Goal: Task Accomplishment & Management: Use online tool/utility

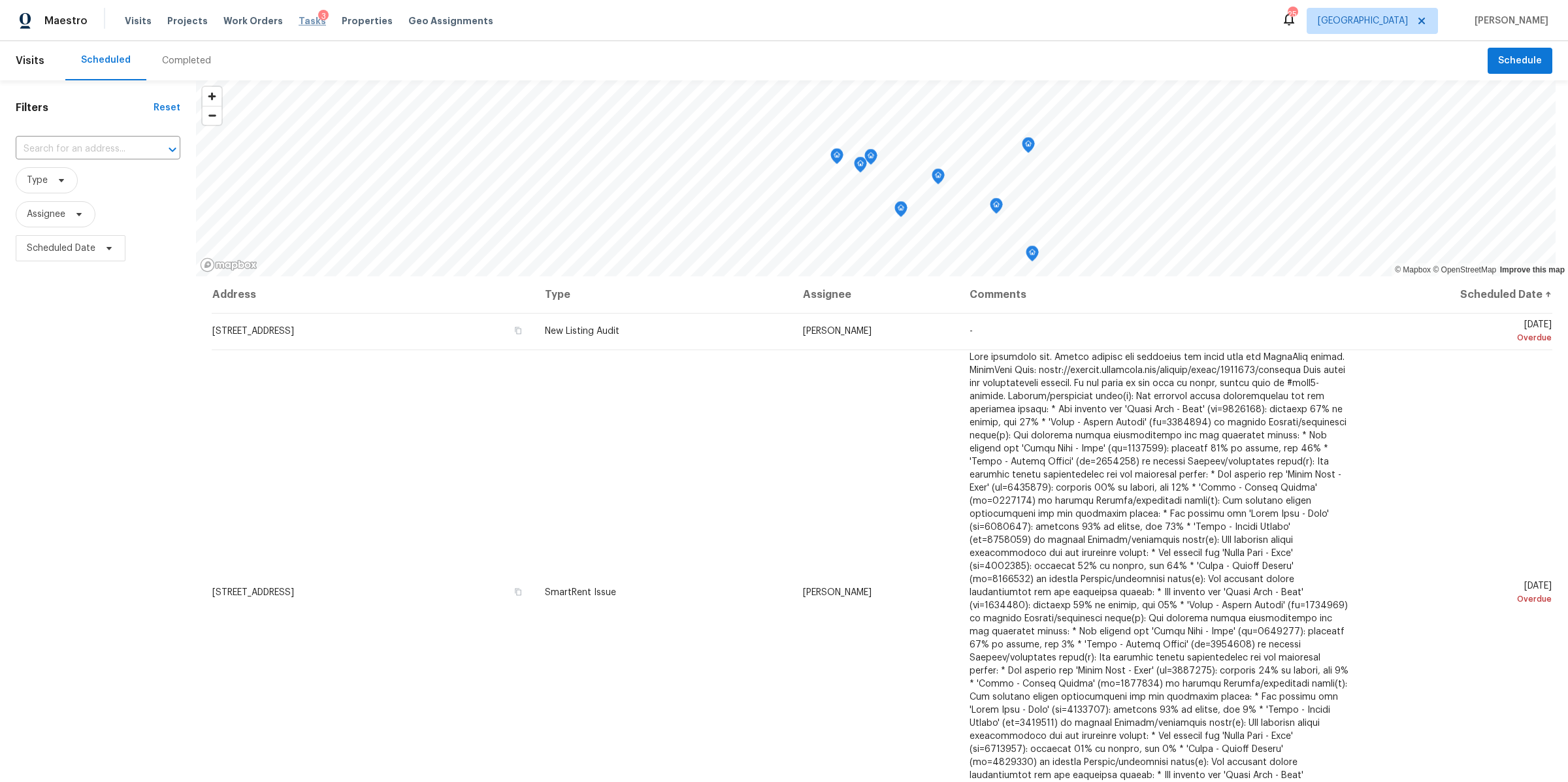
click at [298, 23] on span "Tasks" at bounding box center [312, 21] width 28 height 9
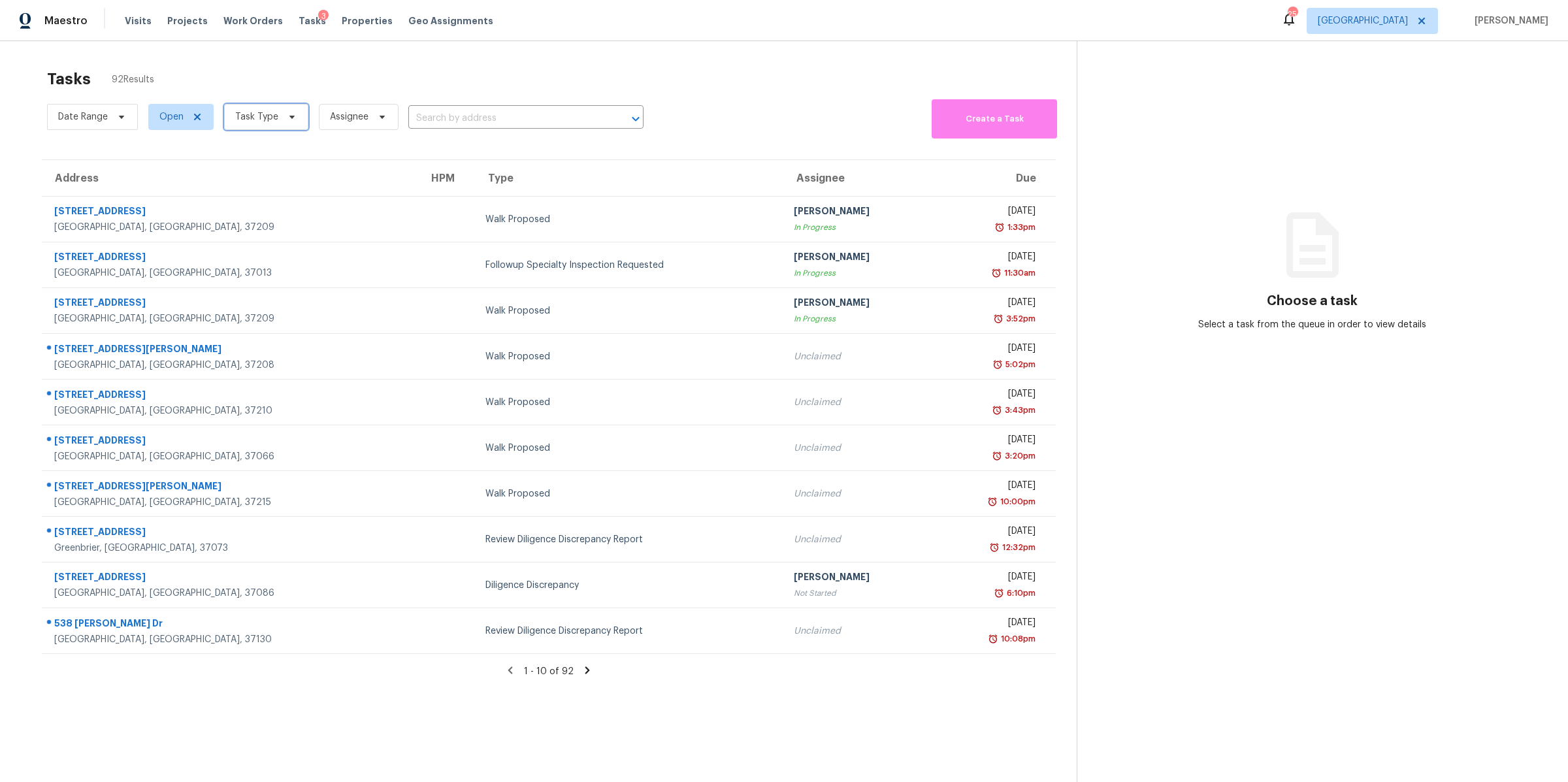
click at [279, 116] on span "Task Type" at bounding box center [266, 116] width 84 height 26
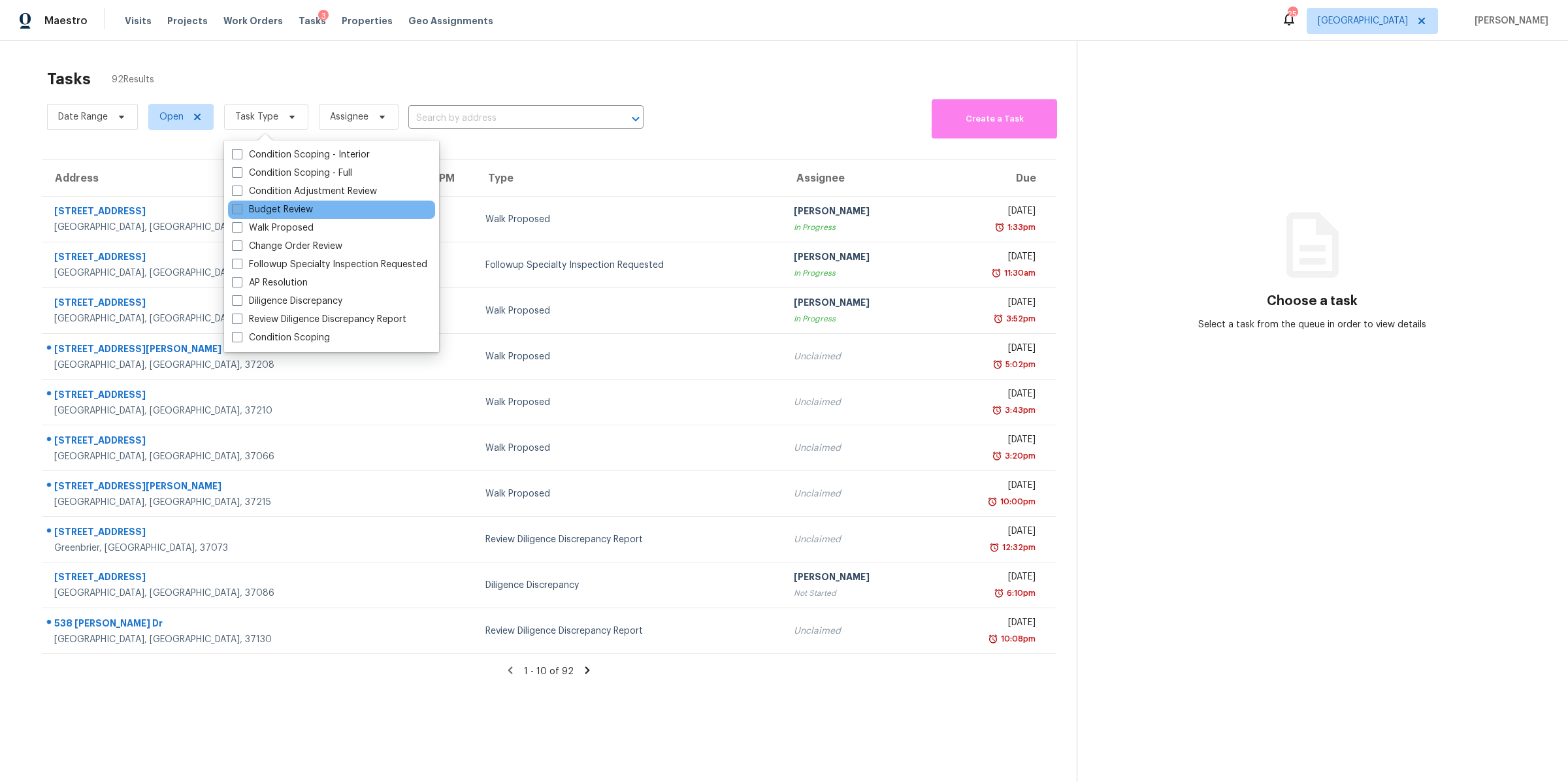
click at [280, 207] on label "Budget Review" at bounding box center [273, 209] width 81 height 13
click at [241, 207] on input "Budget Review" at bounding box center [236, 207] width 8 height 8
checkbox input "true"
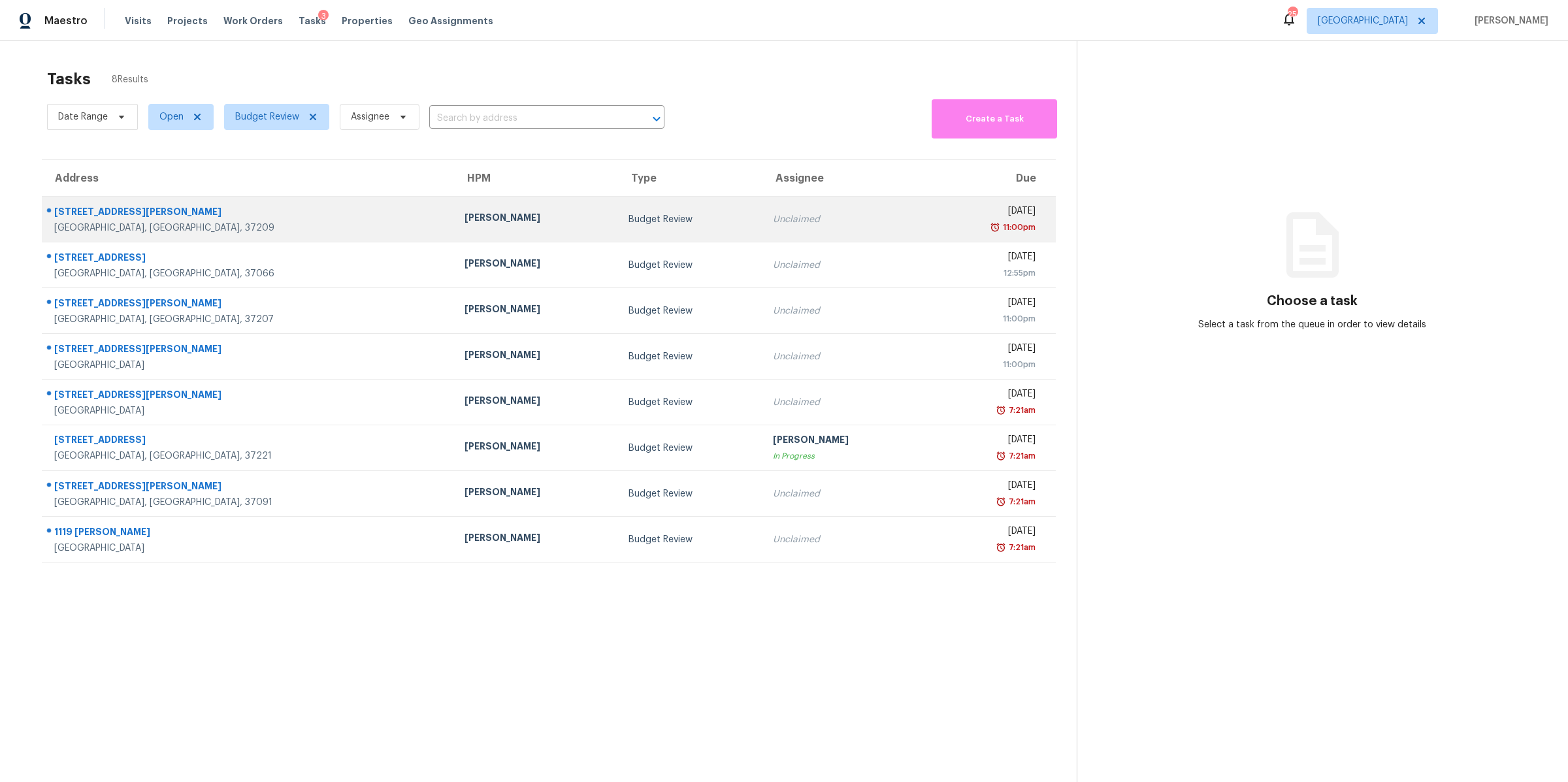
click at [86, 220] on div "[STREET_ADDRESS][PERSON_NAME]" at bounding box center [249, 213] width 389 height 17
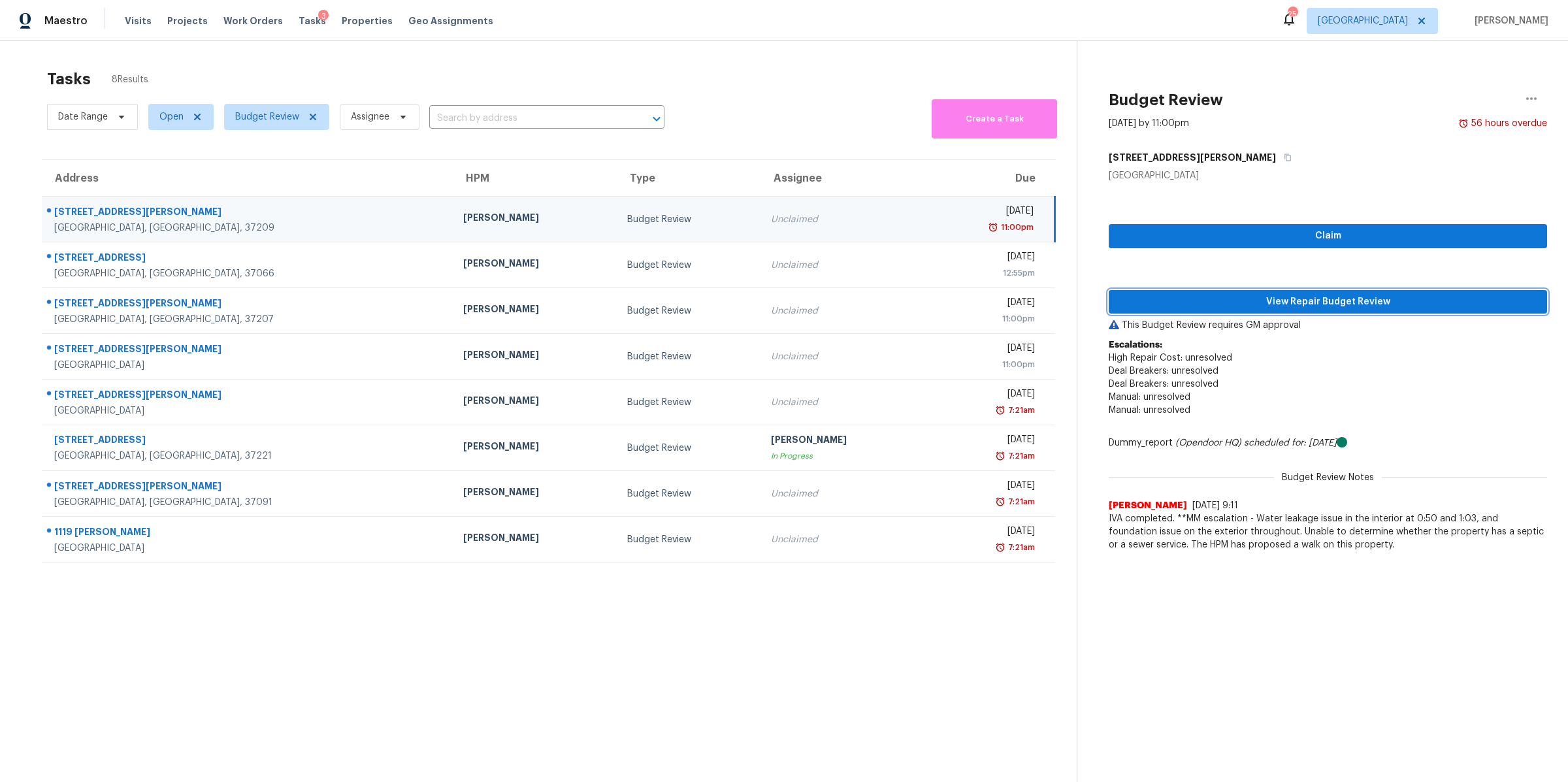
click at [1333, 294] on span "View Repair Budget Review" at bounding box center [1328, 302] width 418 height 17
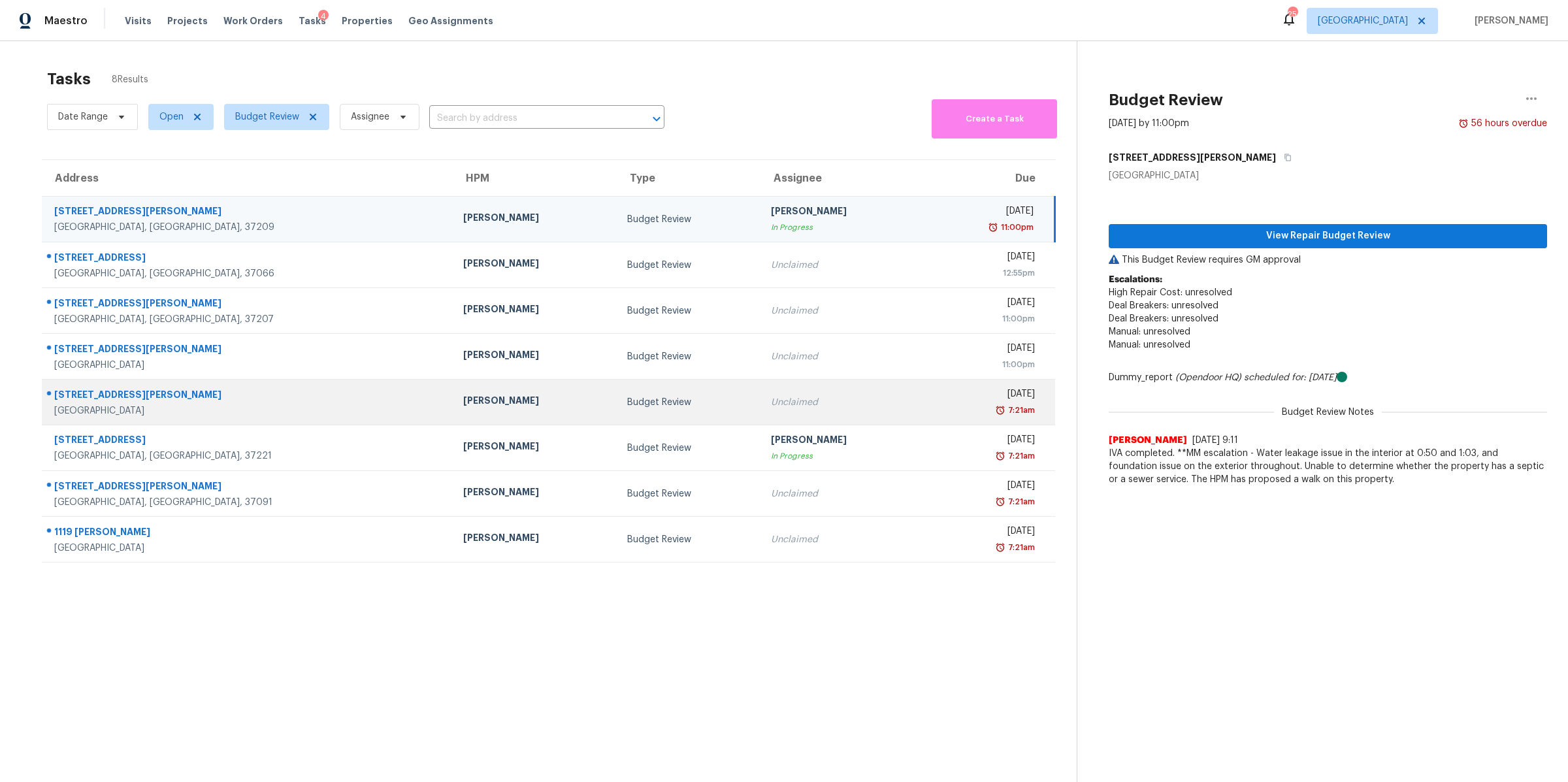
click at [74, 397] on div "[STREET_ADDRESS][PERSON_NAME]" at bounding box center [248, 396] width 388 height 17
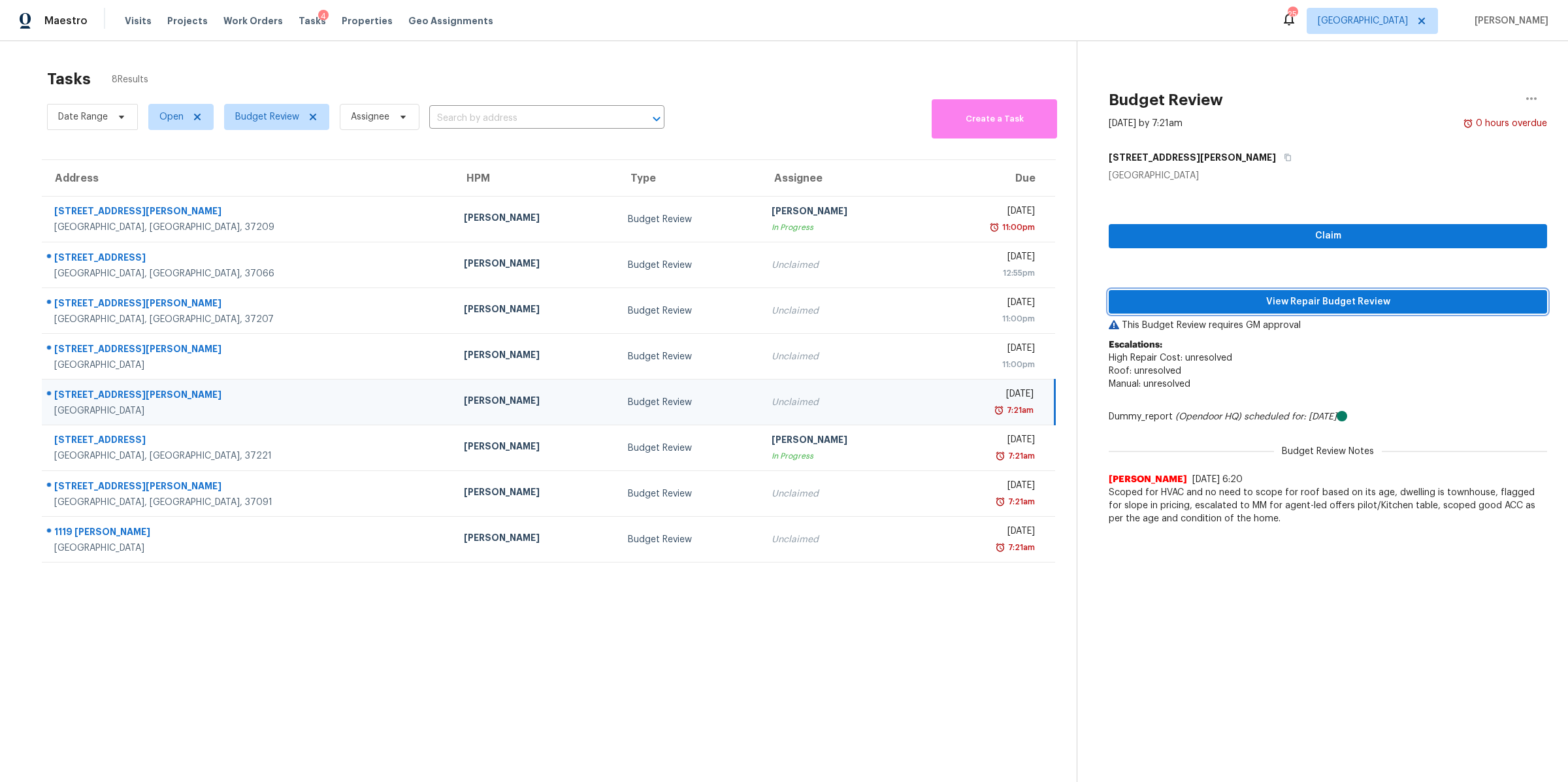
click at [1381, 291] on button "View Repair Budget Review" at bounding box center [1327, 302] width 438 height 24
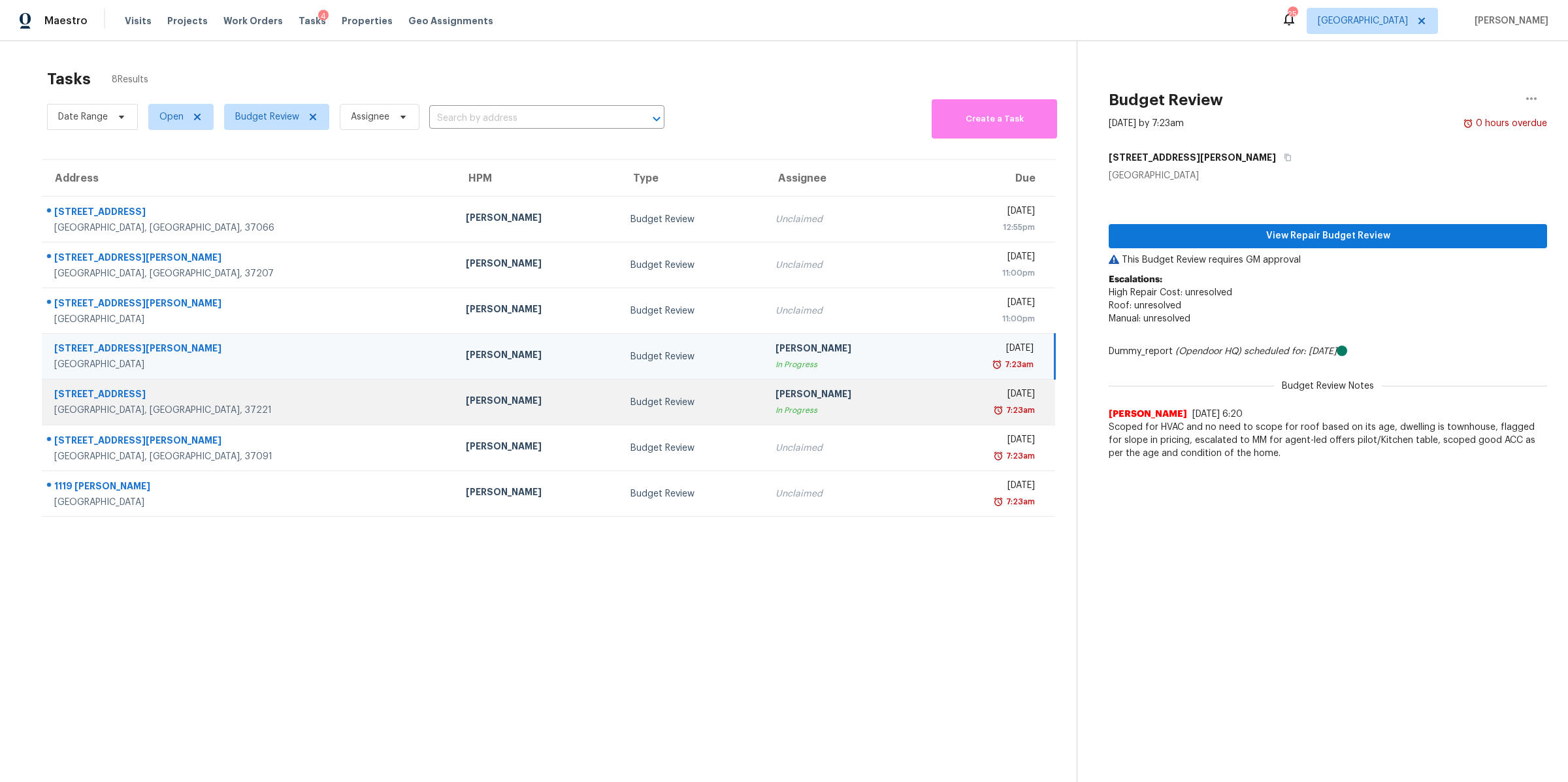
click at [82, 403] on div "[STREET_ADDRESS]" at bounding box center [250, 396] width 391 height 17
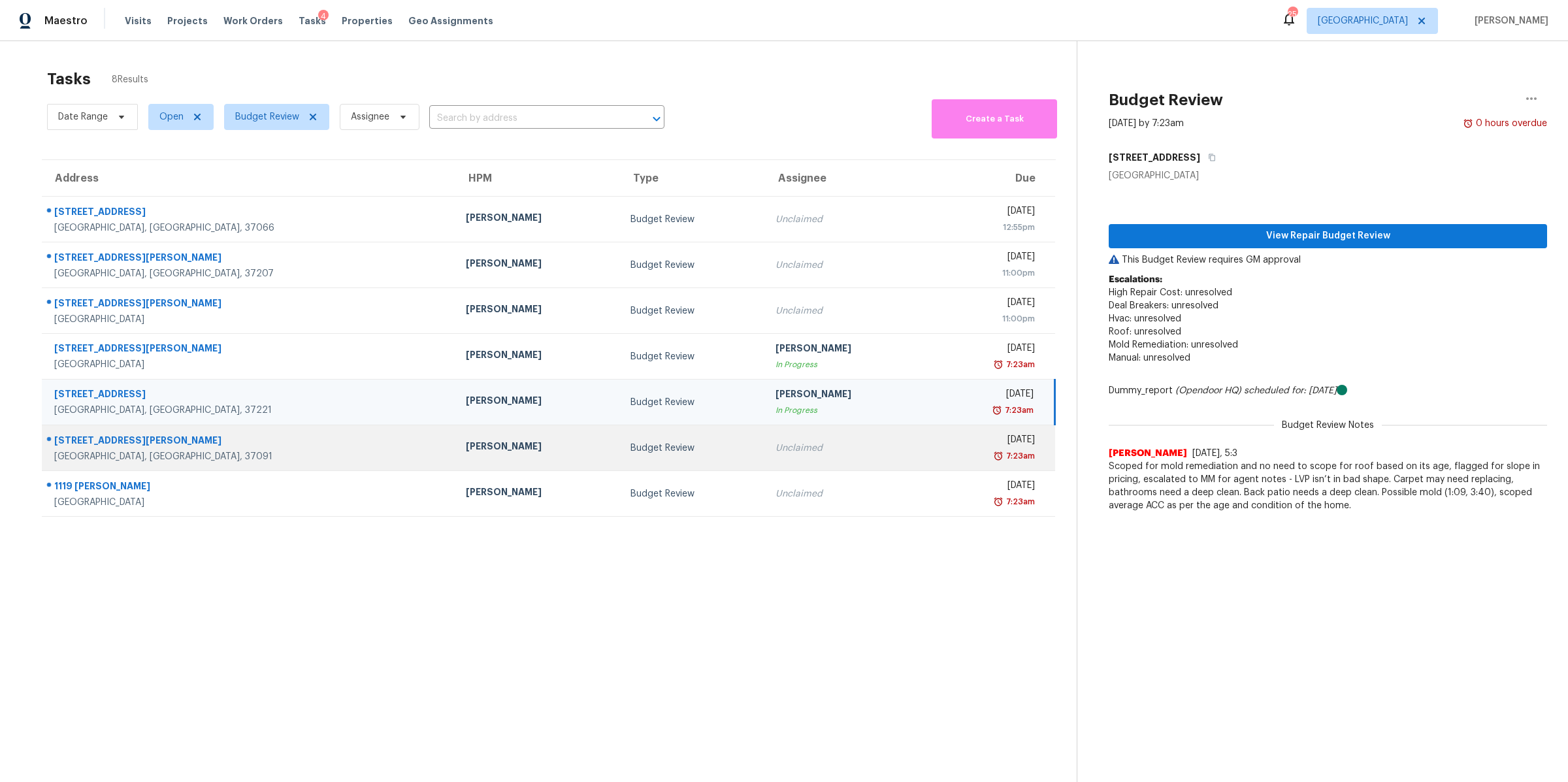
click at [70, 448] on div "[STREET_ADDRESS][PERSON_NAME]" at bounding box center [250, 442] width 391 height 17
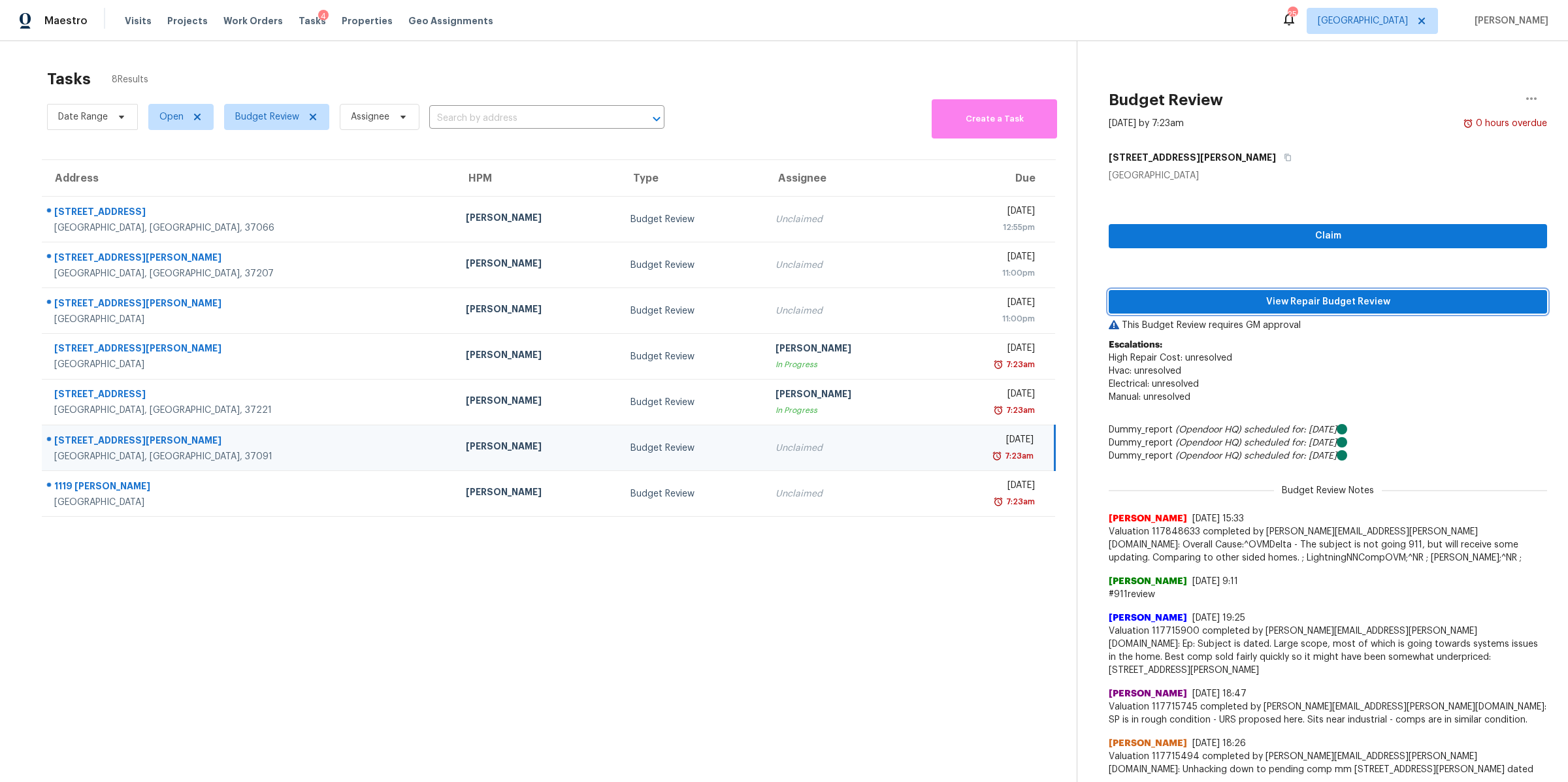
click at [1353, 295] on span "View Repair Budget Review" at bounding box center [1328, 302] width 418 height 17
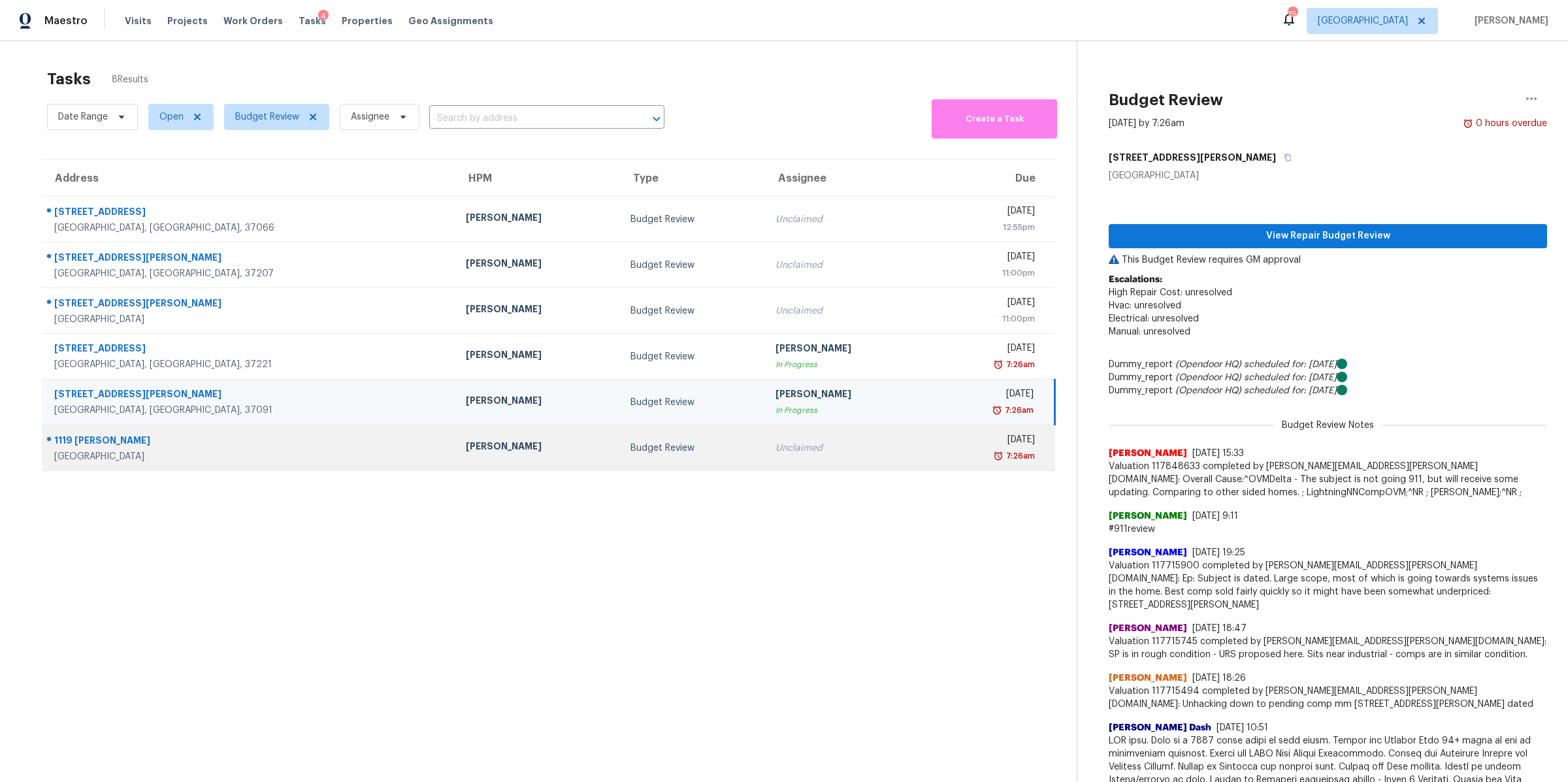
click at [89, 456] on div "[GEOGRAPHIC_DATA]" at bounding box center [250, 456] width 391 height 13
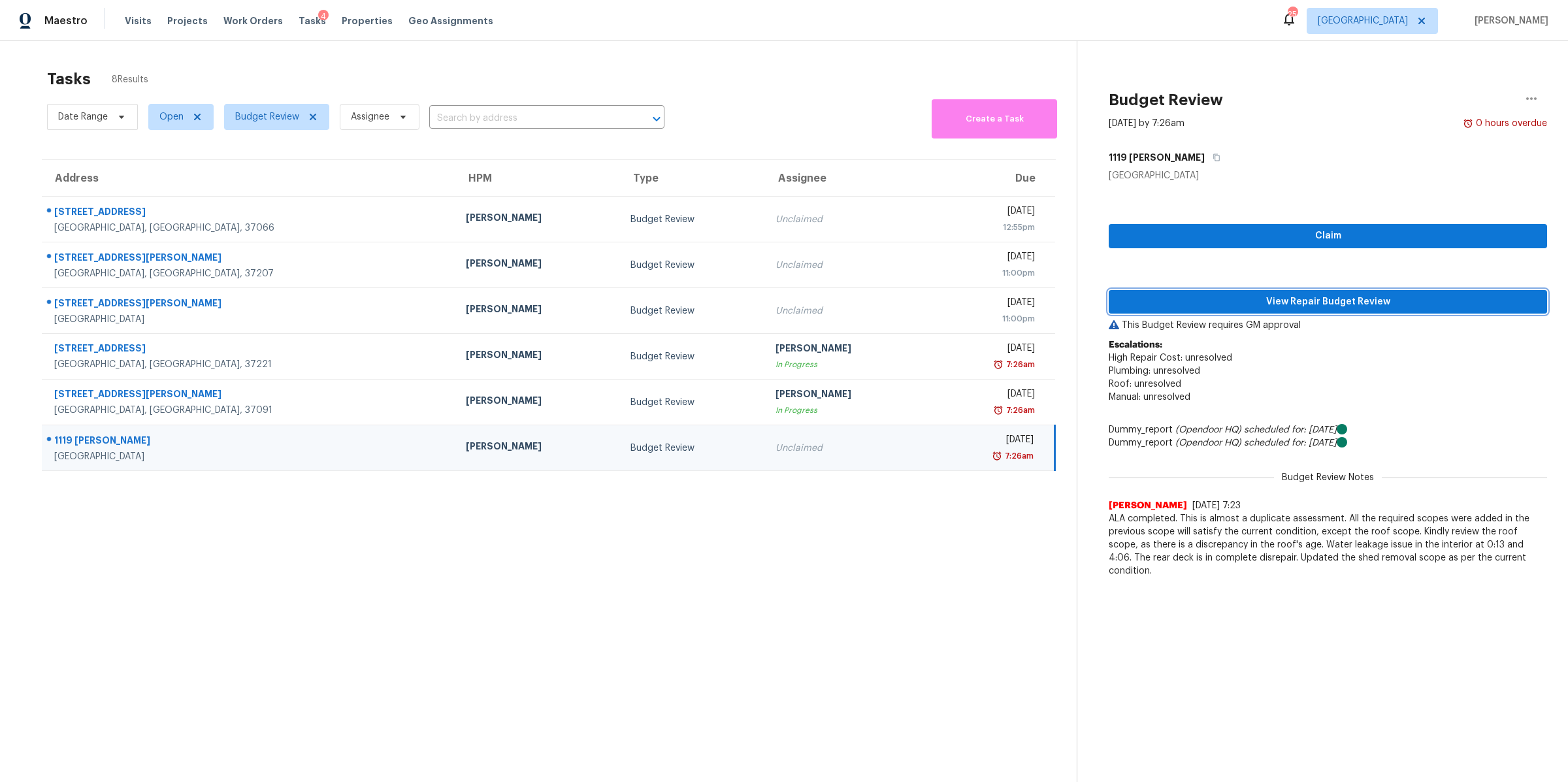
click at [1278, 303] on span "View Repair Budget Review" at bounding box center [1328, 302] width 418 height 17
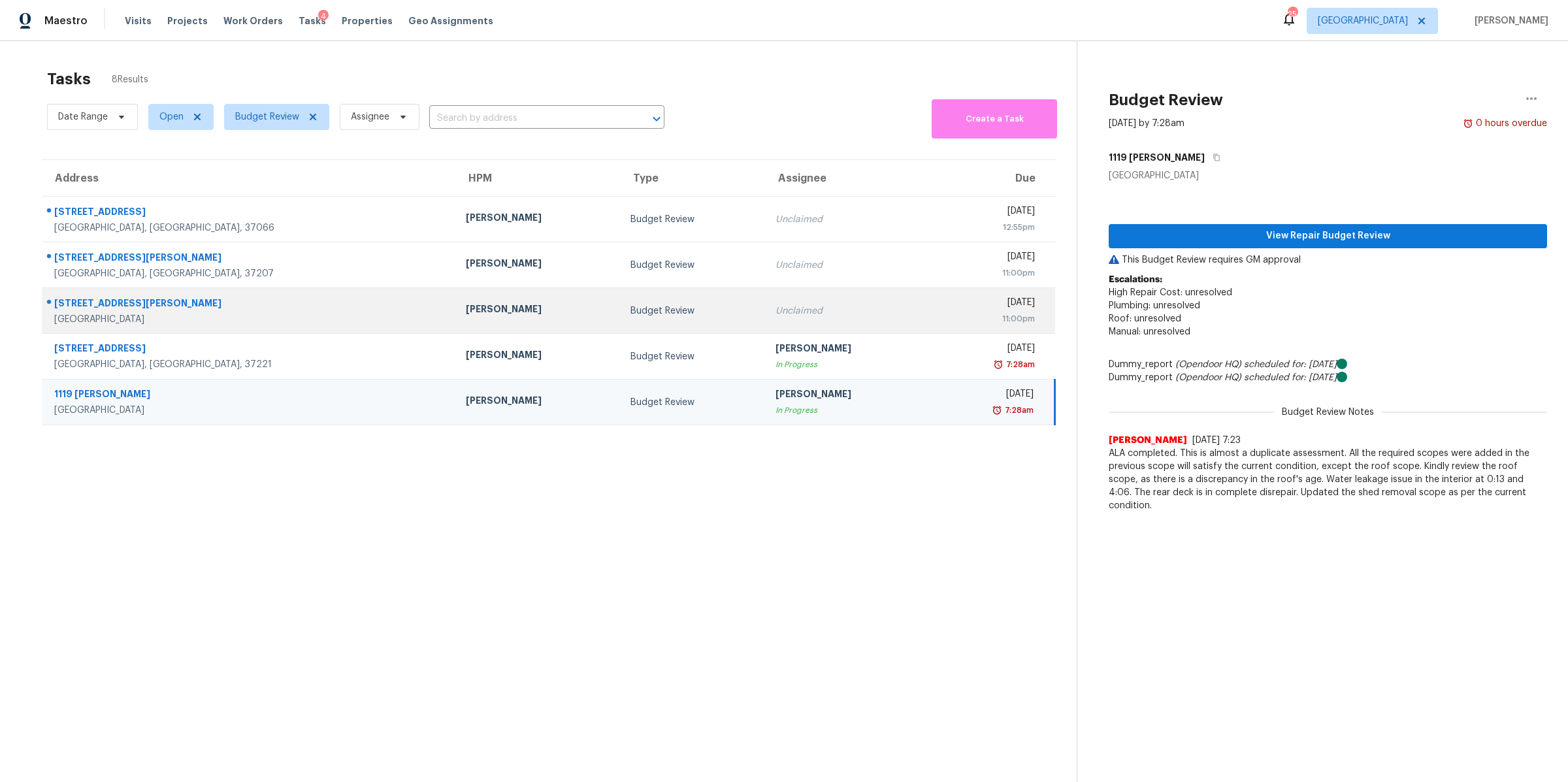
click at [100, 312] on div "[STREET_ADDRESS][PERSON_NAME]" at bounding box center [250, 305] width 391 height 17
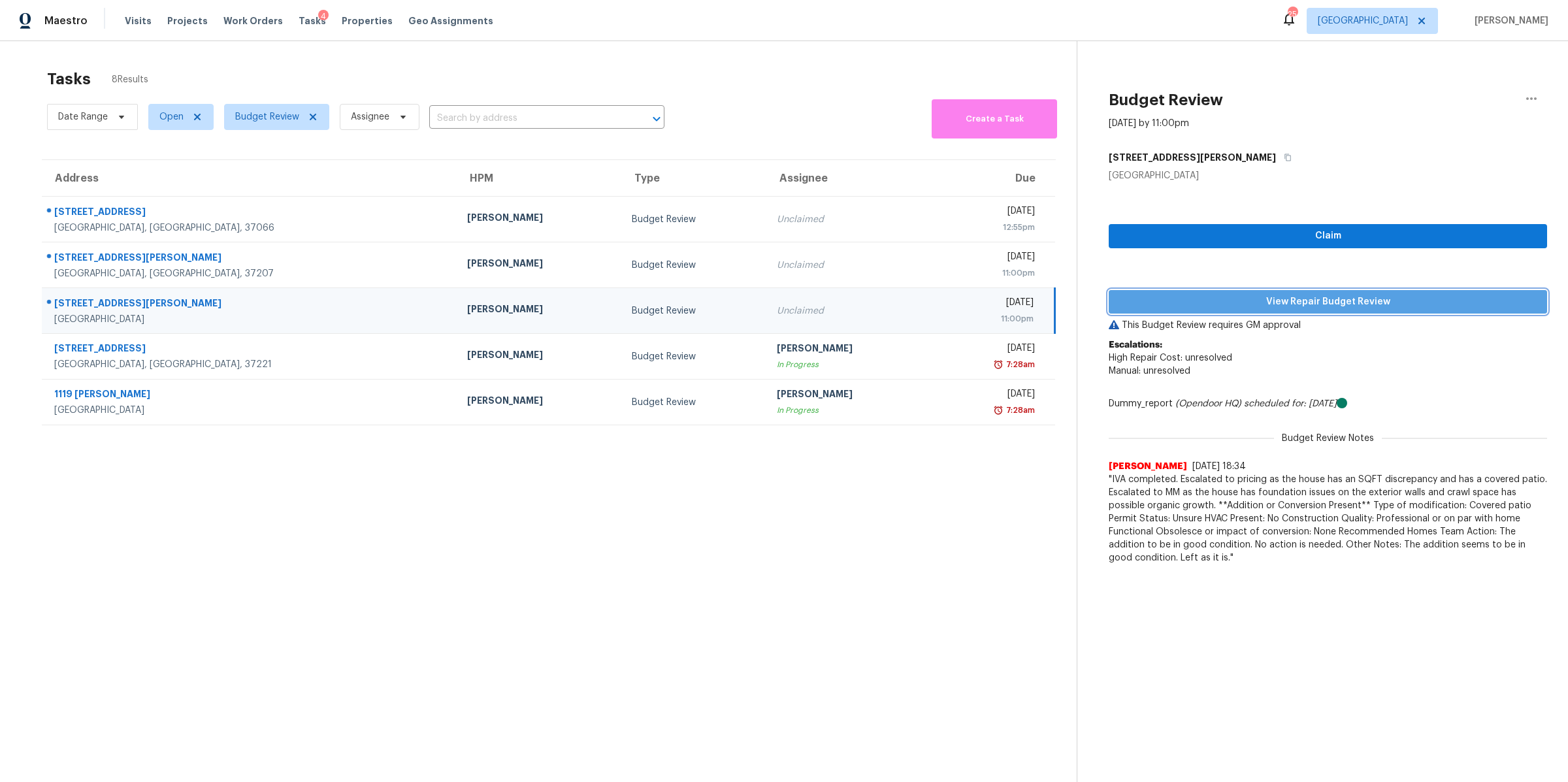
click at [1361, 303] on span "View Repair Budget Review" at bounding box center [1328, 302] width 418 height 17
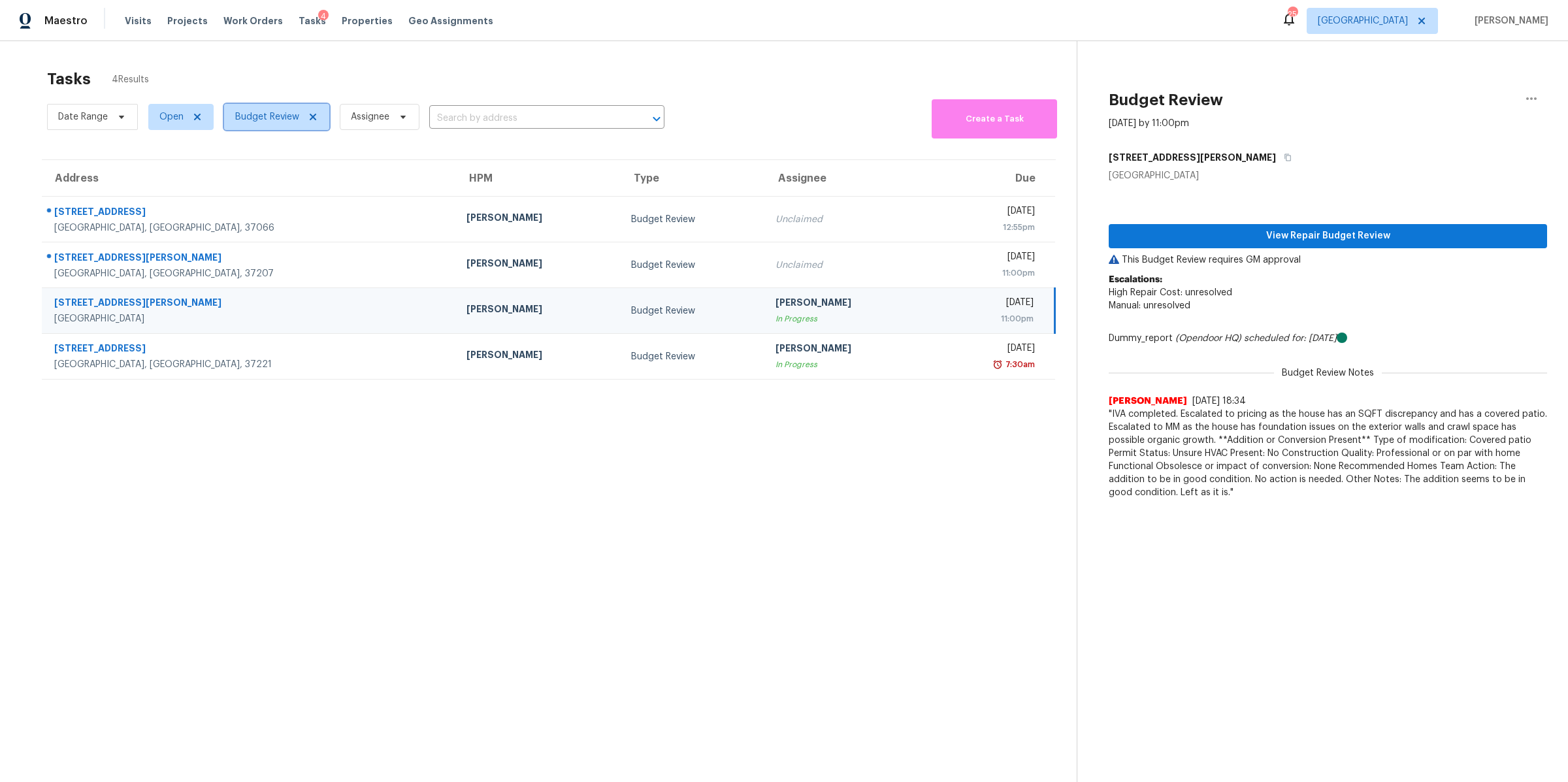
click at [313, 113] on icon at bounding box center [313, 117] width 11 height 11
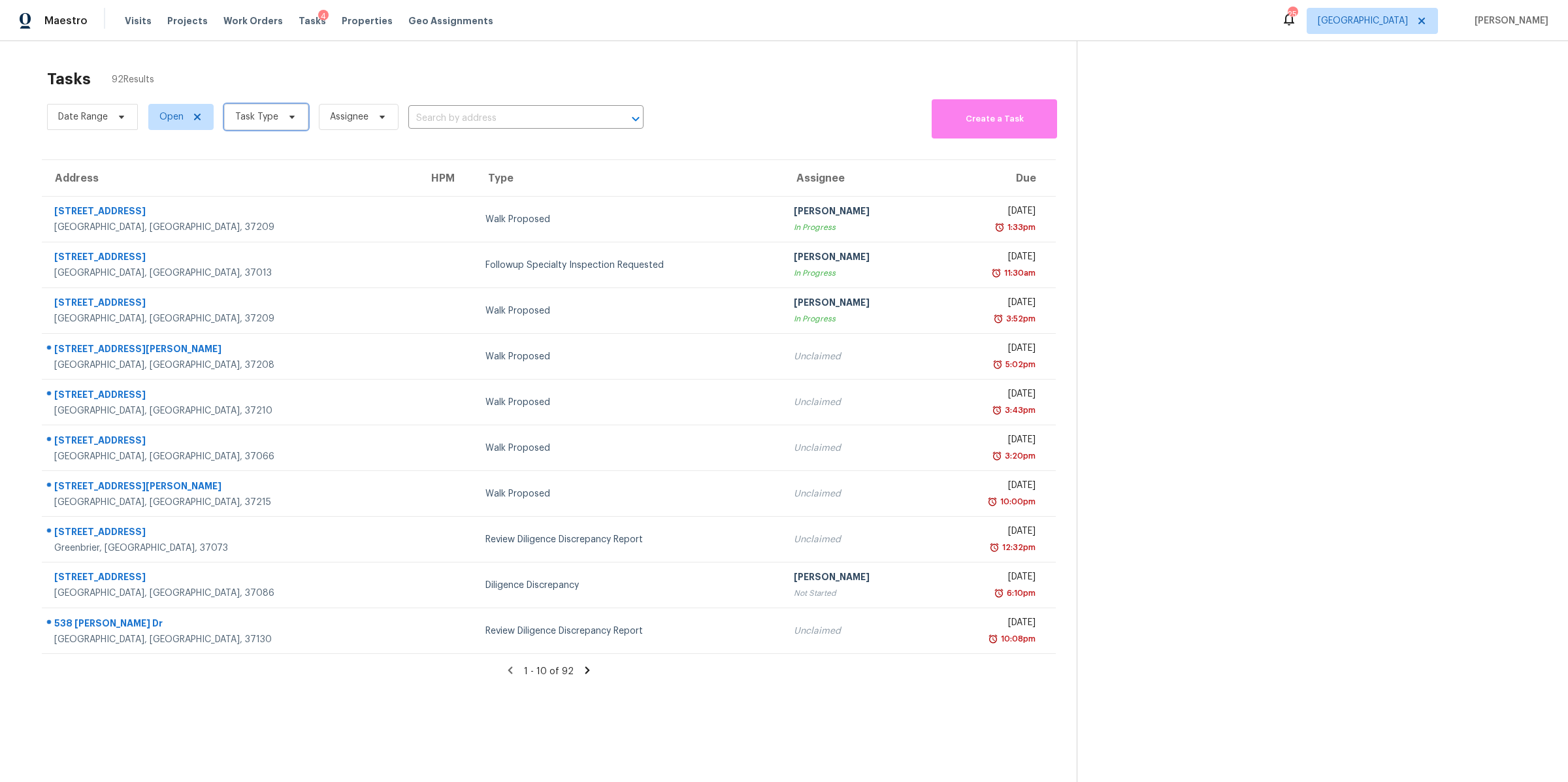
click at [298, 120] on span "Task Type" at bounding box center [266, 116] width 84 height 26
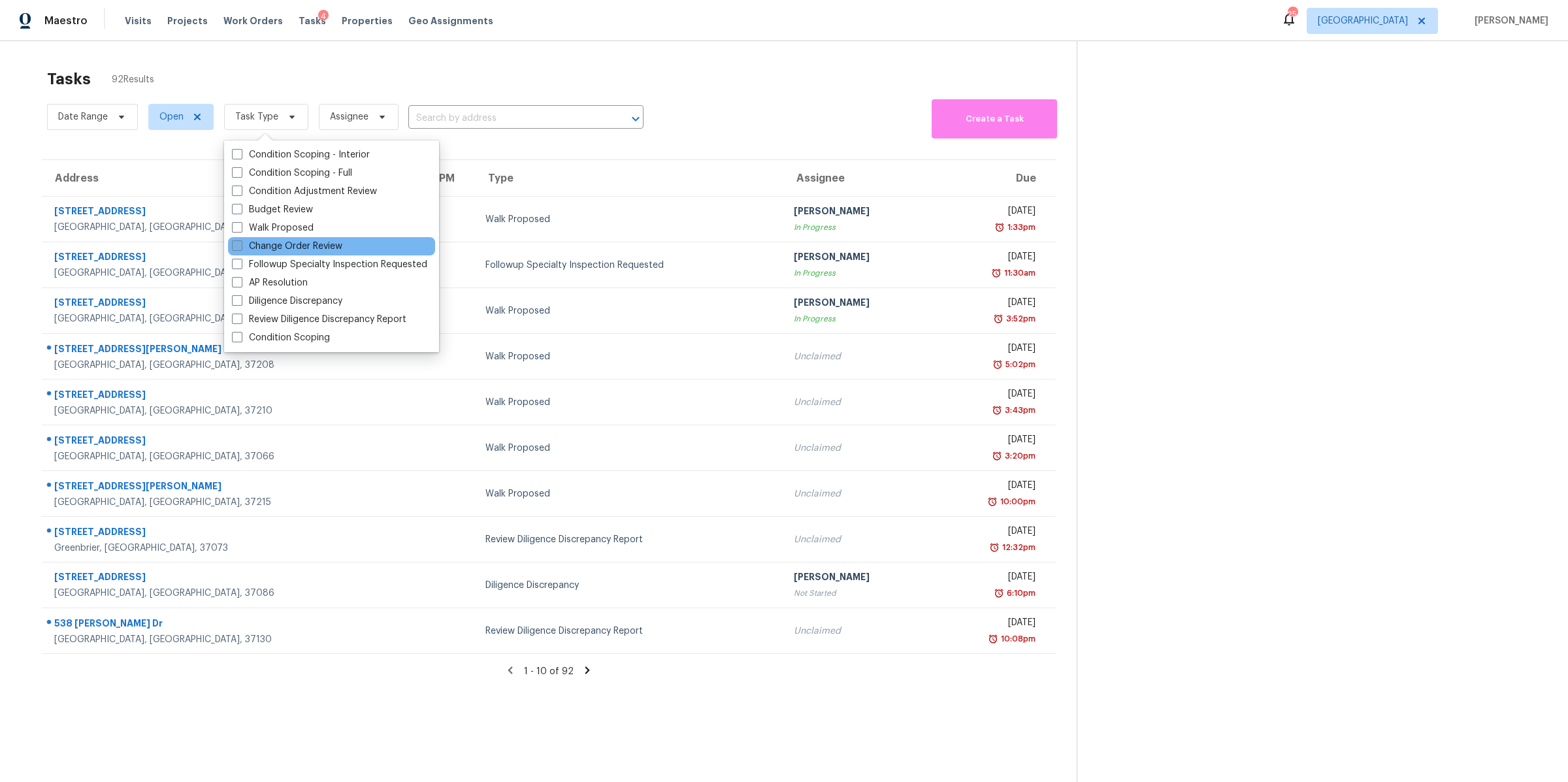
click at [288, 241] on label "Change Order Review" at bounding box center [287, 246] width 110 height 13
click at [241, 241] on input "Change Order Review" at bounding box center [236, 243] width 8 height 8
checkbox input "true"
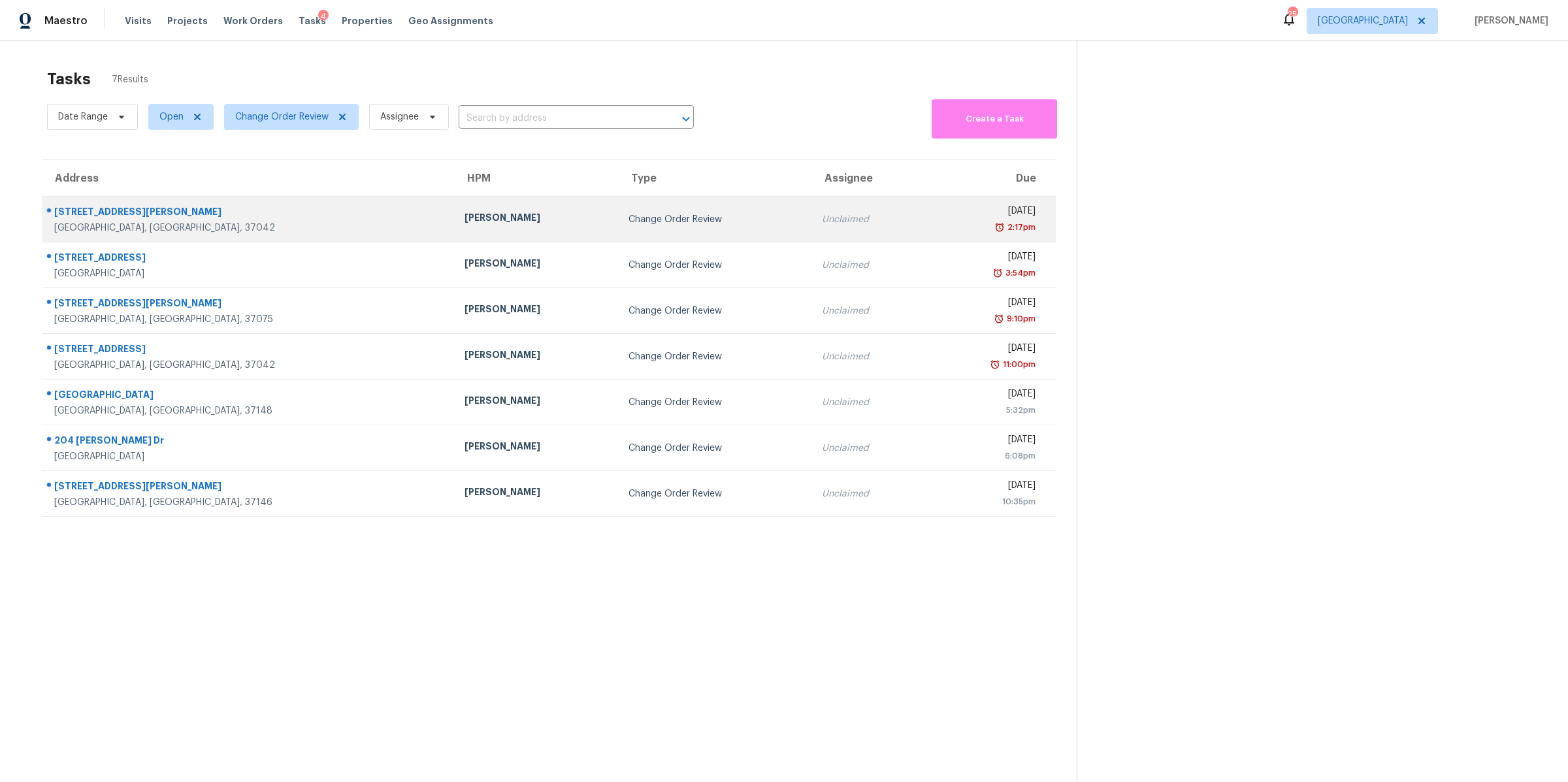
click at [94, 224] on div "[GEOGRAPHIC_DATA], [GEOGRAPHIC_DATA], 37042" at bounding box center [249, 228] width 389 height 13
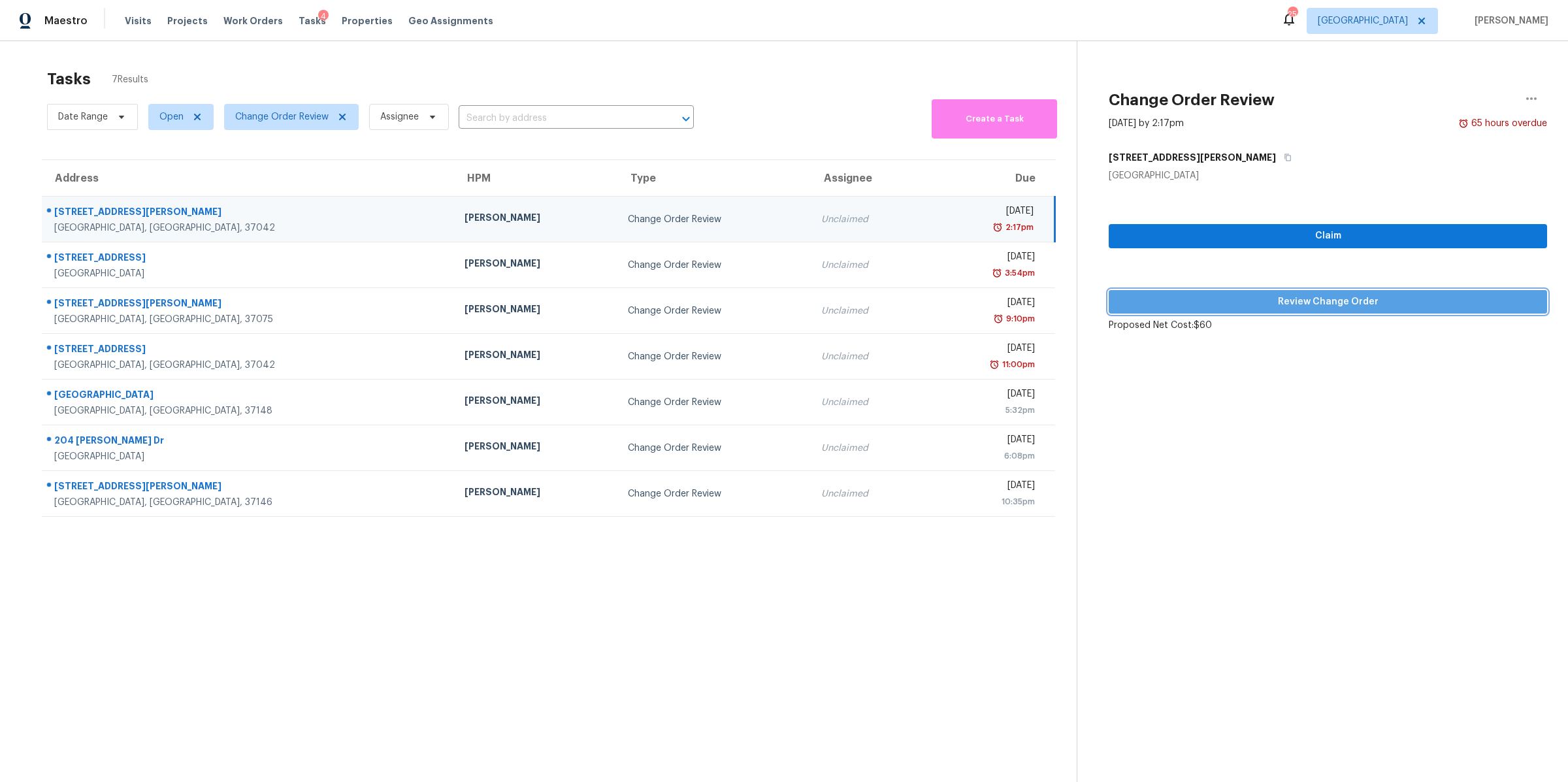
click at [1388, 303] on span "Review Change Order" at bounding box center [1328, 302] width 418 height 17
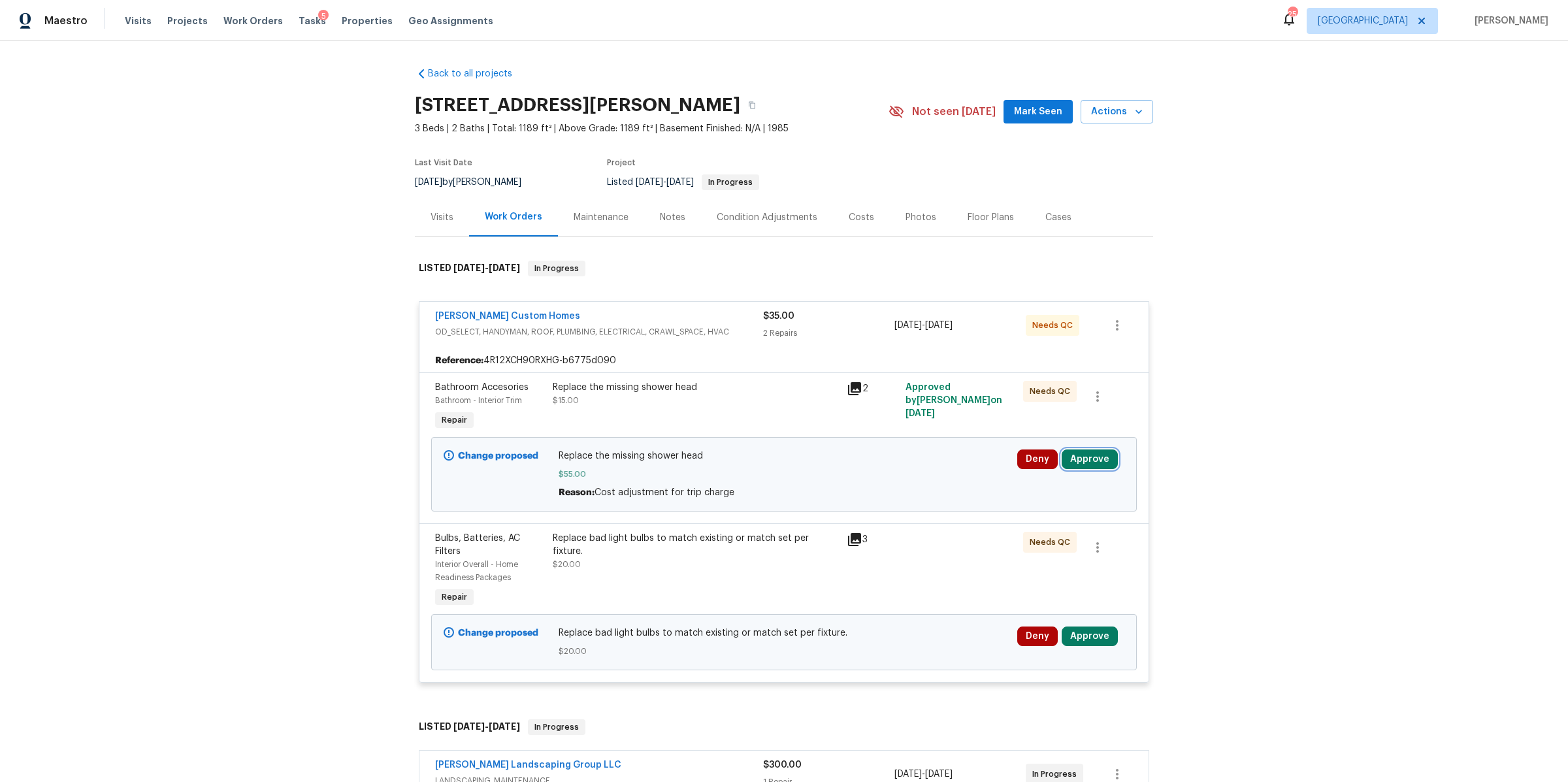
click at [1085, 463] on button "Approve" at bounding box center [1090, 459] width 56 height 20
click at [907, 467] on span "Approve" at bounding box center [896, 472] width 37 height 10
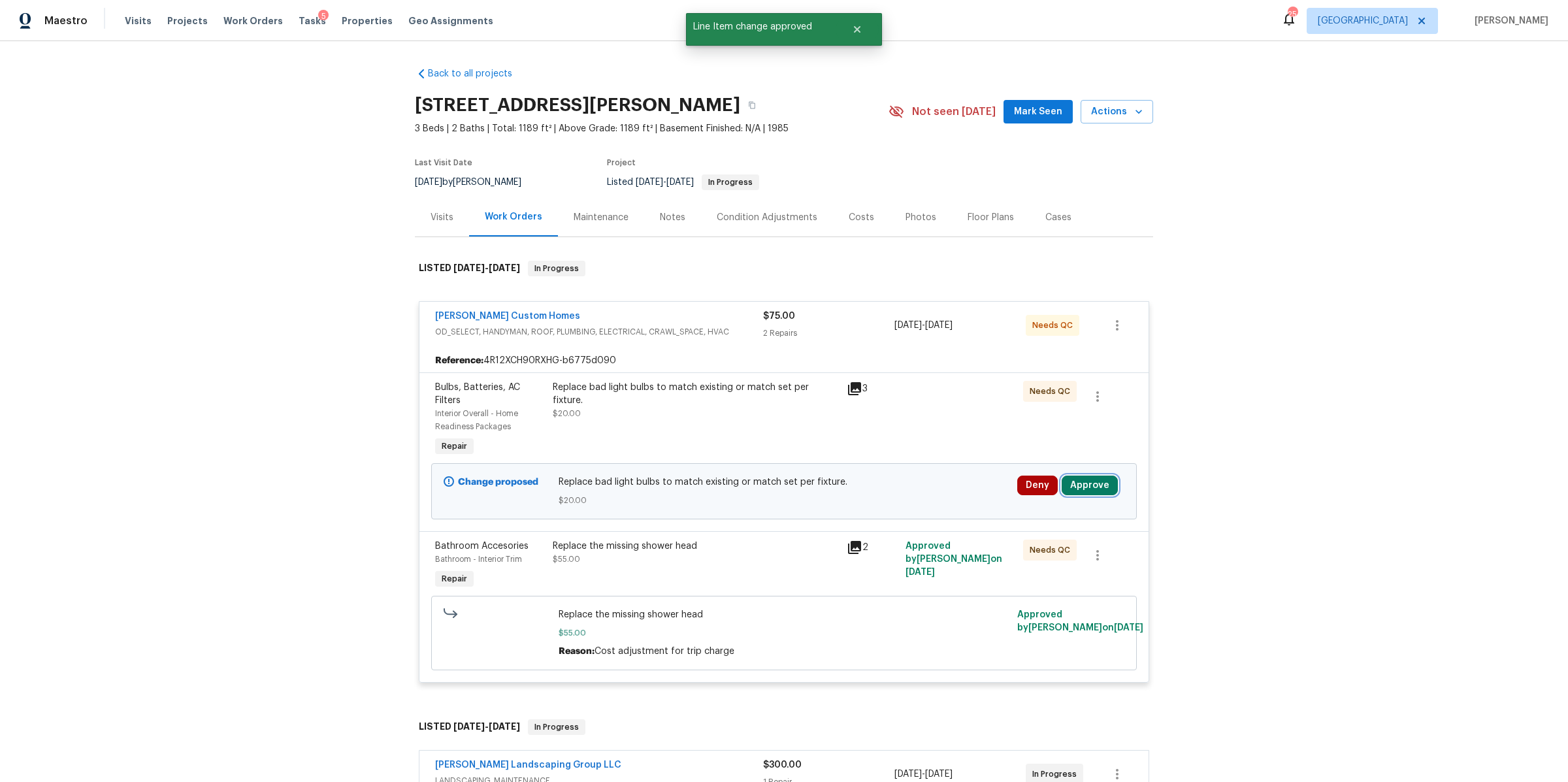
click at [1084, 483] on button "Approve" at bounding box center [1090, 485] width 56 height 20
click at [888, 500] on span "Approve" at bounding box center [896, 497] width 37 height 10
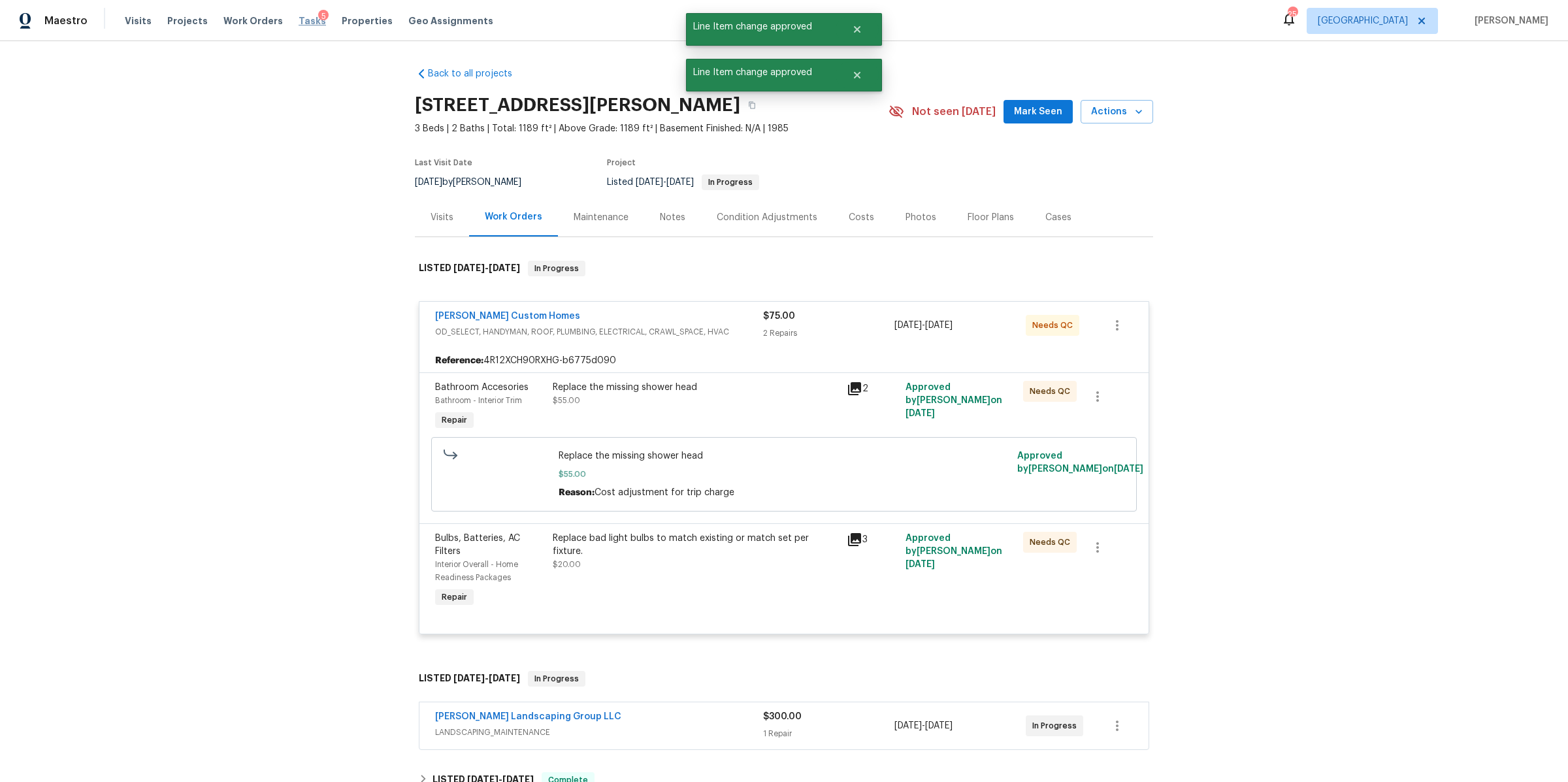
click at [298, 21] on span "Tasks" at bounding box center [312, 21] width 28 height 9
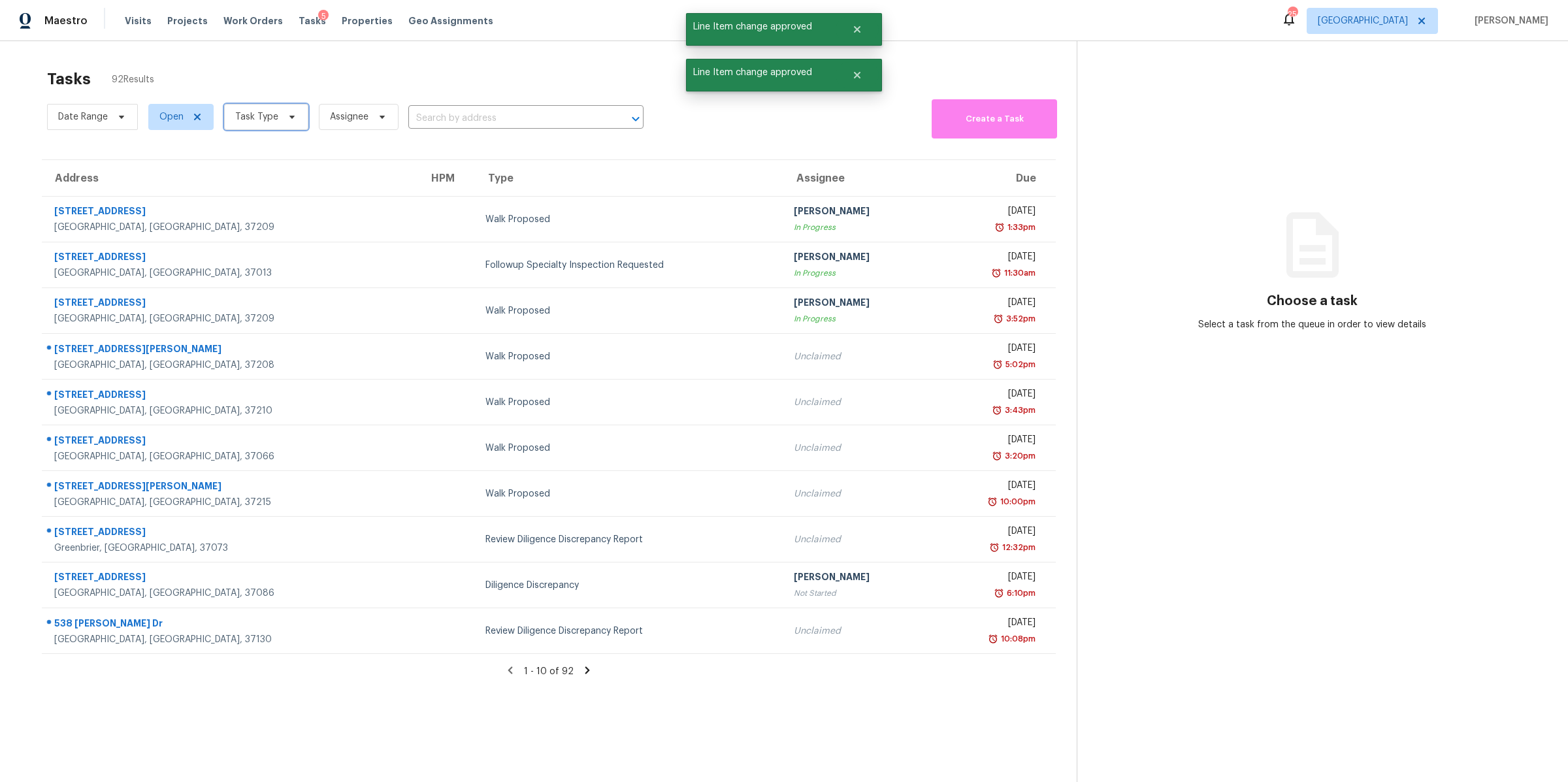
click at [283, 121] on span at bounding box center [289, 117] width 14 height 11
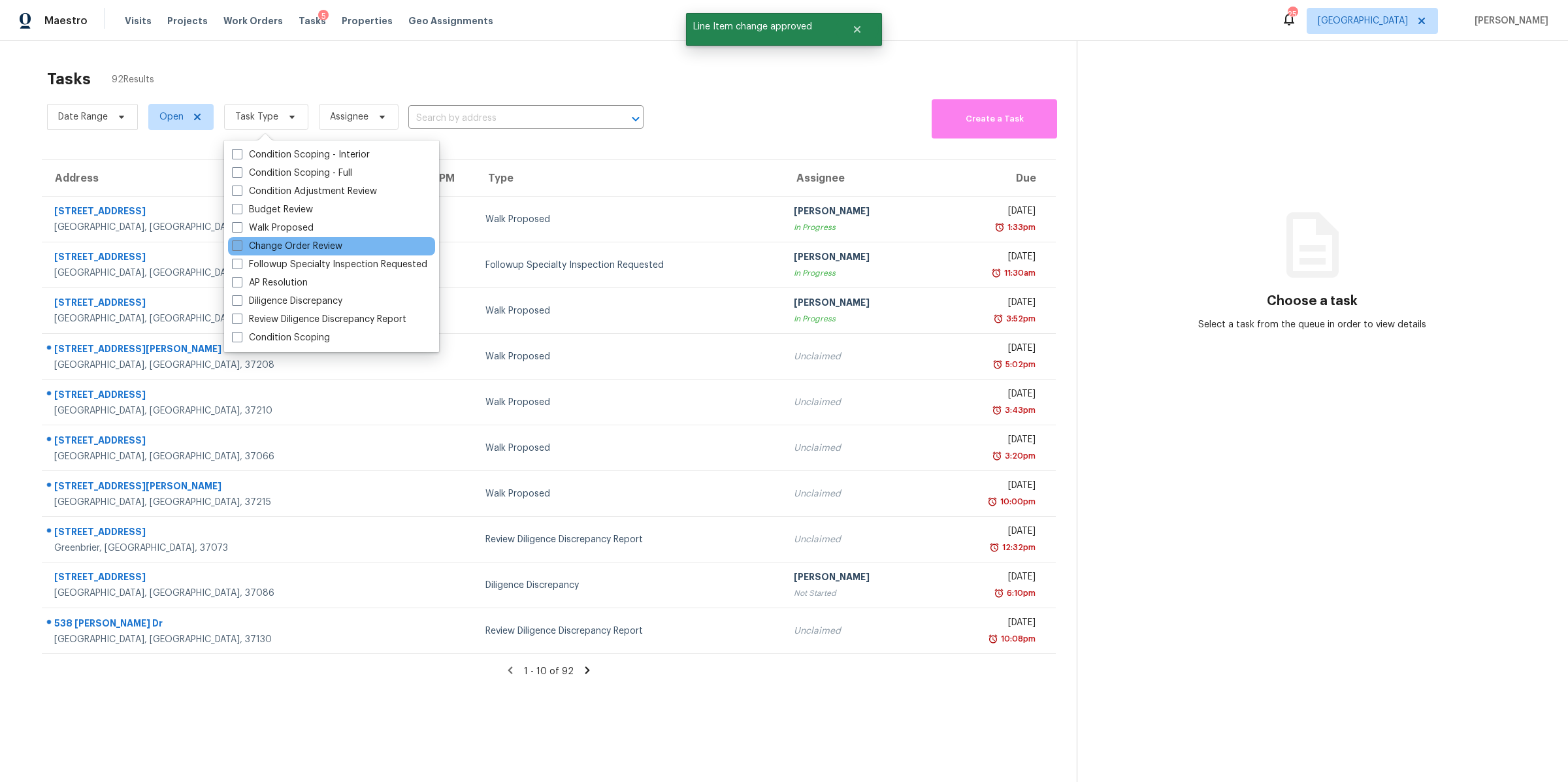
click at [303, 246] on label "Change Order Review" at bounding box center [287, 246] width 110 height 13
click at [241, 246] on input "Change Order Review" at bounding box center [236, 243] width 8 height 8
checkbox input "true"
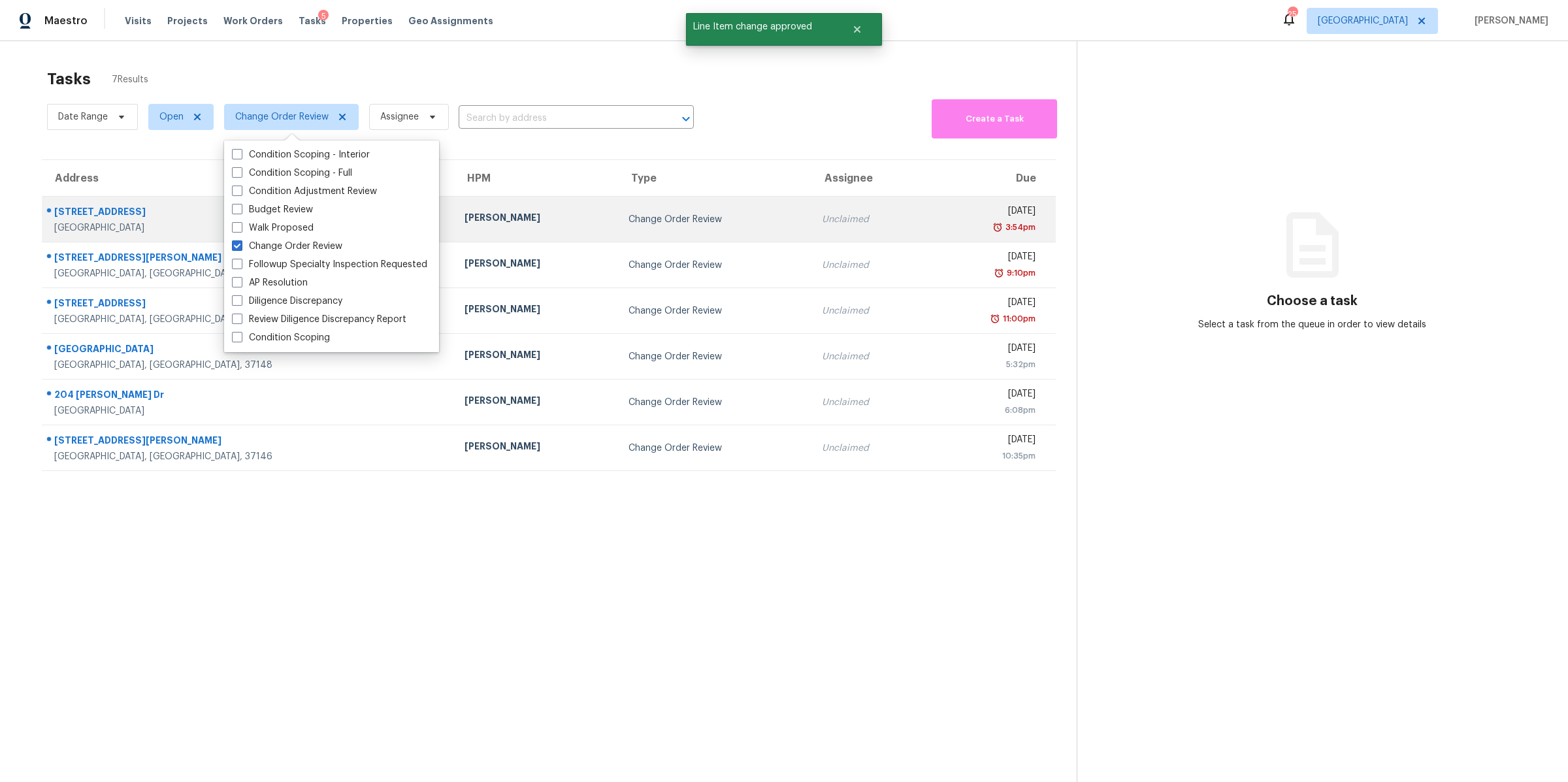
click at [83, 212] on div "[STREET_ADDRESS]" at bounding box center [249, 213] width 389 height 17
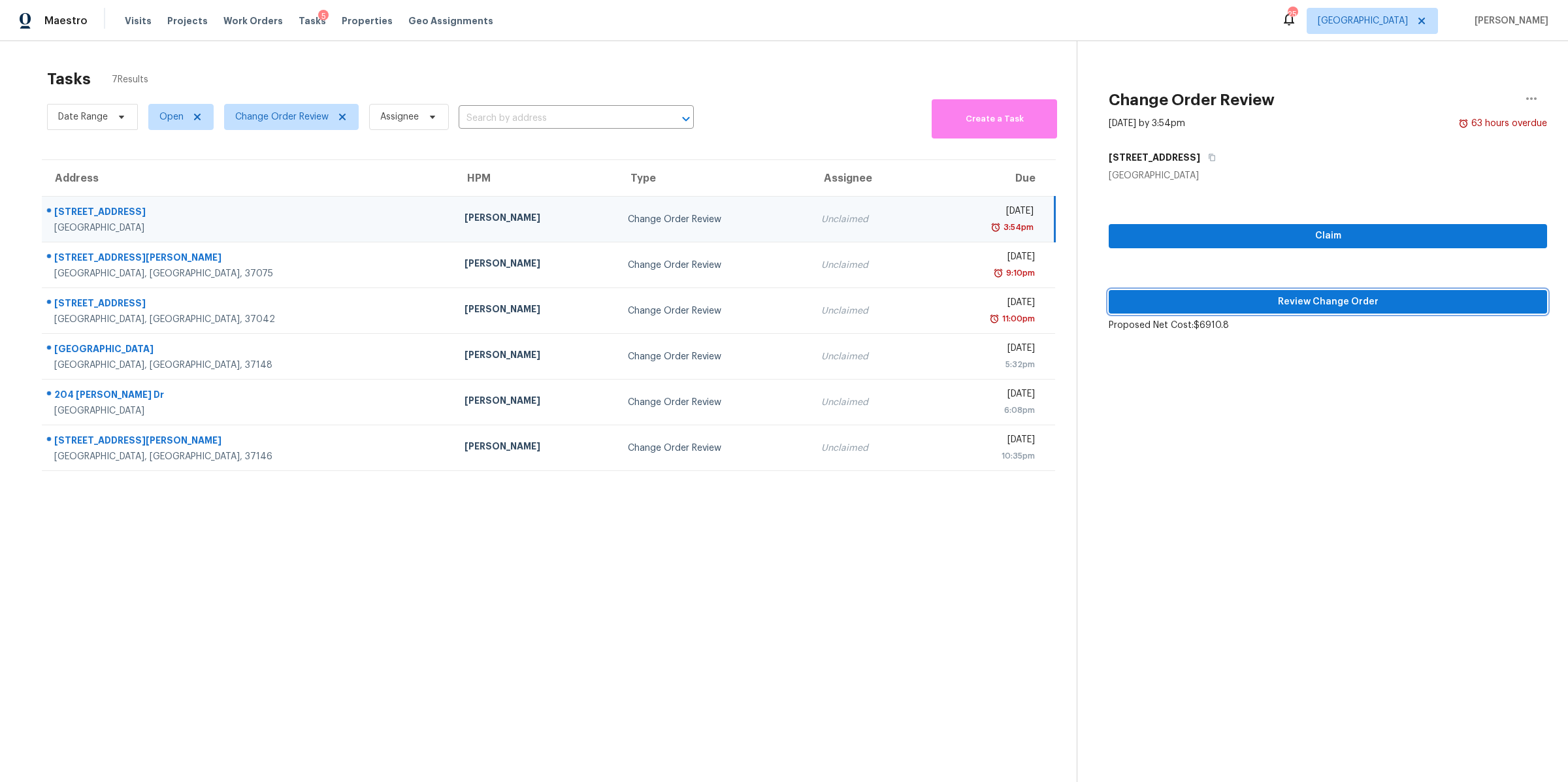
click at [1419, 301] on span "Review Change Order" at bounding box center [1328, 302] width 418 height 17
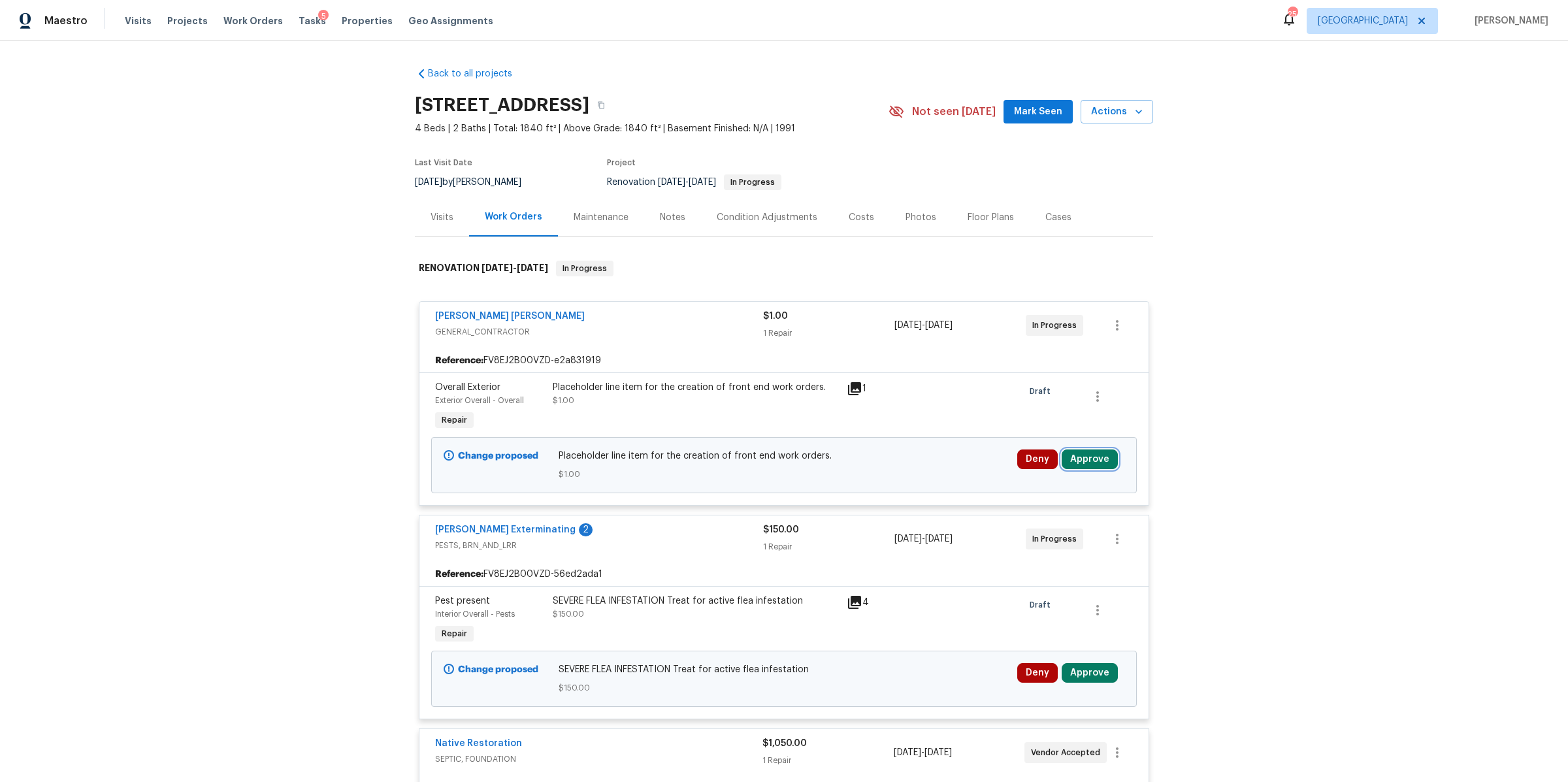
click at [1096, 460] on button "Approve" at bounding box center [1090, 459] width 56 height 20
click at [904, 474] on span "Approve" at bounding box center [896, 472] width 37 height 10
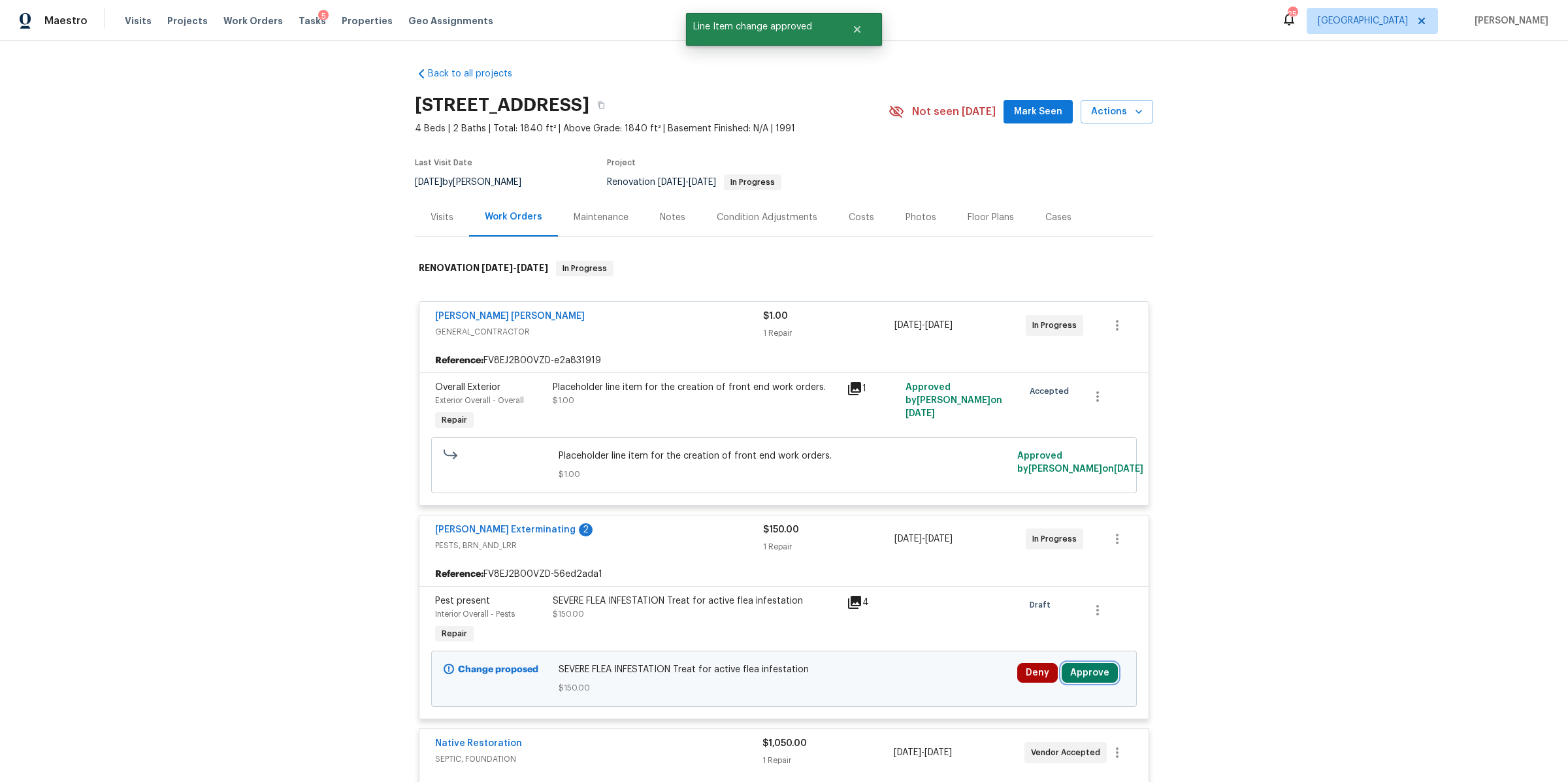
click at [1087, 669] on button "Approve" at bounding box center [1090, 672] width 56 height 20
click at [1032, 623] on button "Approve" at bounding box center [1046, 630] width 78 height 26
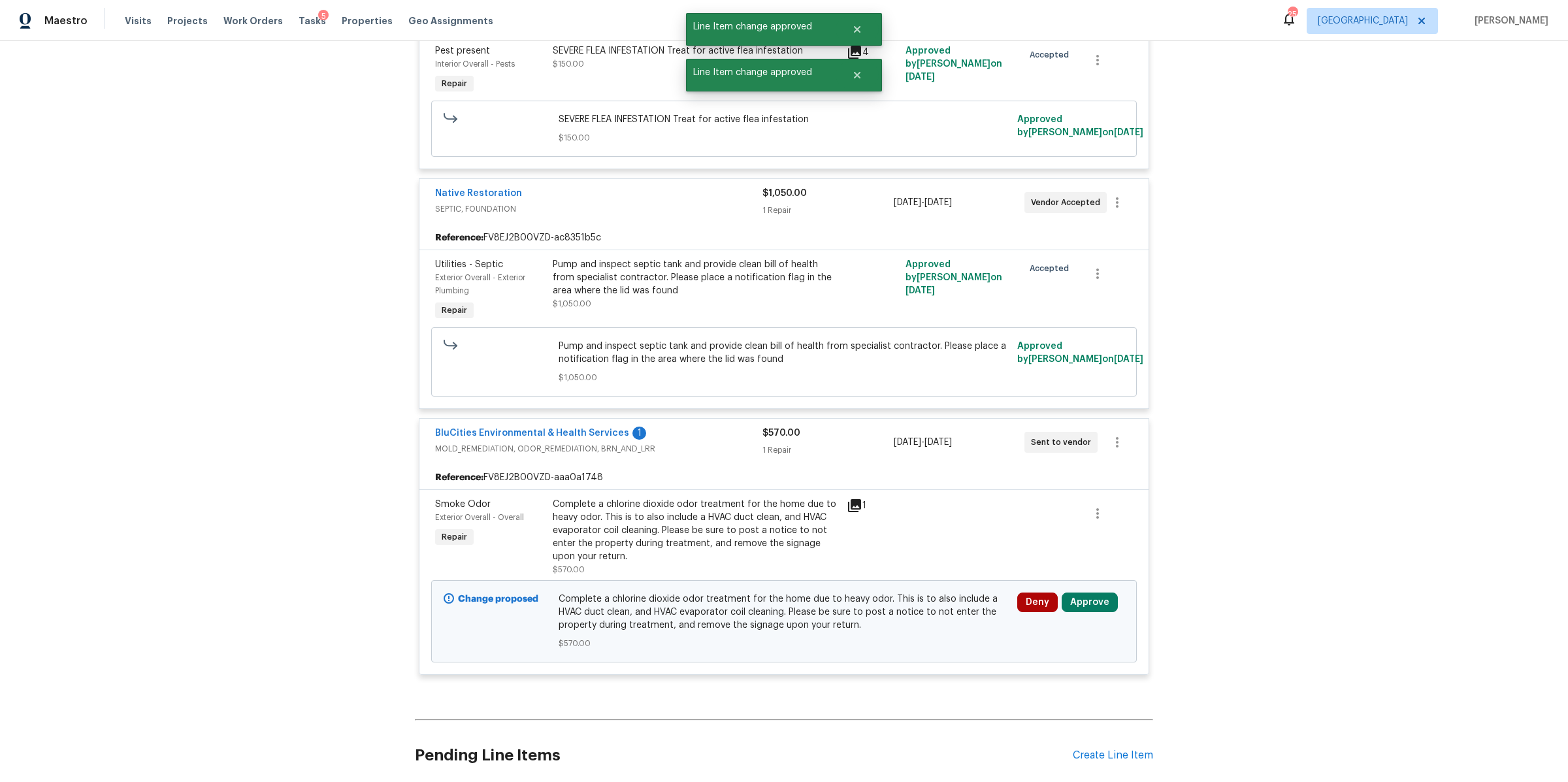
scroll to position [725, 0]
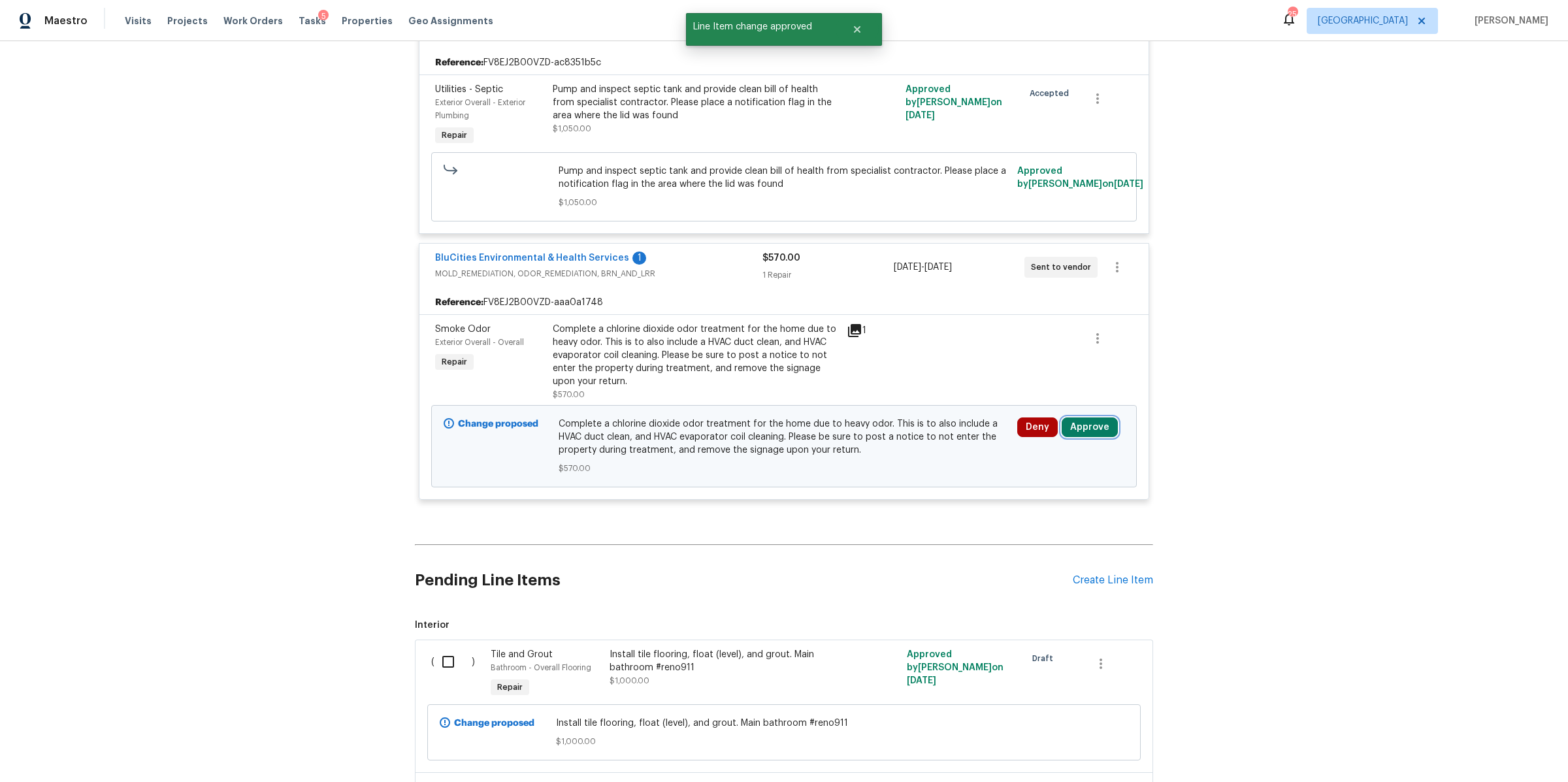
click at [1097, 431] on button "Approve" at bounding box center [1090, 427] width 56 height 20
click at [866, 445] on button "Approve" at bounding box center [897, 441] width 78 height 26
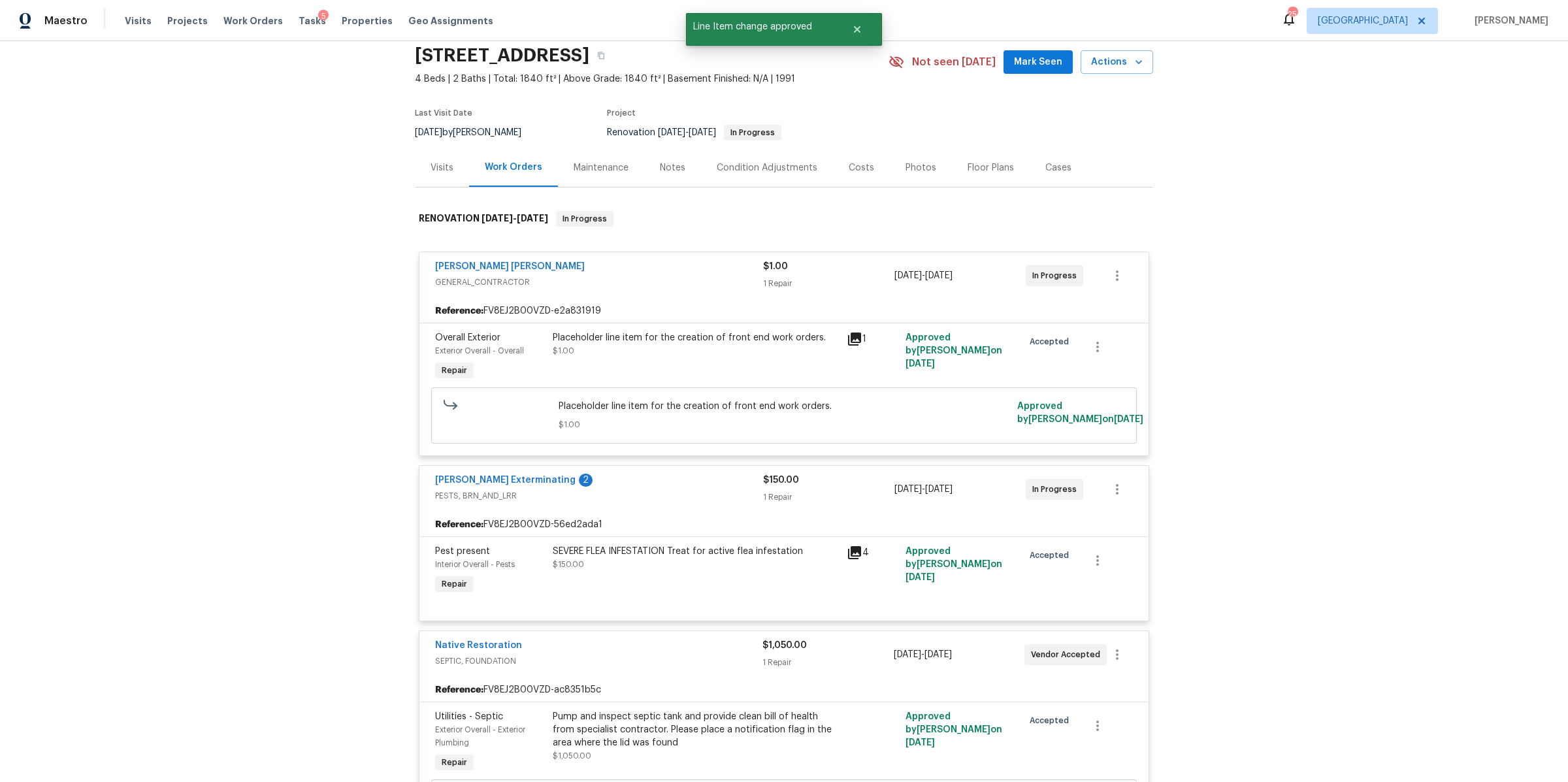
scroll to position [0, 0]
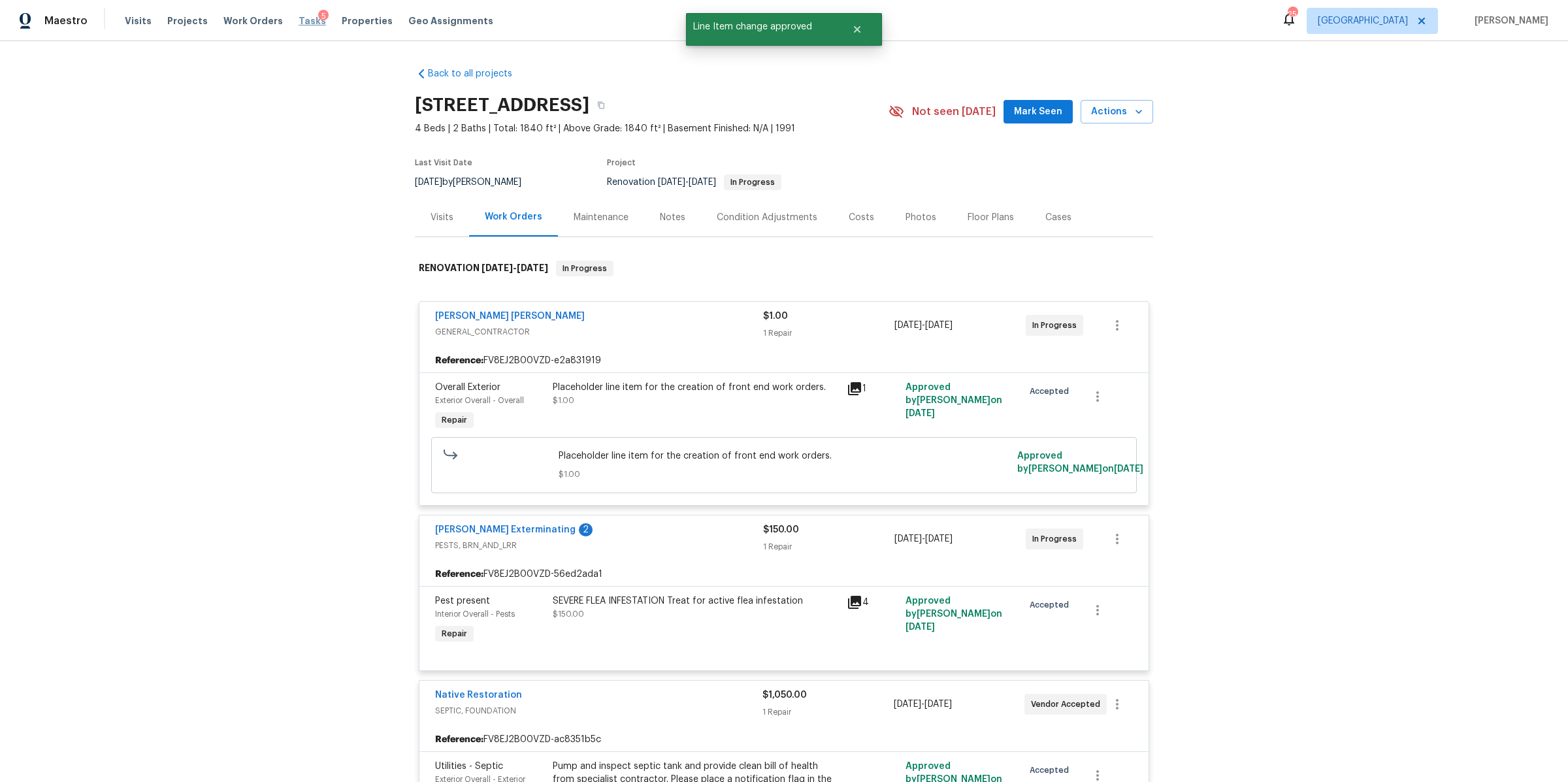
click at [301, 22] on span "Tasks" at bounding box center [312, 21] width 28 height 9
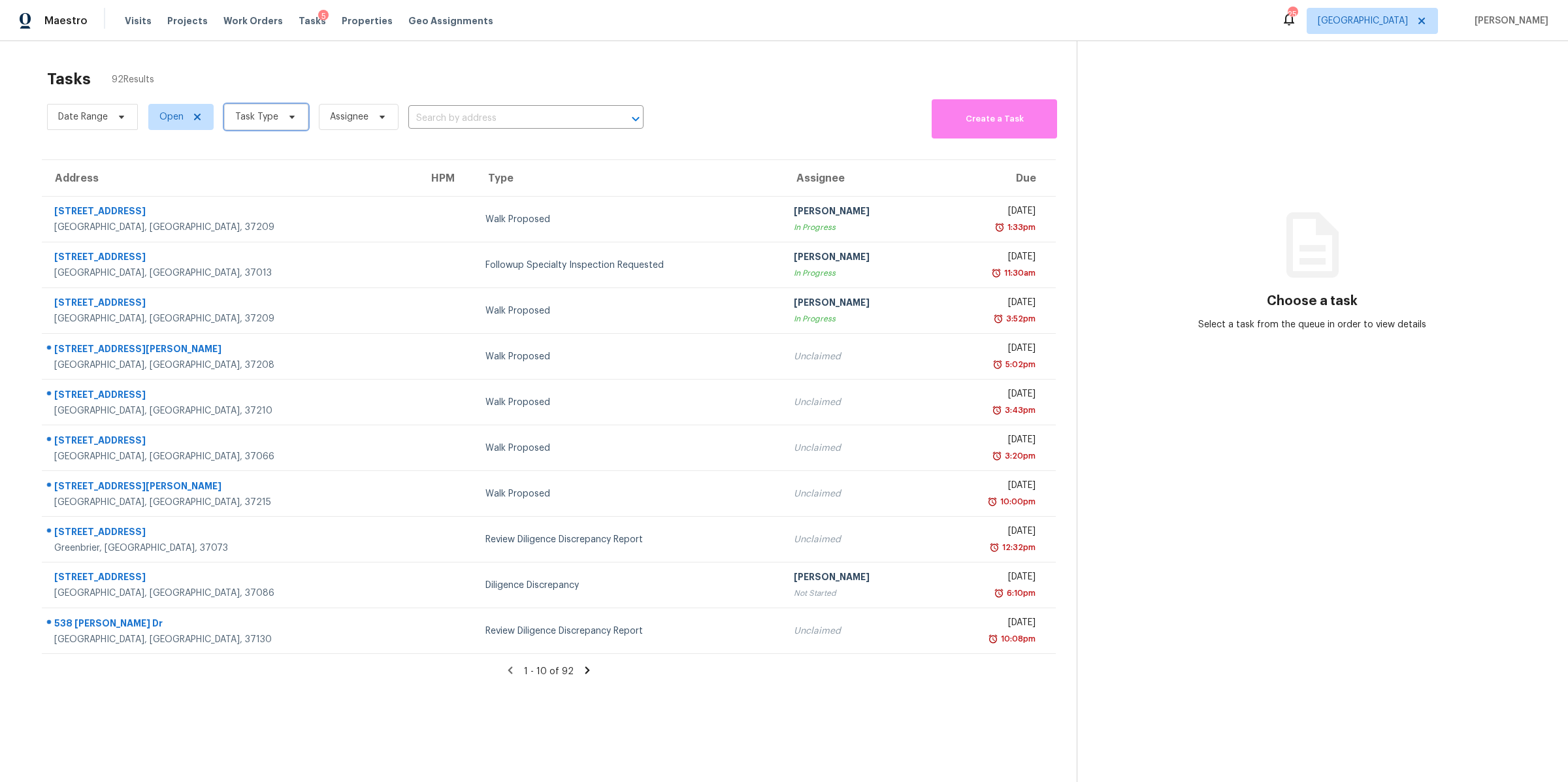
click at [283, 118] on span at bounding box center [289, 117] width 14 height 11
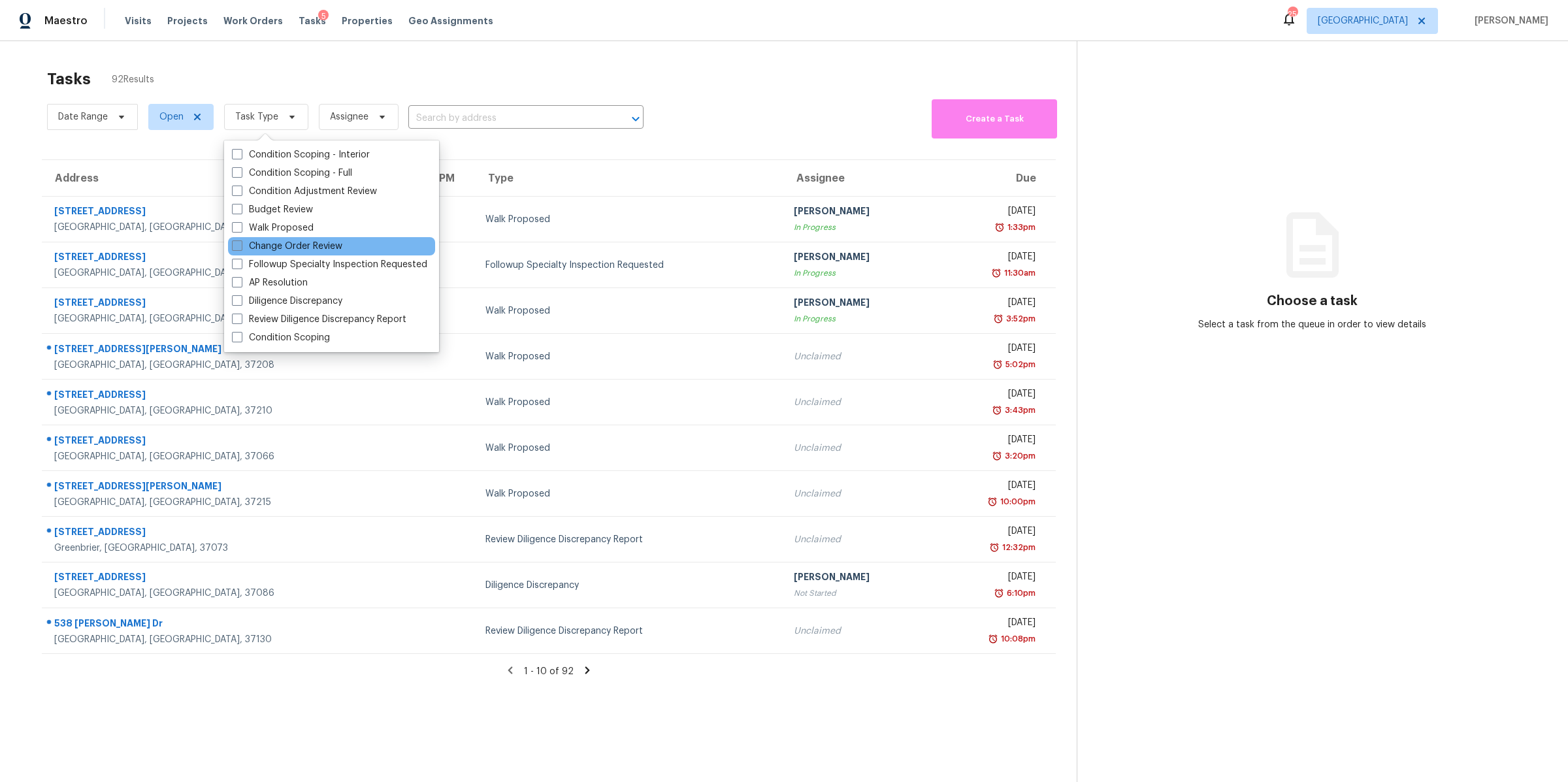
click at [280, 246] on label "Change Order Review" at bounding box center [287, 246] width 110 height 13
click at [241, 246] on input "Change Order Review" at bounding box center [236, 243] width 8 height 8
checkbox input "true"
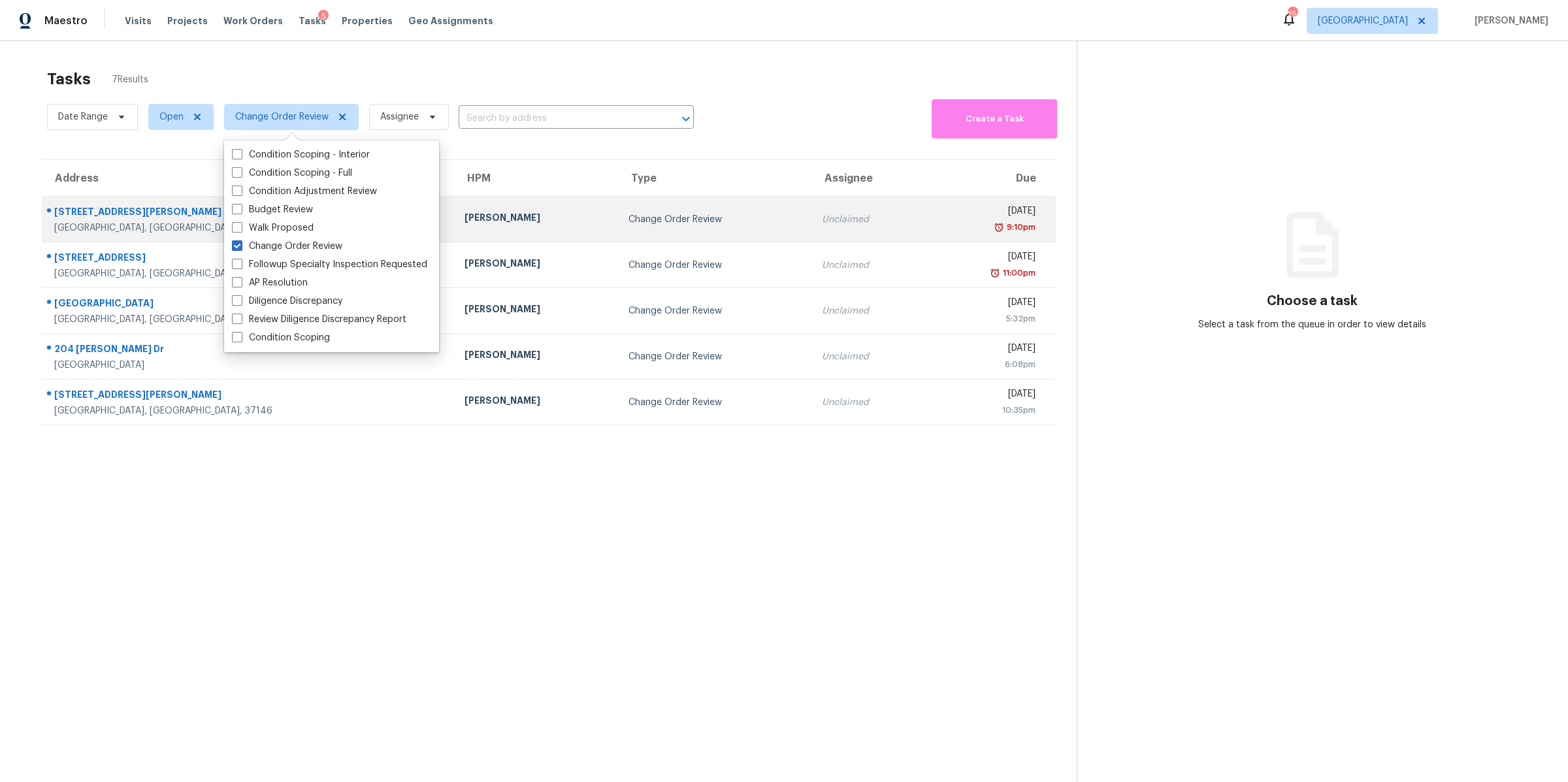
click at [74, 225] on div "[GEOGRAPHIC_DATA], [GEOGRAPHIC_DATA], 37075" at bounding box center [249, 228] width 389 height 13
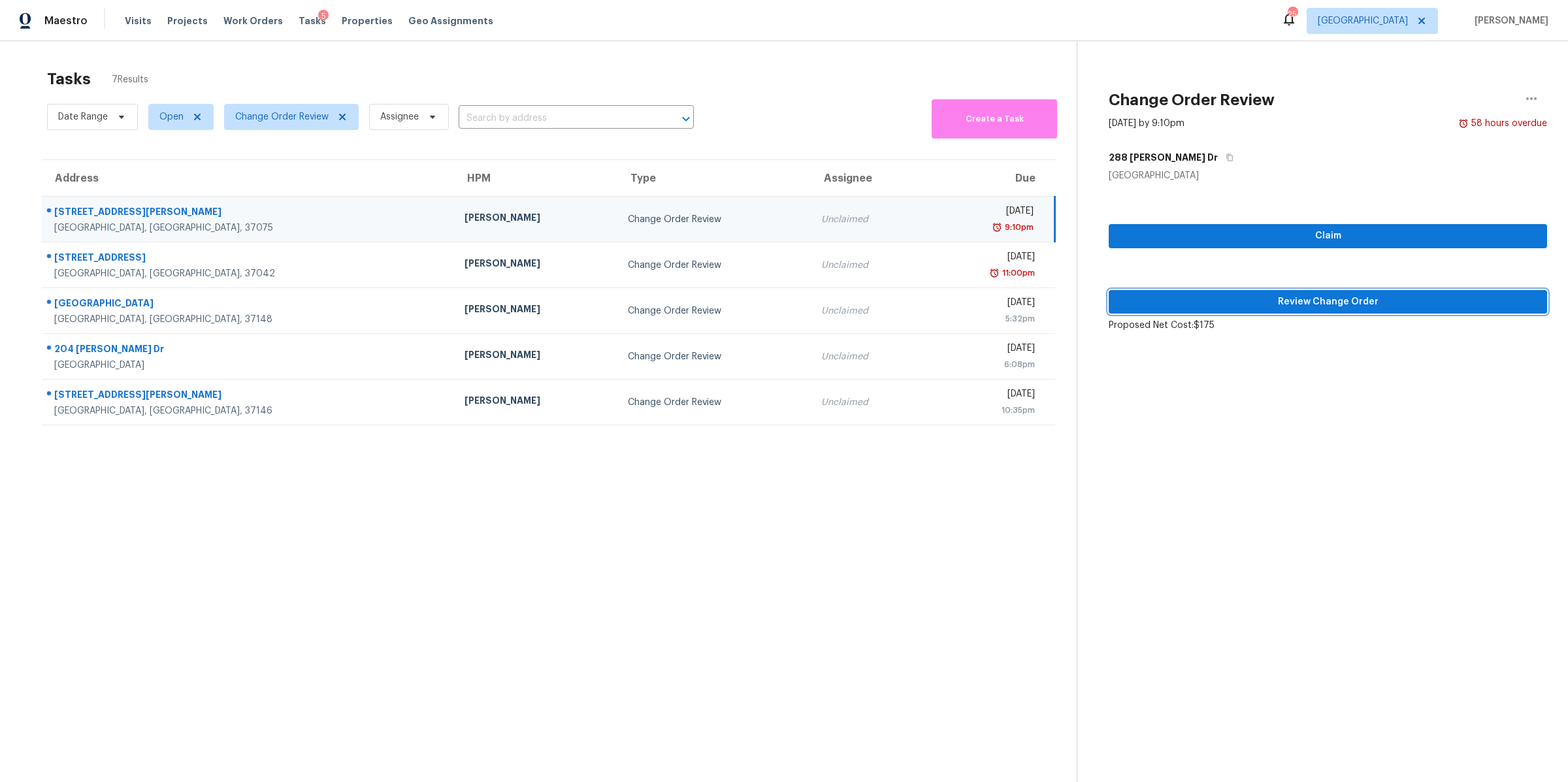
drag, startPoint x: 1250, startPoint y: 303, endPoint x: 1245, endPoint y: 307, distance: 6.4
click at [1249, 303] on span "Review Change Order" at bounding box center [1328, 302] width 418 height 17
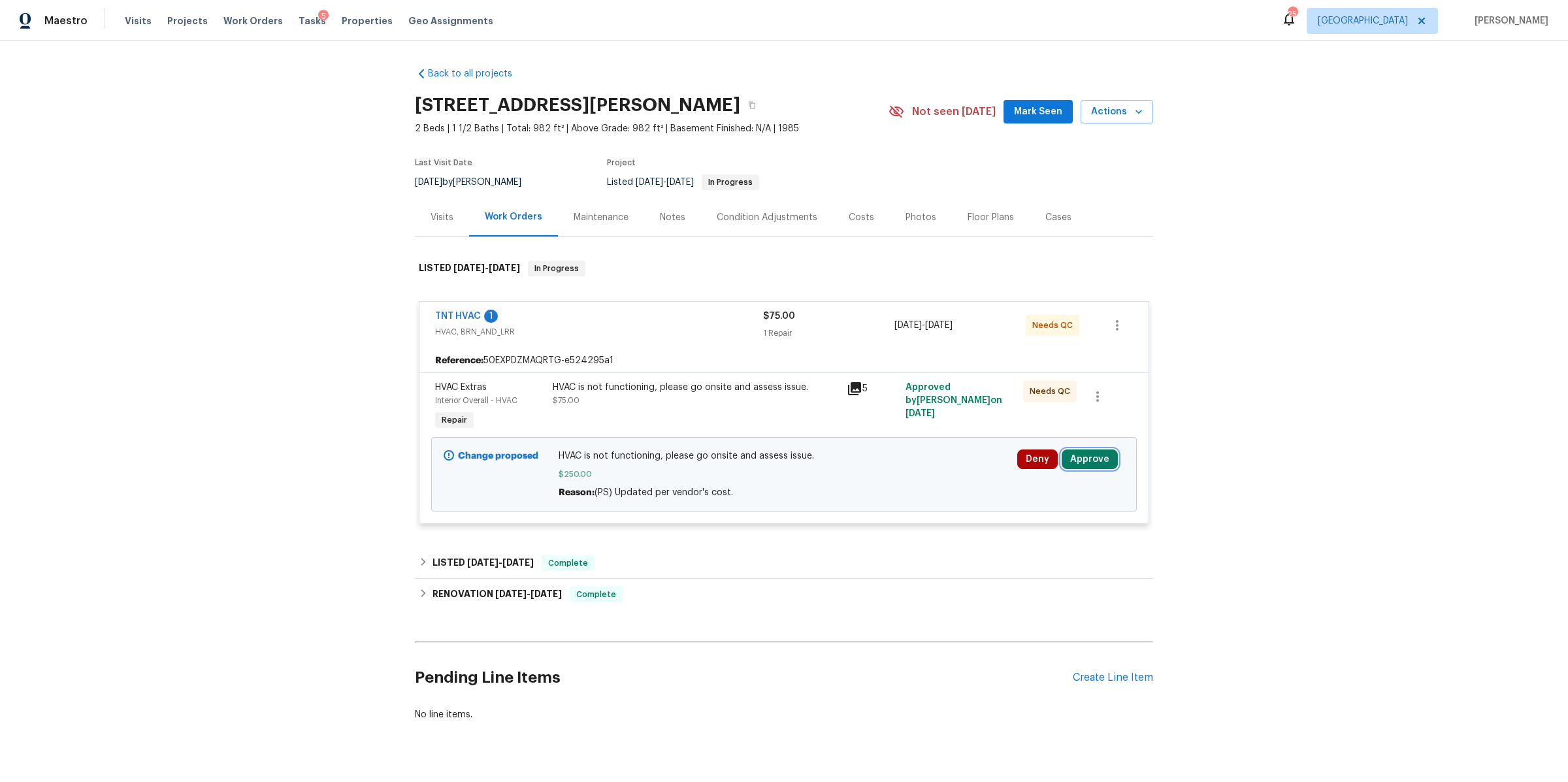
click at [1088, 457] on button "Approve" at bounding box center [1090, 459] width 56 height 20
click at [898, 463] on button "Approve" at bounding box center [897, 471] width 78 height 26
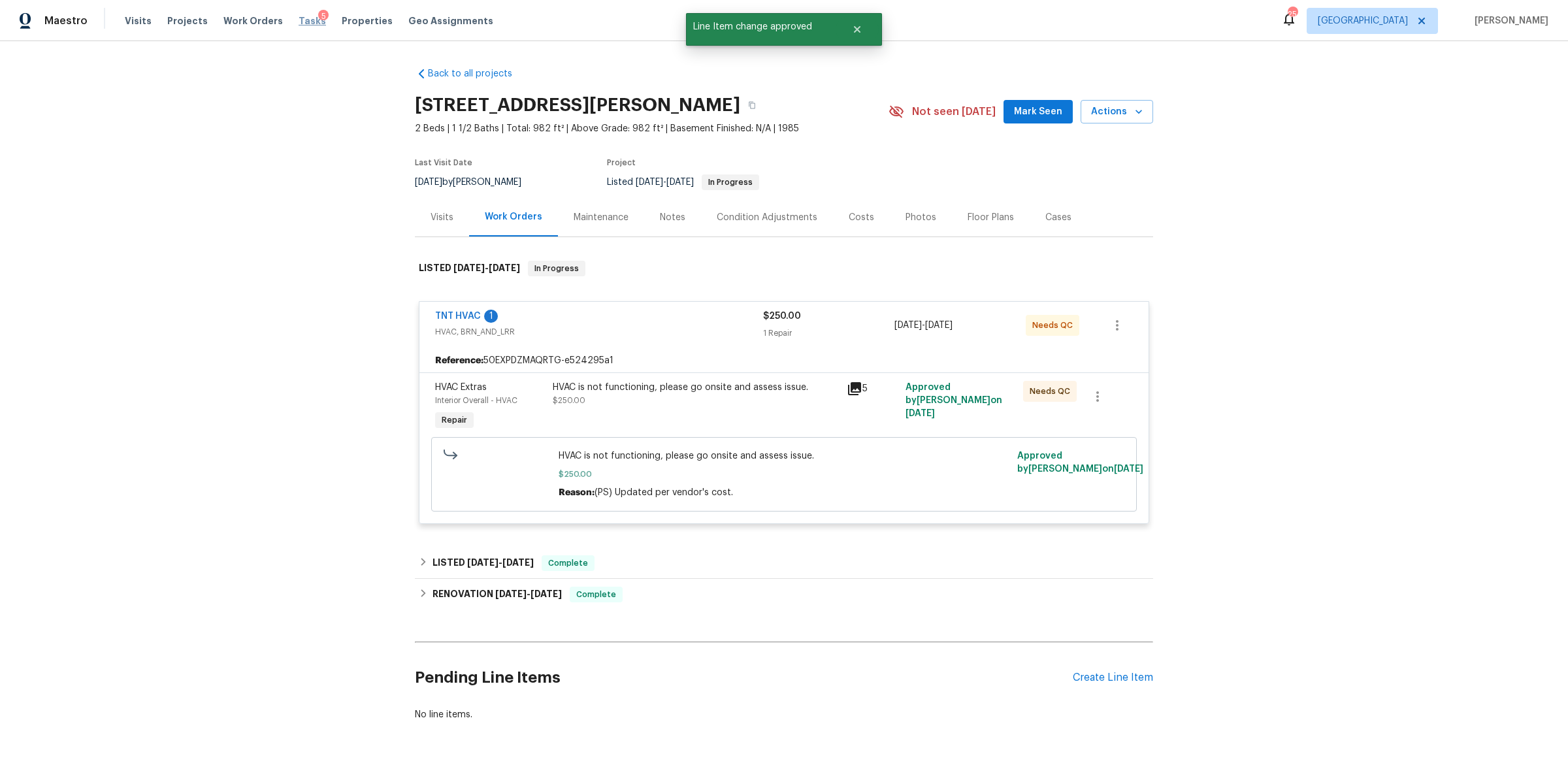
click at [298, 23] on span "Tasks" at bounding box center [312, 21] width 28 height 9
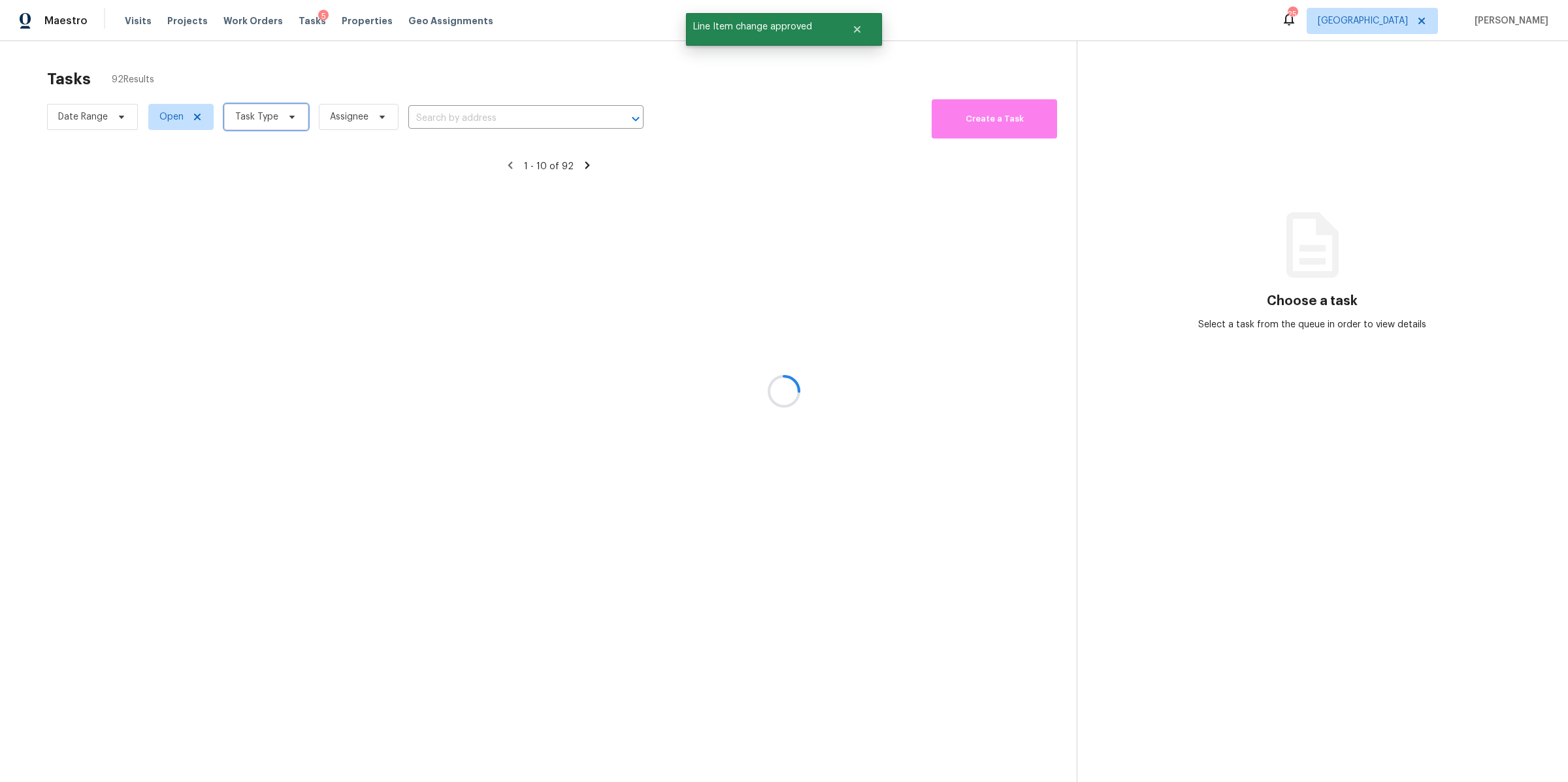
click at [282, 106] on span "Task Type" at bounding box center [266, 116] width 84 height 26
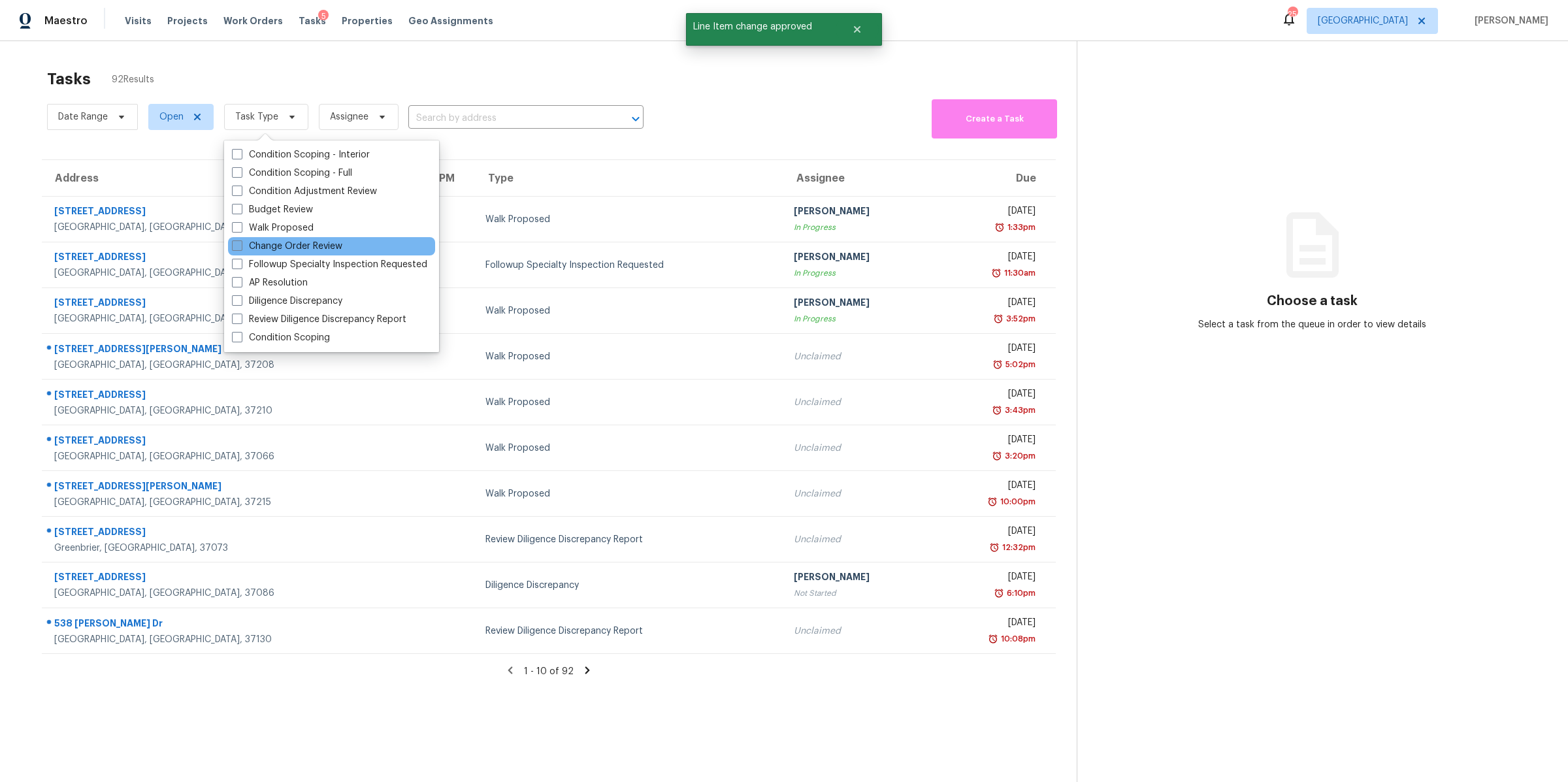
click at [298, 244] on label "Change Order Review" at bounding box center [287, 246] width 110 height 13
click at [241, 244] on input "Change Order Review" at bounding box center [236, 243] width 8 height 8
checkbox input "true"
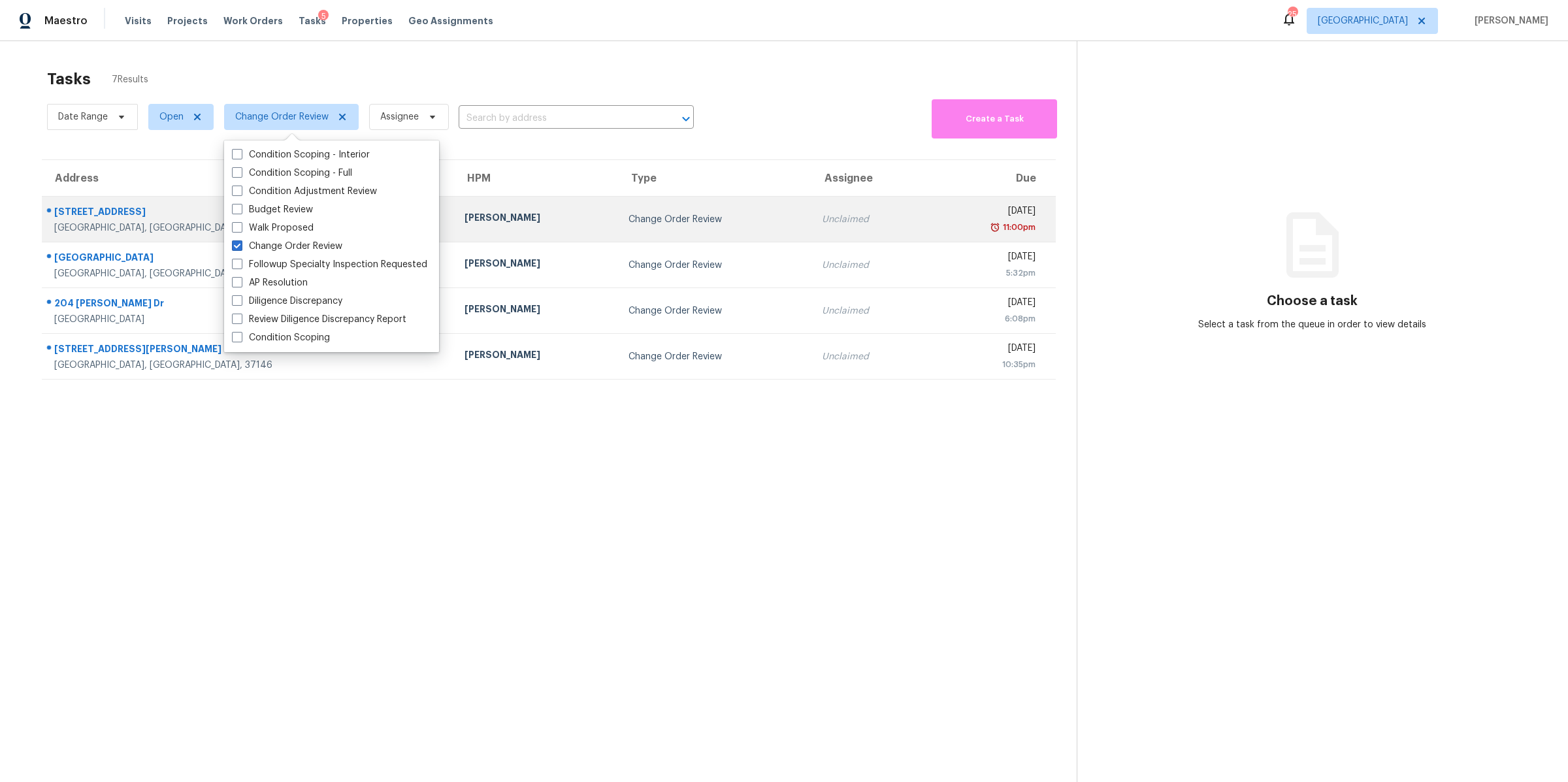
click at [65, 222] on div "[GEOGRAPHIC_DATA], [GEOGRAPHIC_DATA], 37042" at bounding box center [249, 228] width 389 height 13
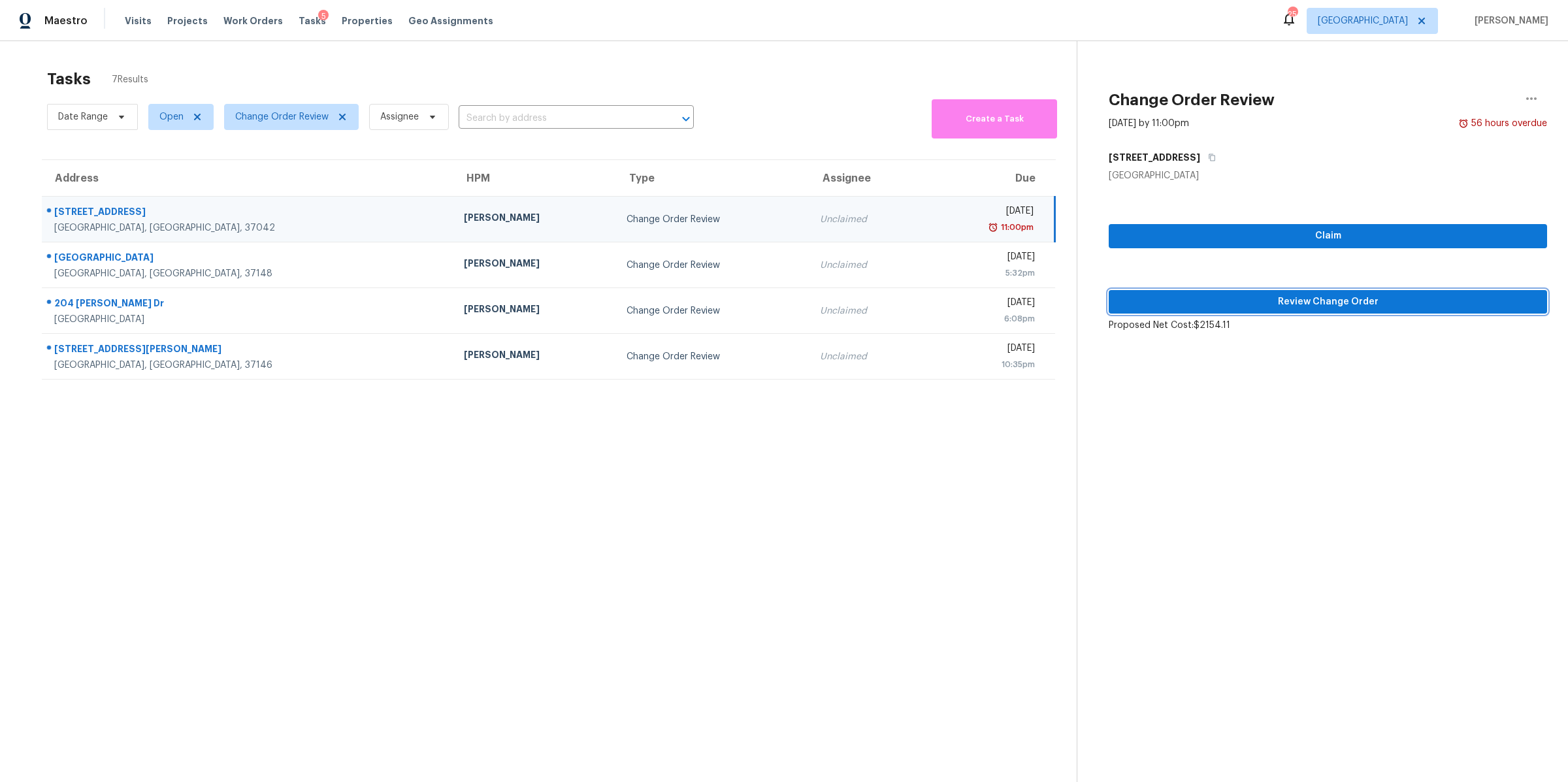
click at [1389, 299] on span "Review Change Order" at bounding box center [1328, 302] width 418 height 17
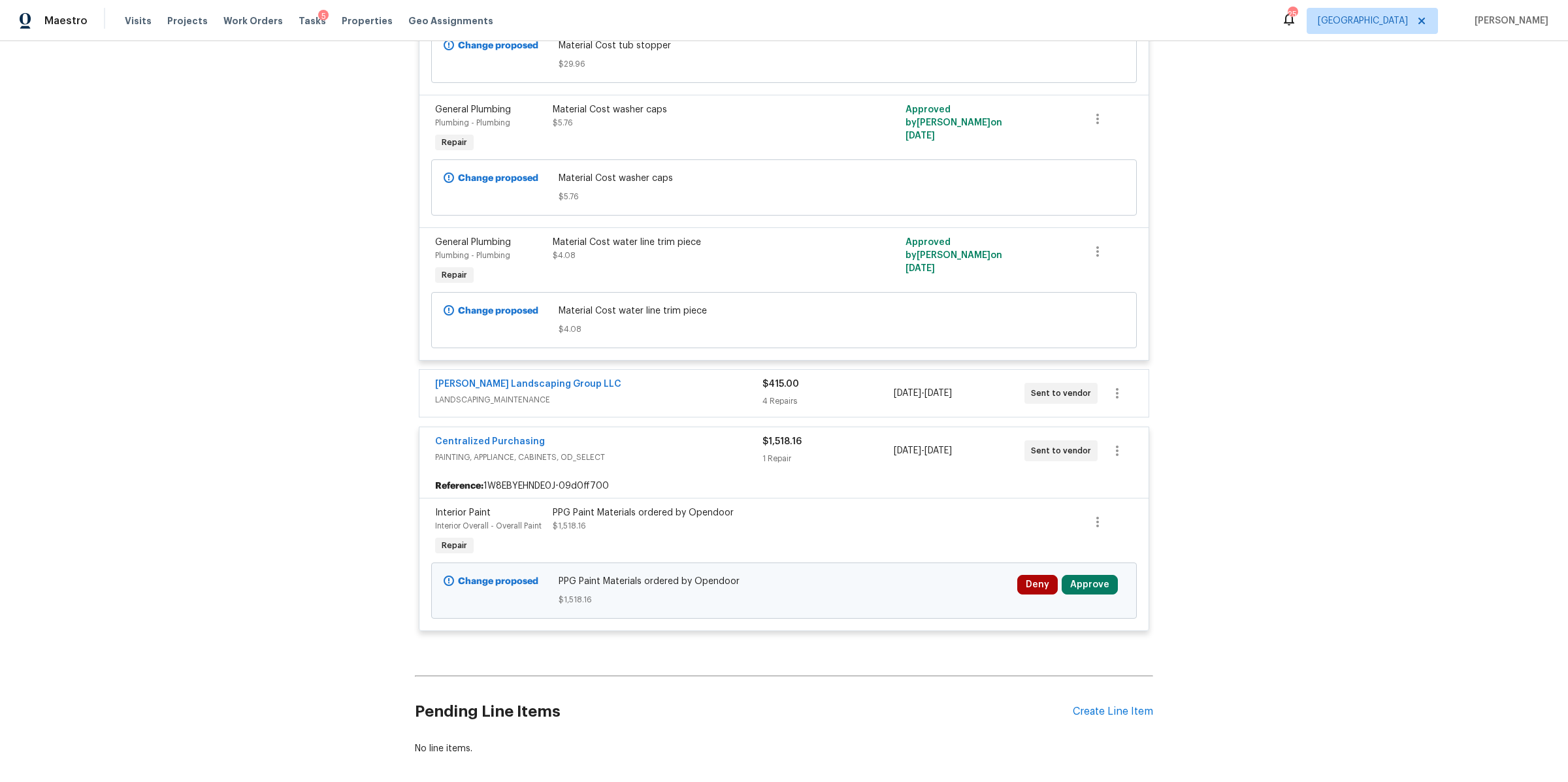
scroll to position [3264, 0]
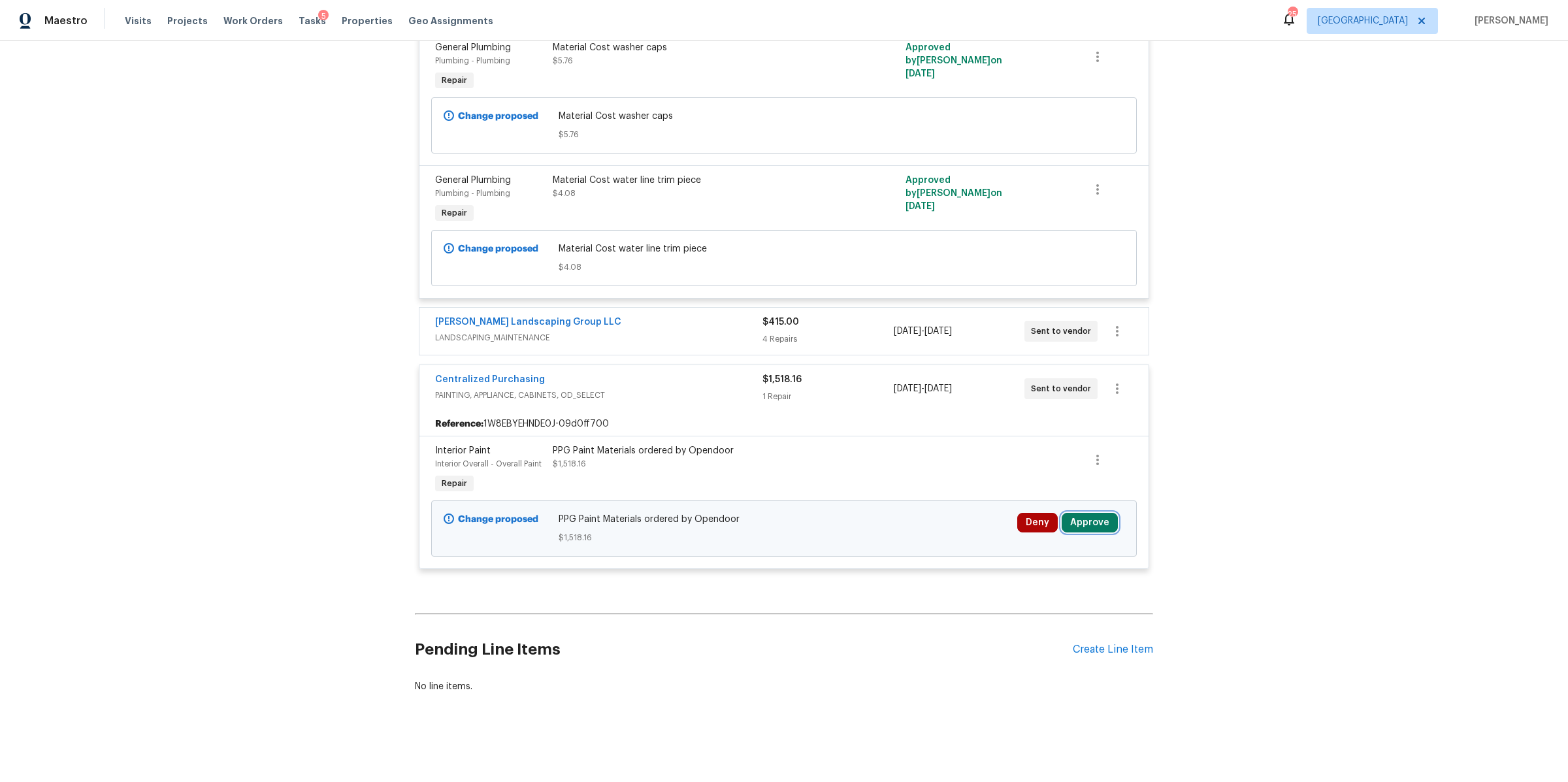
click at [1086, 512] on button "Approve" at bounding box center [1090, 522] width 56 height 20
click at [909, 527] on button "Approve" at bounding box center [897, 521] width 78 height 26
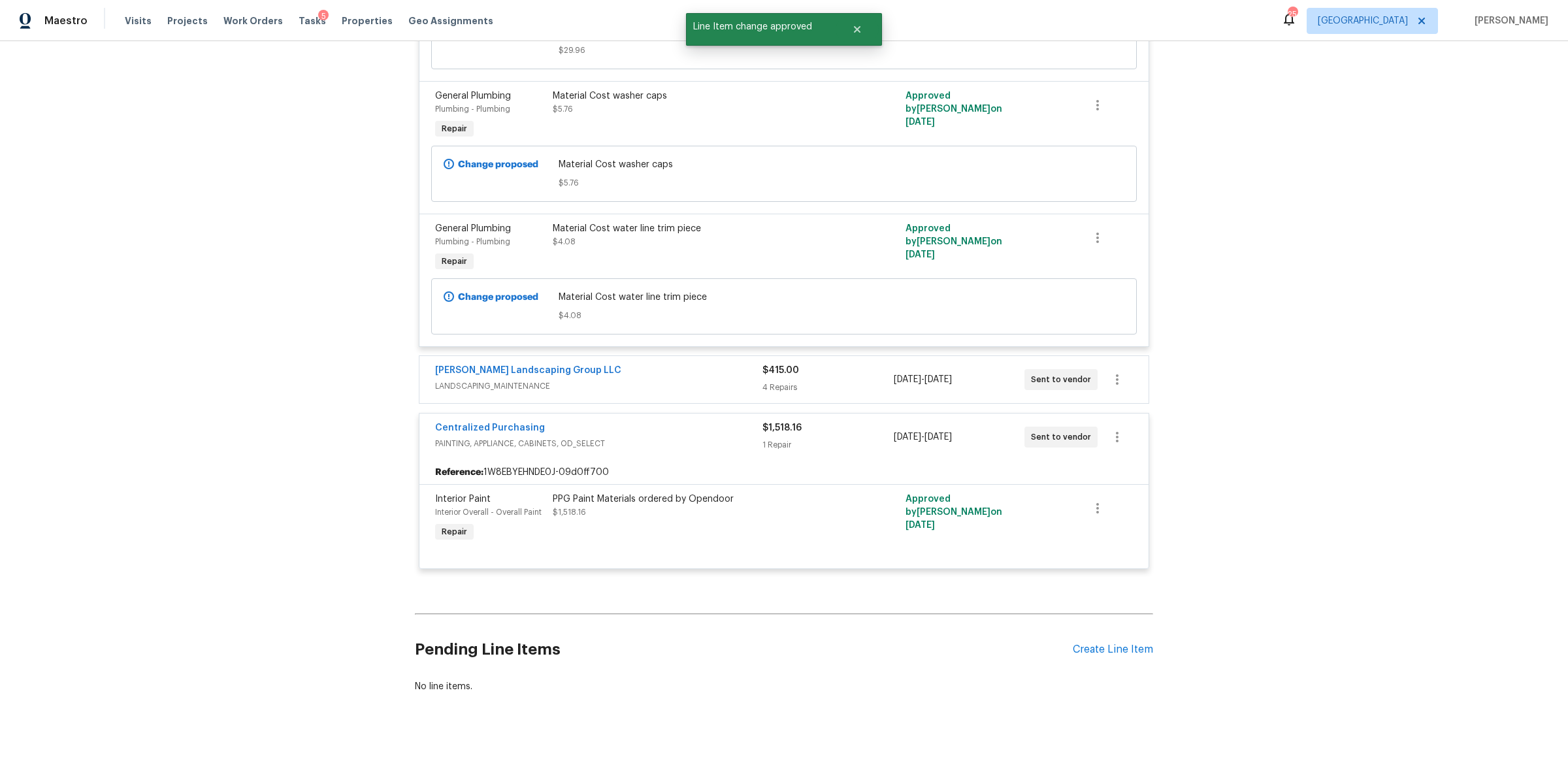
click at [678, 387] on div "[PERSON_NAME] Landscaping Group LLC LANDSCAPING_MAINTENANCE $415.00 4 Repairs […" at bounding box center [784, 379] width 729 height 47
click at [675, 379] on span "LANDSCAPING_MAINTENANCE" at bounding box center [599, 385] width 328 height 13
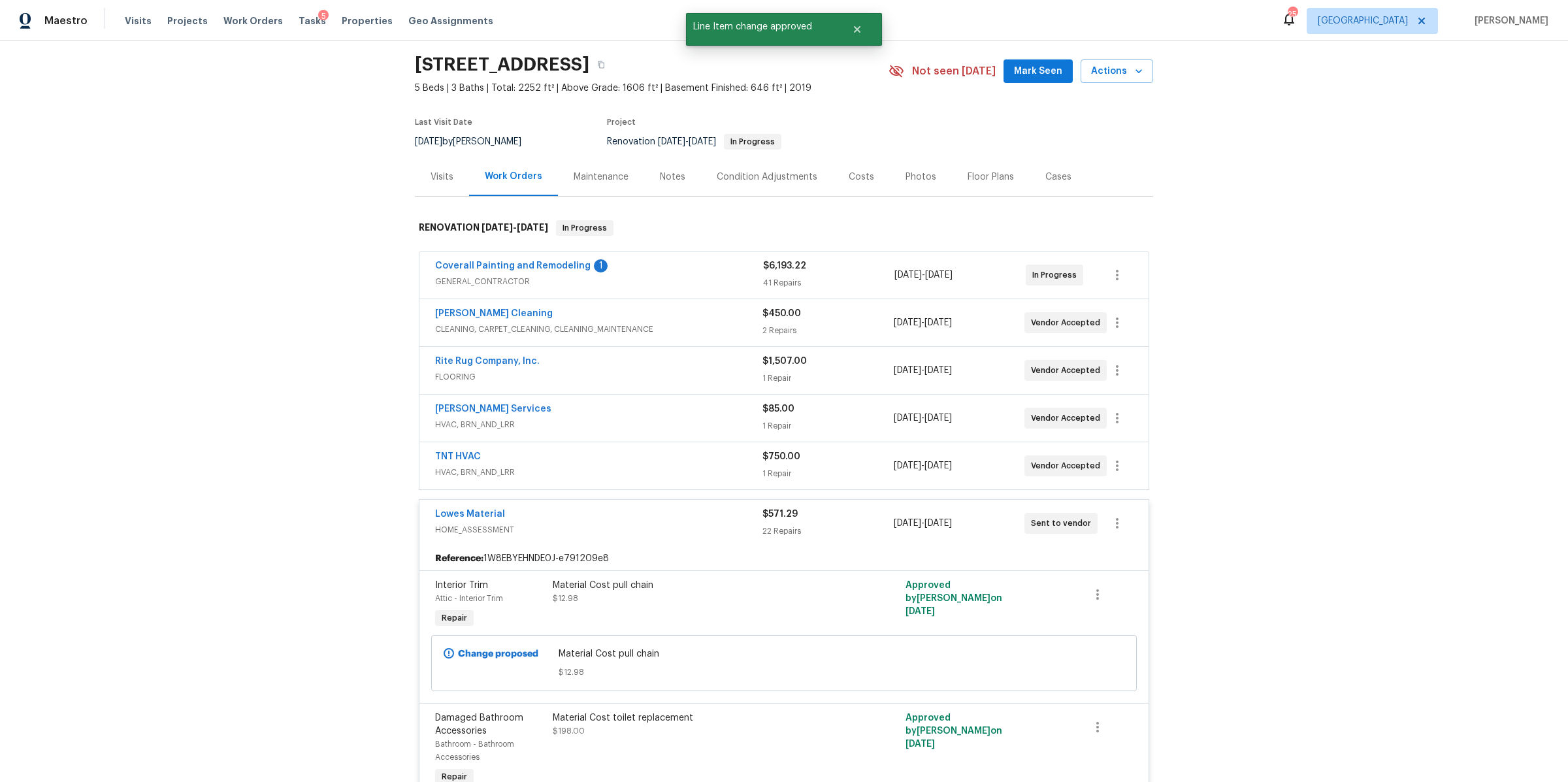
scroll to position [0, 0]
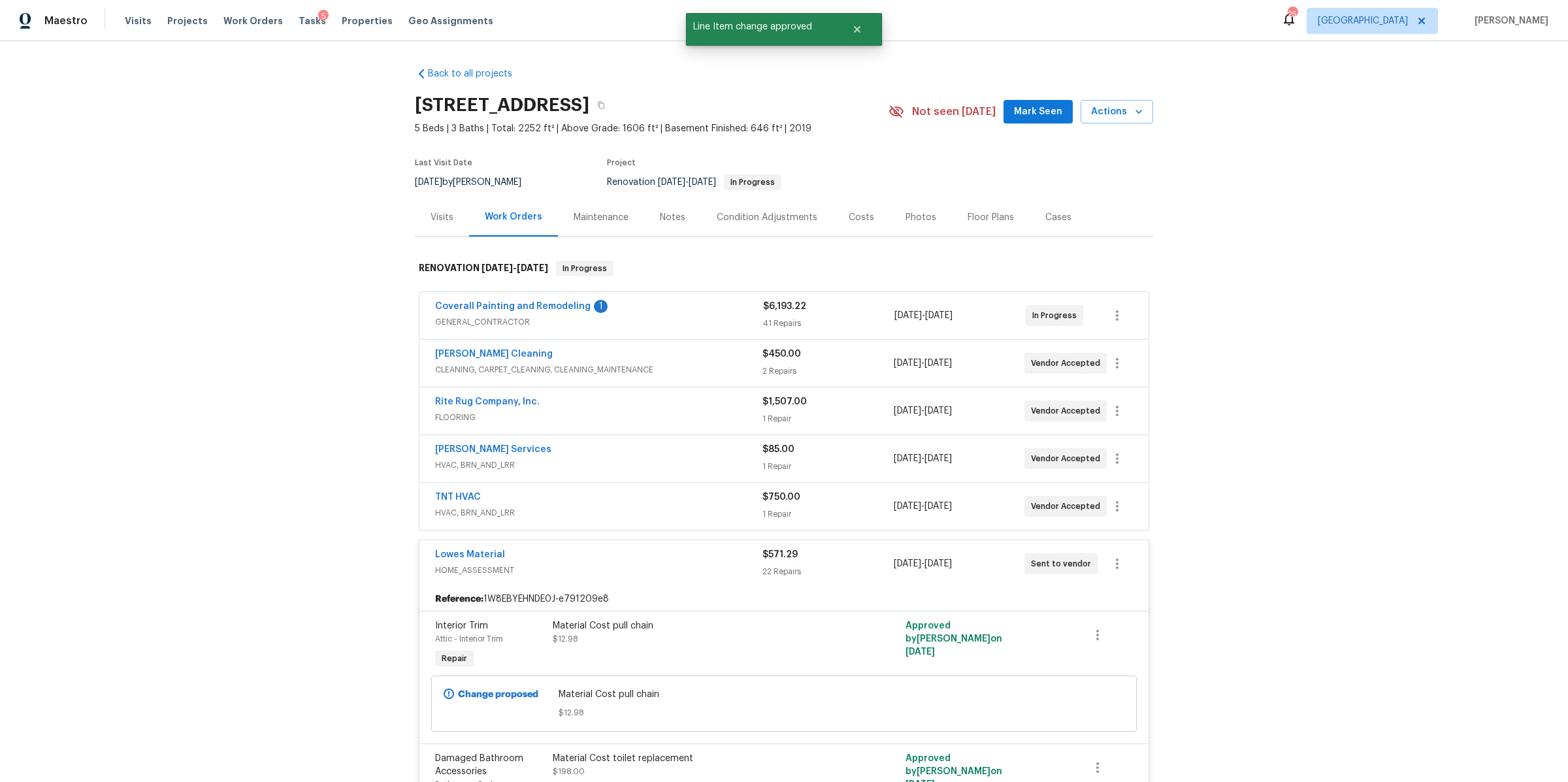
click at [701, 307] on div "Coverall Painting and Remodeling 1" at bounding box center [599, 307] width 328 height 16
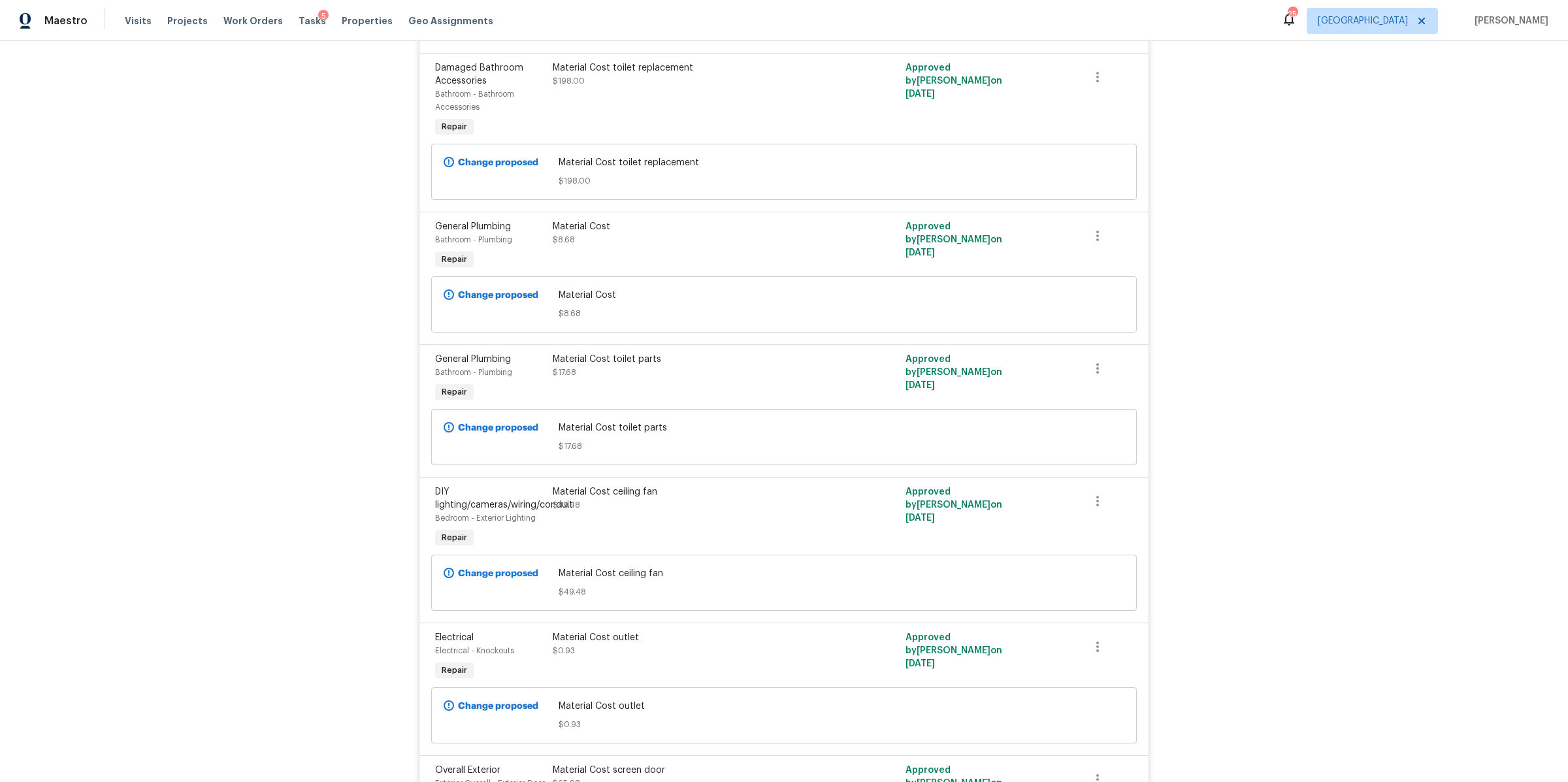
scroll to position [5316, 0]
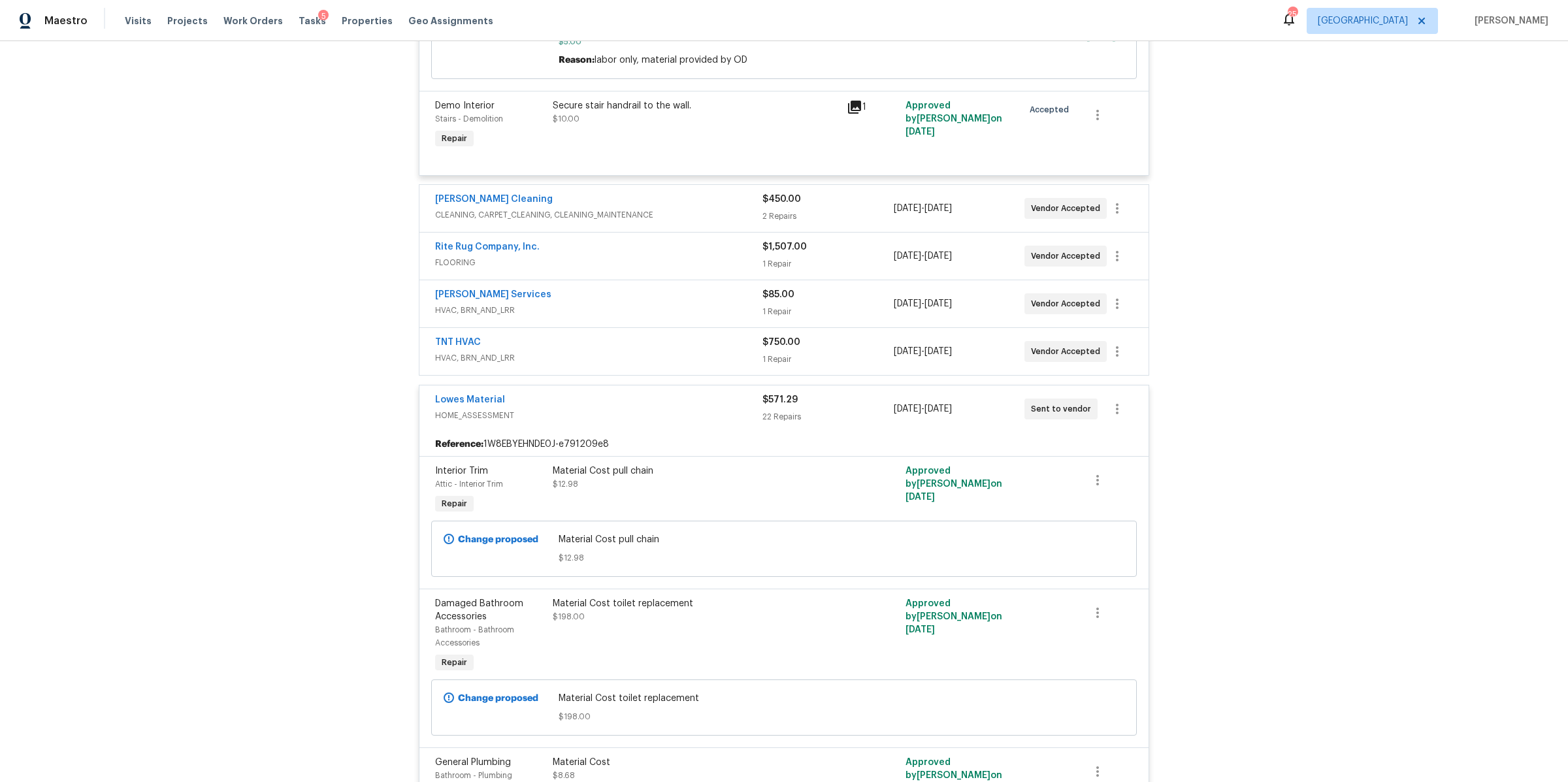
click at [719, 208] on div "[PERSON_NAME] Cleaning" at bounding box center [599, 200] width 328 height 16
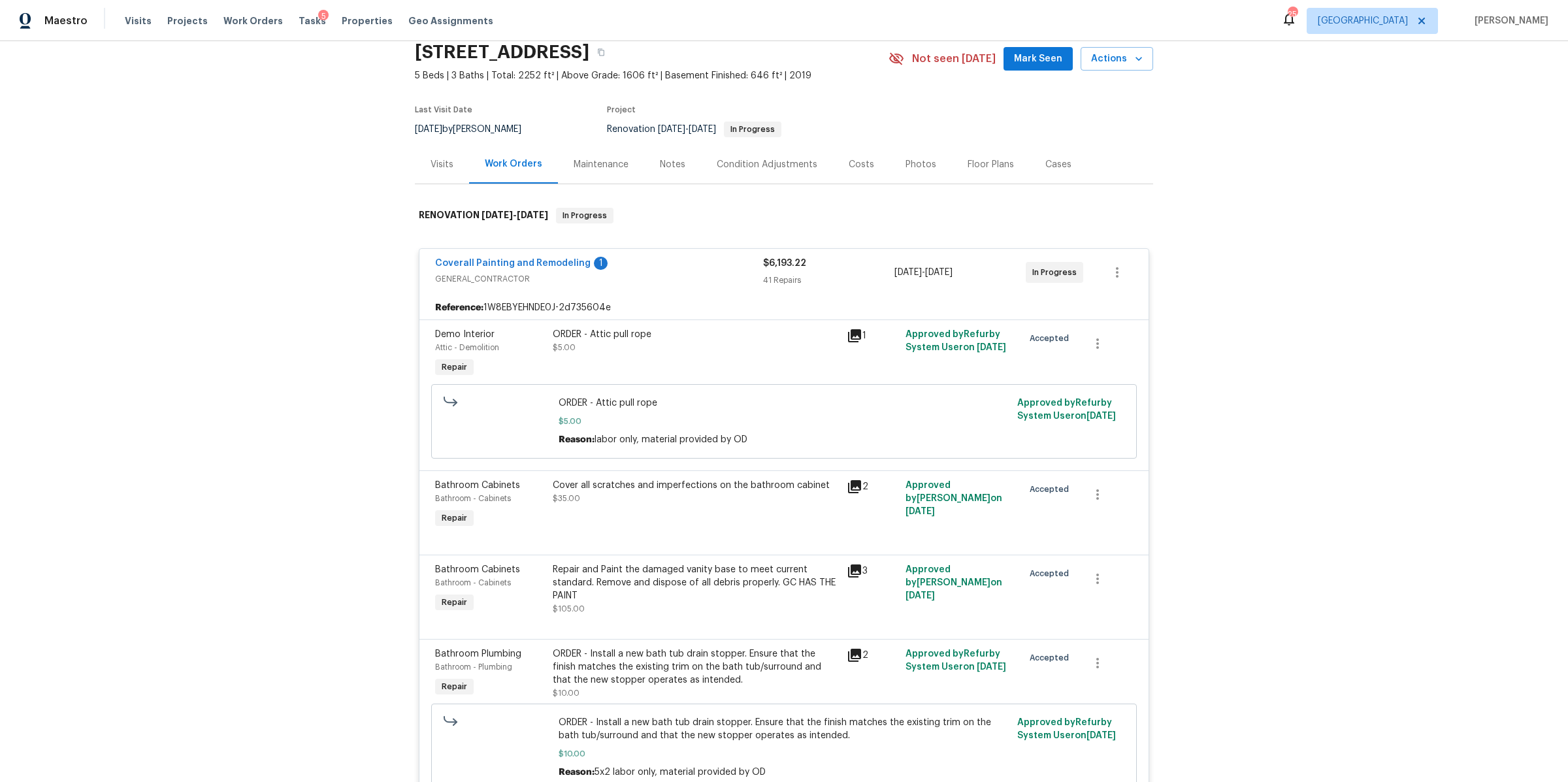
scroll to position [0, 0]
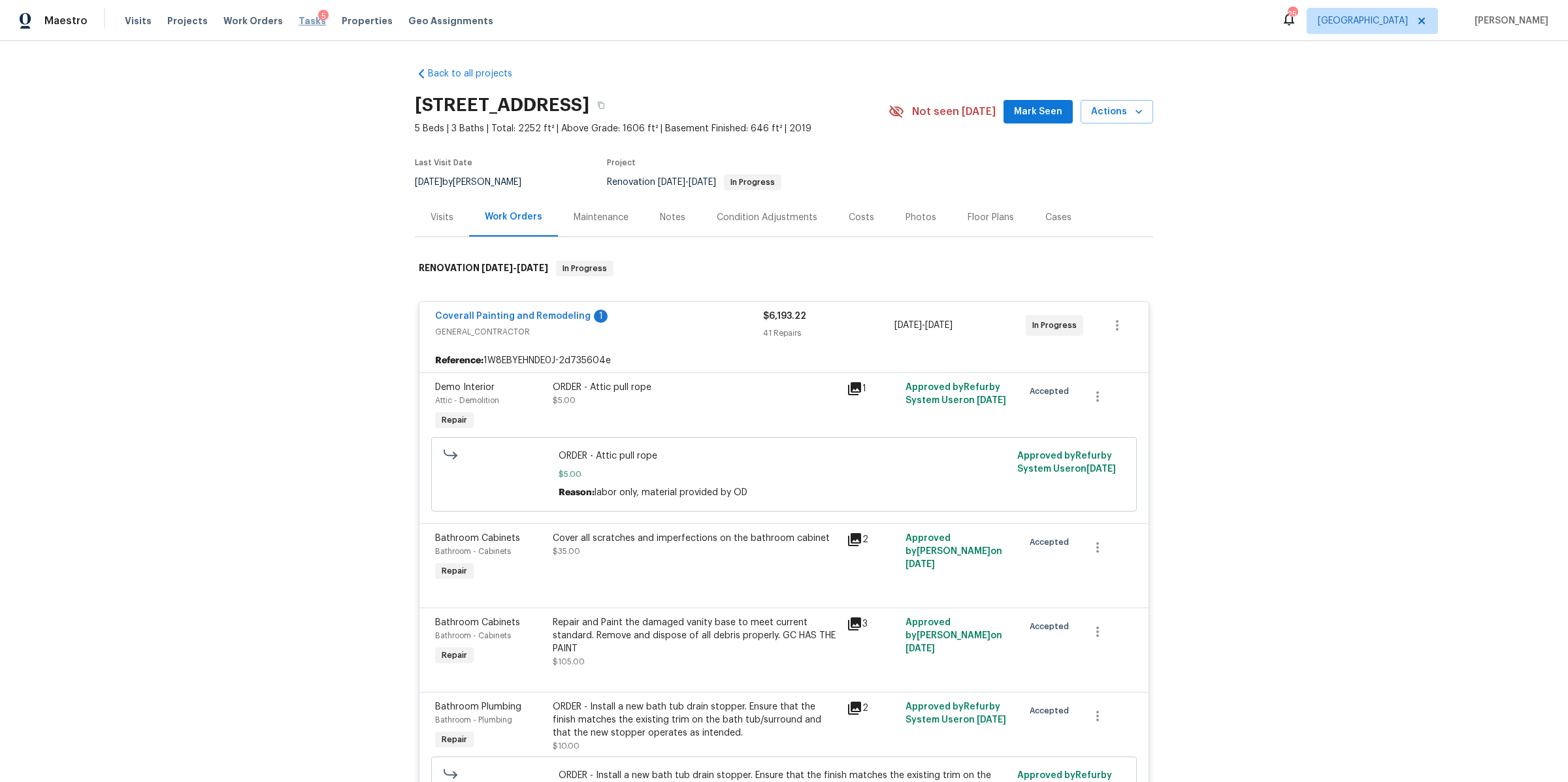
click at [298, 20] on span "Tasks" at bounding box center [312, 21] width 28 height 9
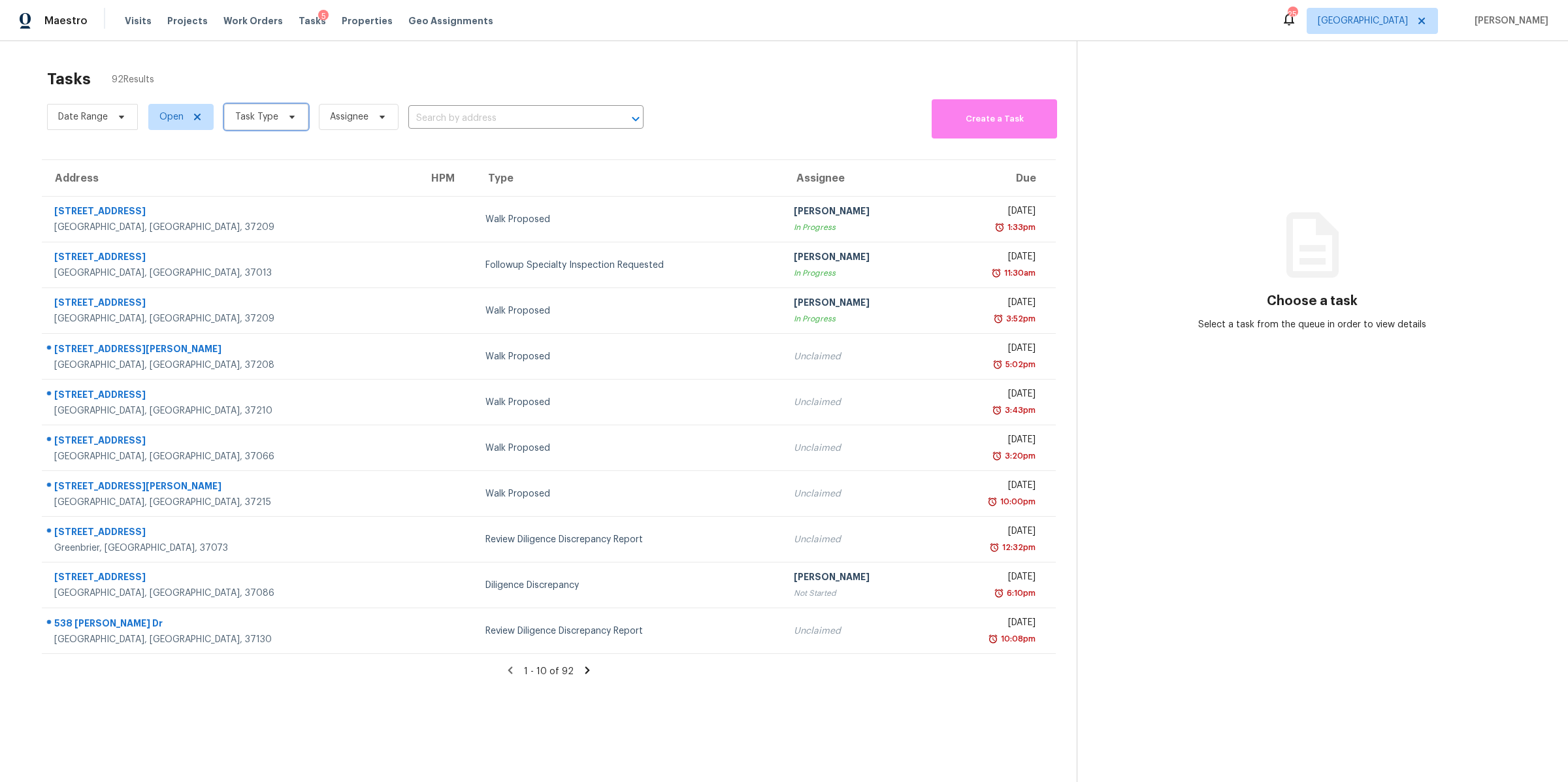
click at [287, 114] on icon at bounding box center [292, 117] width 11 height 11
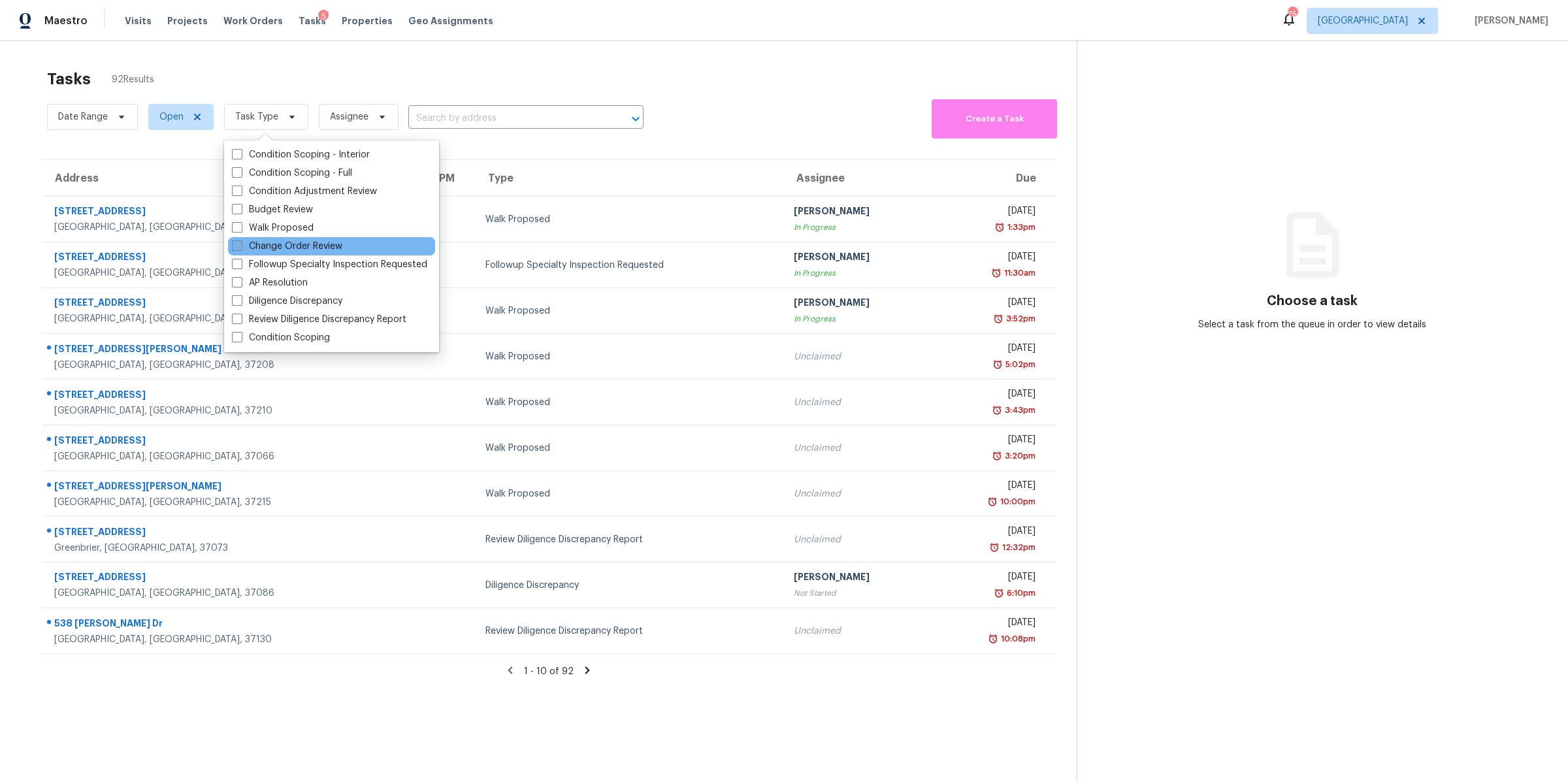
click at [280, 240] on label "Change Order Review" at bounding box center [287, 246] width 110 height 13
click at [241, 240] on input "Change Order Review" at bounding box center [236, 243] width 8 height 8
checkbox input "true"
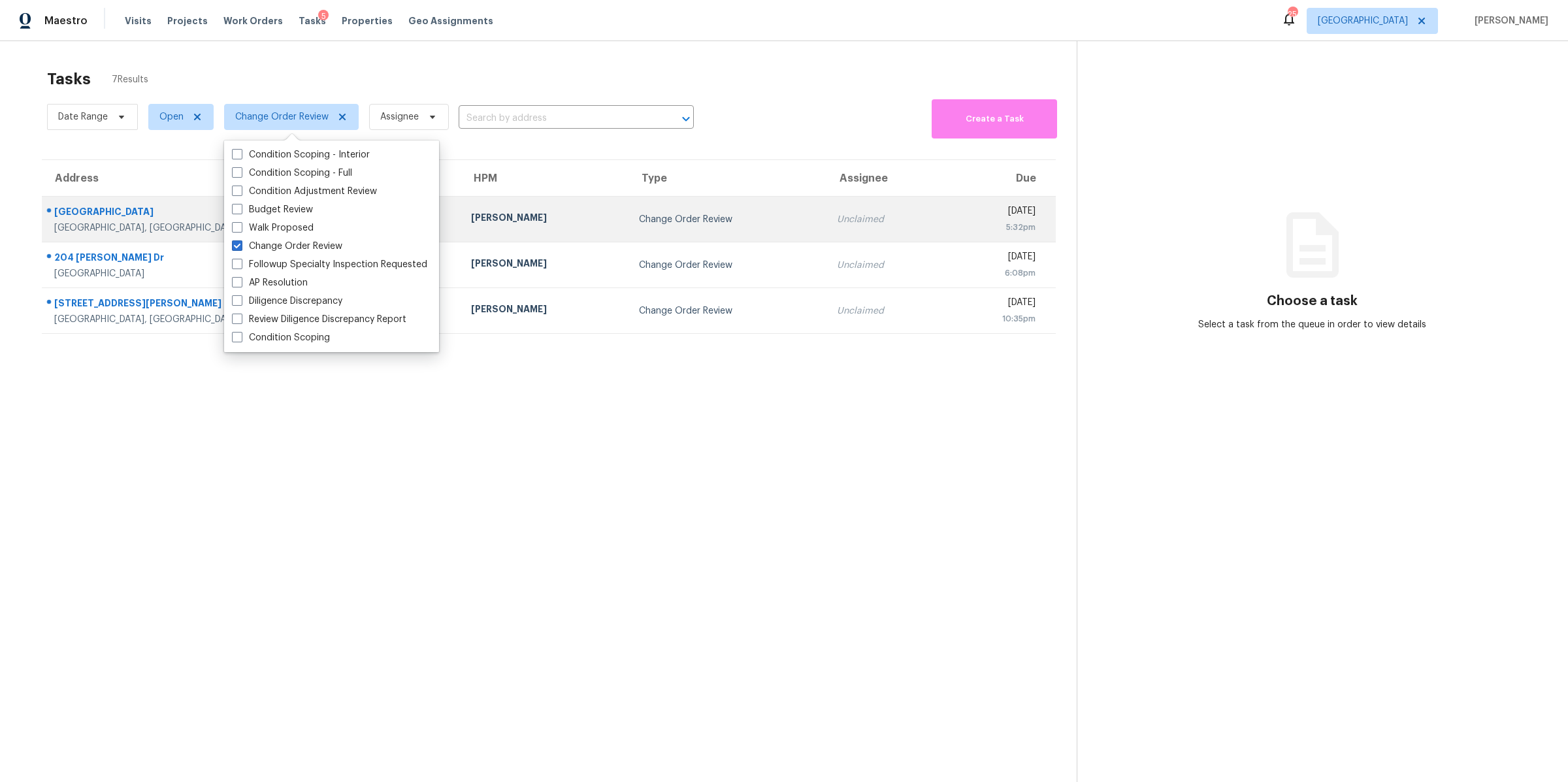
click at [92, 219] on div "[GEOGRAPHIC_DATA]" at bounding box center [252, 213] width 396 height 17
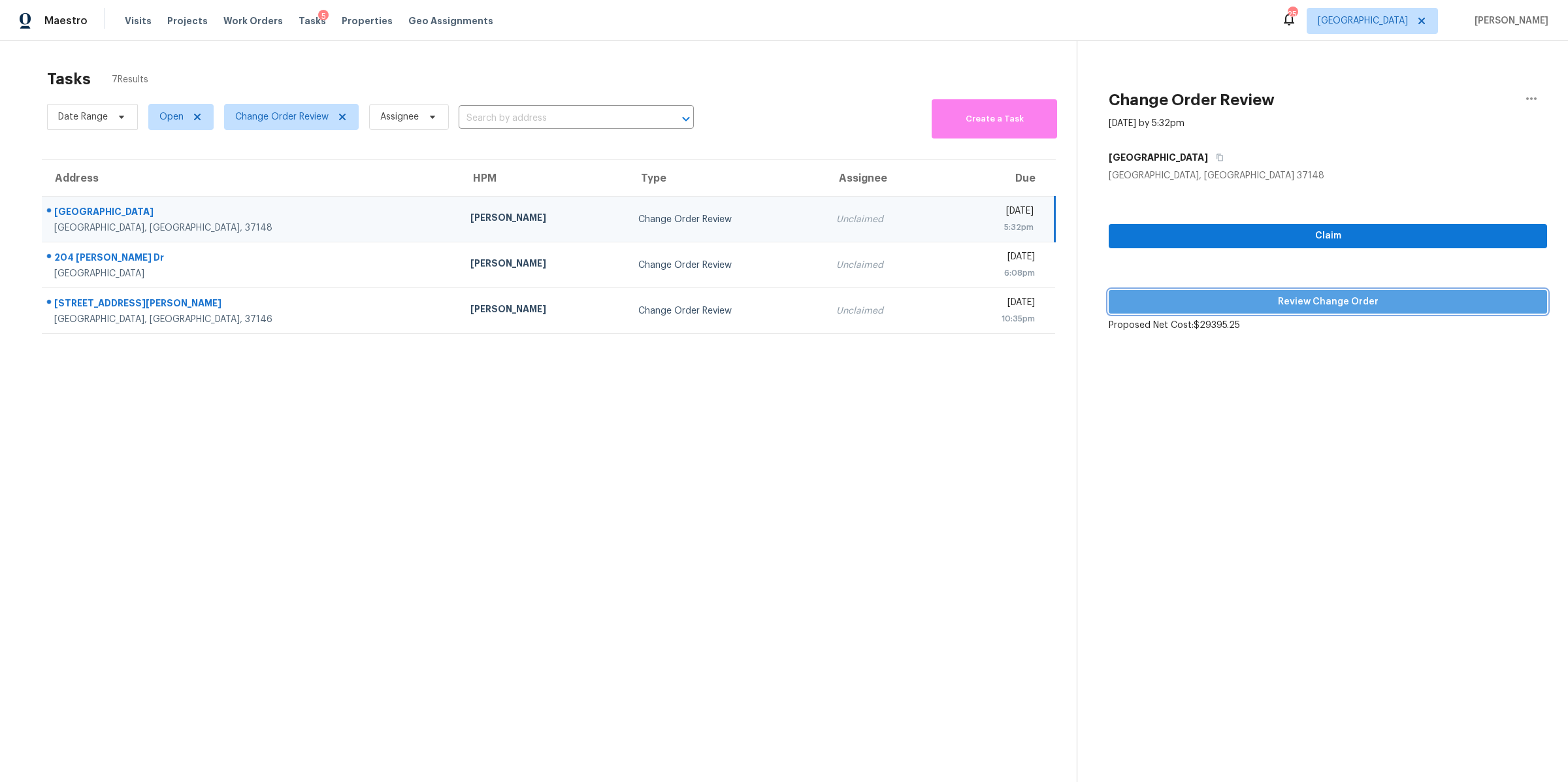
click at [1344, 291] on button "Review Change Order" at bounding box center [1327, 302] width 438 height 24
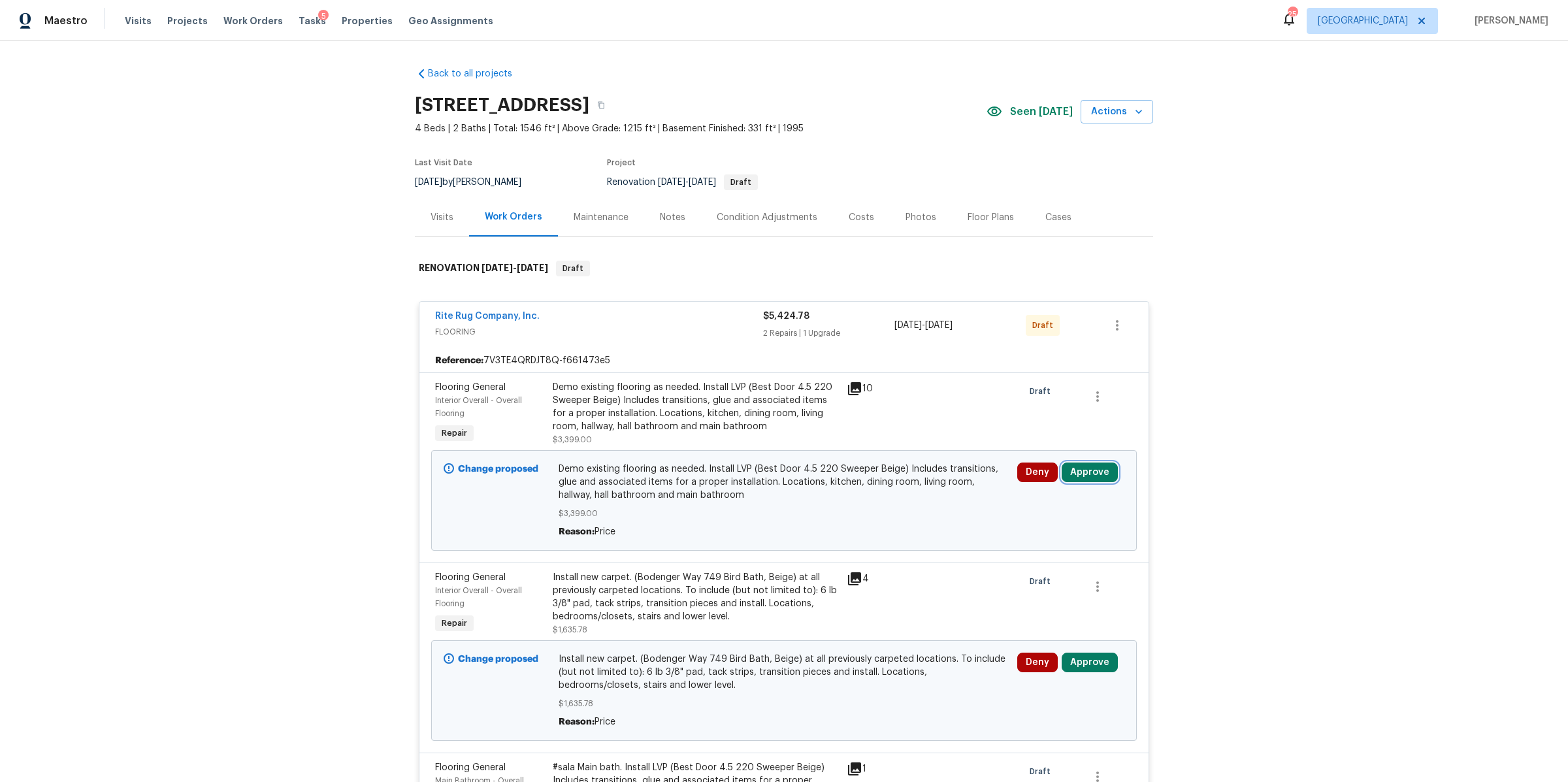
click at [1066, 473] on button "Approve" at bounding box center [1090, 472] width 56 height 20
click at [871, 488] on button "Approve" at bounding box center [897, 485] width 78 height 26
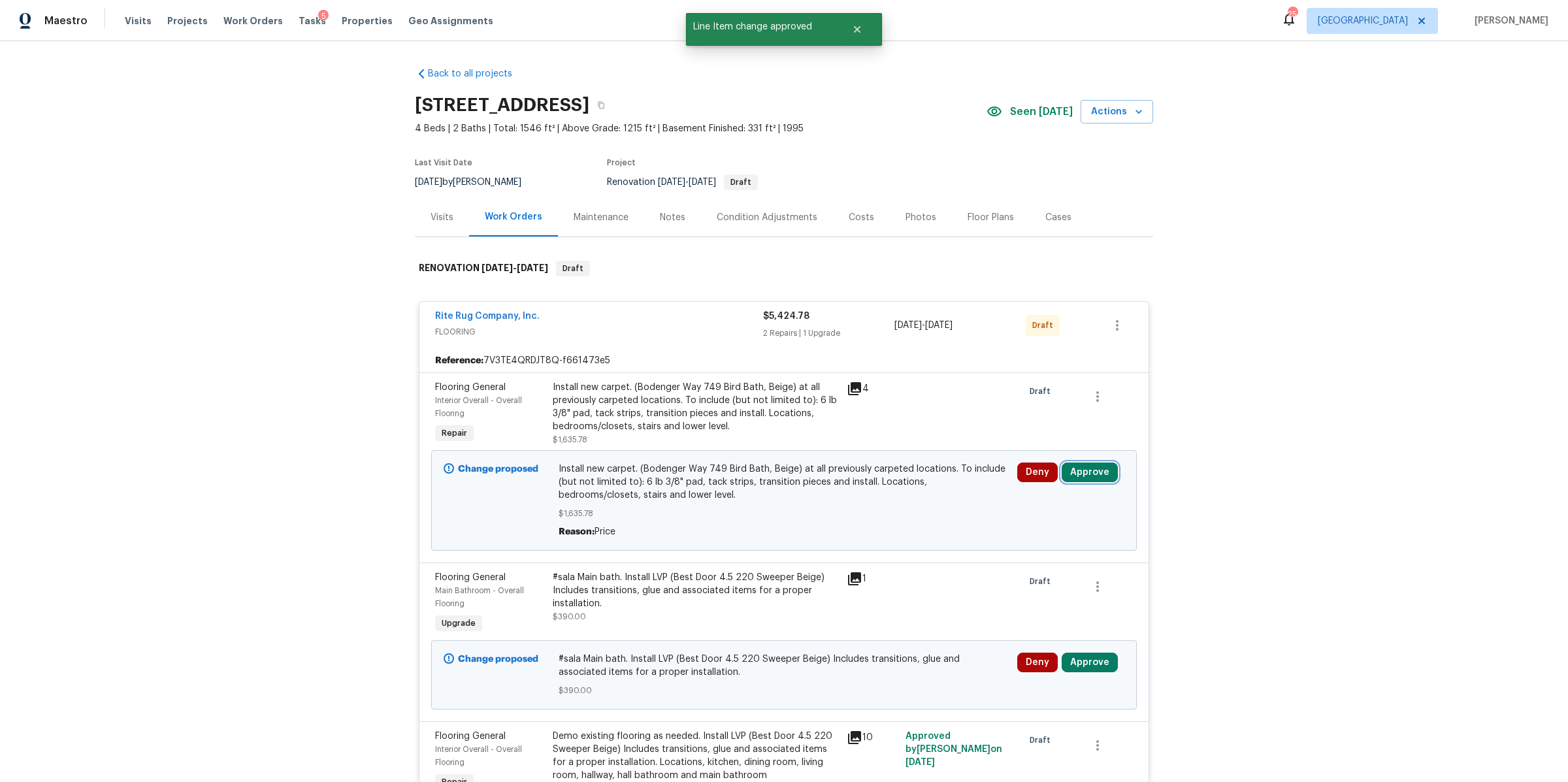
click at [1096, 468] on button "Approve" at bounding box center [1090, 472] width 56 height 20
click at [888, 478] on button "Approve" at bounding box center [897, 485] width 78 height 26
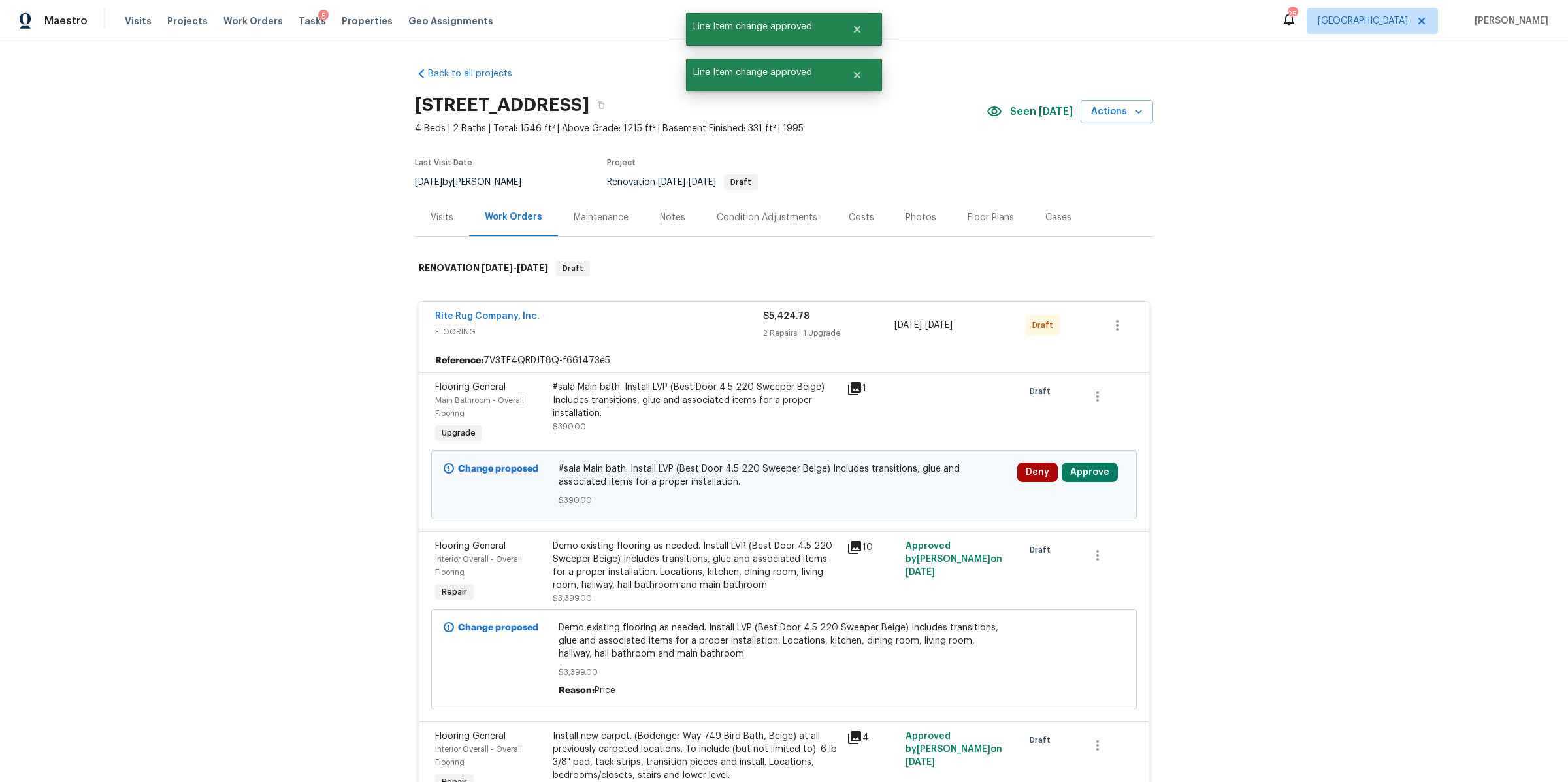
click at [1094, 459] on div "Deny Approve" at bounding box center [1070, 485] width 115 height 53
click at [1084, 471] on button "Approve" at bounding box center [1090, 472] width 56 height 20
click at [872, 489] on button "Approve" at bounding box center [897, 485] width 78 height 26
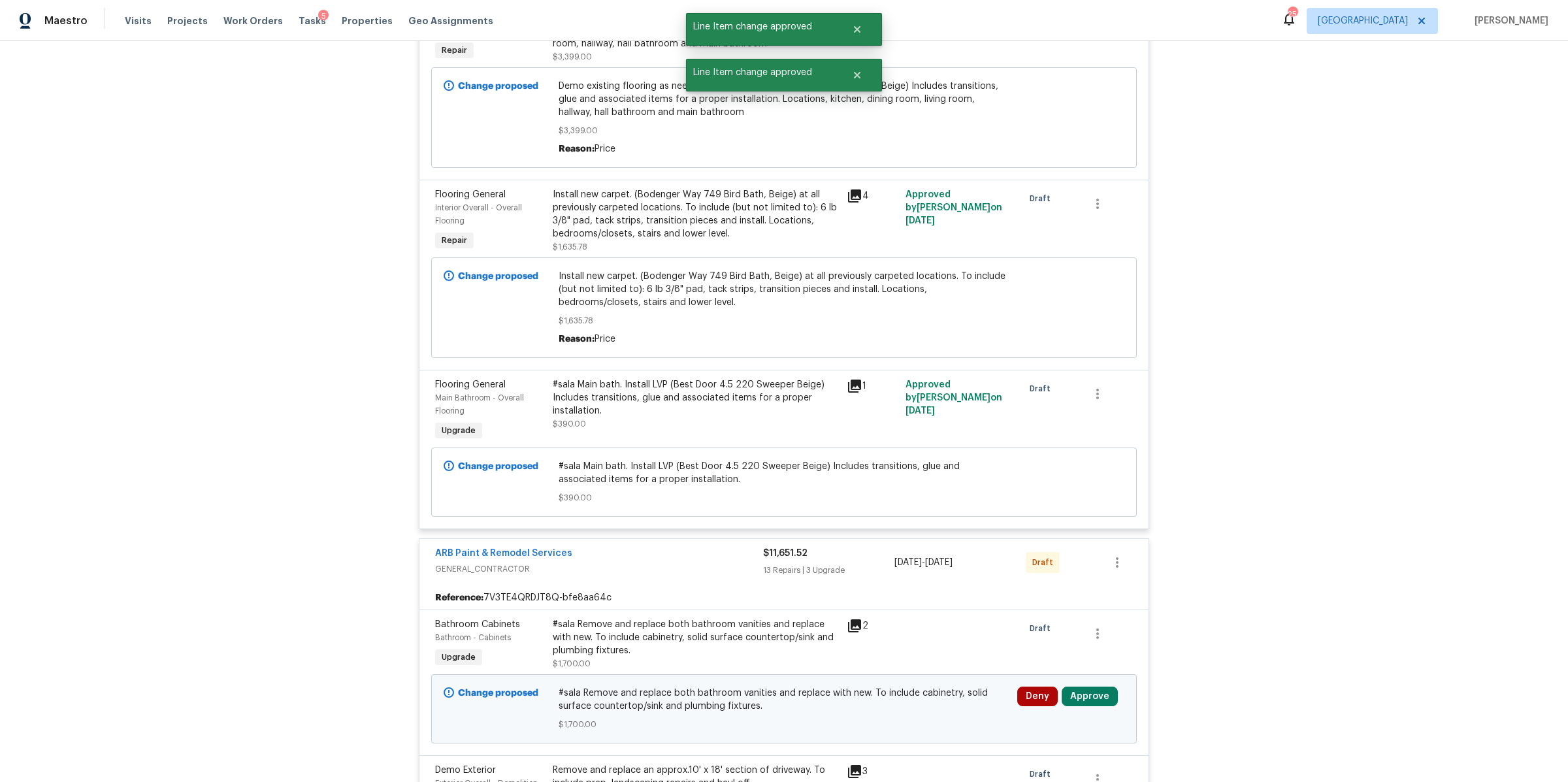
scroll to position [804, 0]
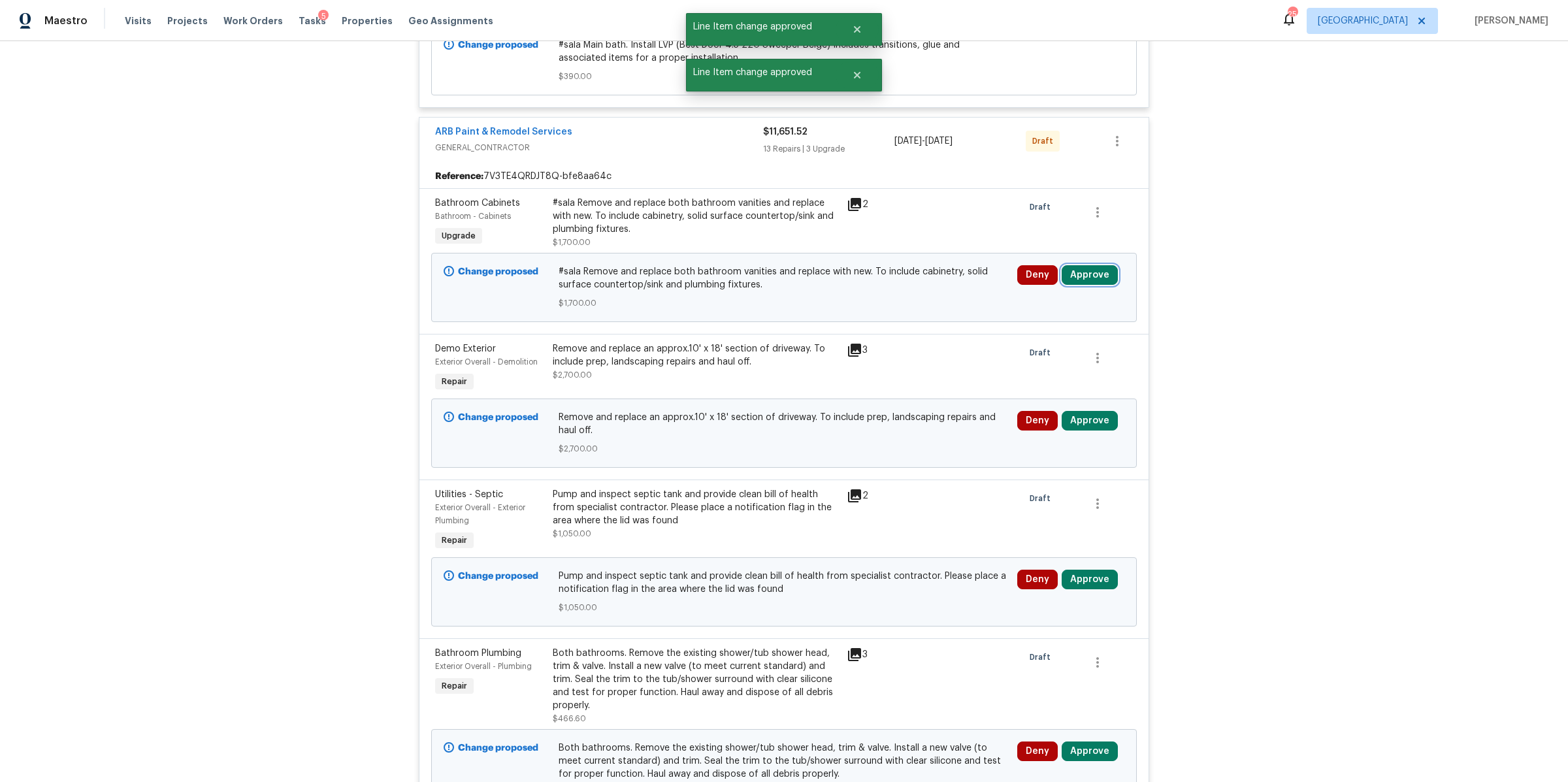
drag, startPoint x: 1092, startPoint y: 279, endPoint x: 1059, endPoint y: 273, distance: 33.5
click at [1092, 279] on button "Approve" at bounding box center [1090, 275] width 56 height 20
click at [870, 301] on button "Approve" at bounding box center [897, 290] width 78 height 26
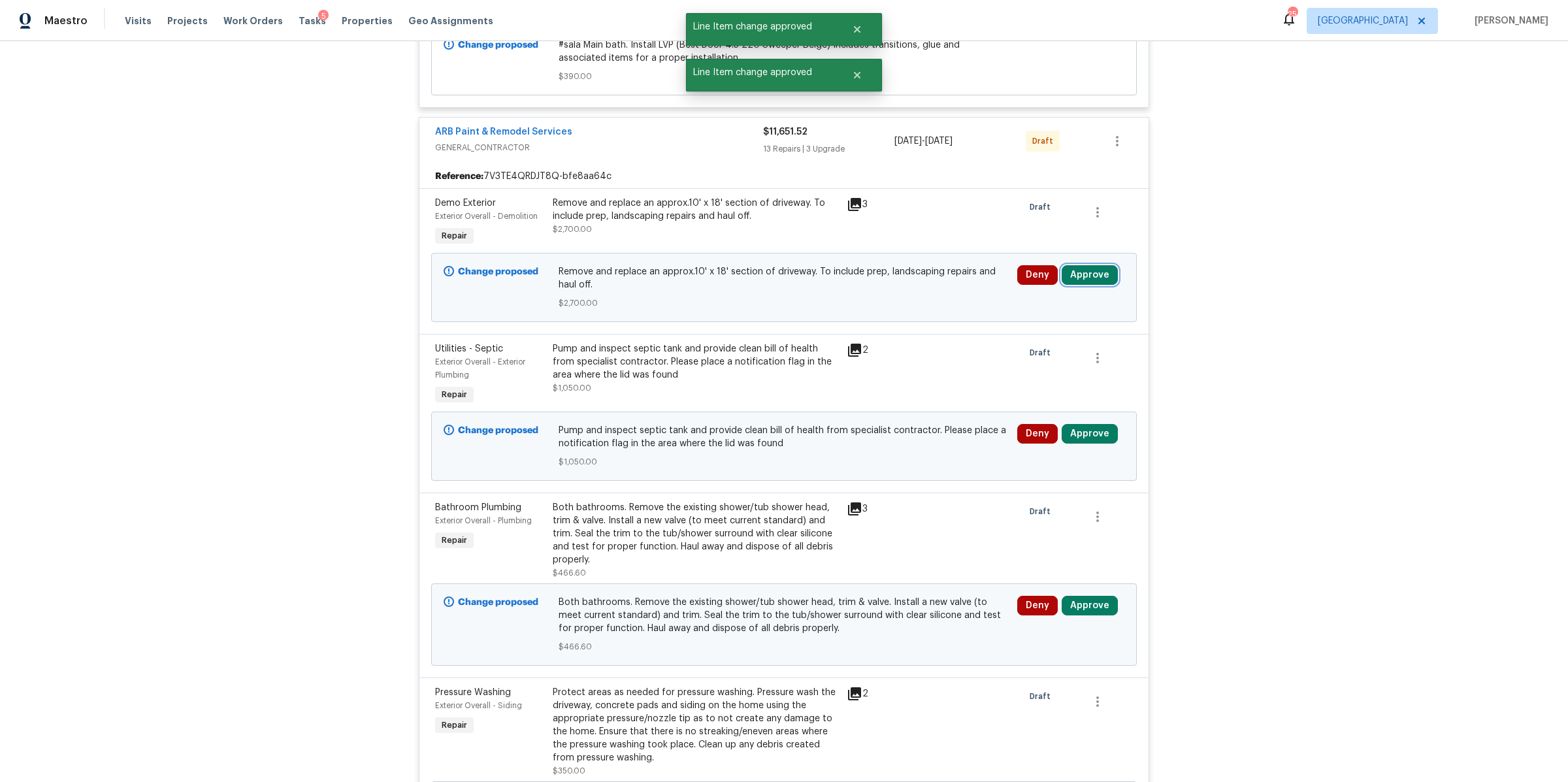
click at [1077, 277] on button "Approve" at bounding box center [1090, 275] width 56 height 20
click at [911, 281] on button "Approve" at bounding box center [897, 290] width 78 height 26
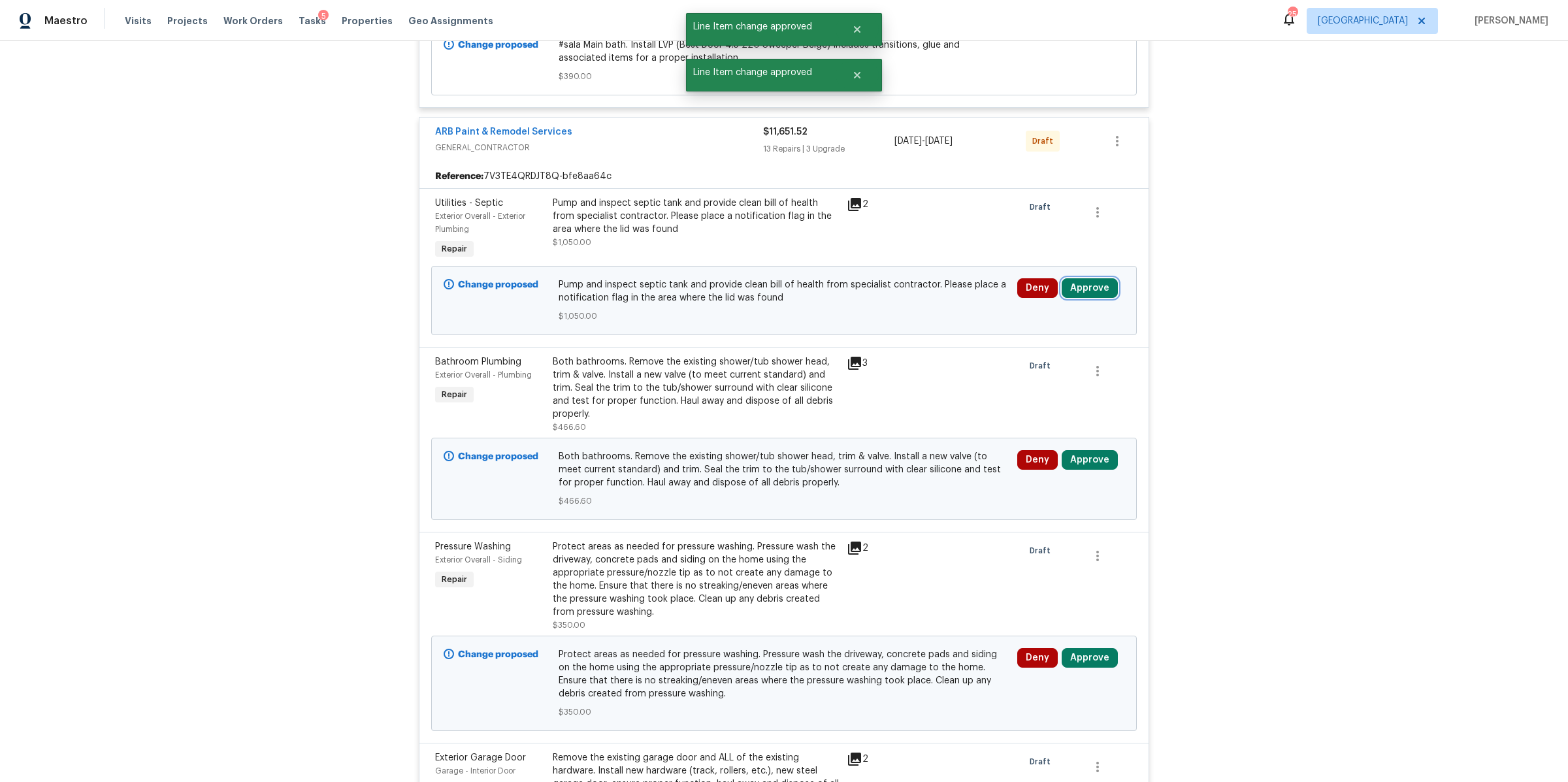
click at [1086, 289] on button "Approve" at bounding box center [1090, 288] width 56 height 20
click at [912, 307] on span "Approve" at bounding box center [896, 303] width 37 height 10
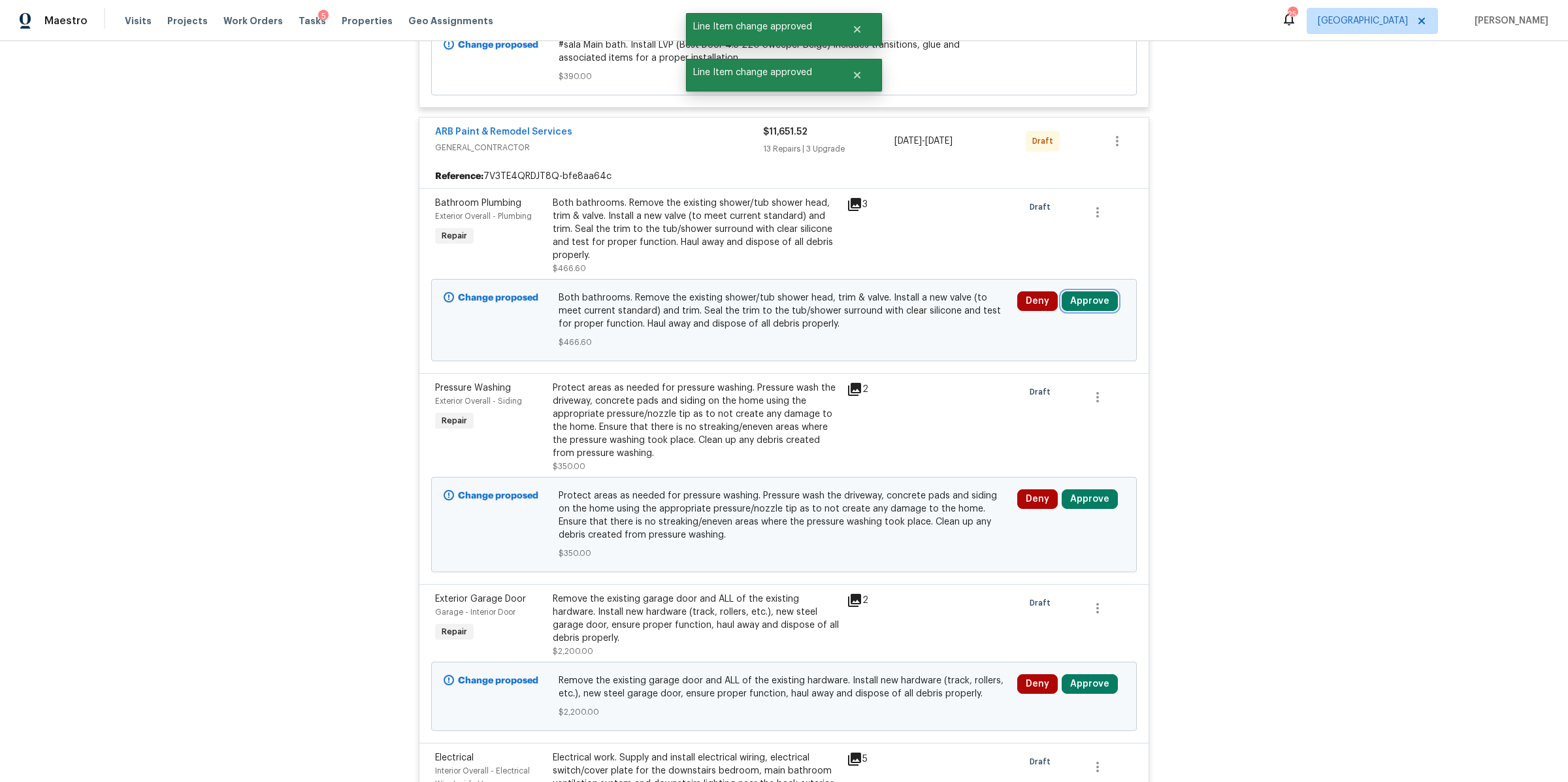
click at [1069, 303] on button "Approve" at bounding box center [1090, 301] width 56 height 20
click at [871, 329] on button "Approve" at bounding box center [897, 316] width 78 height 26
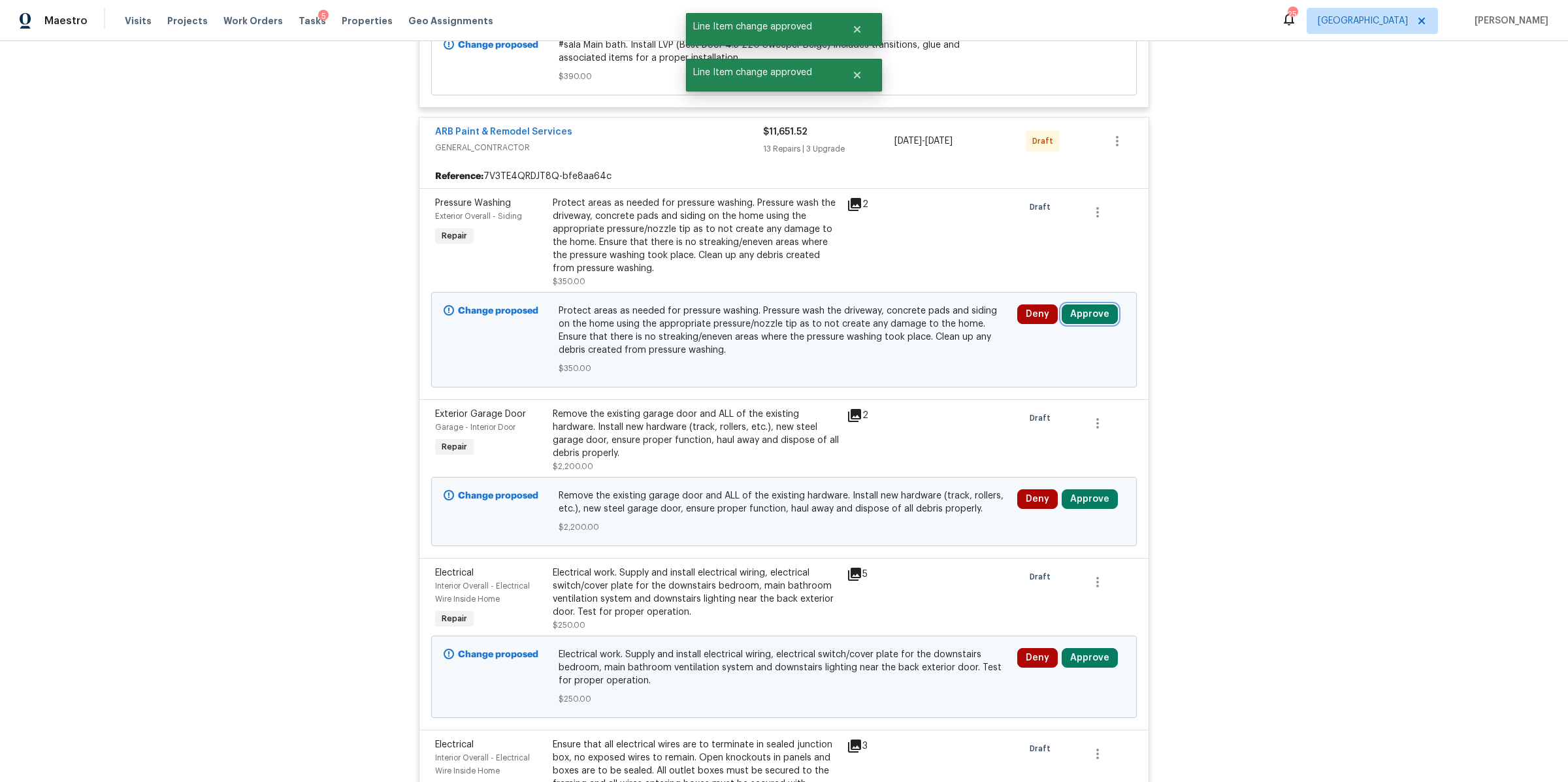
click at [1092, 323] on button "Approve" at bounding box center [1090, 314] width 56 height 20
click at [901, 325] on span "Approve" at bounding box center [896, 330] width 37 height 10
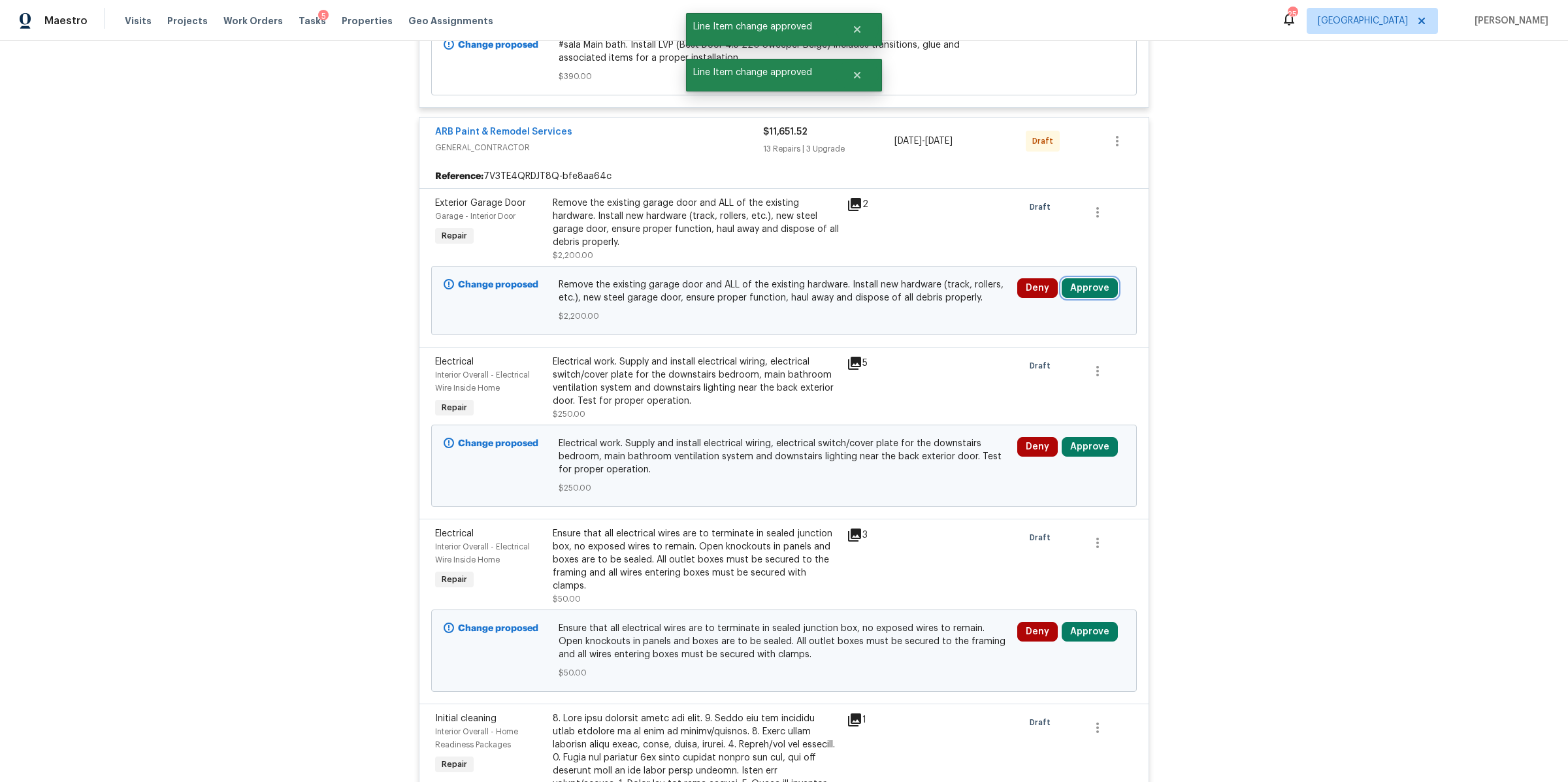
click at [1077, 285] on button "Approve" at bounding box center [1090, 288] width 56 height 20
click at [900, 300] on span "Approve" at bounding box center [896, 303] width 37 height 10
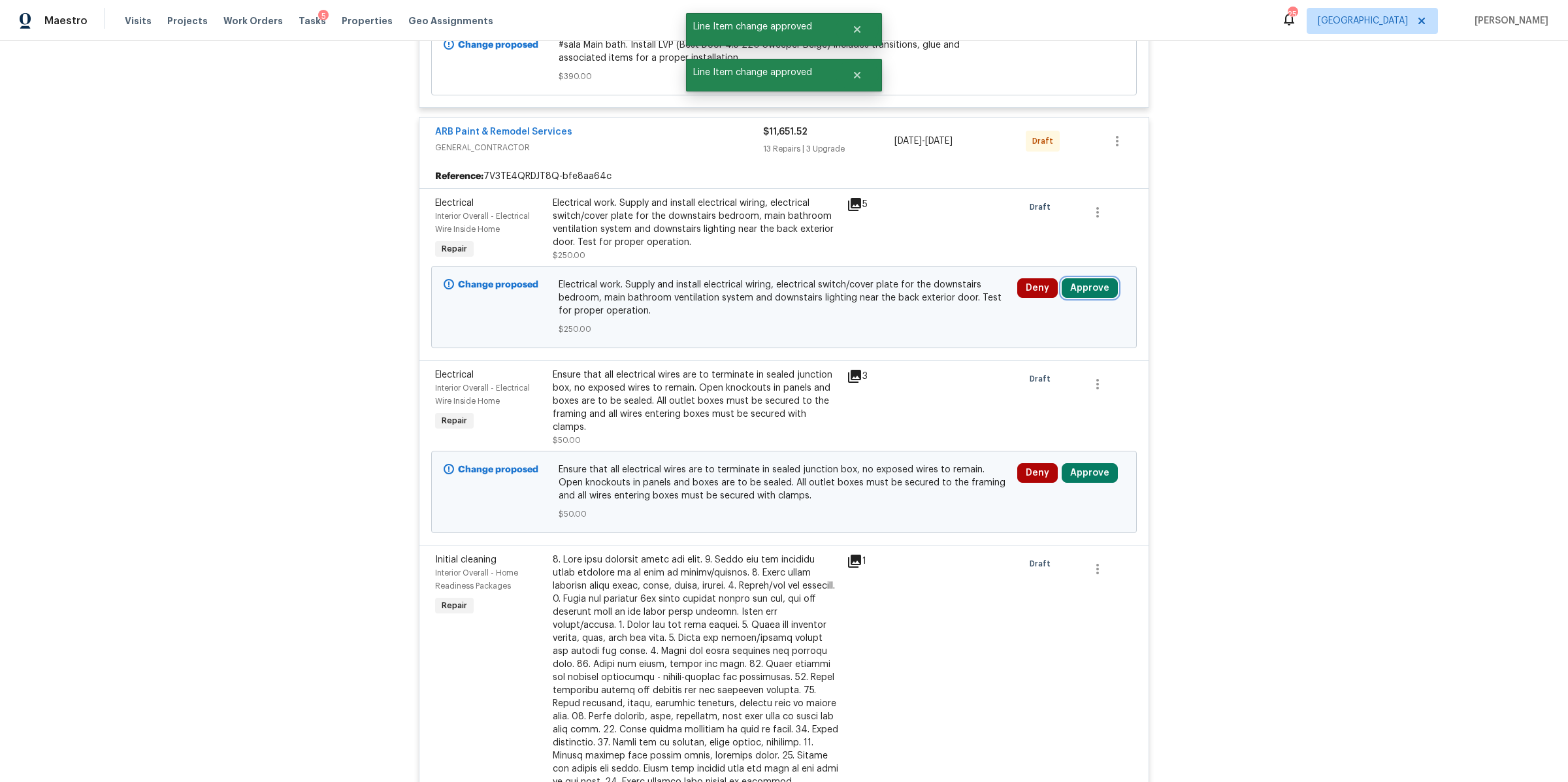
click at [1079, 291] on button "Approve" at bounding box center [1090, 288] width 56 height 20
click at [911, 299] on span "Approve" at bounding box center [896, 303] width 37 height 10
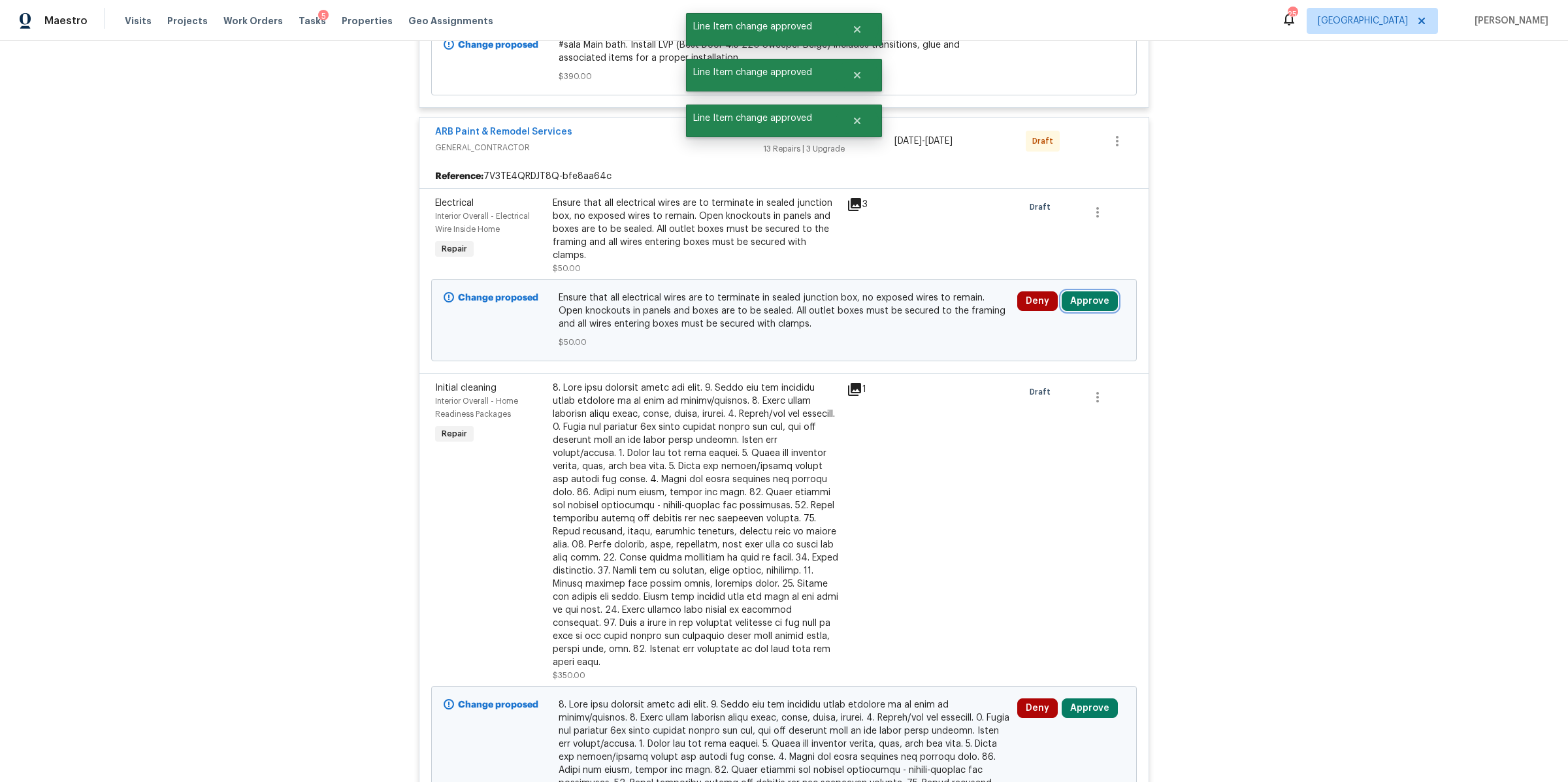
click at [1086, 292] on button "Approve" at bounding box center [1090, 301] width 56 height 20
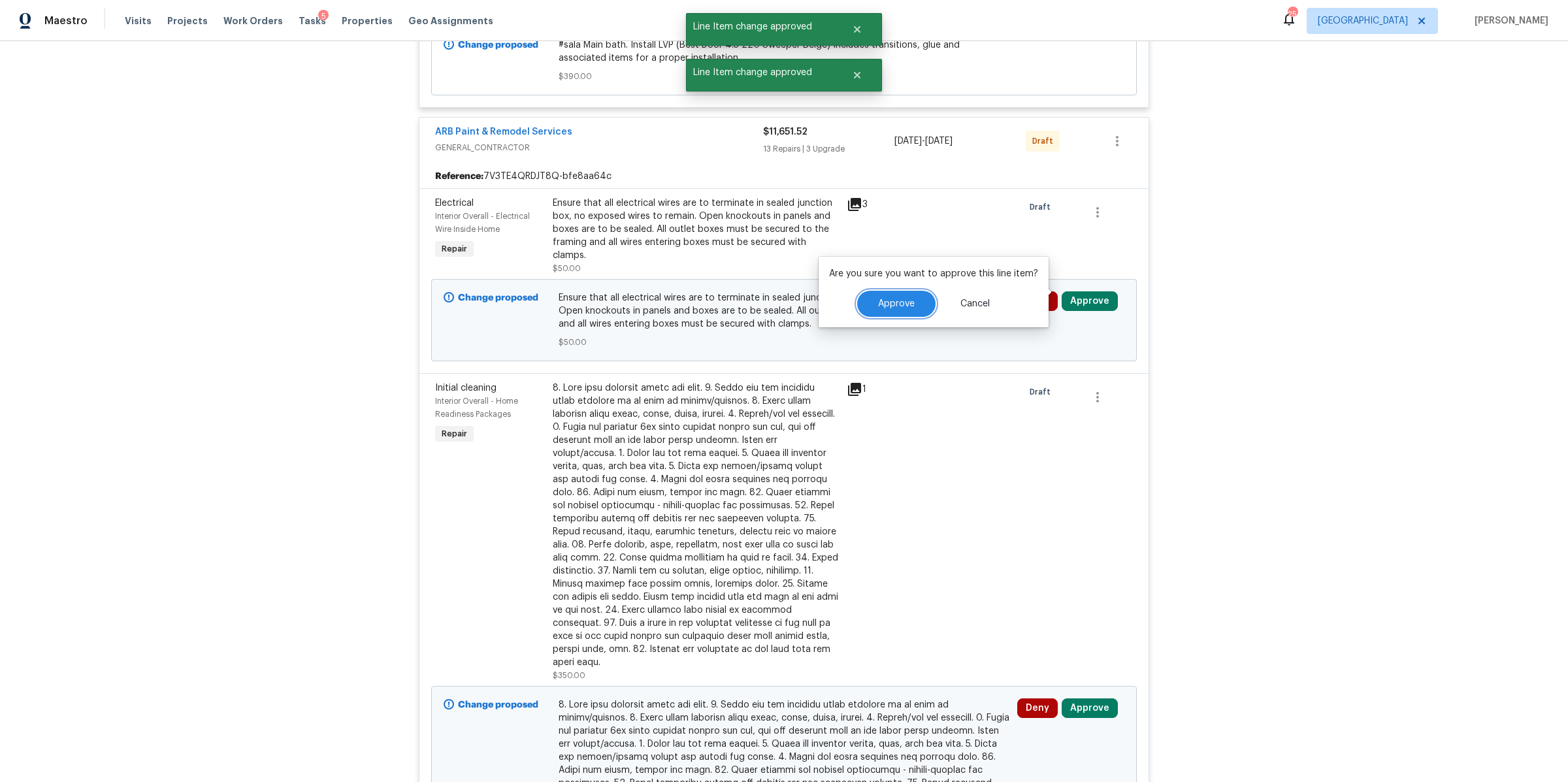
click at [867, 314] on button "Approve" at bounding box center [897, 303] width 78 height 26
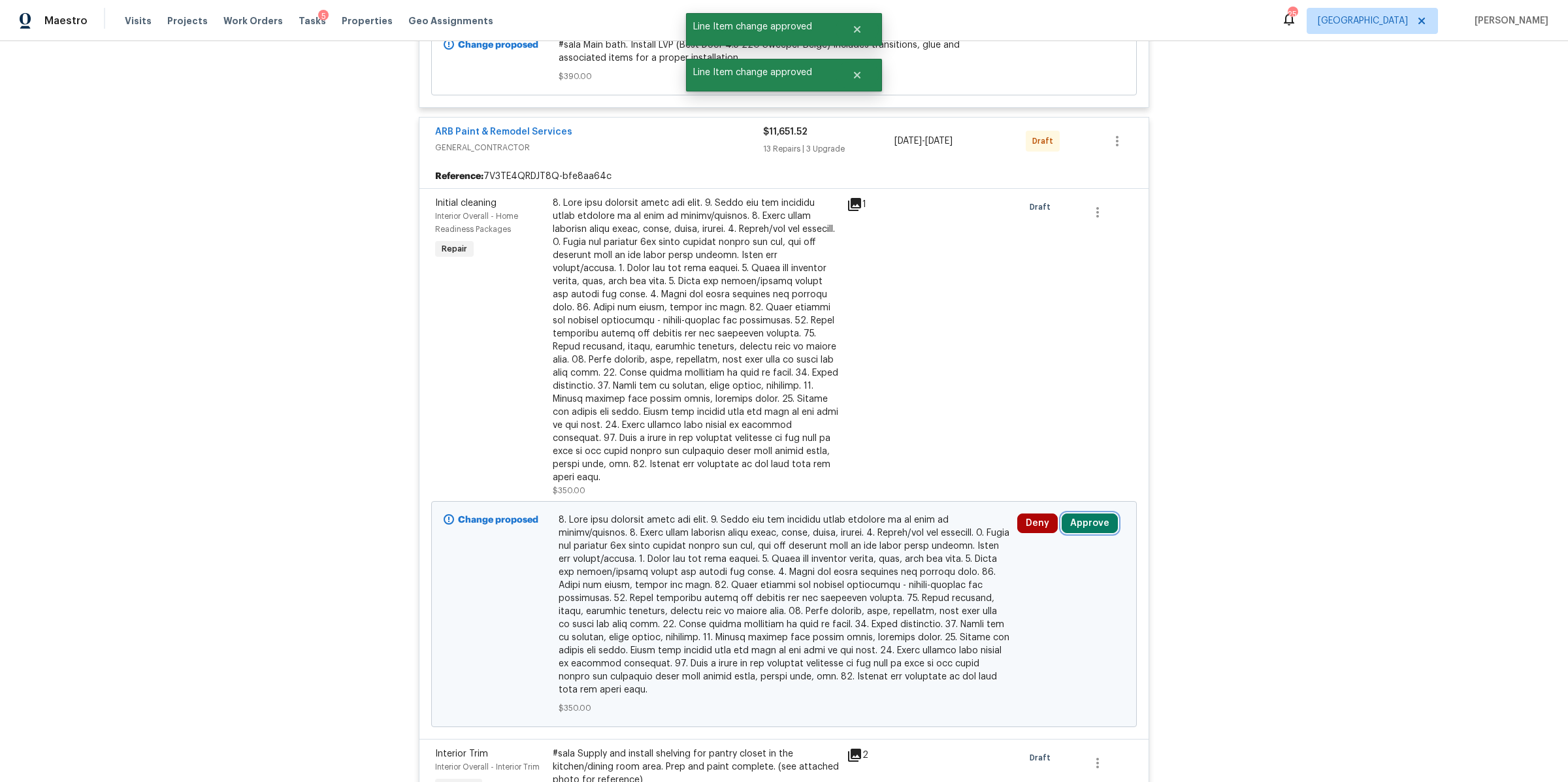
click at [1079, 513] on button "Approve" at bounding box center [1090, 523] width 56 height 20
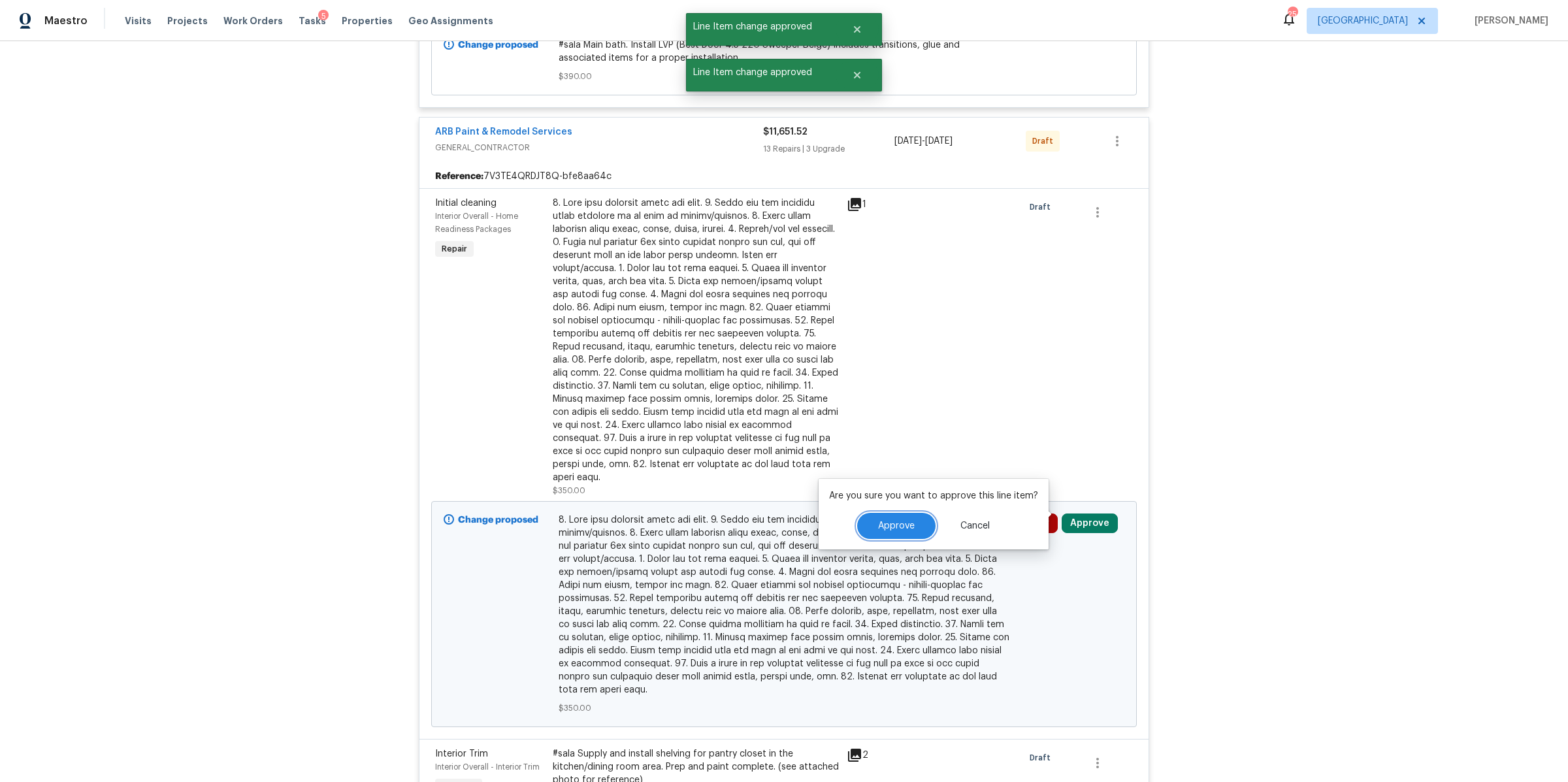
drag, startPoint x: 889, startPoint y: 520, endPoint x: 897, endPoint y: 520, distance: 8.0
click at [891, 521] on span "Approve" at bounding box center [896, 526] width 37 height 10
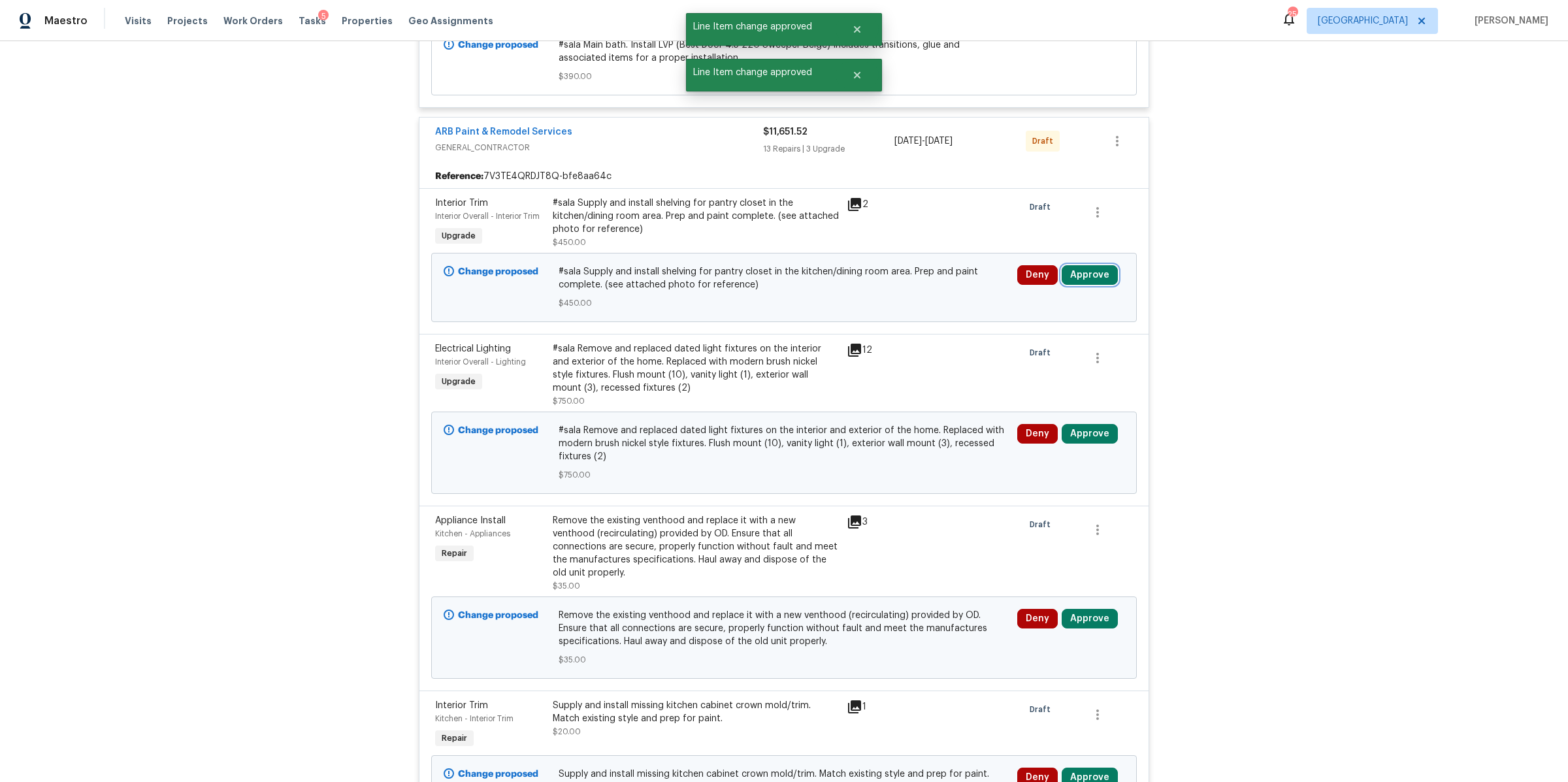
click at [1076, 270] on button "Approve" at bounding box center [1090, 275] width 56 height 20
click at [908, 283] on button "Approve" at bounding box center [897, 290] width 78 height 26
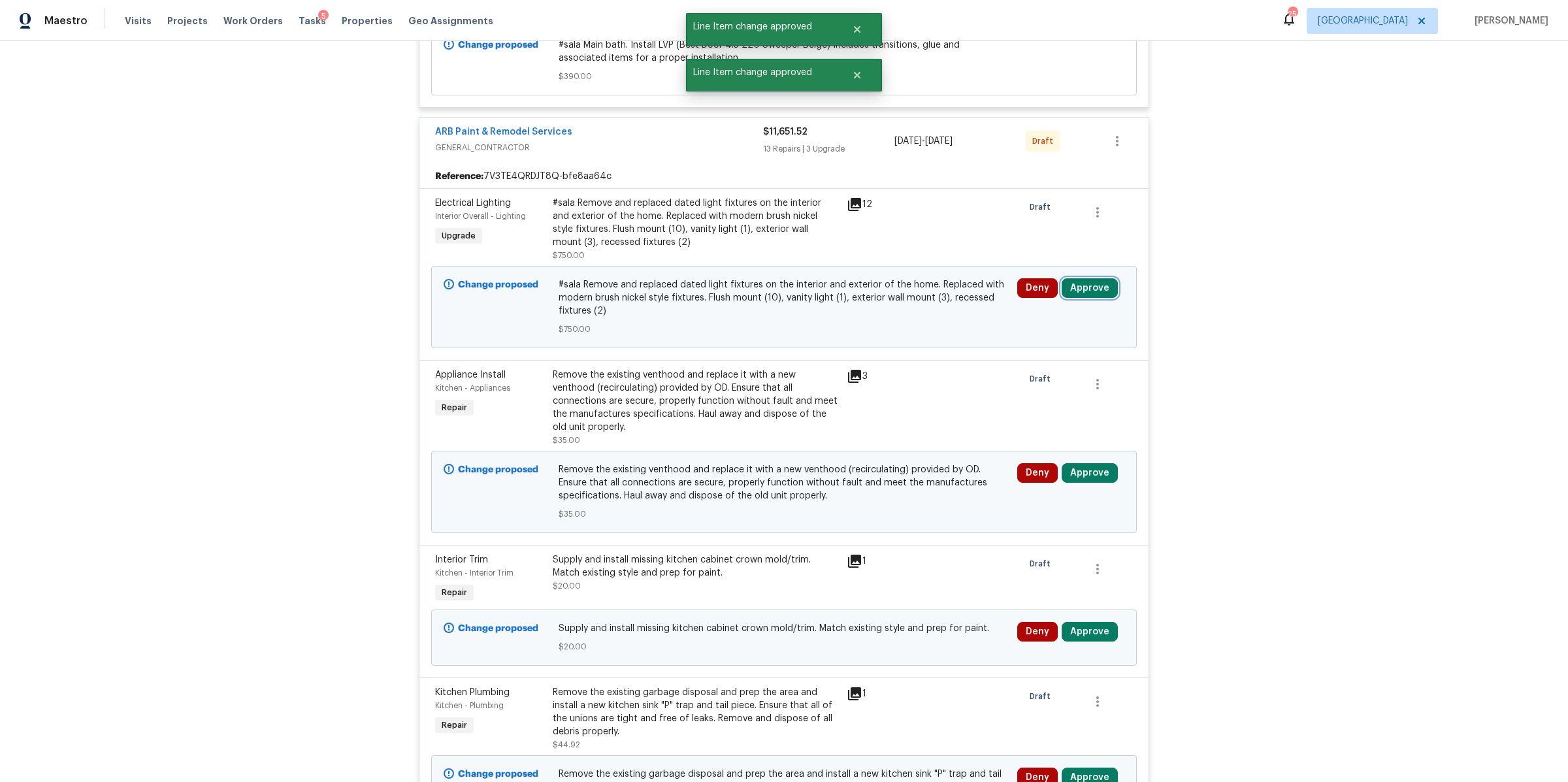
click at [1084, 292] on button "Approve" at bounding box center [1090, 288] width 56 height 20
click at [893, 300] on span "Approve" at bounding box center [896, 303] width 37 height 10
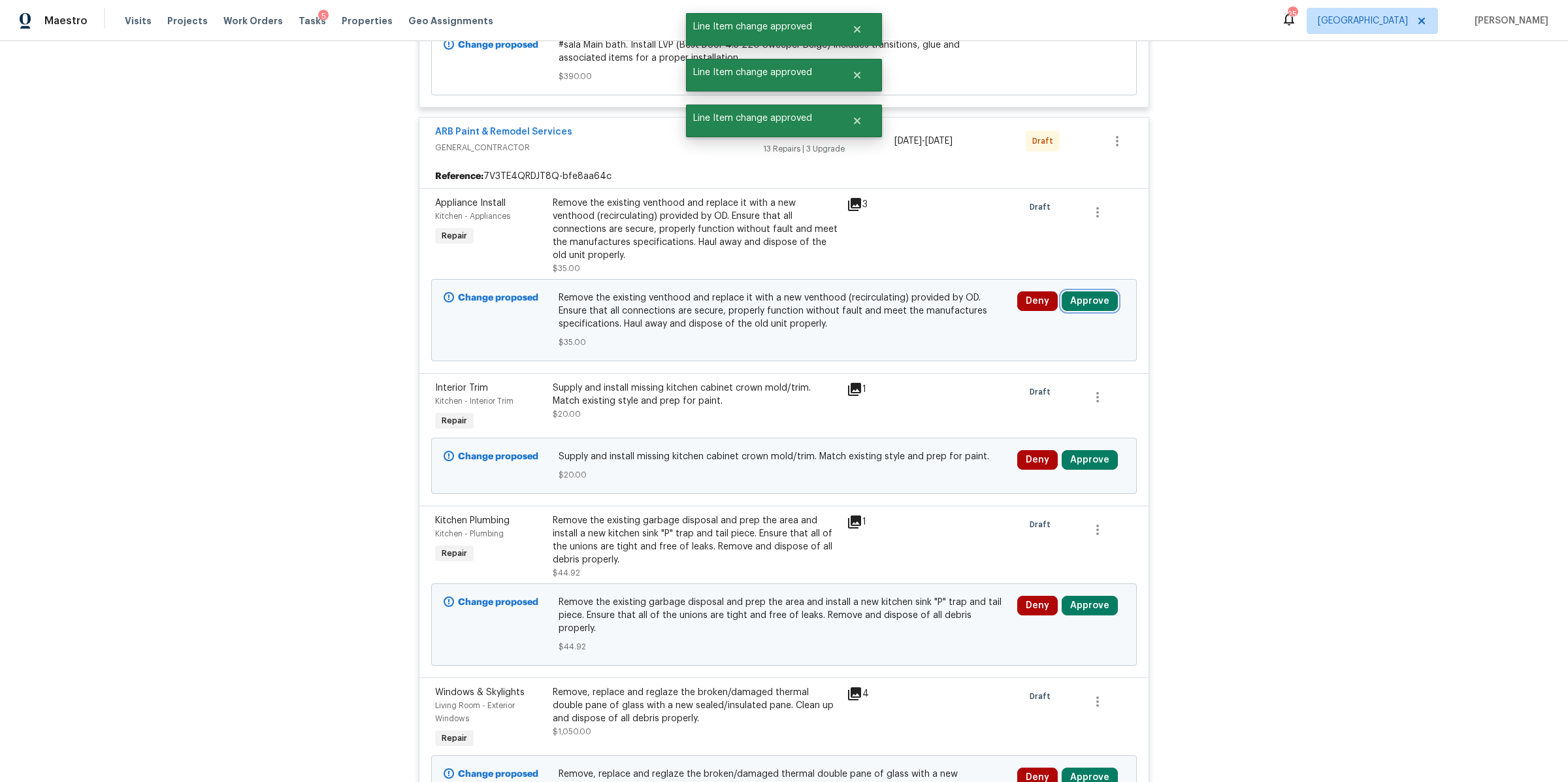
click at [1097, 291] on button "Approve" at bounding box center [1090, 301] width 56 height 20
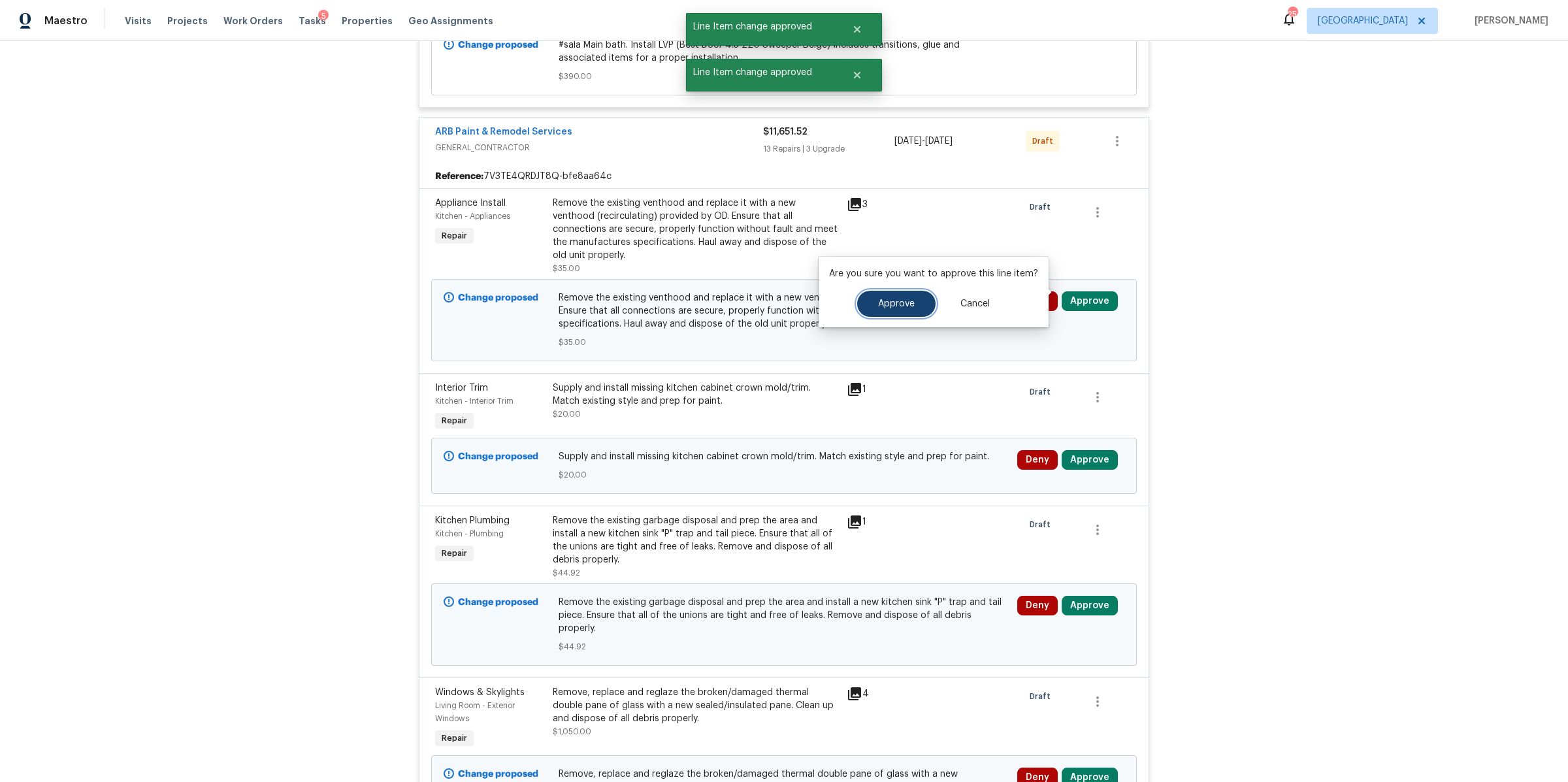
click at [896, 309] on button "Approve" at bounding box center [897, 303] width 78 height 26
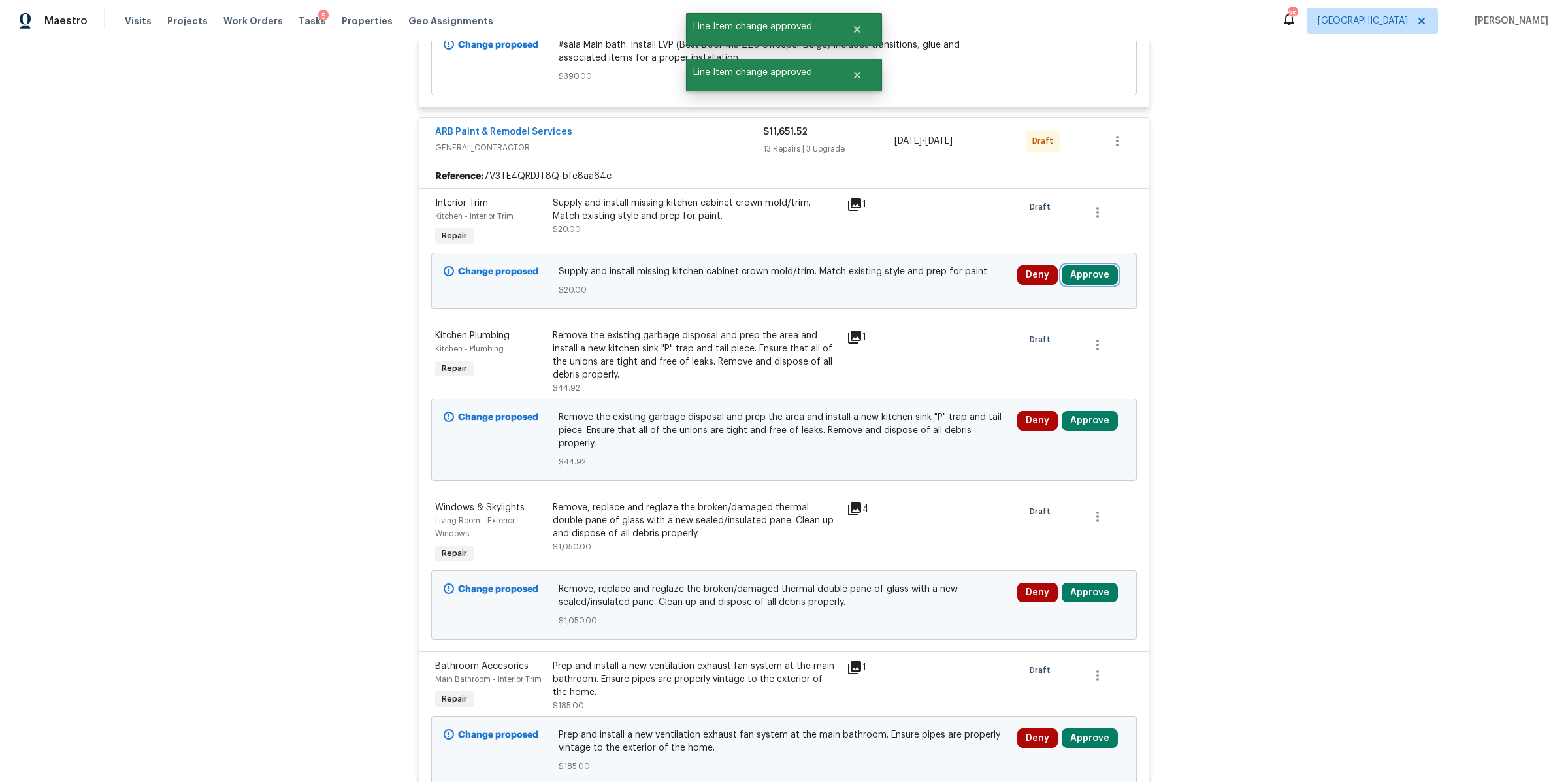
click at [1081, 273] on button "Approve" at bounding box center [1090, 275] width 56 height 20
click at [874, 286] on button "Approve" at bounding box center [897, 290] width 78 height 26
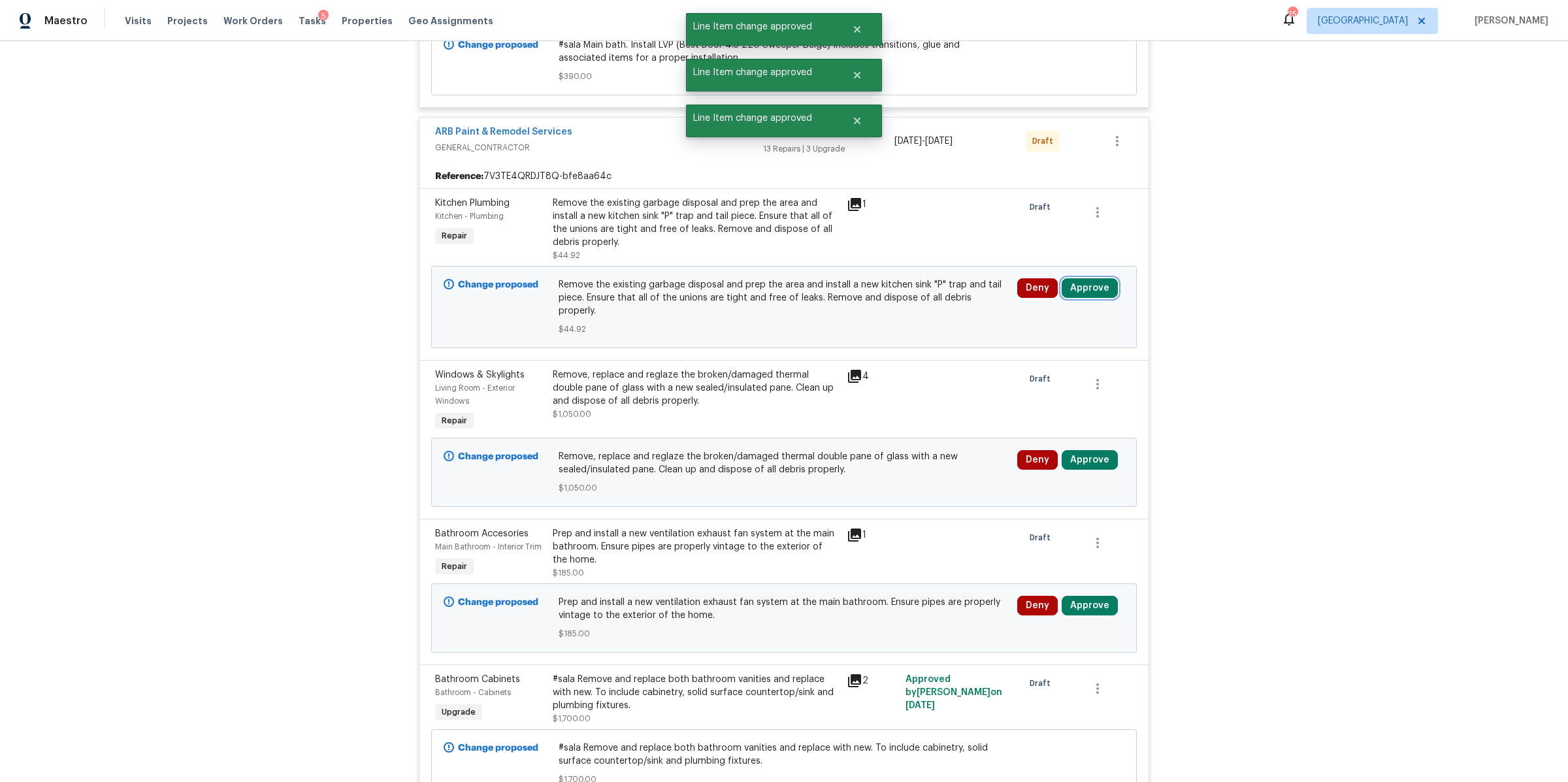
click at [1091, 291] on button "Approve" at bounding box center [1090, 288] width 56 height 20
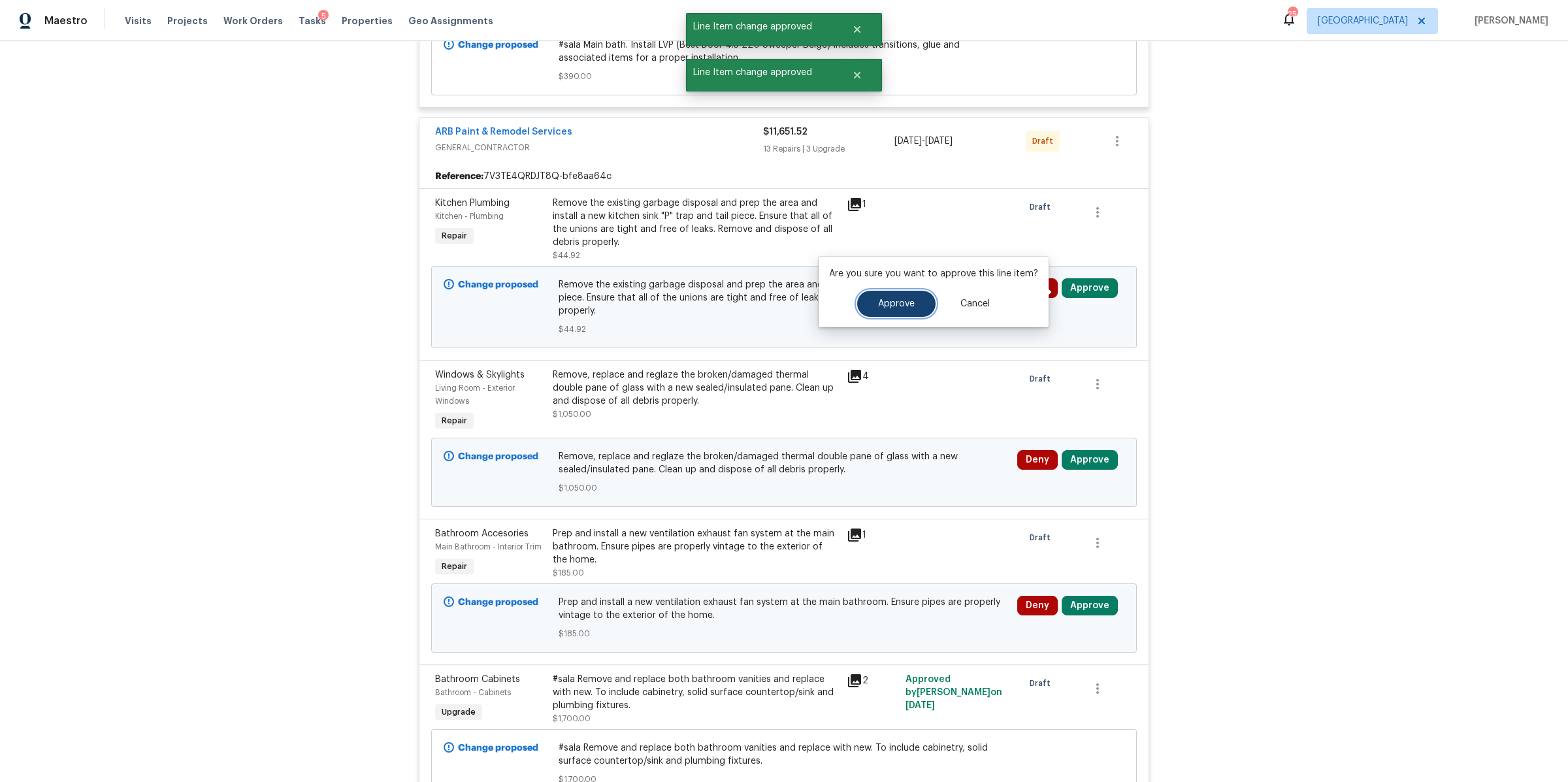
click at [895, 302] on span "Approve" at bounding box center [896, 303] width 37 height 10
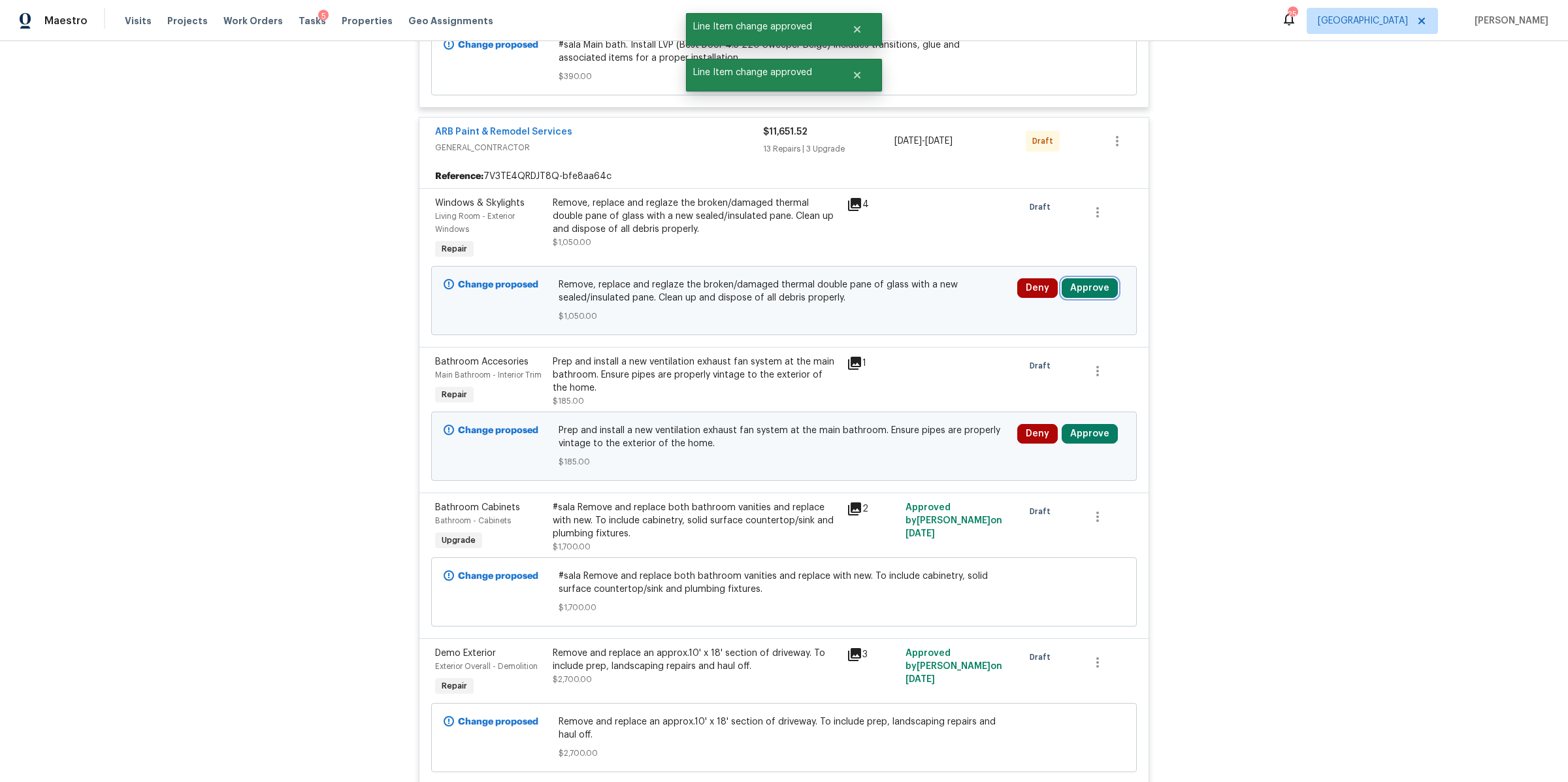
click at [1093, 288] on button "Approve" at bounding box center [1090, 288] width 56 height 20
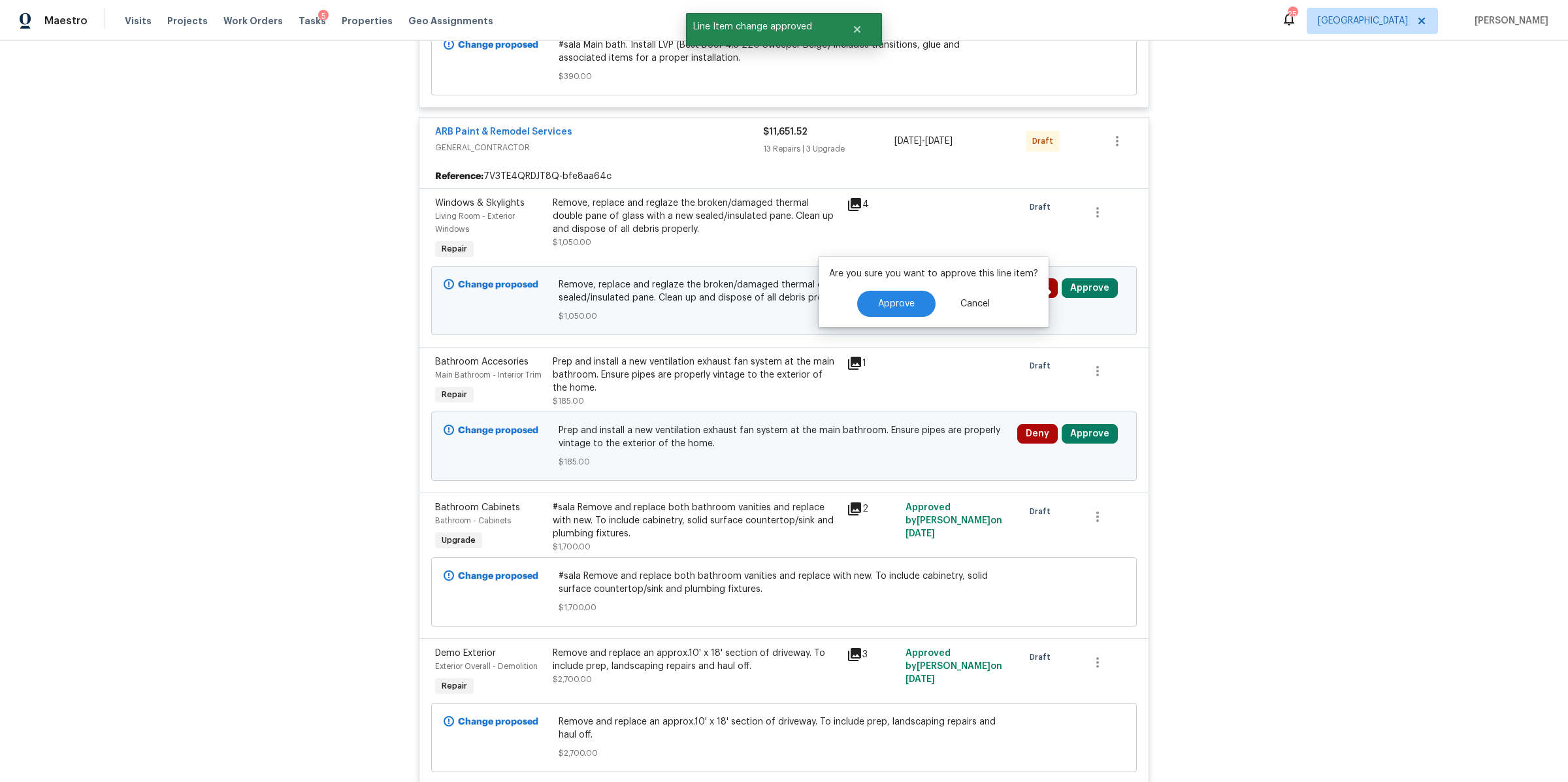
click at [843, 305] on div "Approve Cancel" at bounding box center [934, 303] width 209 height 26
click at [885, 303] on span "Approve" at bounding box center [896, 303] width 37 height 10
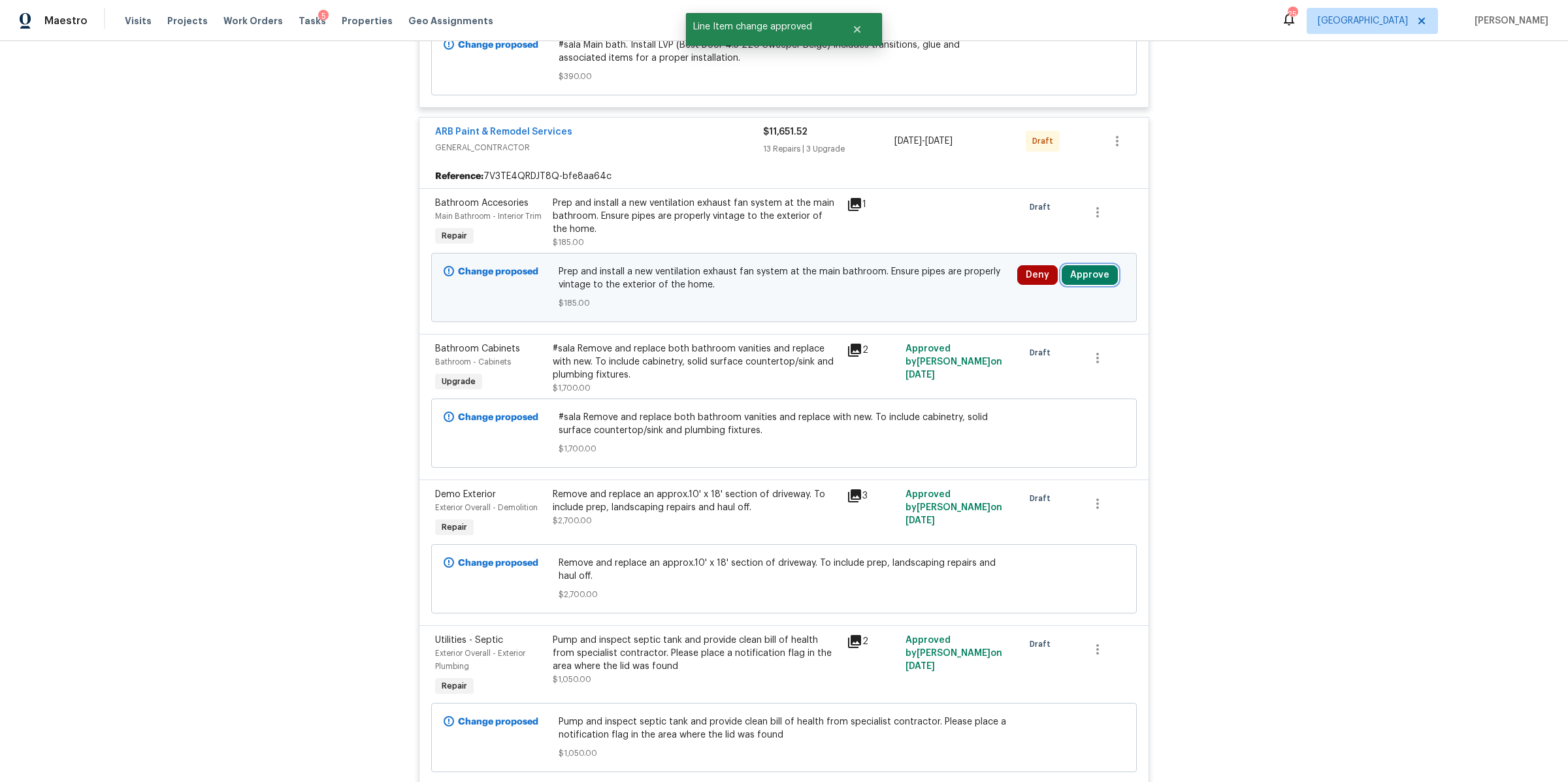
click at [1082, 277] on button "Approve" at bounding box center [1090, 275] width 56 height 20
click at [878, 290] on span "Approve" at bounding box center [896, 291] width 37 height 10
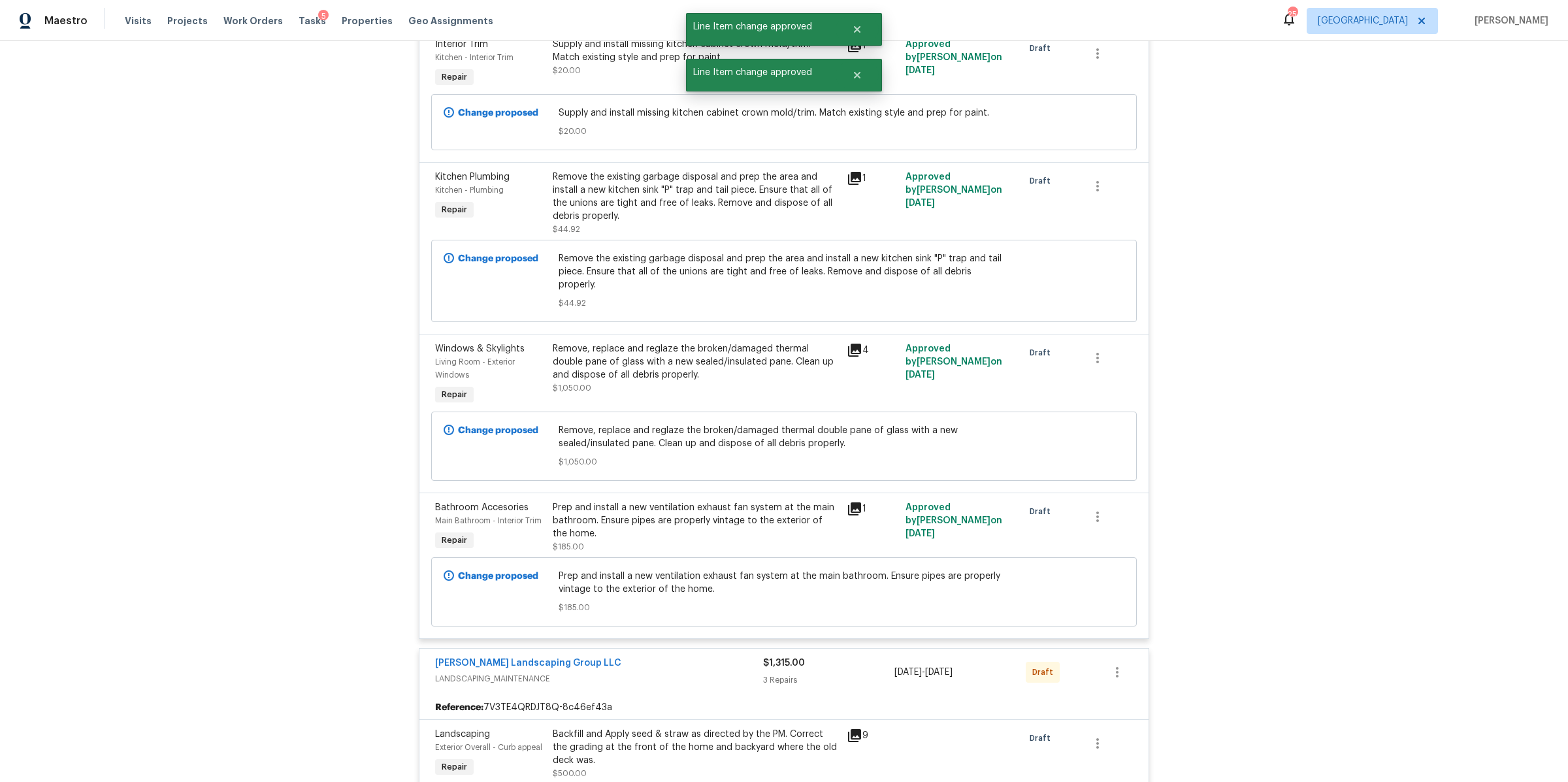
scroll to position [3809, 0]
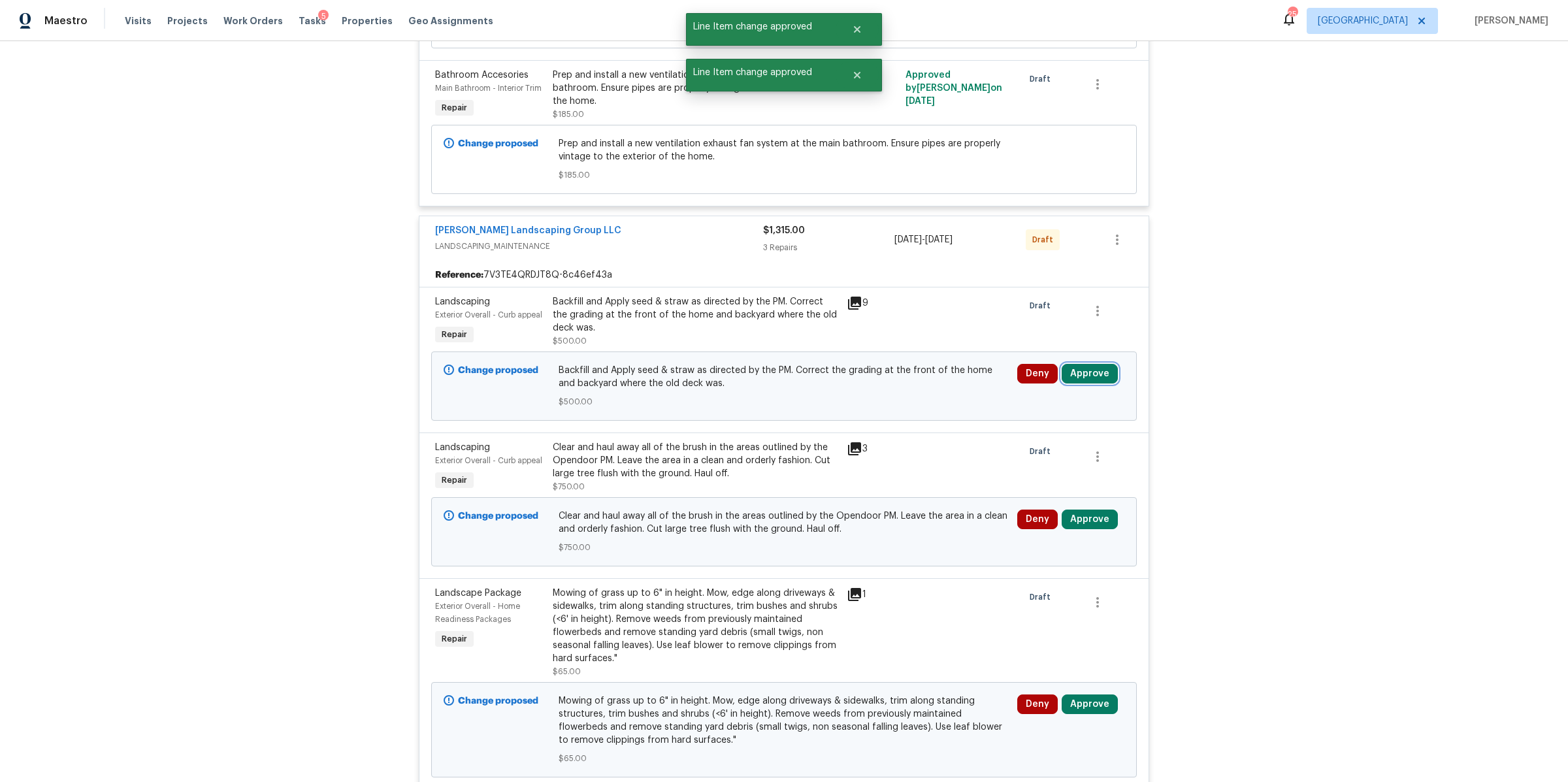
click at [1085, 364] on button "Approve" at bounding box center [1090, 373] width 56 height 20
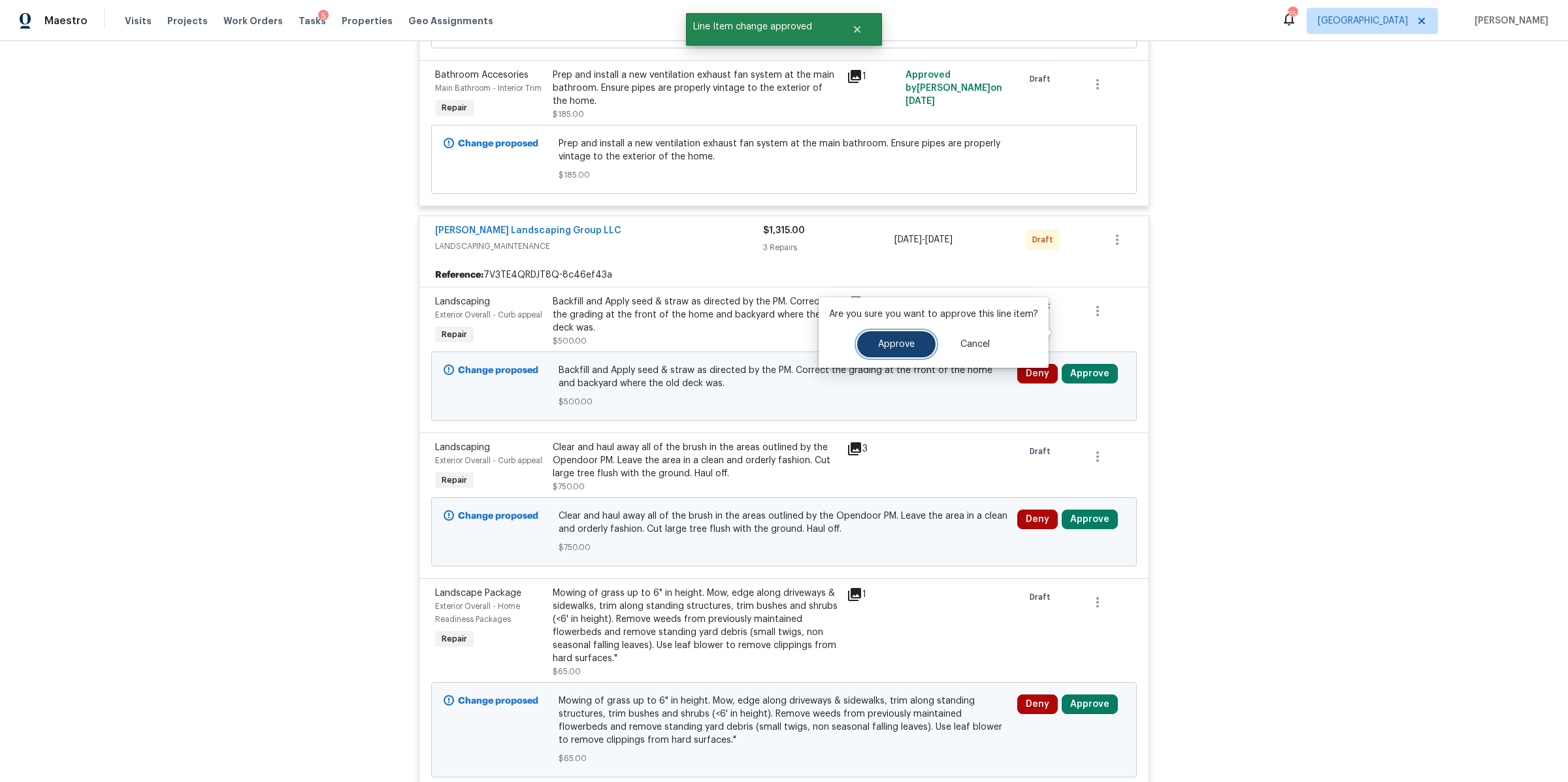
click at [906, 345] on span "Approve" at bounding box center [896, 344] width 37 height 10
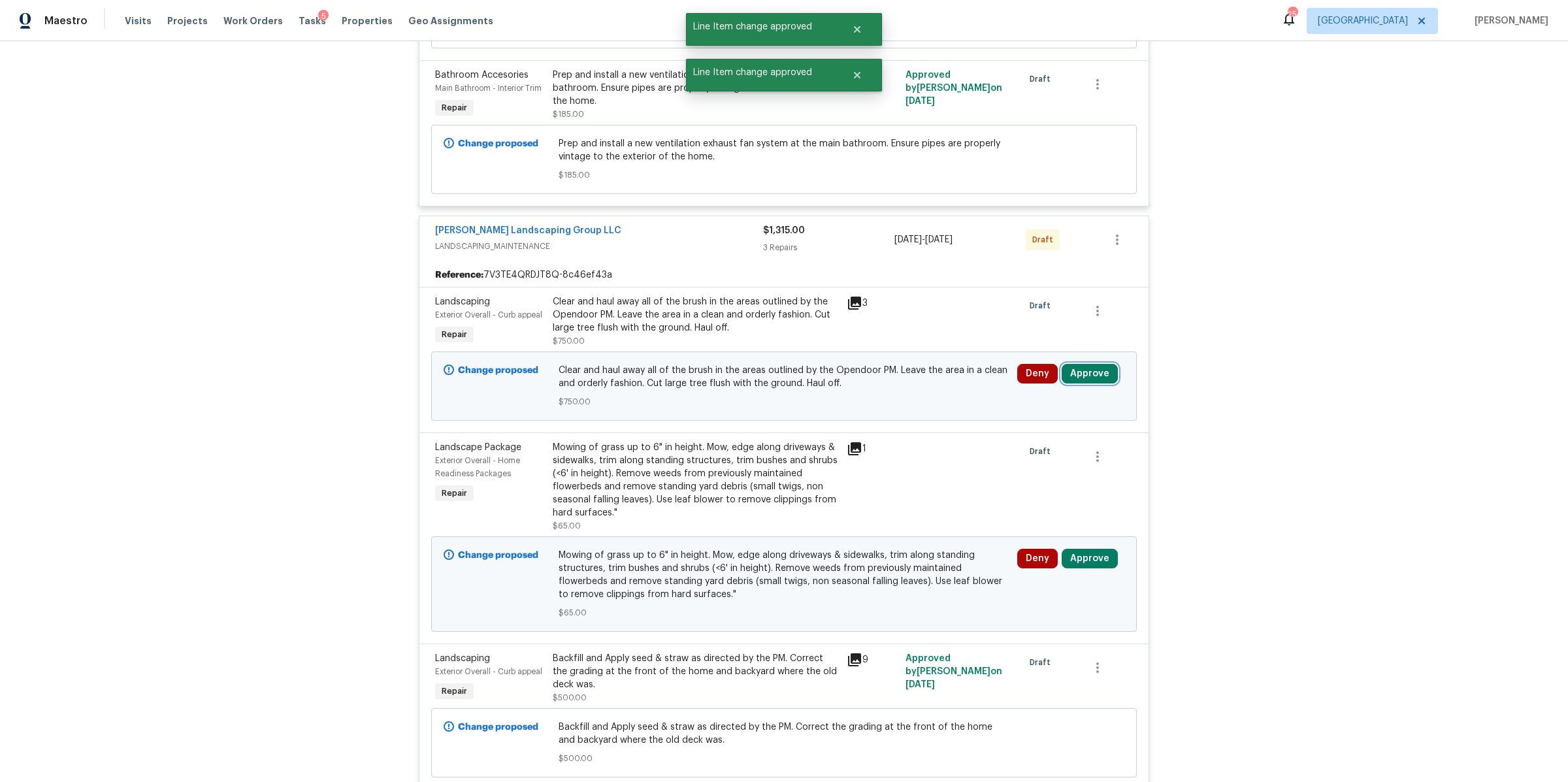
click at [1094, 364] on button "Approve" at bounding box center [1090, 373] width 56 height 20
click at [904, 342] on span "Approve" at bounding box center [896, 344] width 37 height 10
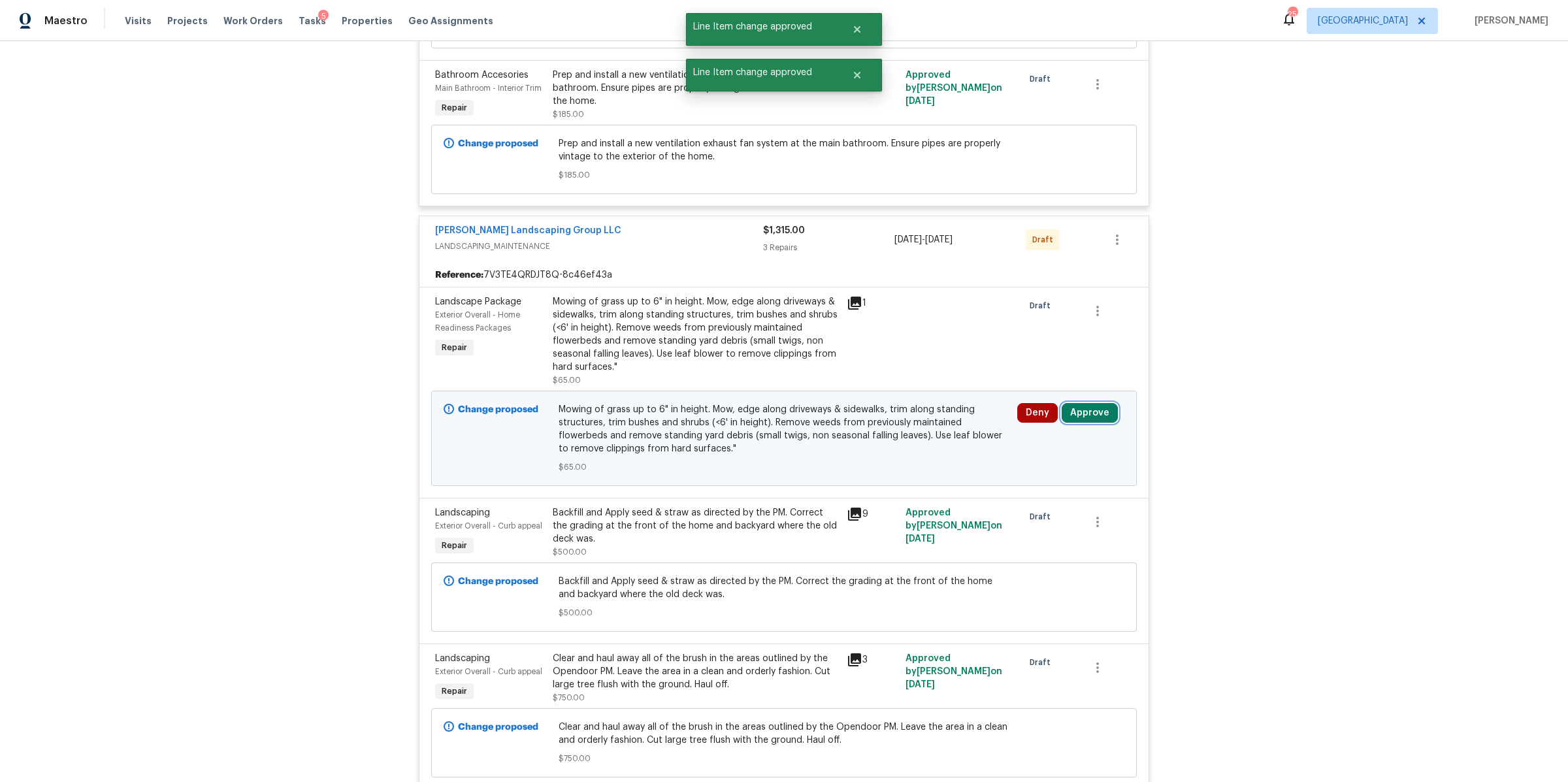
click at [1095, 403] on button "Approve" at bounding box center [1090, 412] width 56 height 20
click at [902, 379] on span "Approve" at bounding box center [896, 383] width 37 height 10
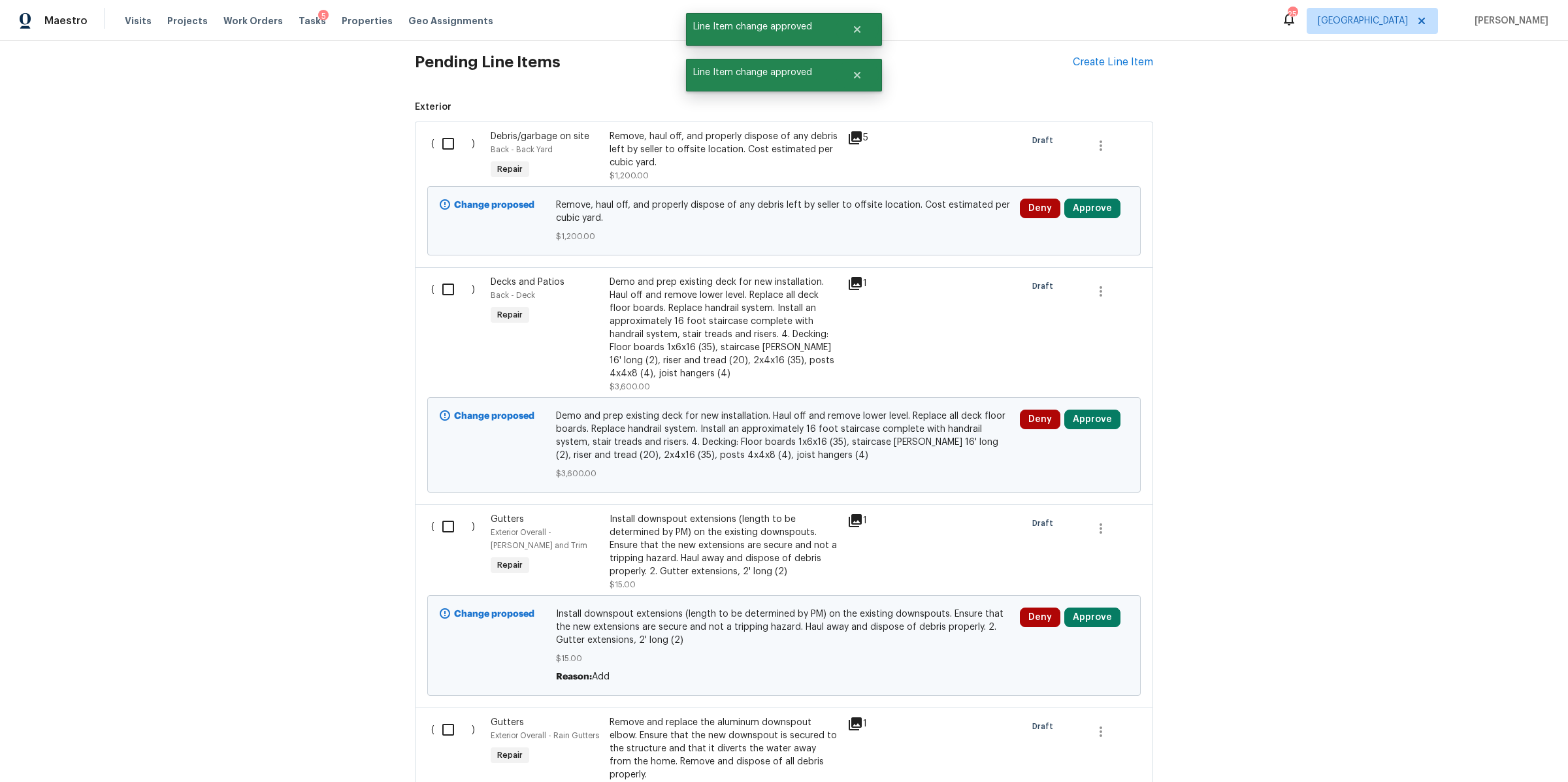
scroll to position [4895, 0]
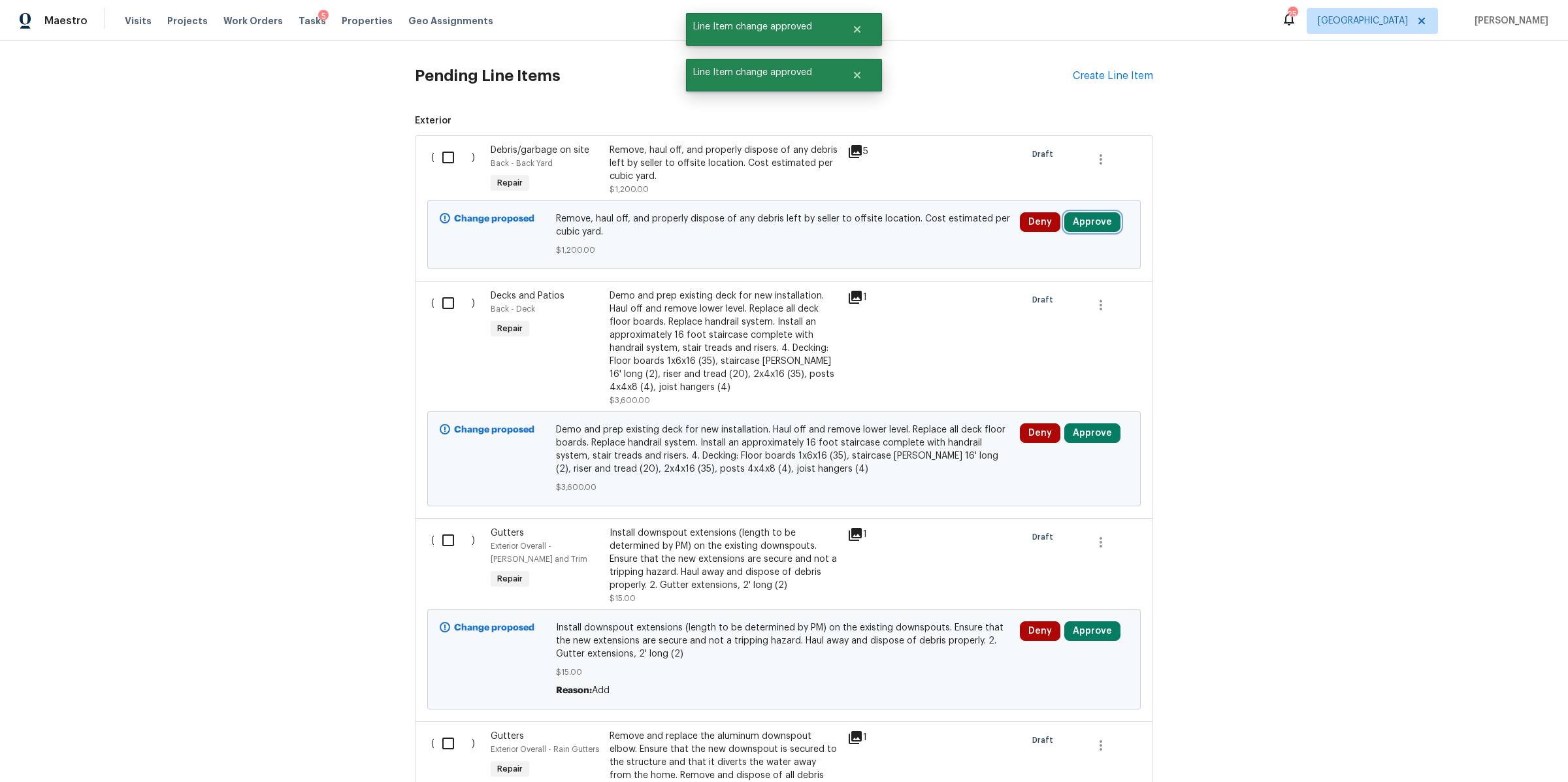
click at [1090, 213] on button "Approve" at bounding box center [1092, 222] width 56 height 20
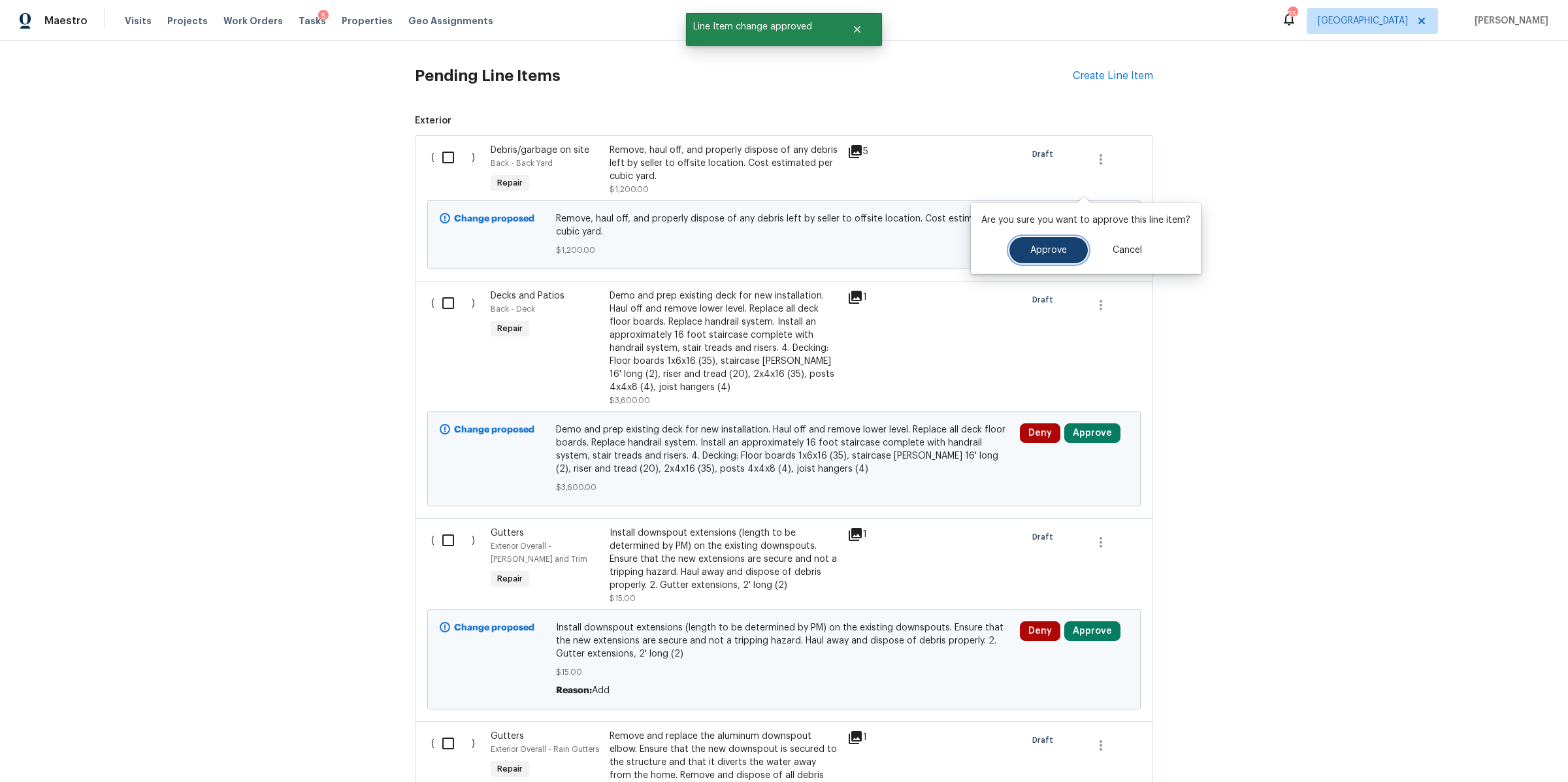
click at [1063, 249] on span "Approve" at bounding box center [1049, 250] width 37 height 10
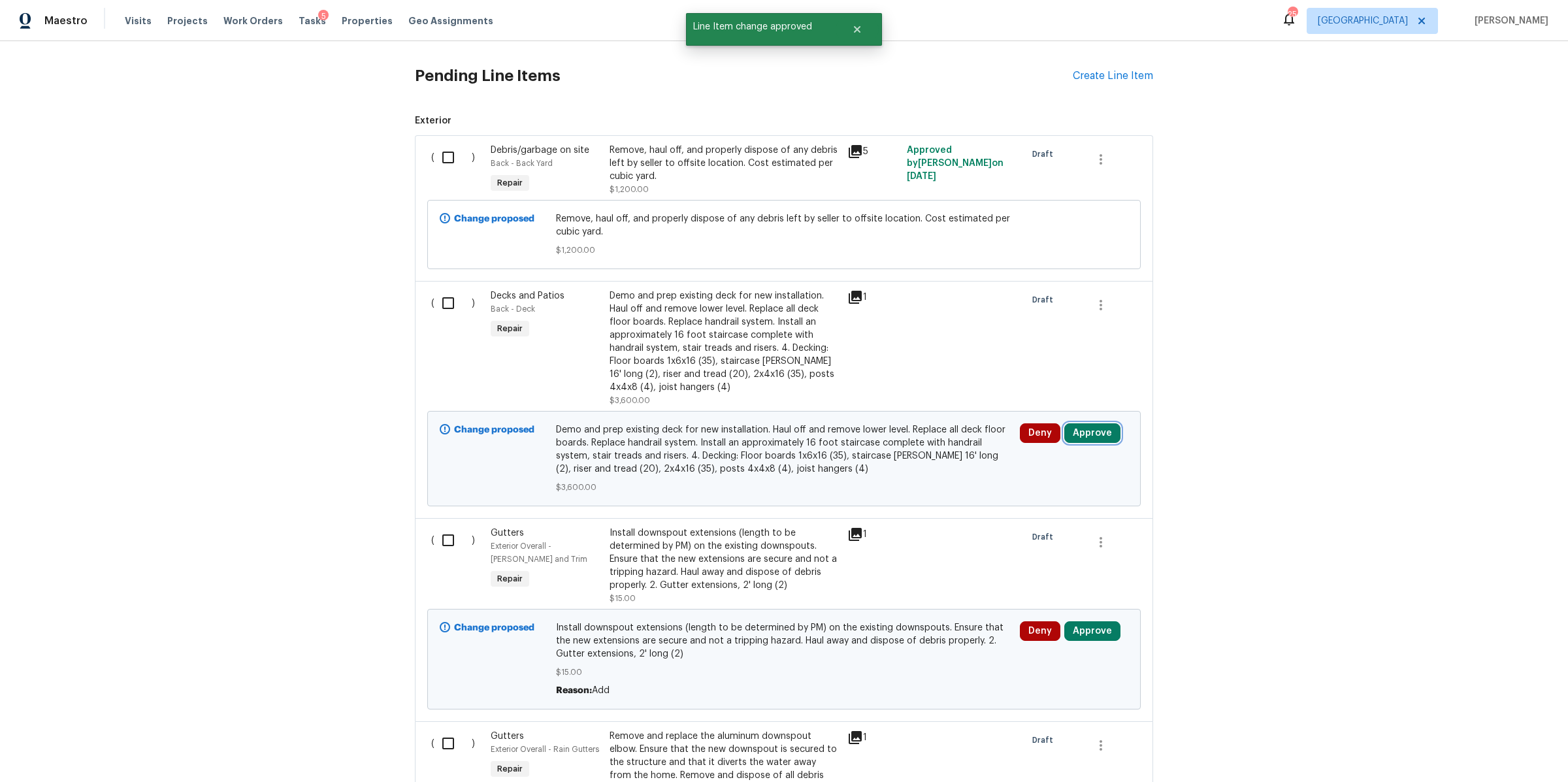
click at [1081, 423] on button "Approve" at bounding box center [1092, 433] width 56 height 20
click at [898, 413] on button "Approve" at bounding box center [899, 406] width 78 height 26
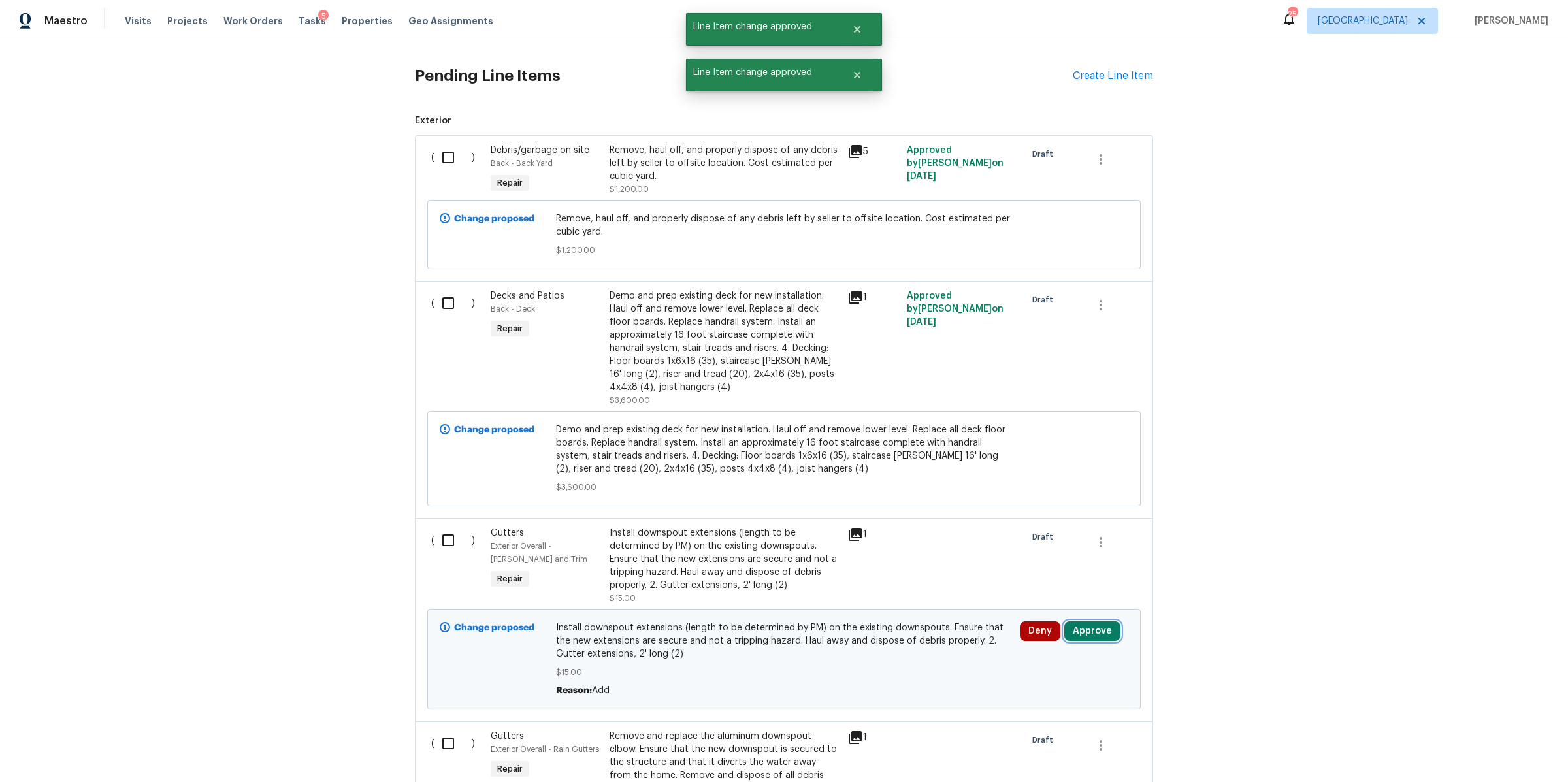
click at [1093, 621] on button "Approve" at bounding box center [1092, 631] width 56 height 20
click at [1038, 545] on span "Approve" at bounding box center [1049, 550] width 37 height 10
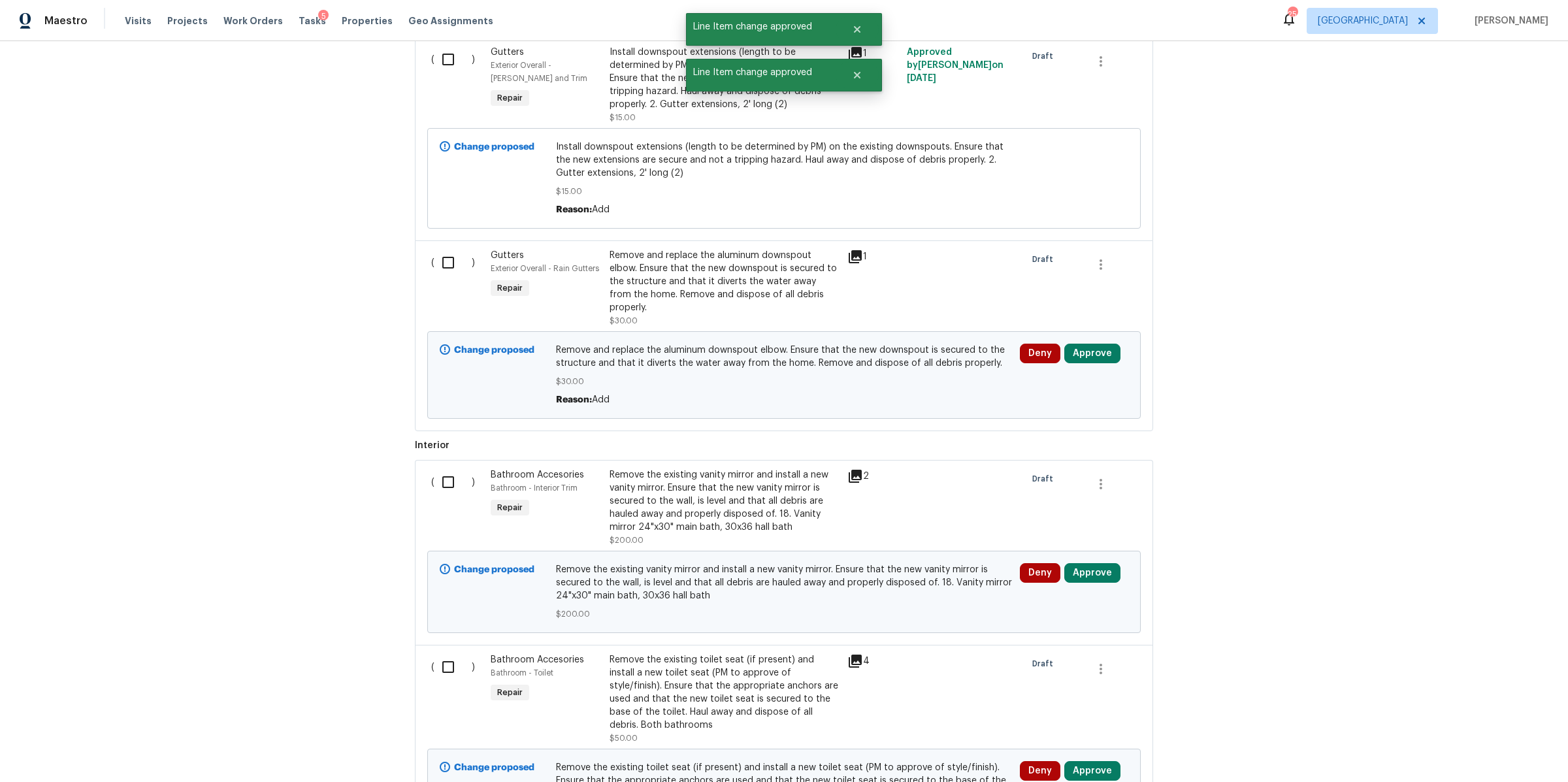
scroll to position [5388, 0]
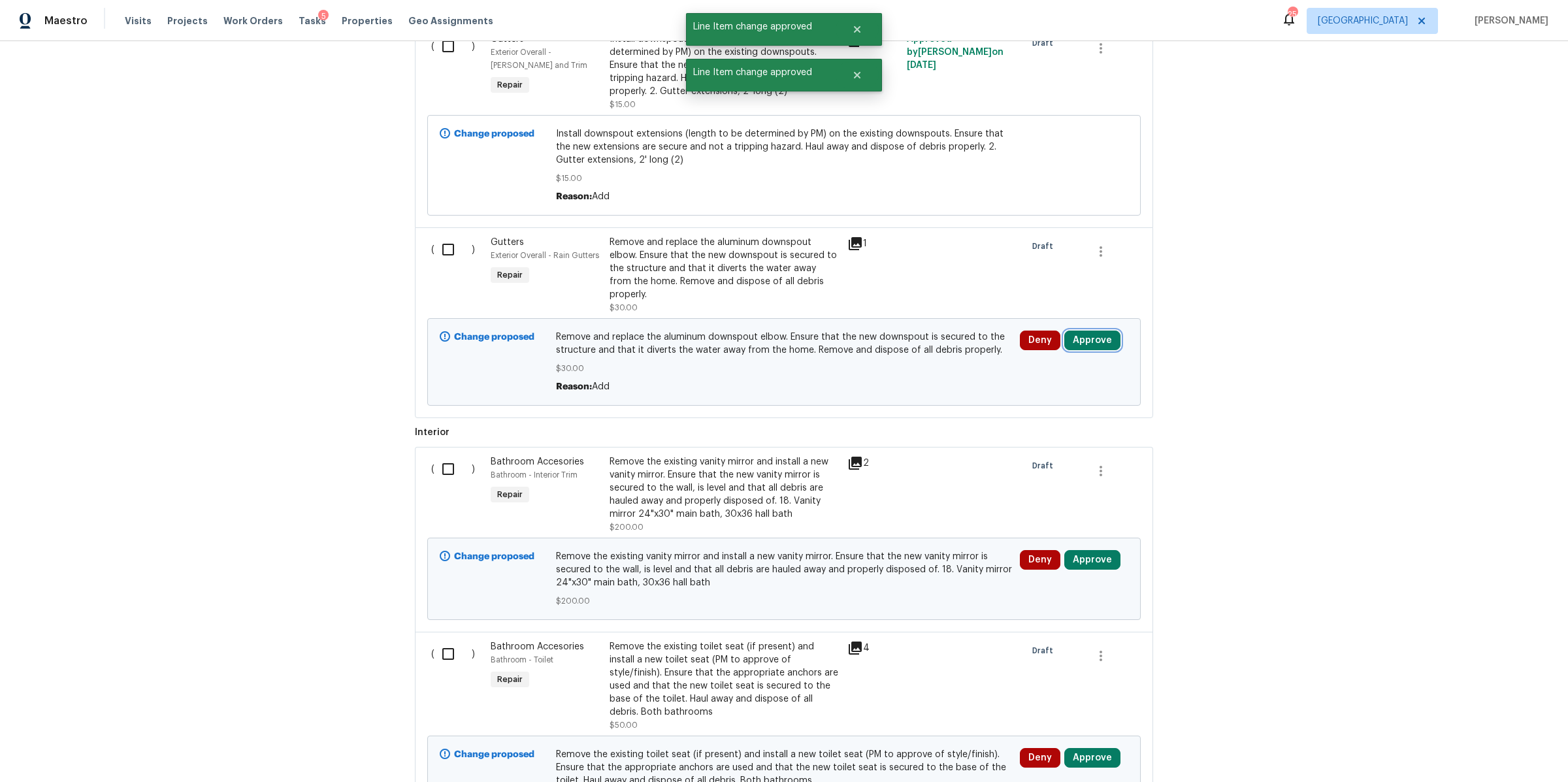
click at [1088, 331] on button "Approve" at bounding box center [1092, 340] width 56 height 20
click at [899, 303] on span "Approve" at bounding box center [899, 302] width 37 height 10
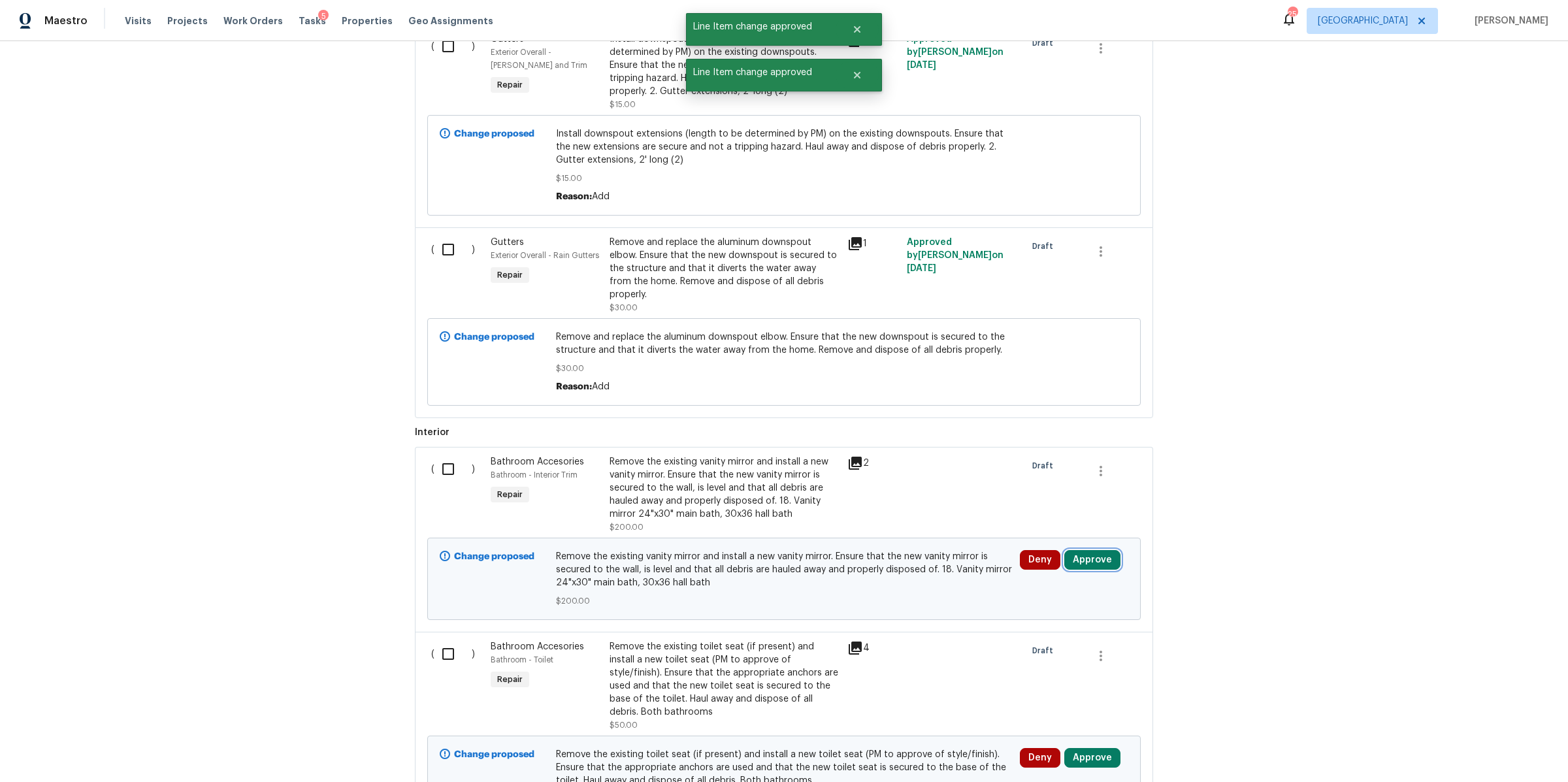
click at [1086, 550] on button "Approve" at bounding box center [1092, 560] width 56 height 20
click at [910, 519] on span "Approve" at bounding box center [899, 523] width 37 height 10
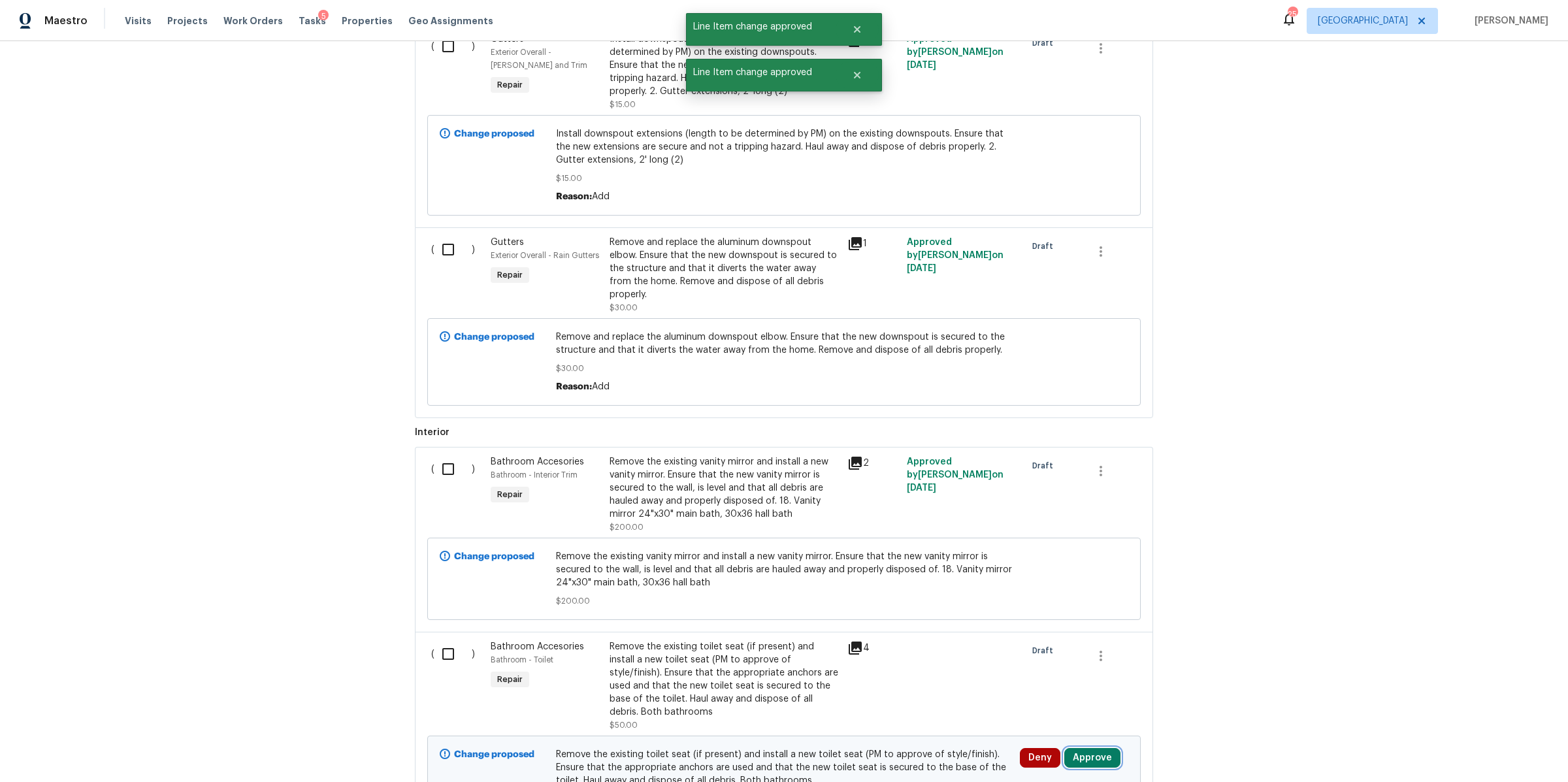
click at [1087, 747] on button "Approve" at bounding box center [1092, 757] width 56 height 20
click at [1023, 672] on button "Approve" at bounding box center [1049, 666] width 78 height 26
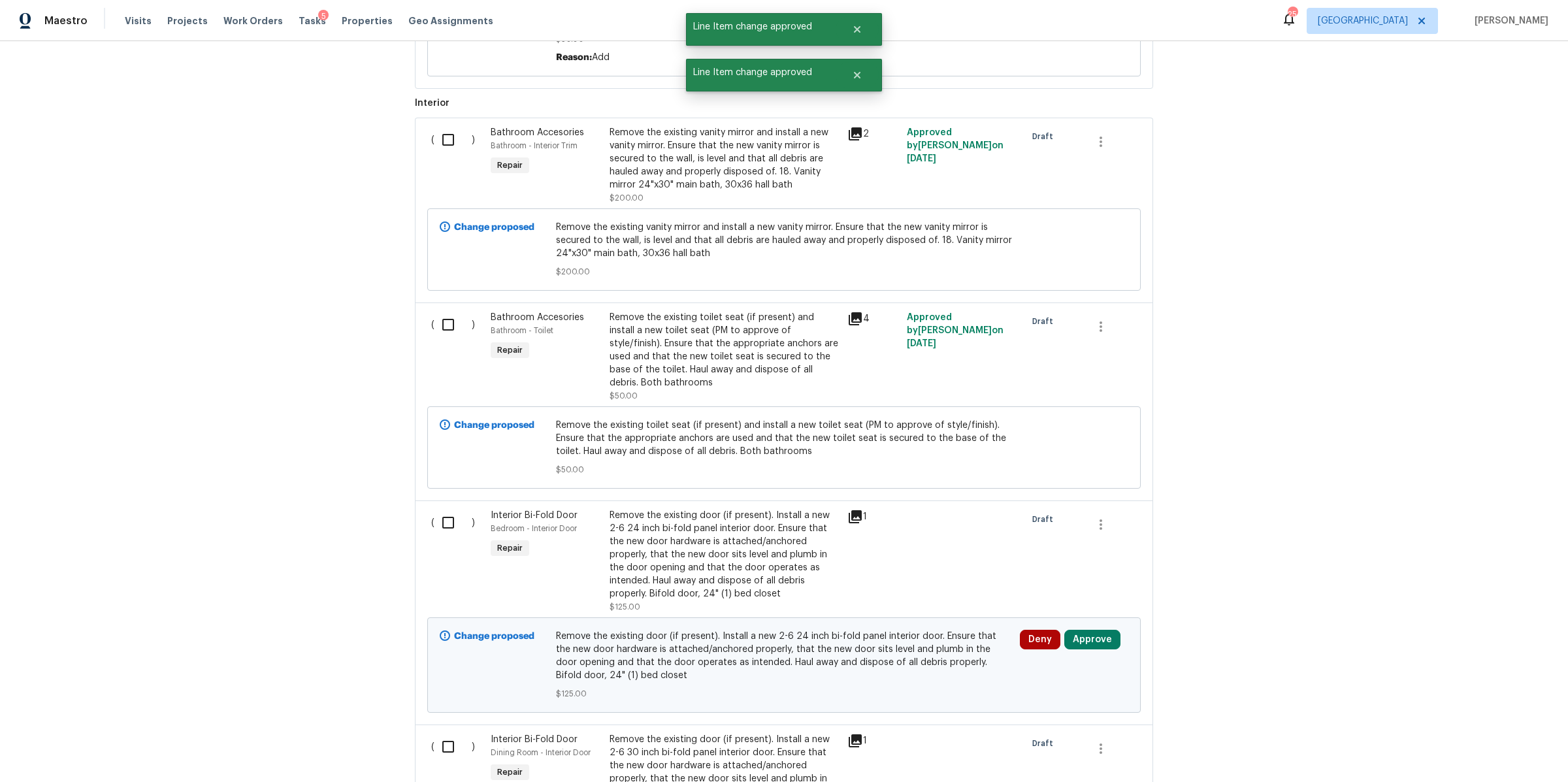
scroll to position [5927, 0]
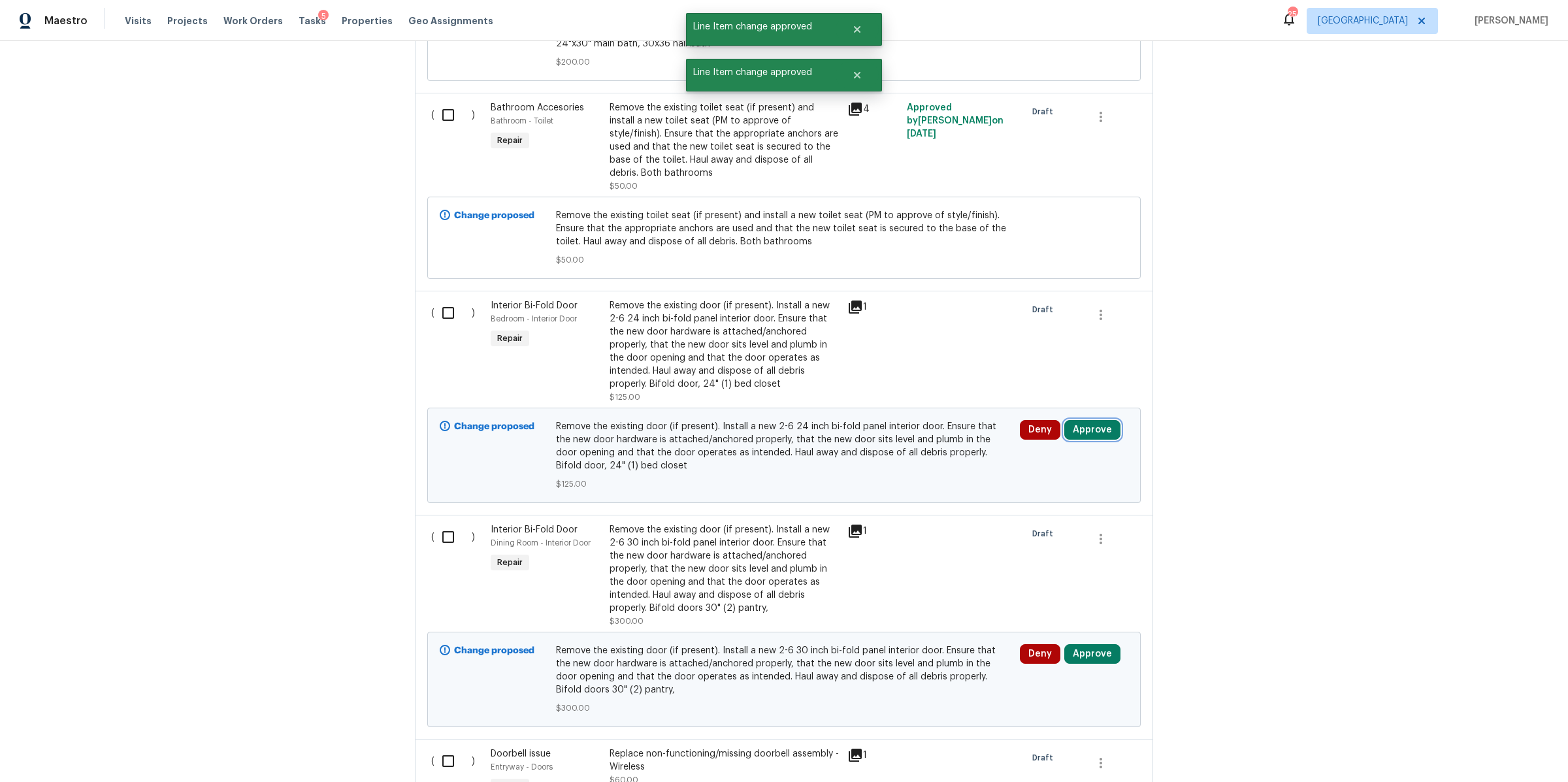
click at [1083, 420] on button "Approve" at bounding box center [1092, 430] width 56 height 20
click at [891, 409] on div "Are you sure you want to approve this line item? Approve Cancel" at bounding box center [937, 382] width 230 height 71
click at [894, 401] on button "Approve" at bounding box center [899, 394] width 78 height 26
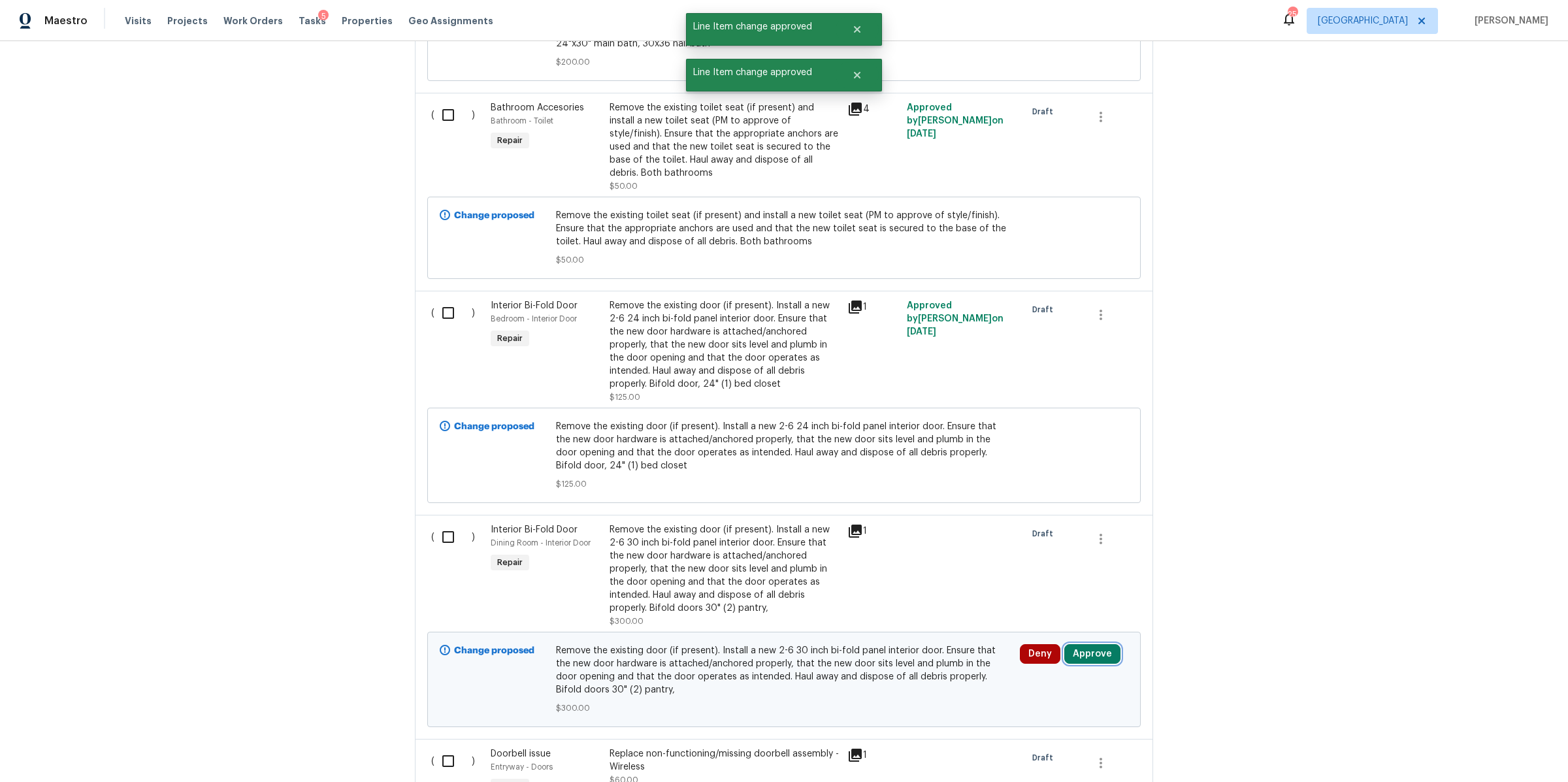
click at [1079, 644] on button "Approve" at bounding box center [1092, 654] width 56 height 20
click at [1042, 557] on button "Approve" at bounding box center [1049, 563] width 78 height 26
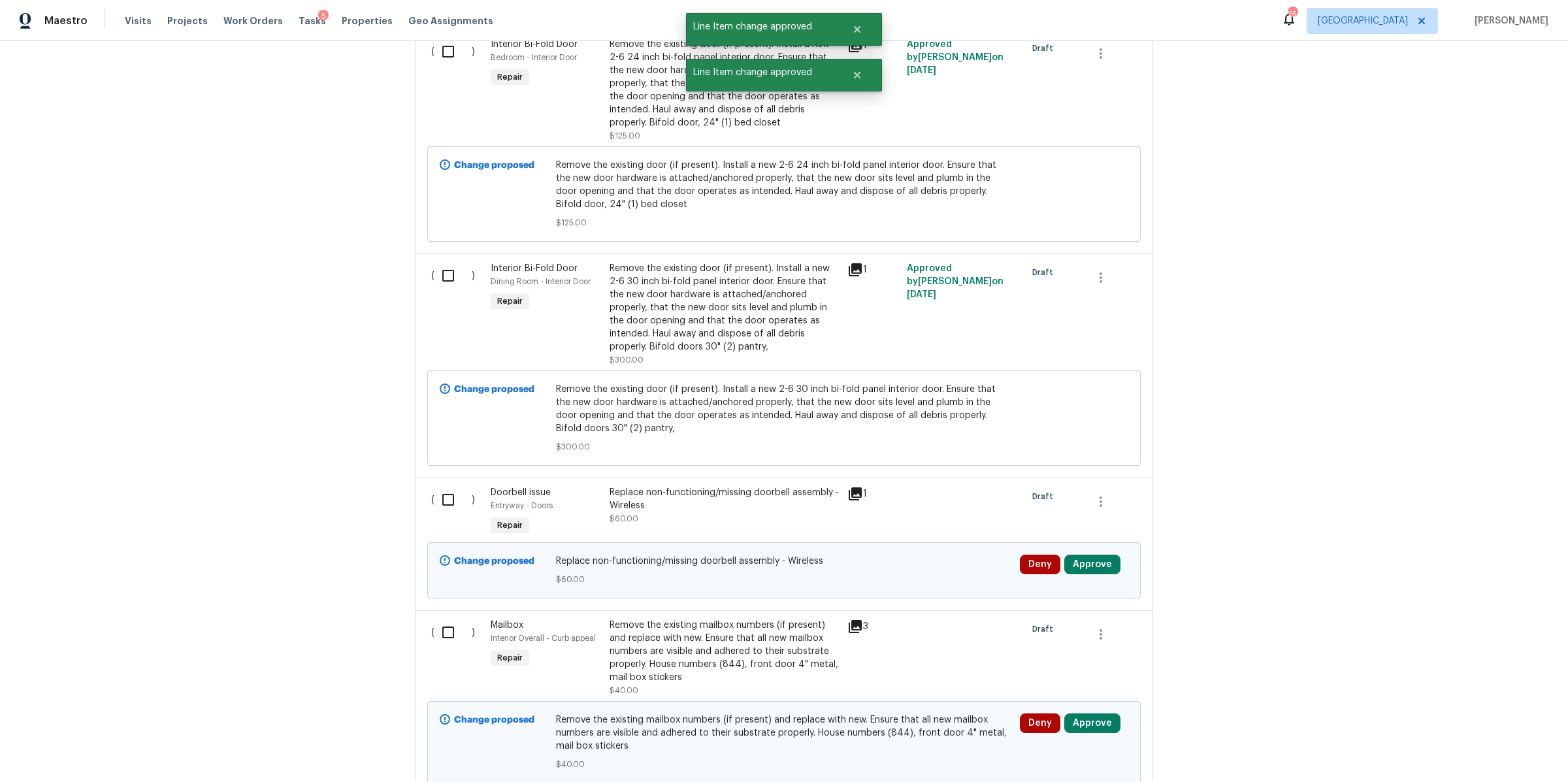
scroll to position [6207, 0]
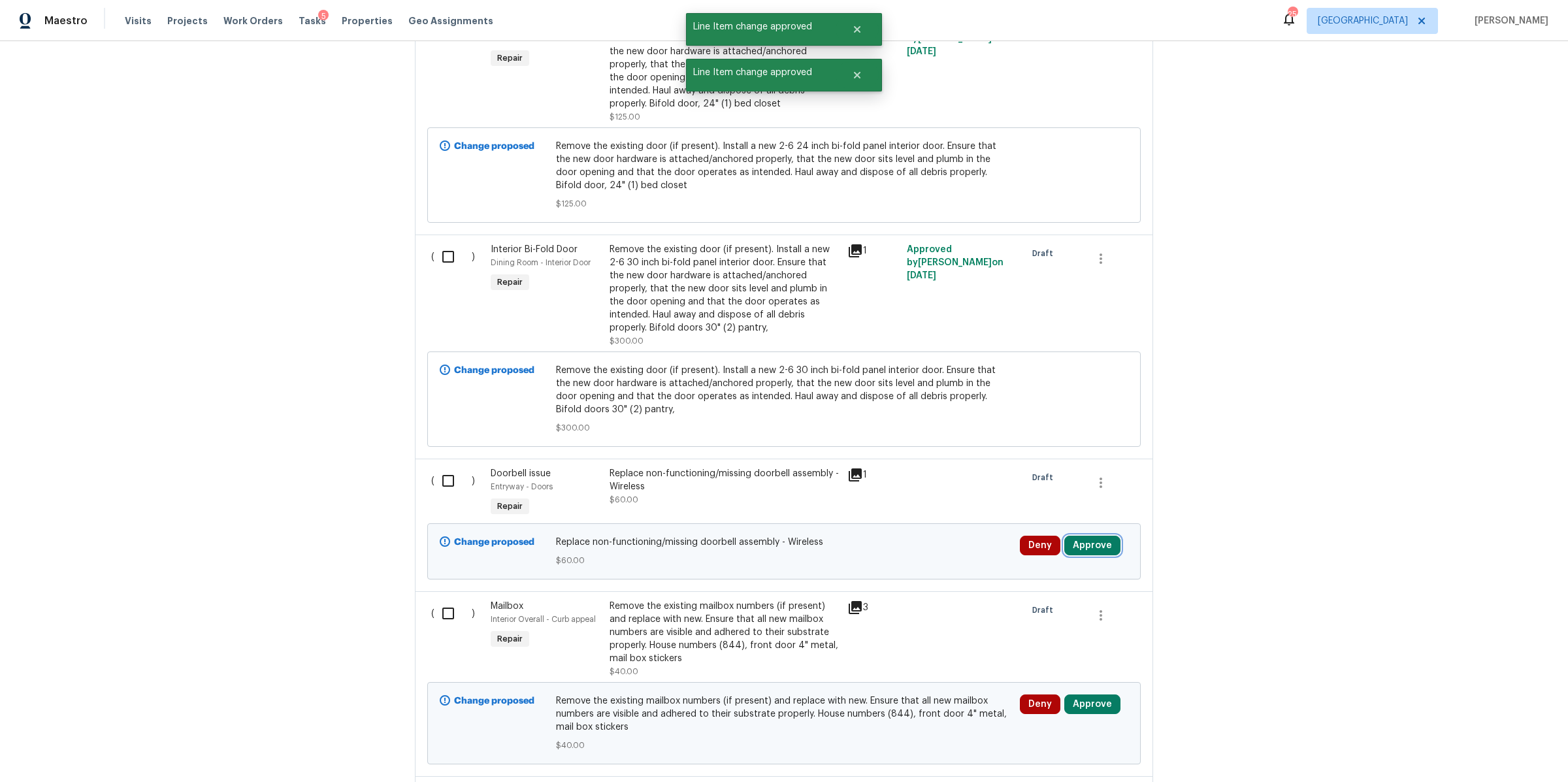
click at [1088, 536] on button "Approve" at bounding box center [1092, 545] width 56 height 20
click at [919, 514] on button "Approve" at bounding box center [899, 510] width 78 height 26
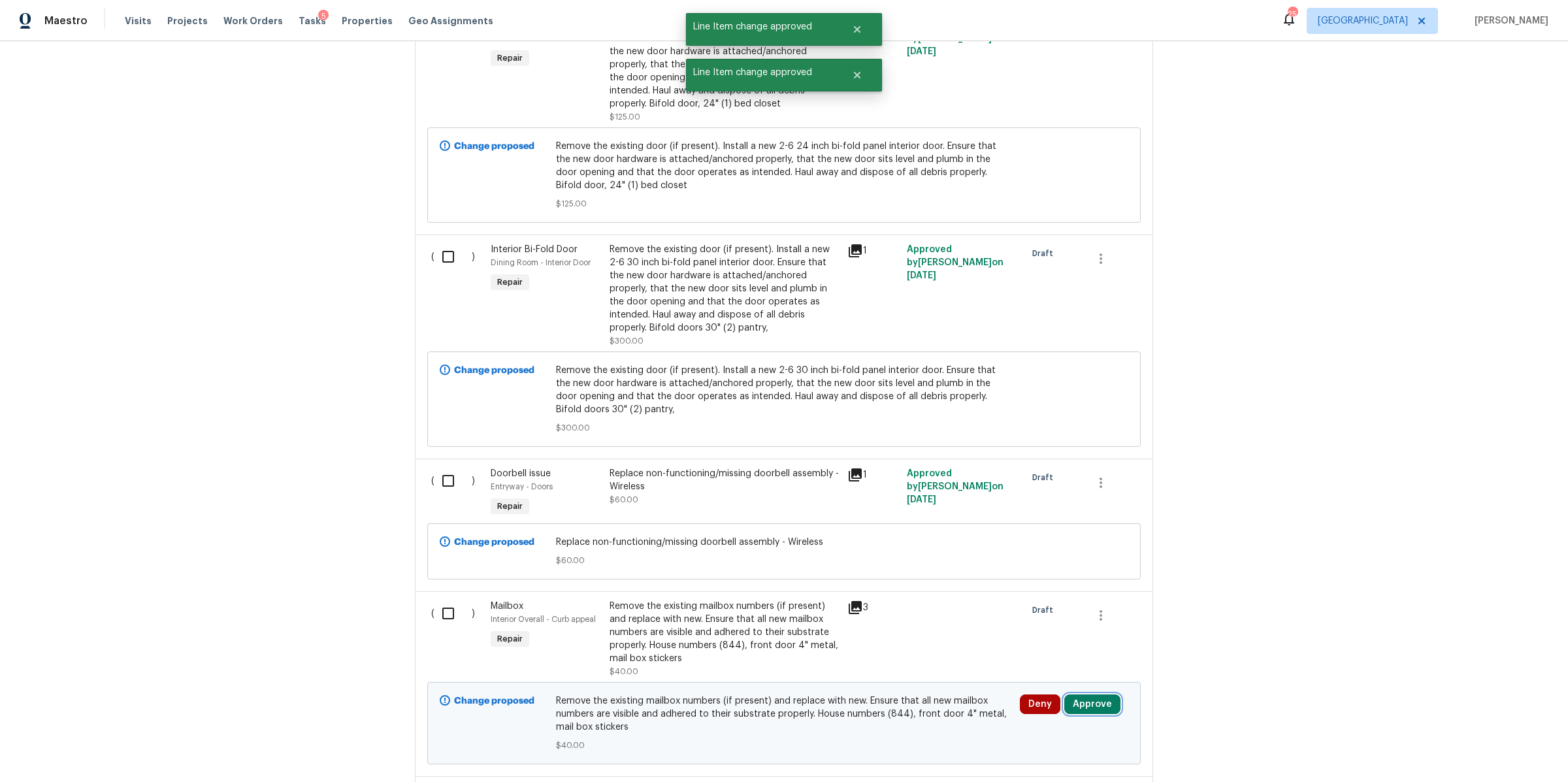
click at [1067, 694] on button "Approve" at bounding box center [1092, 704] width 56 height 20
drag, startPoint x: 1026, startPoint y: 602, endPoint x: 1030, endPoint y: 596, distance: 7.2
click at [1026, 602] on button "Approve" at bounding box center [1049, 615] width 78 height 26
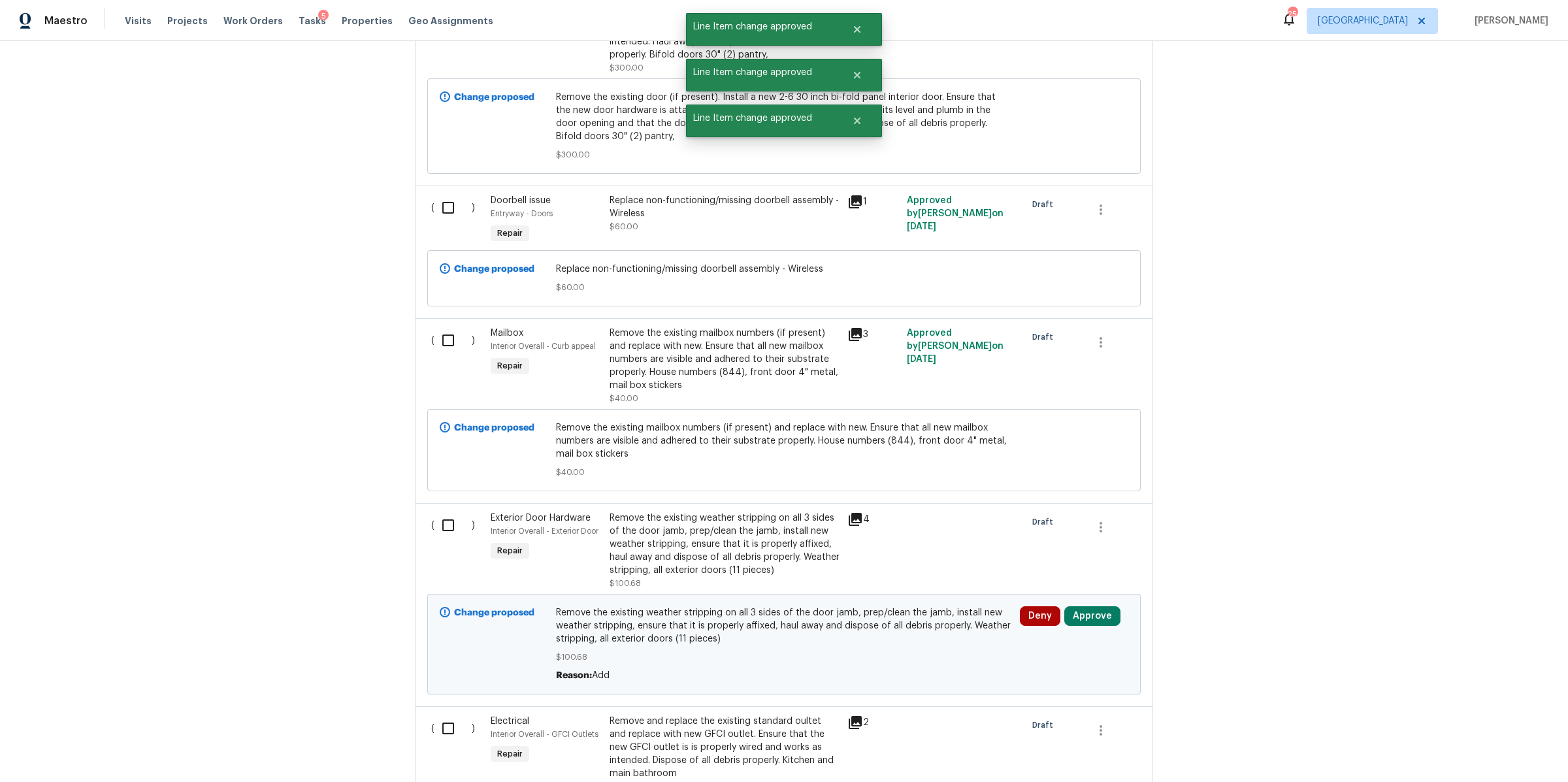
scroll to position [6485, 0]
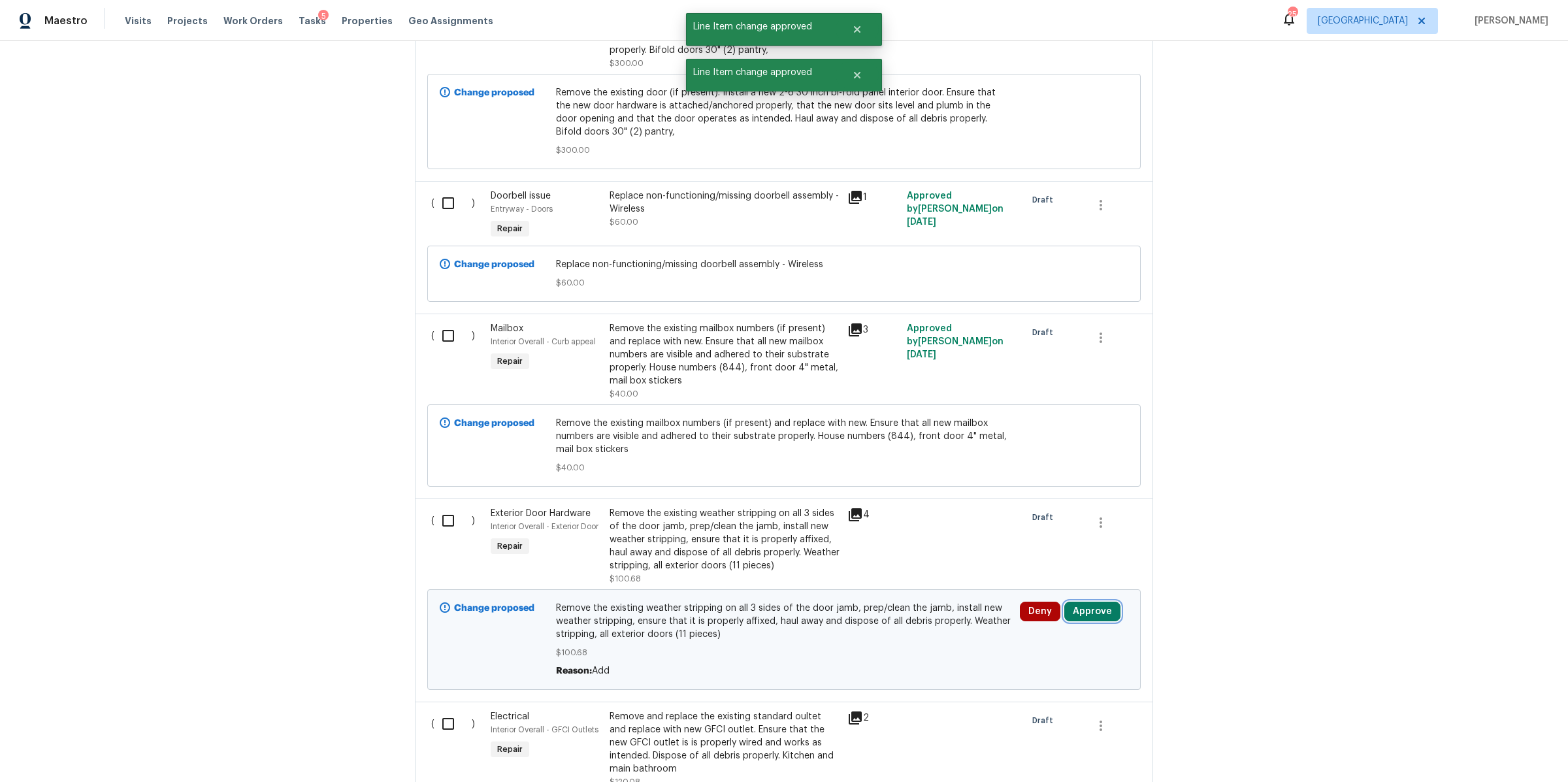
click at [1081, 602] on button "Approve" at bounding box center [1092, 611] width 56 height 20
click at [1043, 521] on span "Approve" at bounding box center [1049, 522] width 37 height 10
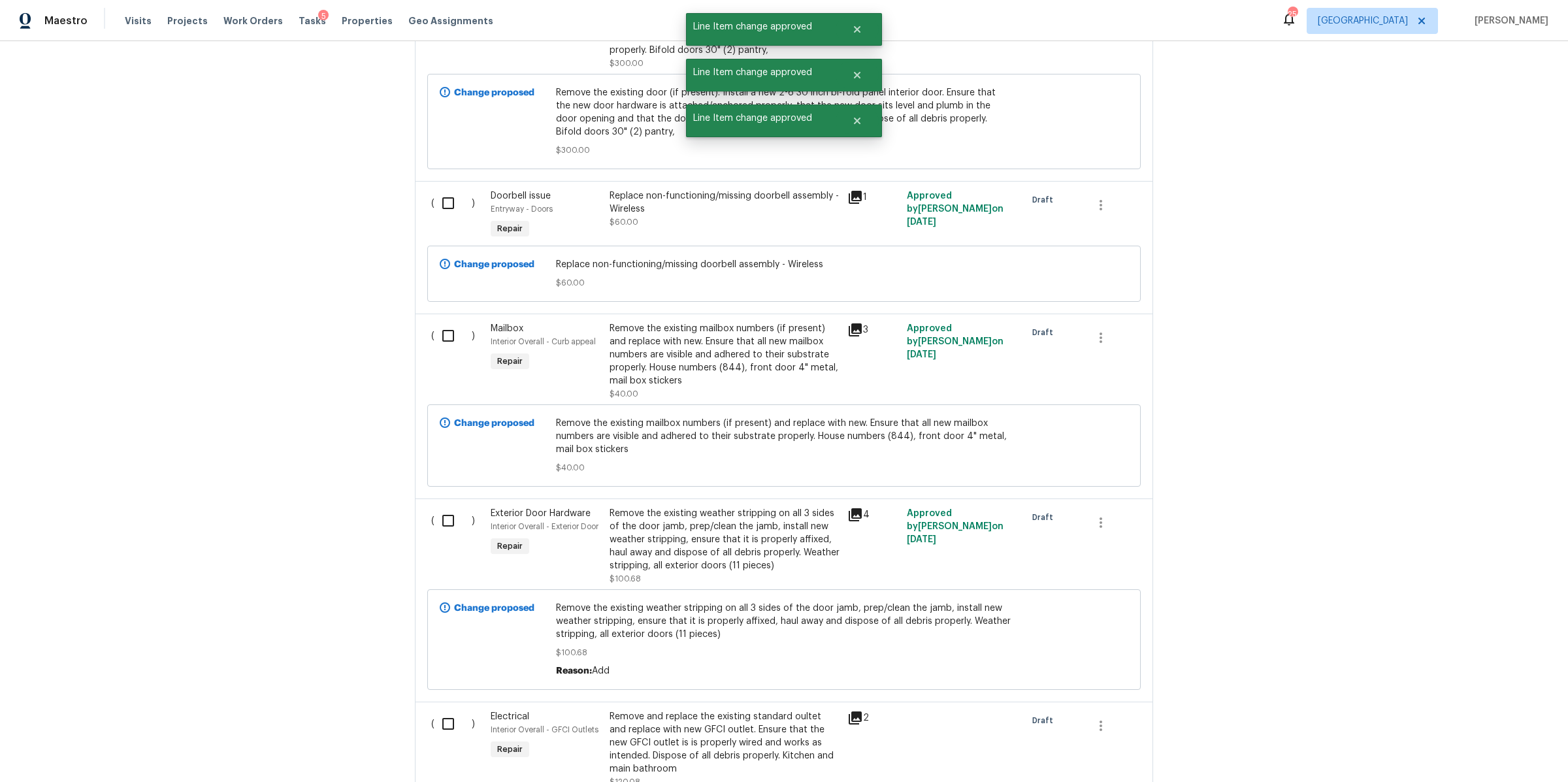
scroll to position [6796, 0]
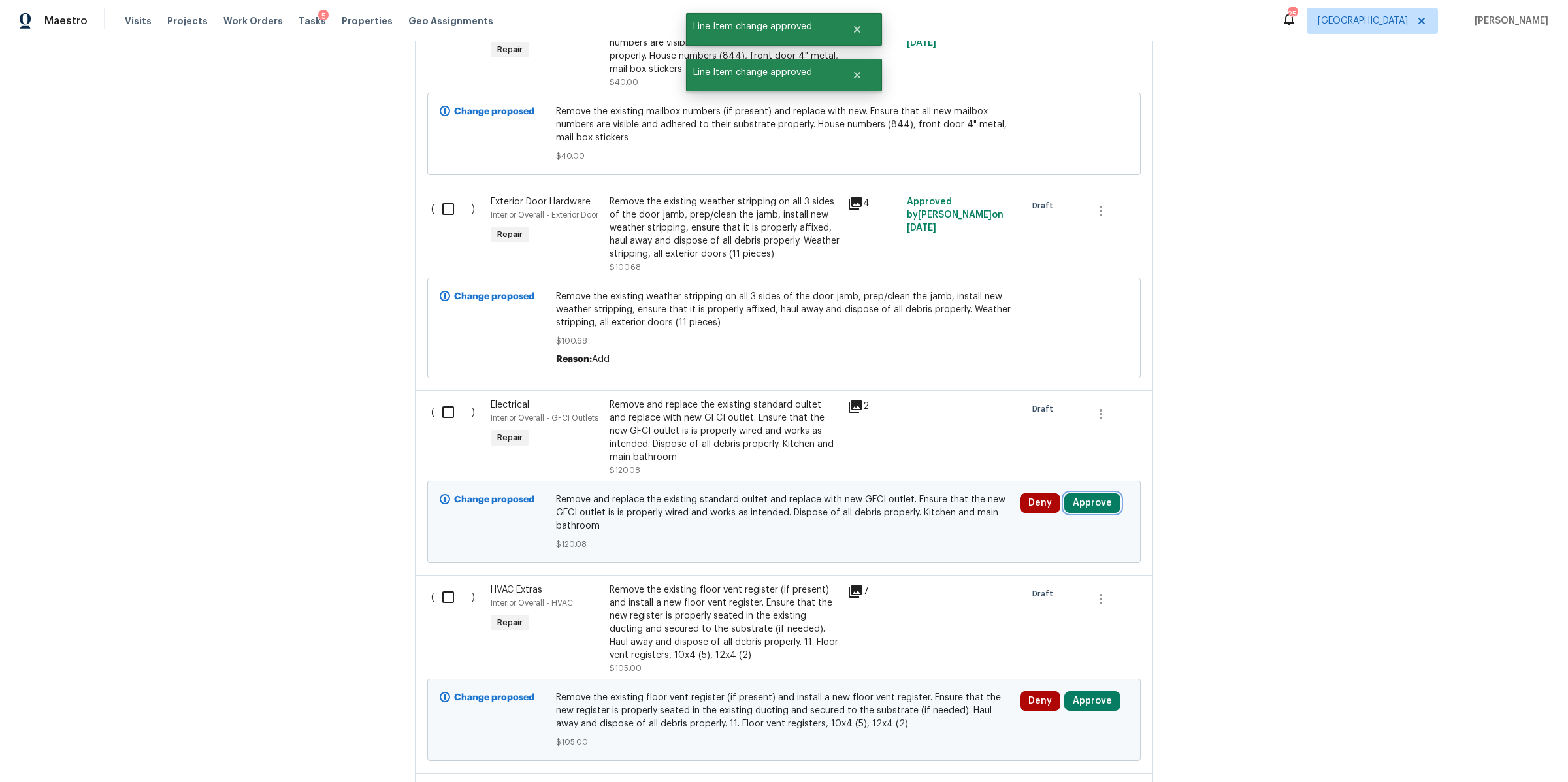
drag, startPoint x: 1086, startPoint y: 457, endPoint x: 1059, endPoint y: 453, distance: 27.3
click at [1086, 493] on button "Approve" at bounding box center [1092, 503] width 56 height 20
click at [908, 470] on span "Approve" at bounding box center [899, 470] width 37 height 10
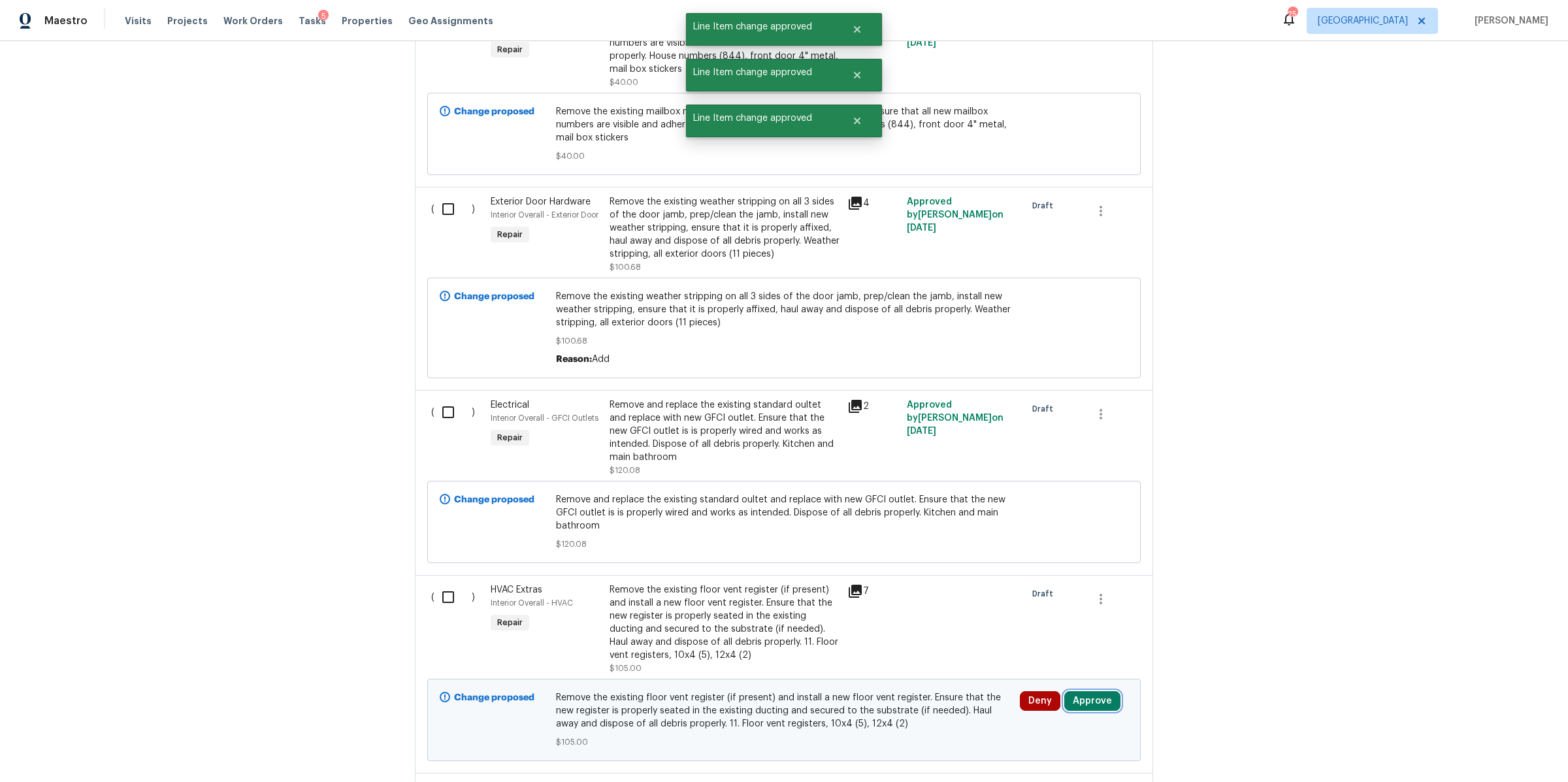
click at [1091, 691] on button "Approve" at bounding box center [1092, 701] width 56 height 20
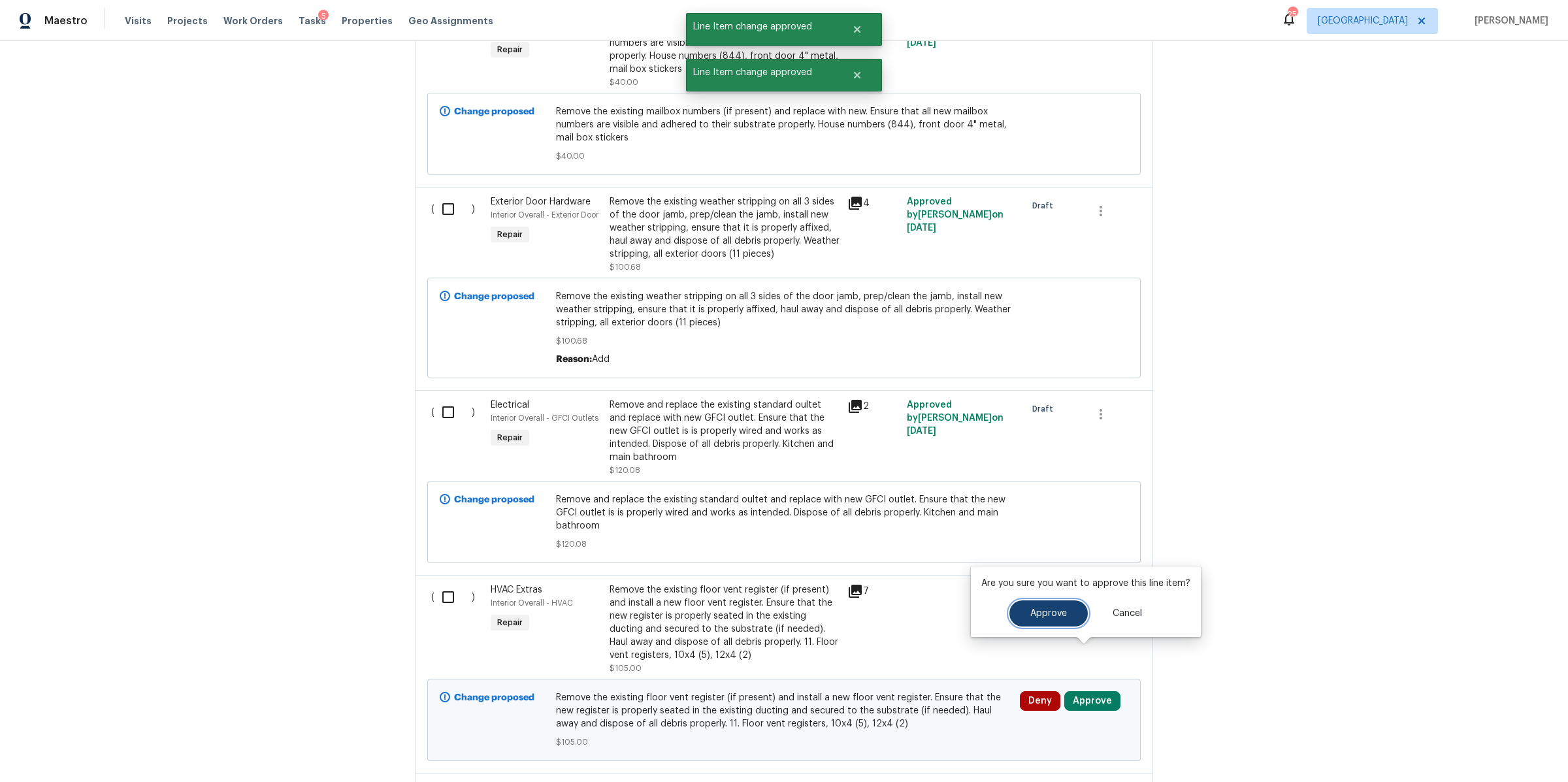
click at [1042, 605] on button "Approve" at bounding box center [1049, 613] width 78 height 26
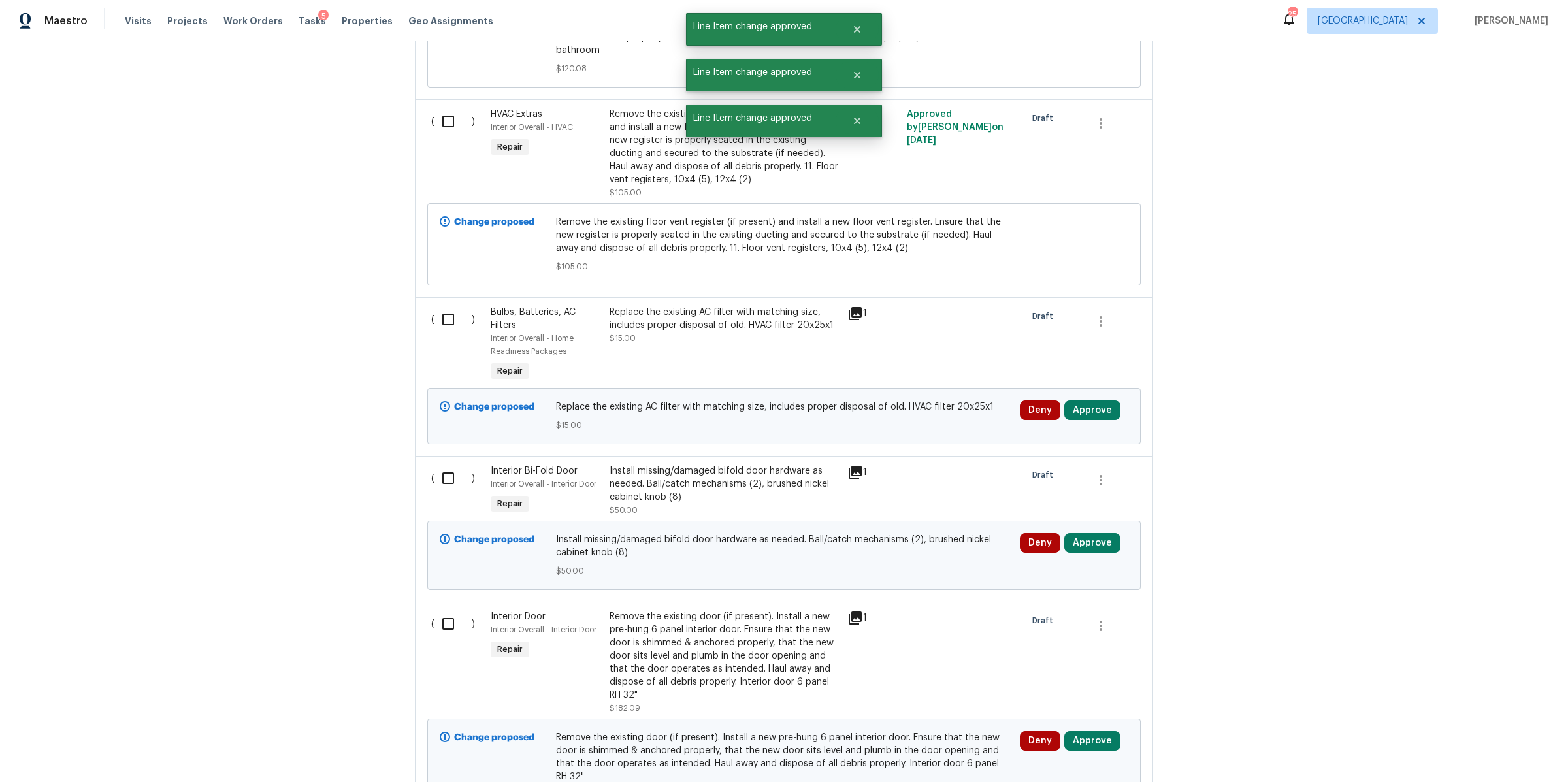
scroll to position [7273, 0]
click at [1088, 399] on button "Approve" at bounding box center [1092, 409] width 56 height 20
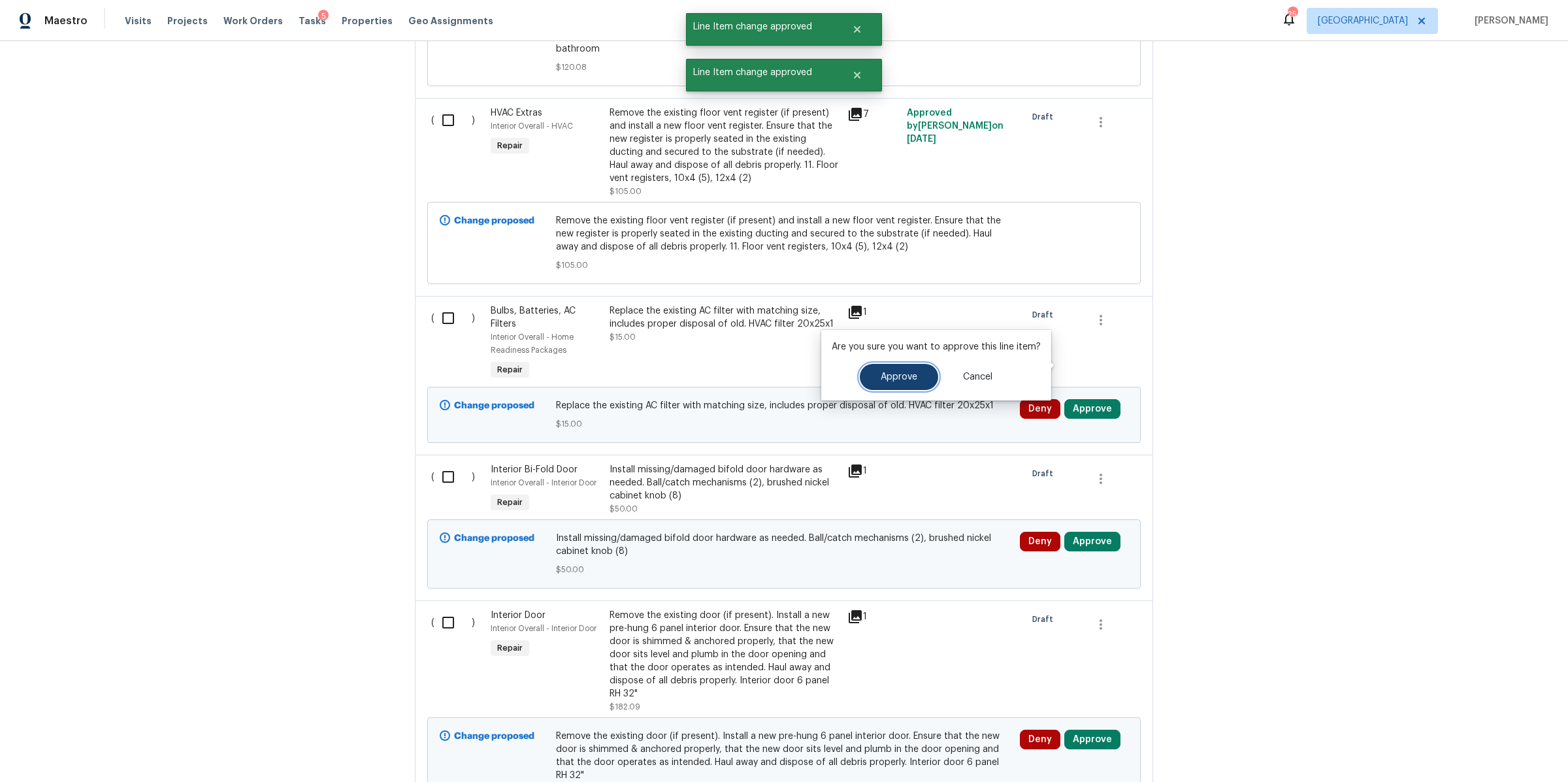
click at [888, 373] on span "Approve" at bounding box center [899, 377] width 37 height 10
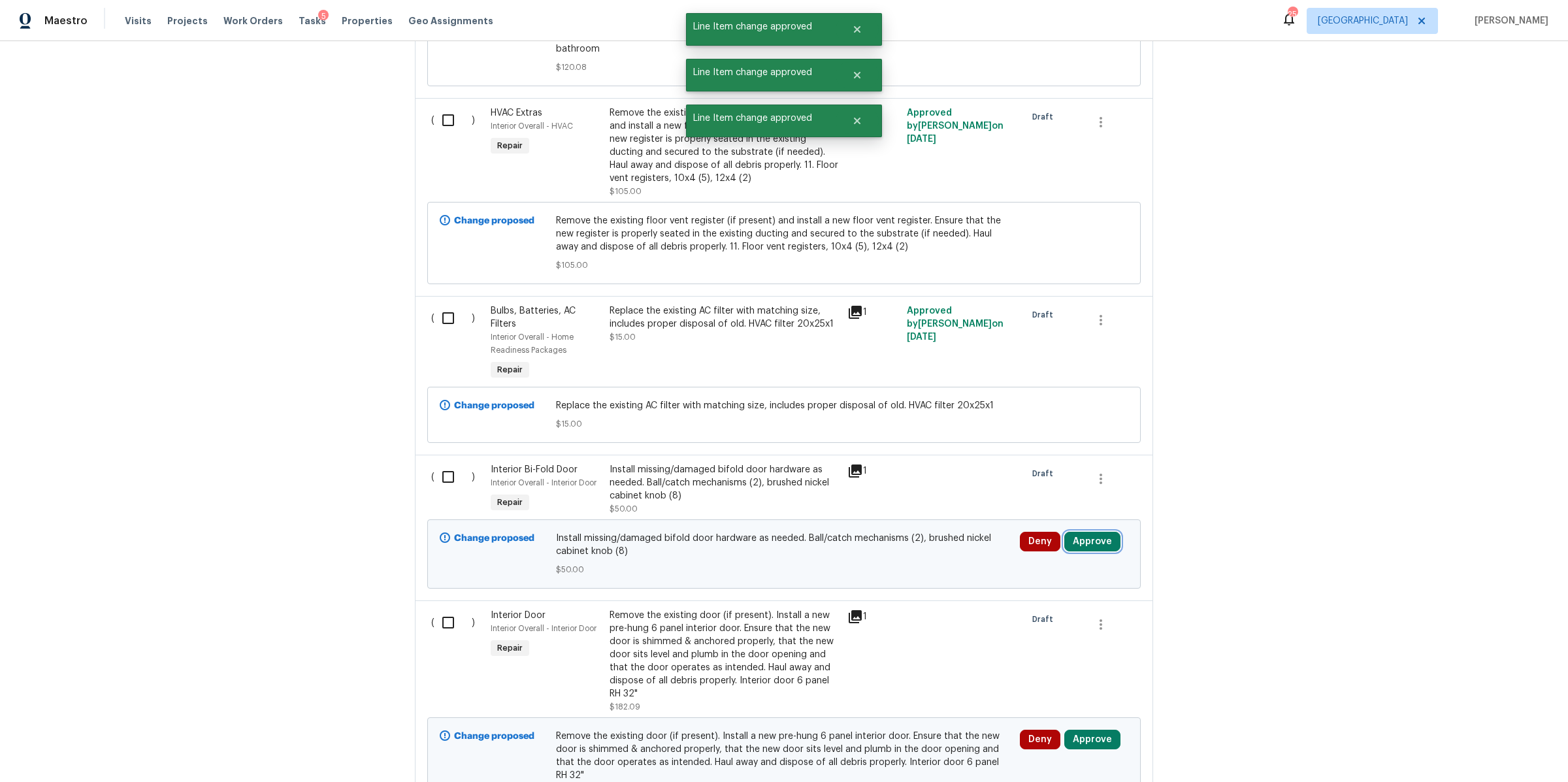
click at [1094, 532] on button "Approve" at bounding box center [1092, 542] width 56 height 20
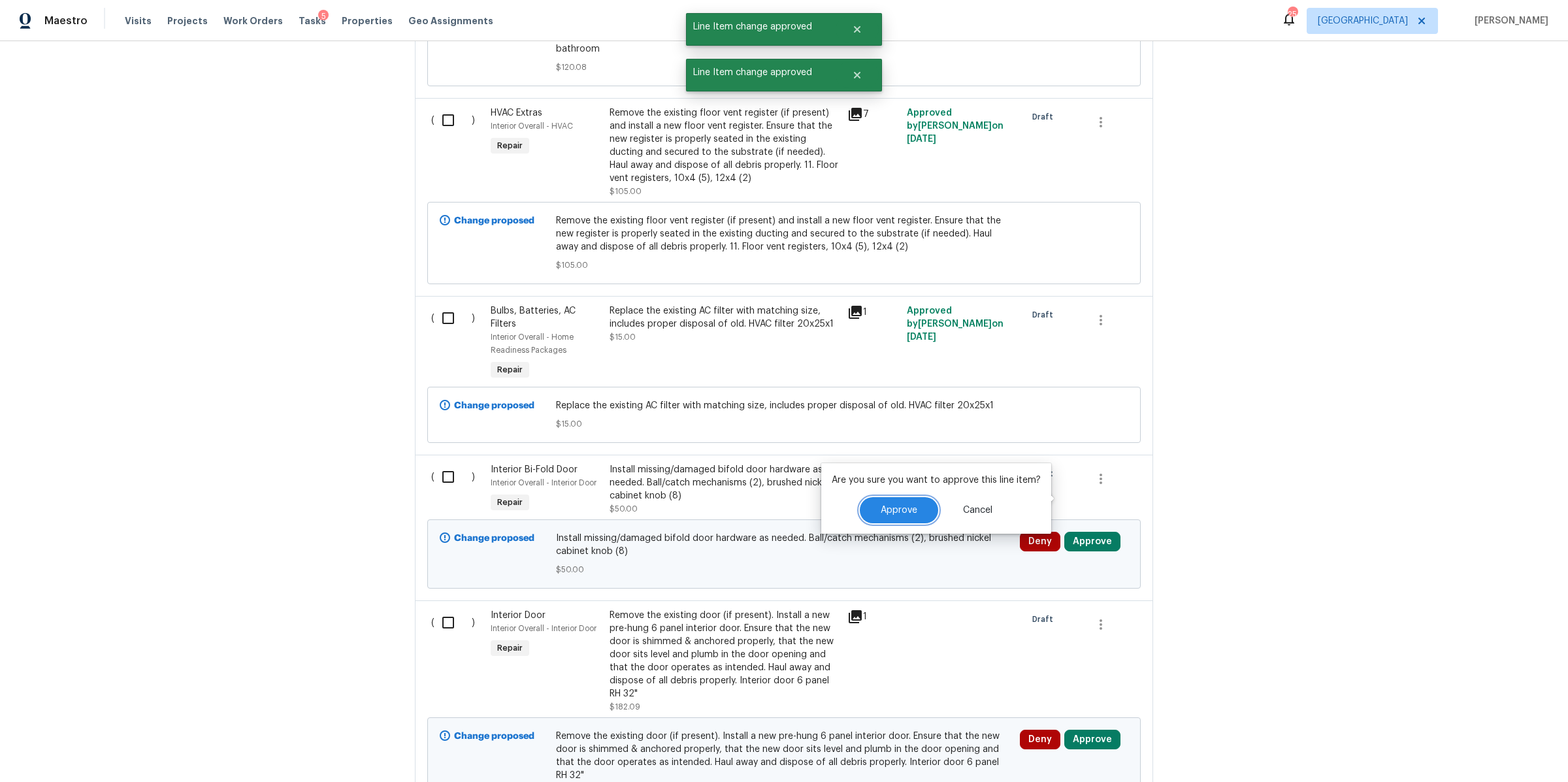
drag, startPoint x: 909, startPoint y: 515, endPoint x: 923, endPoint y: 513, distance: 14.1
click at [910, 515] on button "Approve" at bounding box center [899, 510] width 78 height 26
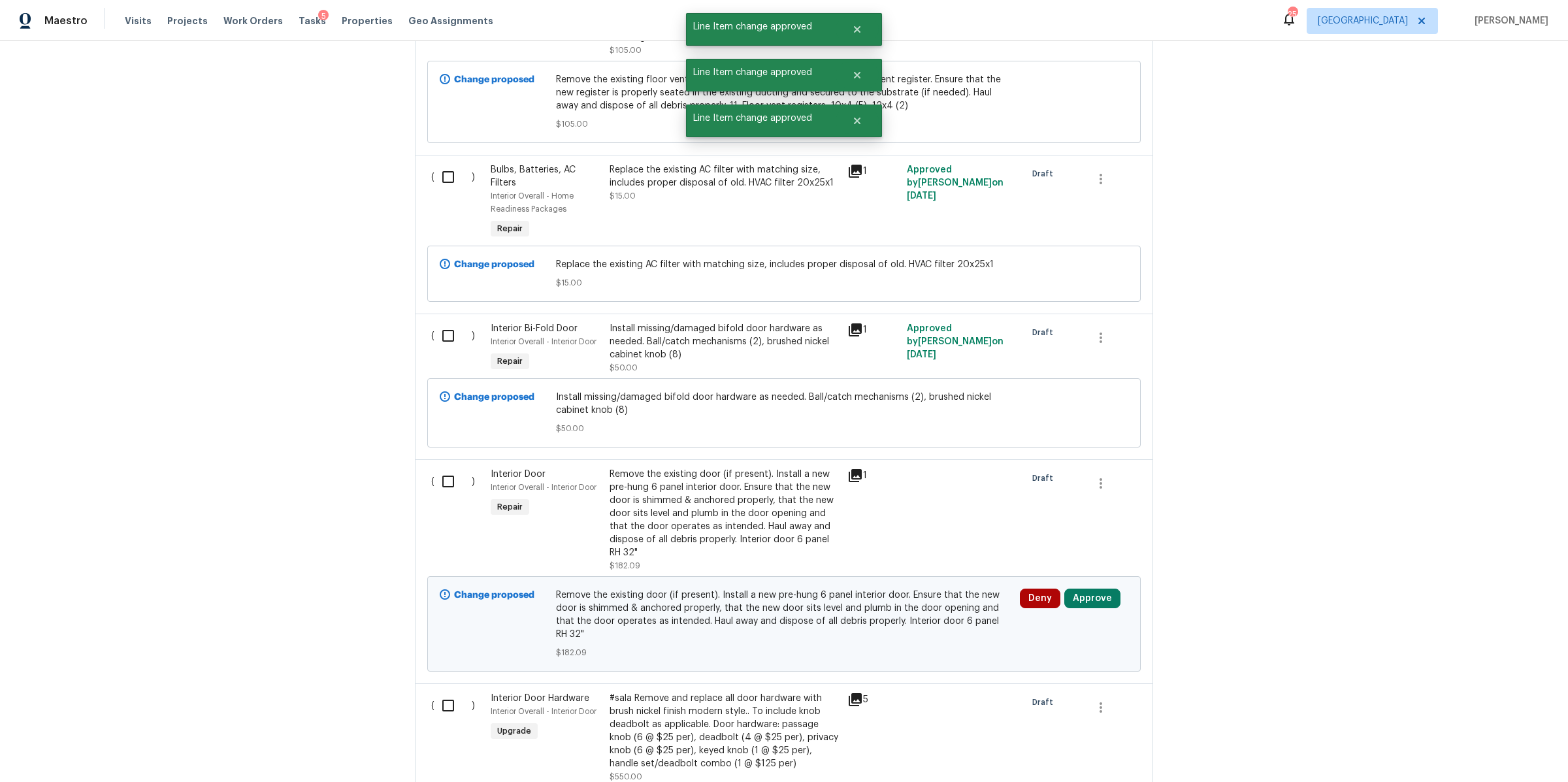
scroll to position [7580, 0]
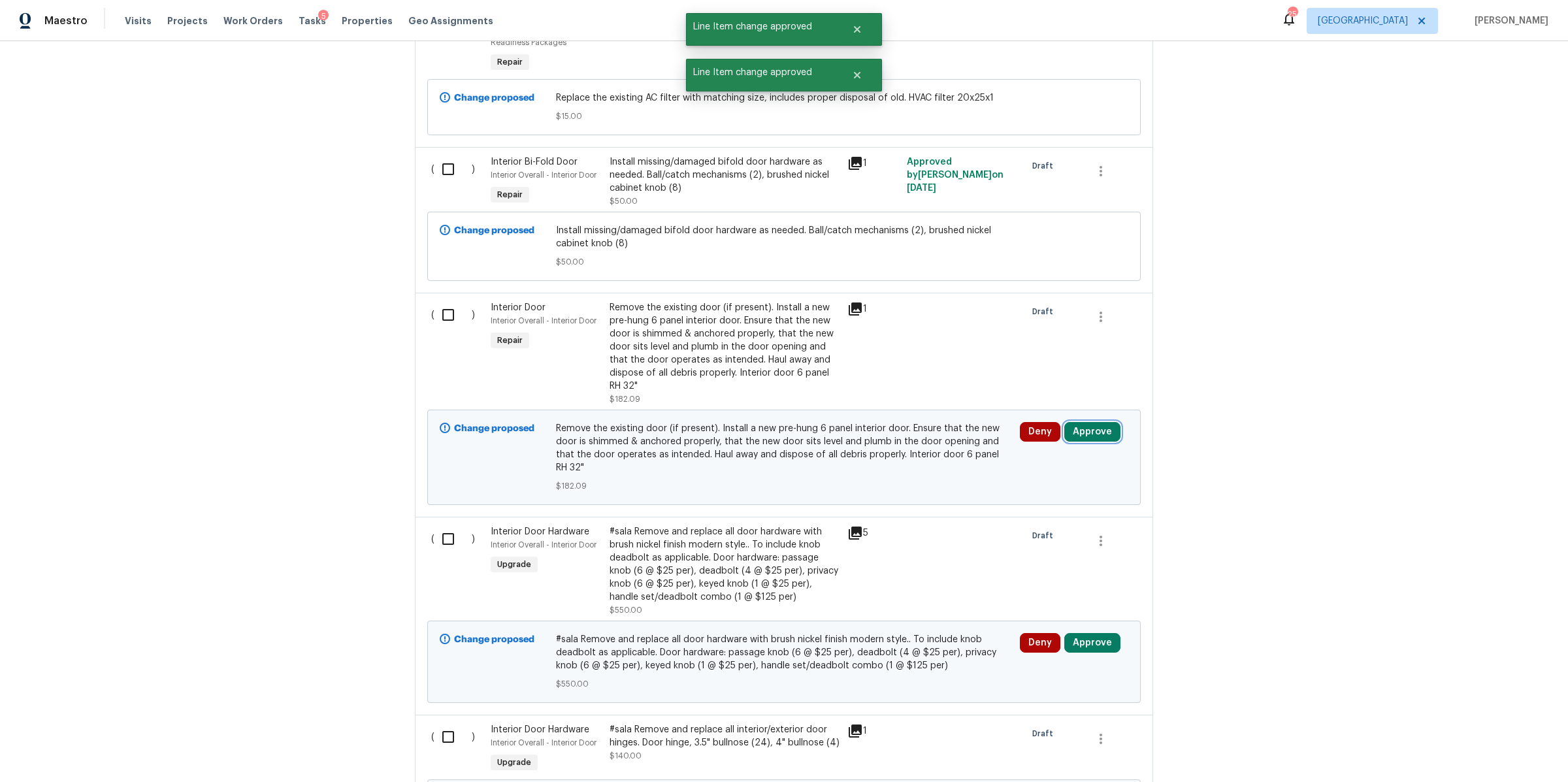
click at [1097, 422] on button "Approve" at bounding box center [1092, 432] width 56 height 20
click at [915, 399] on button "Approve" at bounding box center [899, 400] width 78 height 26
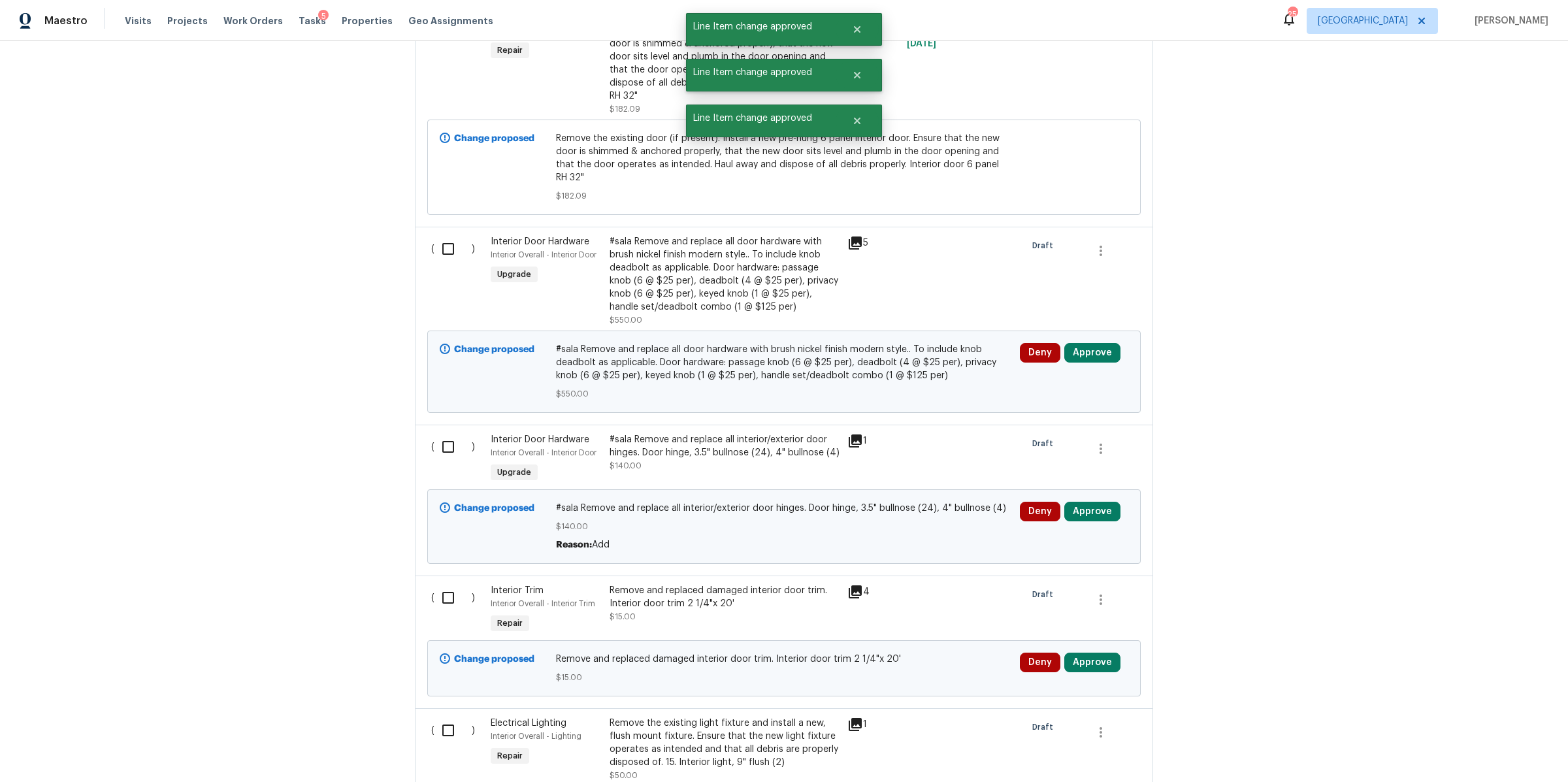
scroll to position [7884, 0]
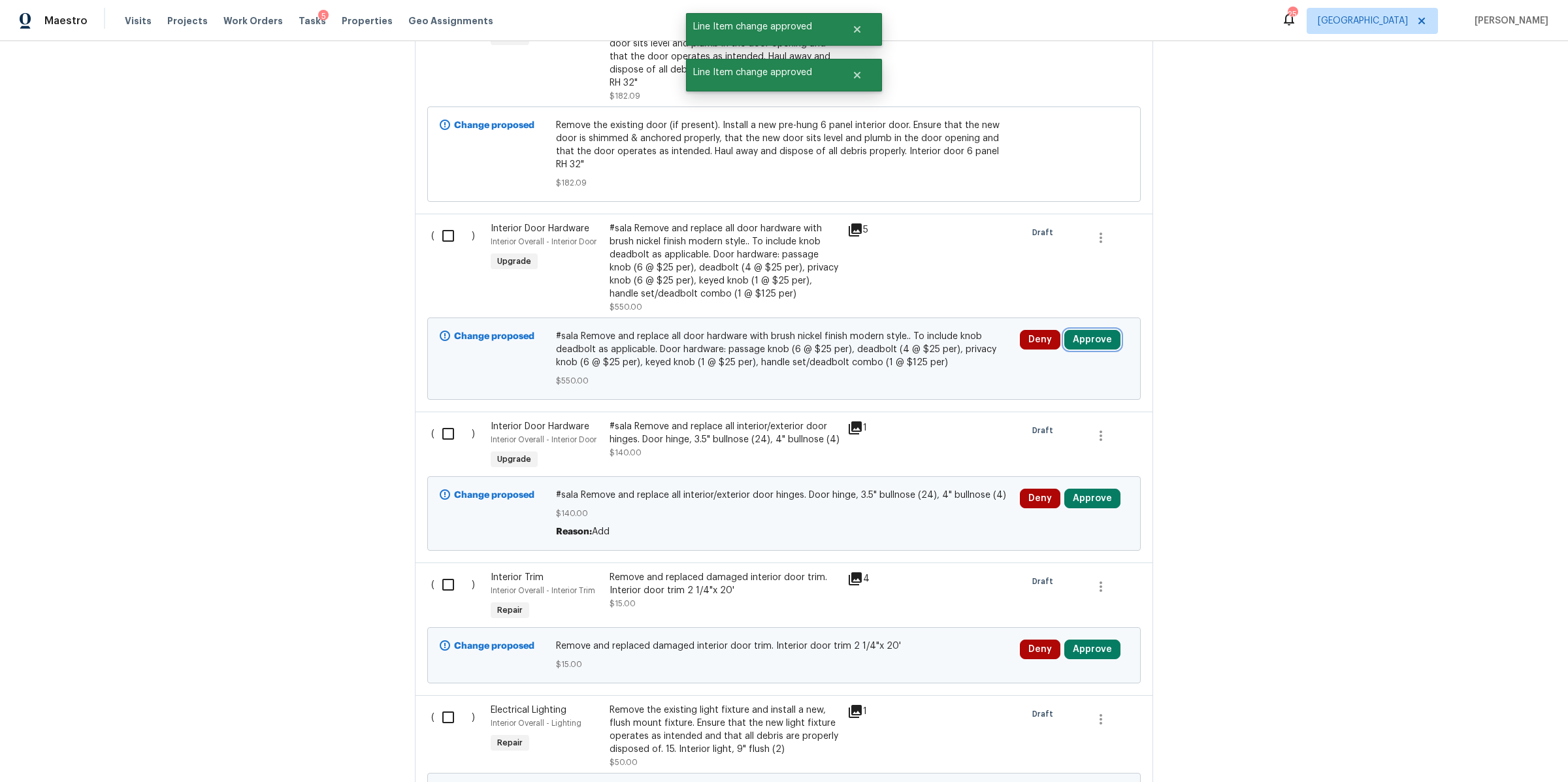
click at [1085, 330] on button "Approve" at bounding box center [1092, 340] width 56 height 20
click at [860, 301] on button "Approve" at bounding box center [899, 295] width 78 height 26
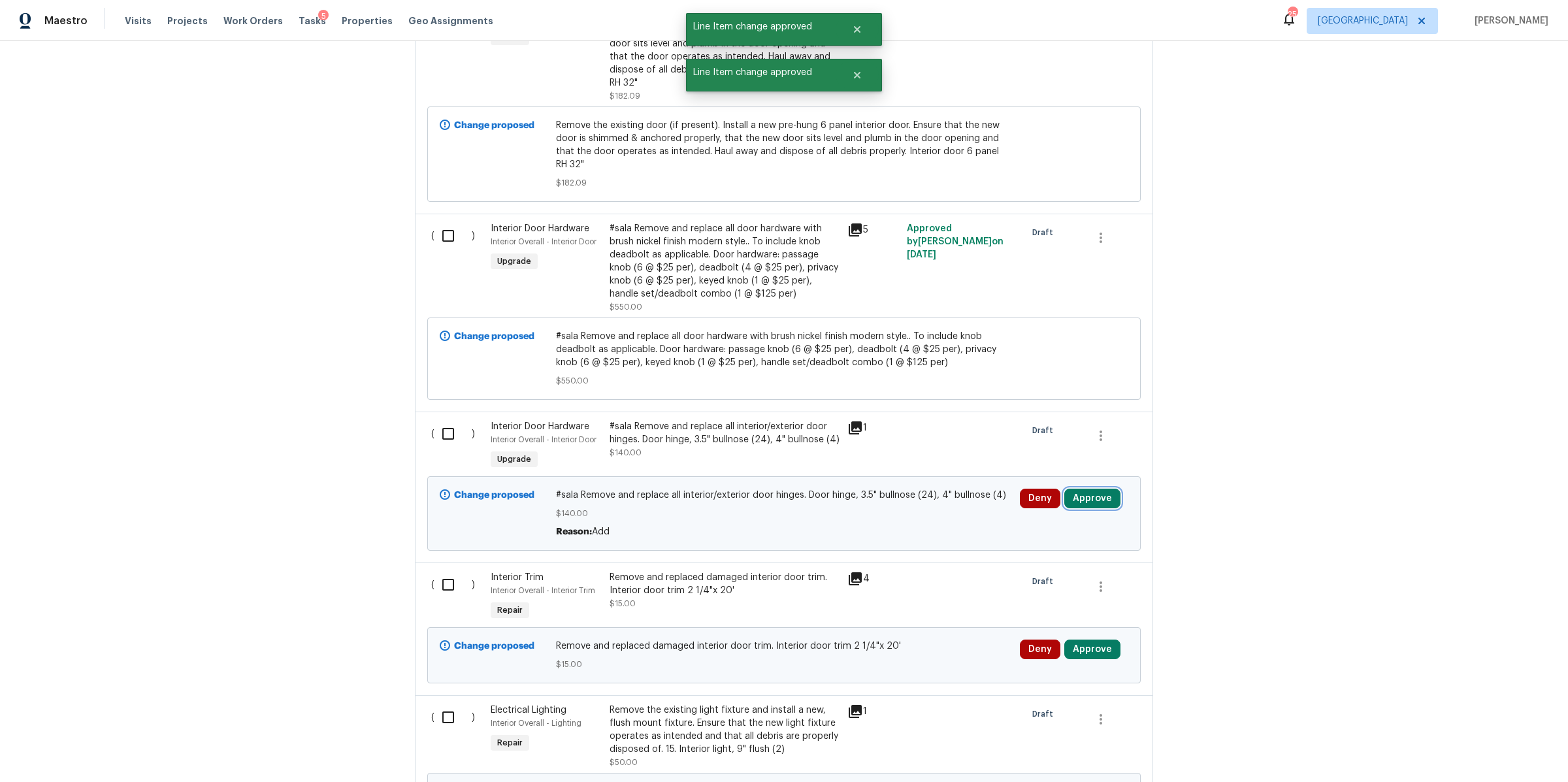
click at [1091, 488] on button "Approve" at bounding box center [1092, 498] width 56 height 20
click at [889, 457] on span "Approve" at bounding box center [899, 455] width 37 height 10
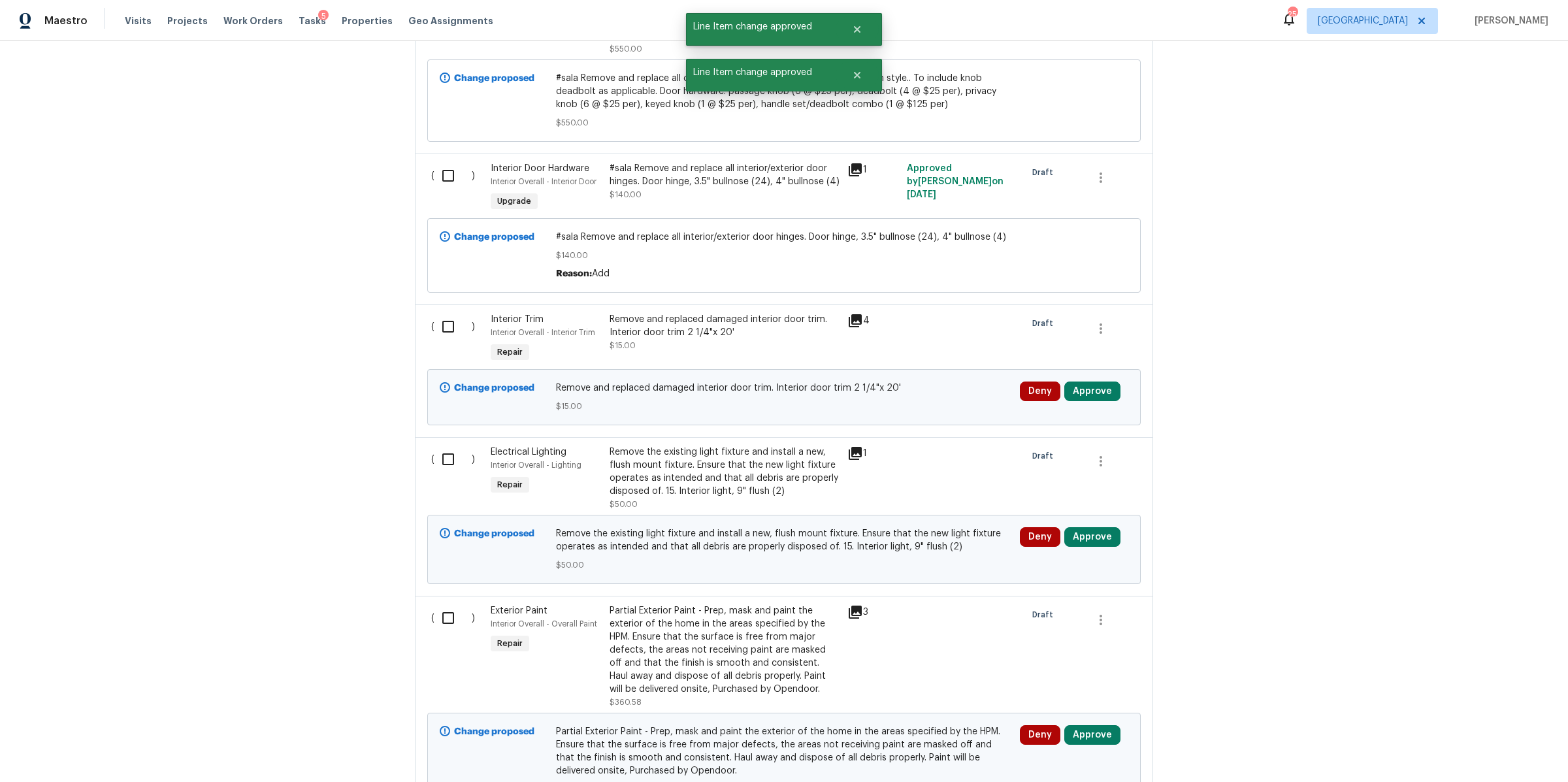
scroll to position [8149, 0]
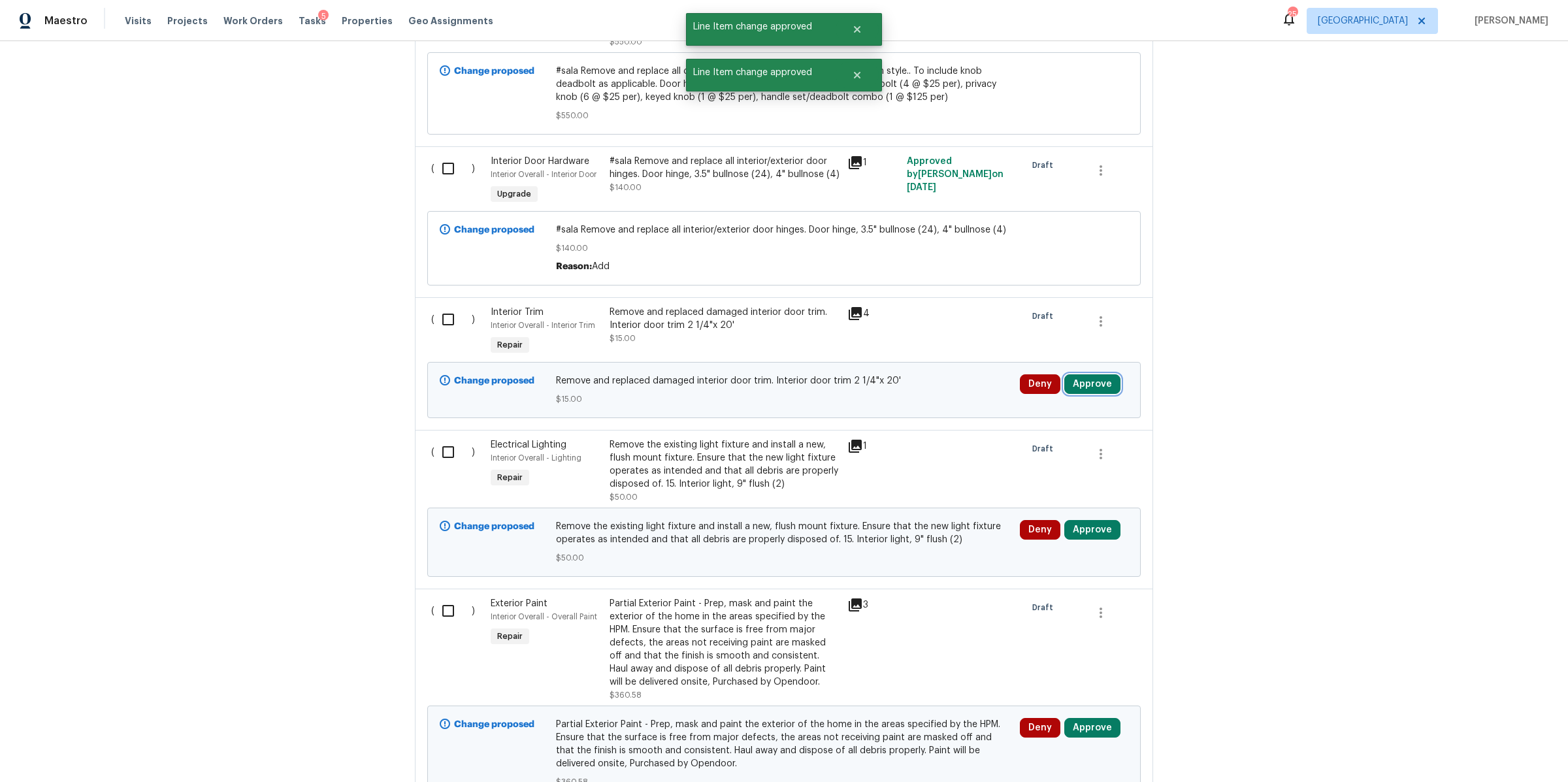
click at [1087, 374] on button "Approve" at bounding box center [1092, 384] width 56 height 20
click at [899, 339] on span "Approve" at bounding box center [899, 342] width 37 height 10
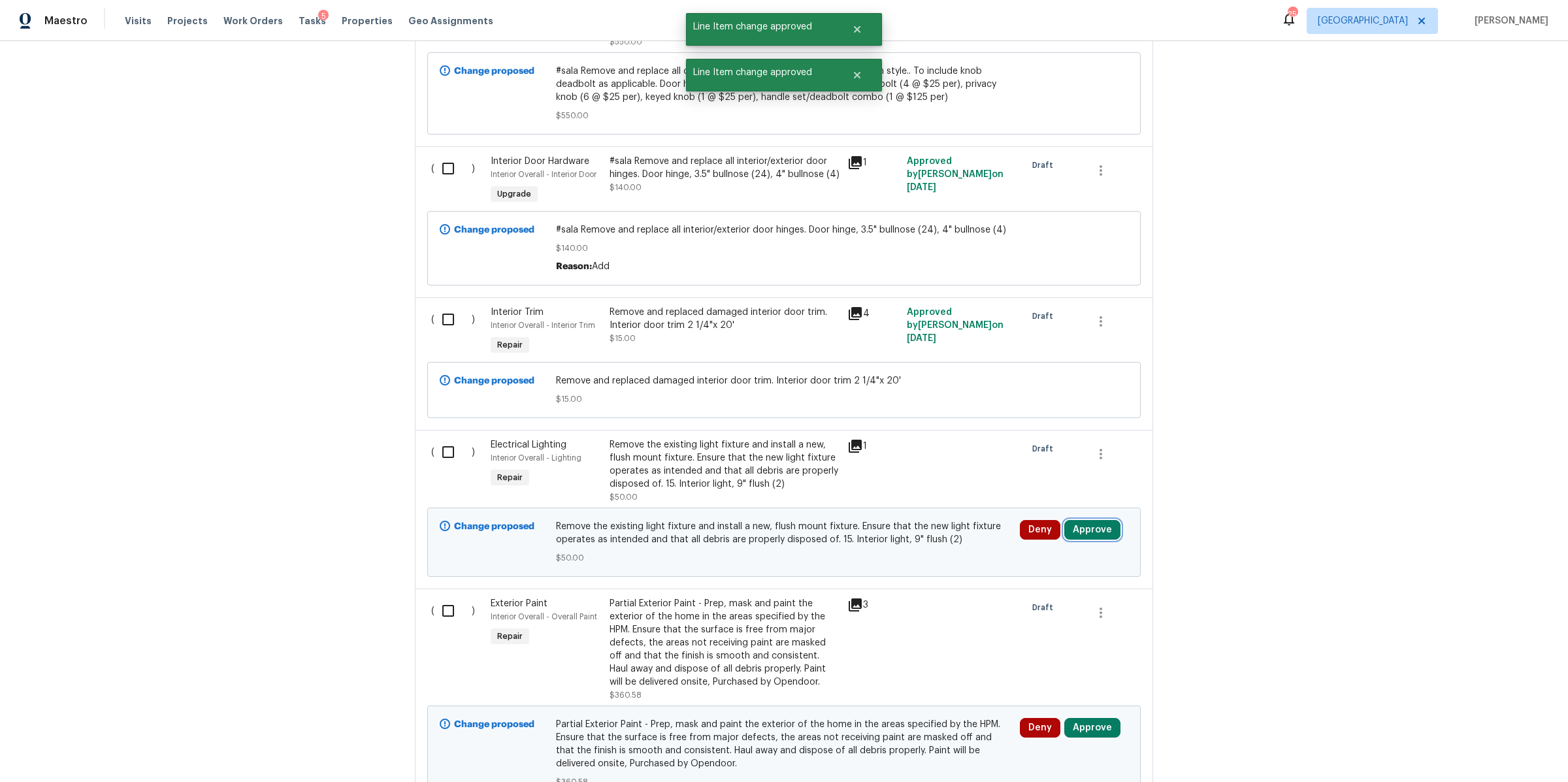
click at [1097, 520] on button "Approve" at bounding box center [1092, 530] width 56 height 20
click at [901, 488] on span "Approve" at bounding box center [899, 488] width 37 height 10
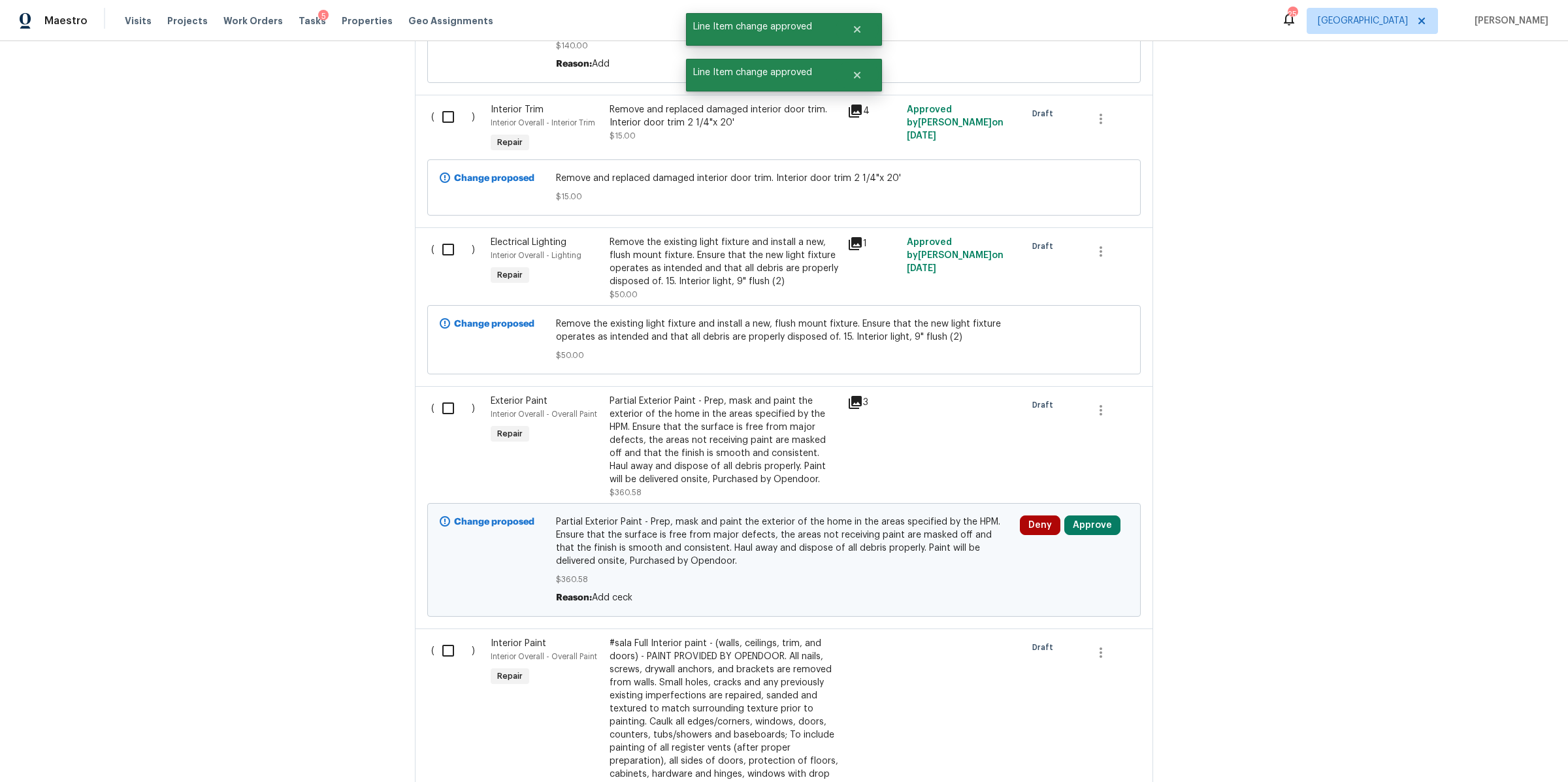
scroll to position [8387, 0]
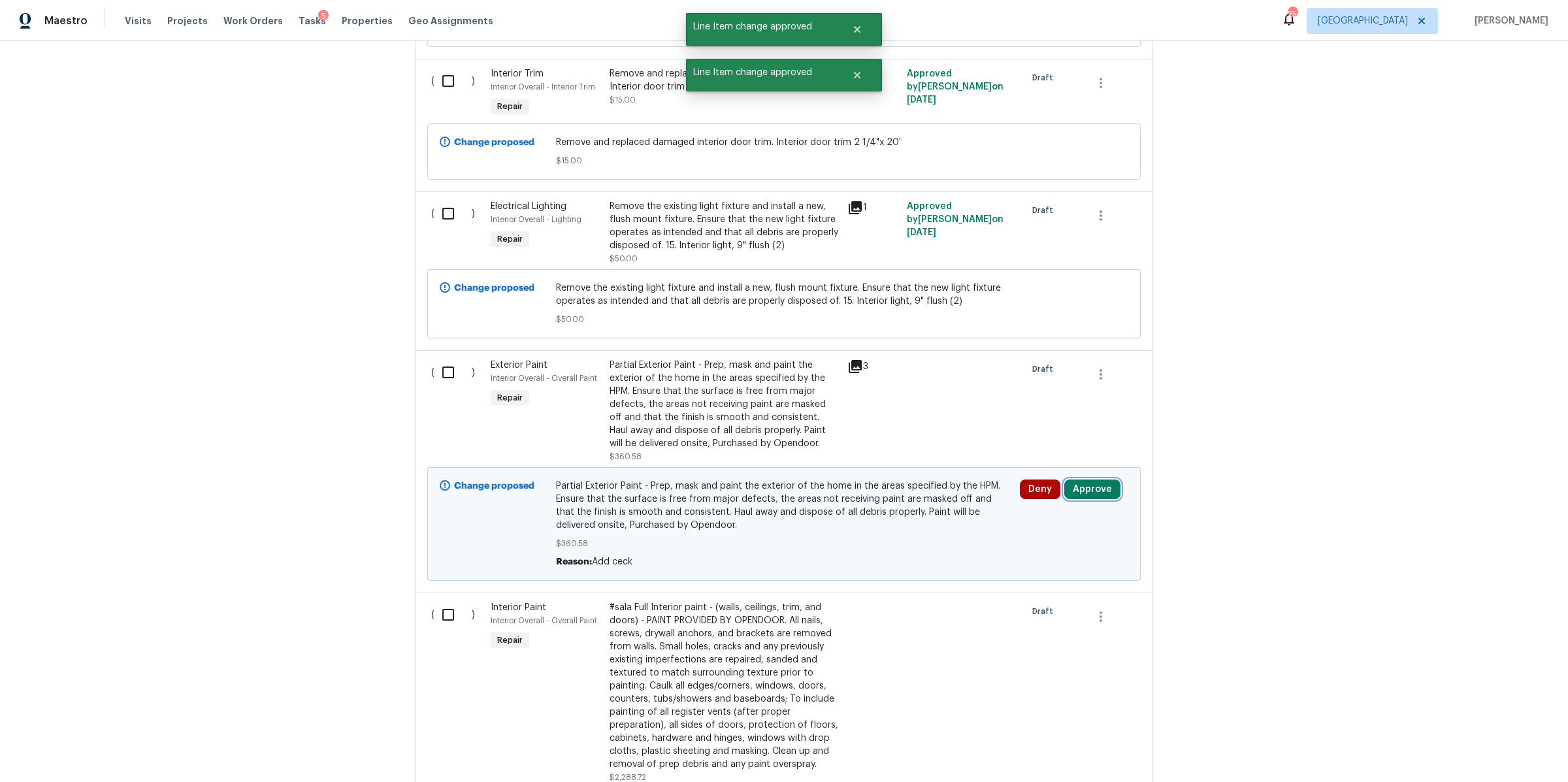
click at [1080, 479] on button "Approve" at bounding box center [1092, 489] width 56 height 20
click at [908, 447] on span "Approve" at bounding box center [899, 448] width 37 height 10
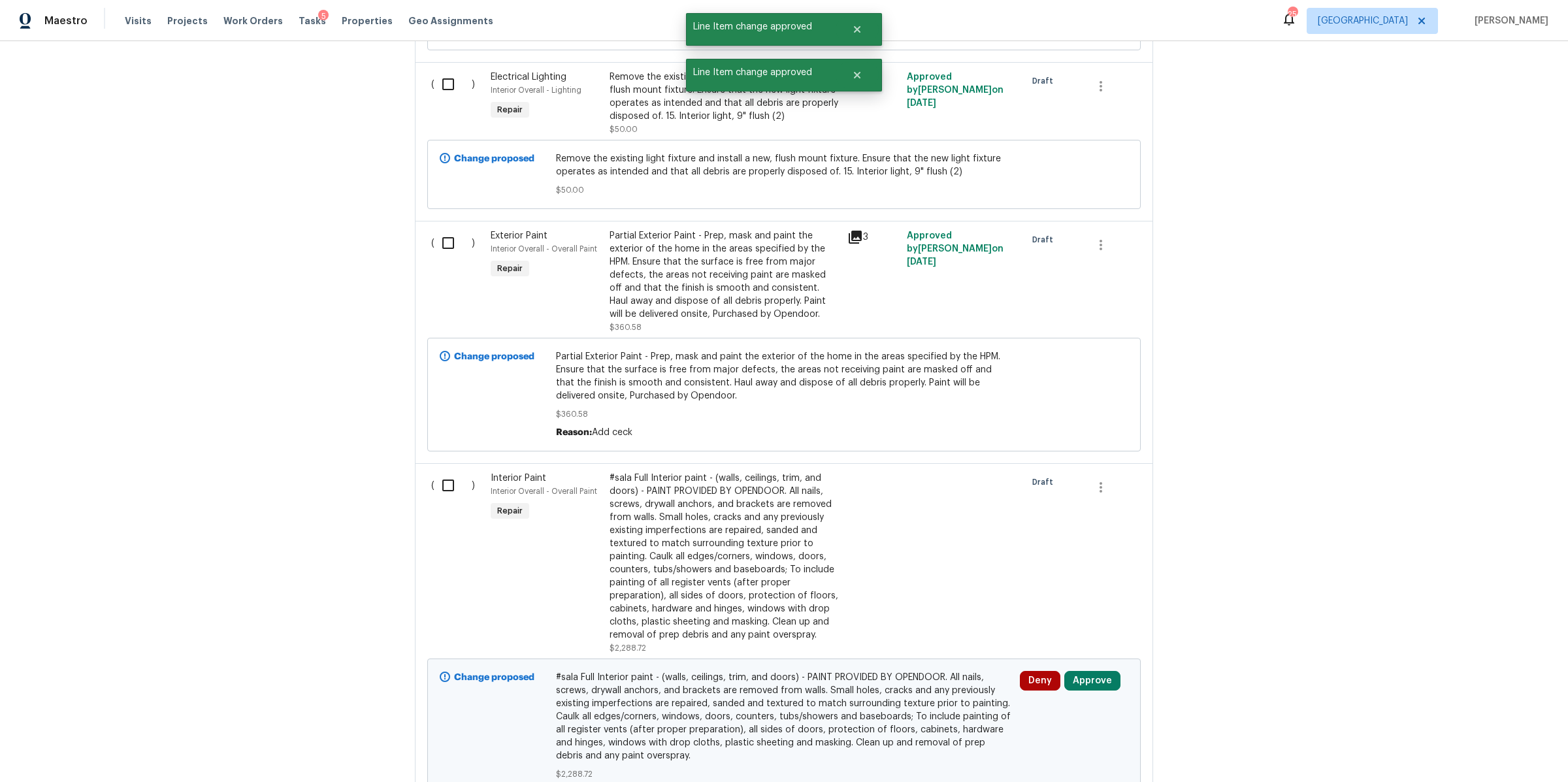
scroll to position [8637, 0]
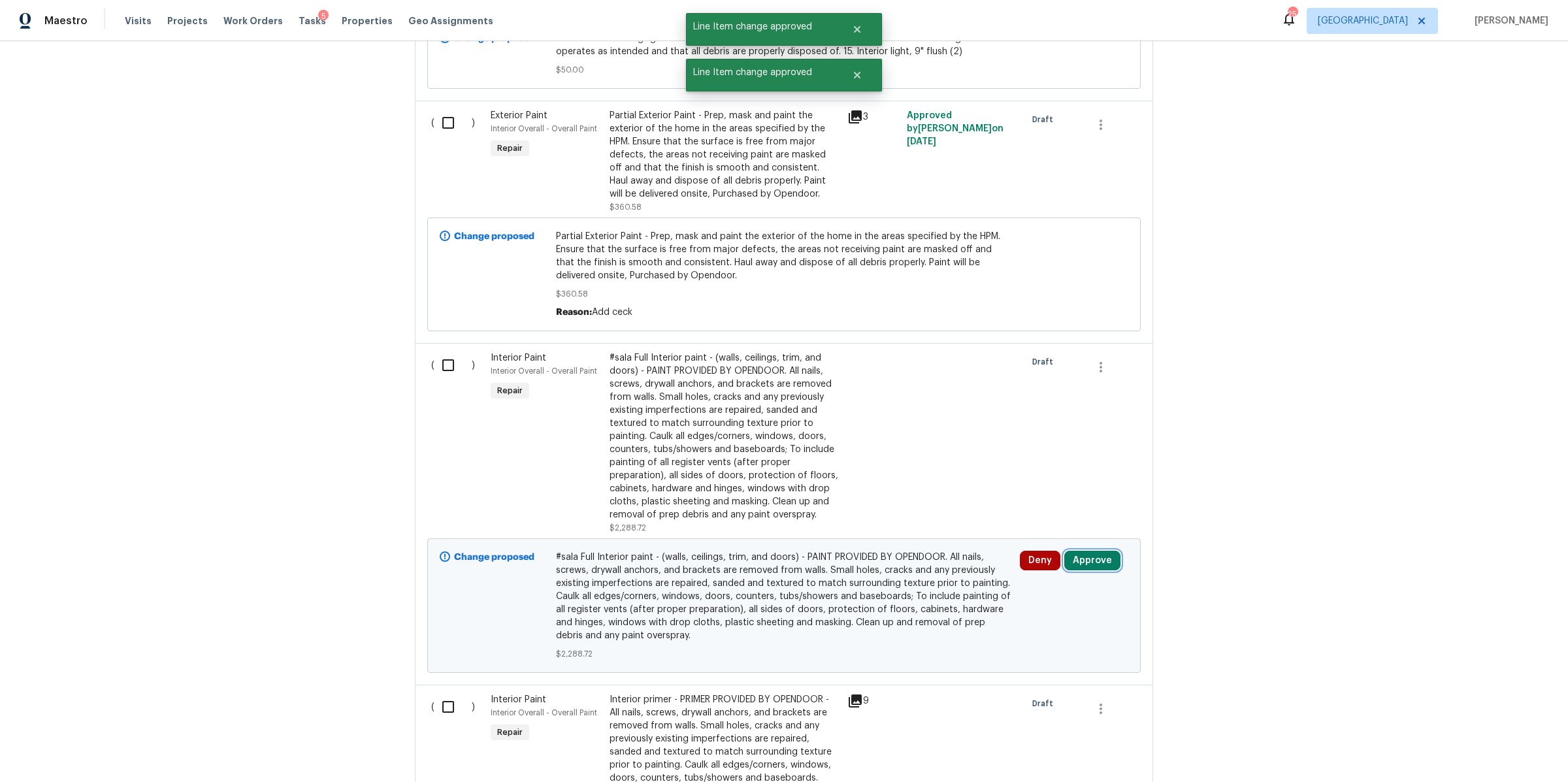
click at [1083, 551] on button "Approve" at bounding box center [1092, 560] width 56 height 20
click at [891, 525] on span "Approve" at bounding box center [899, 521] width 37 height 10
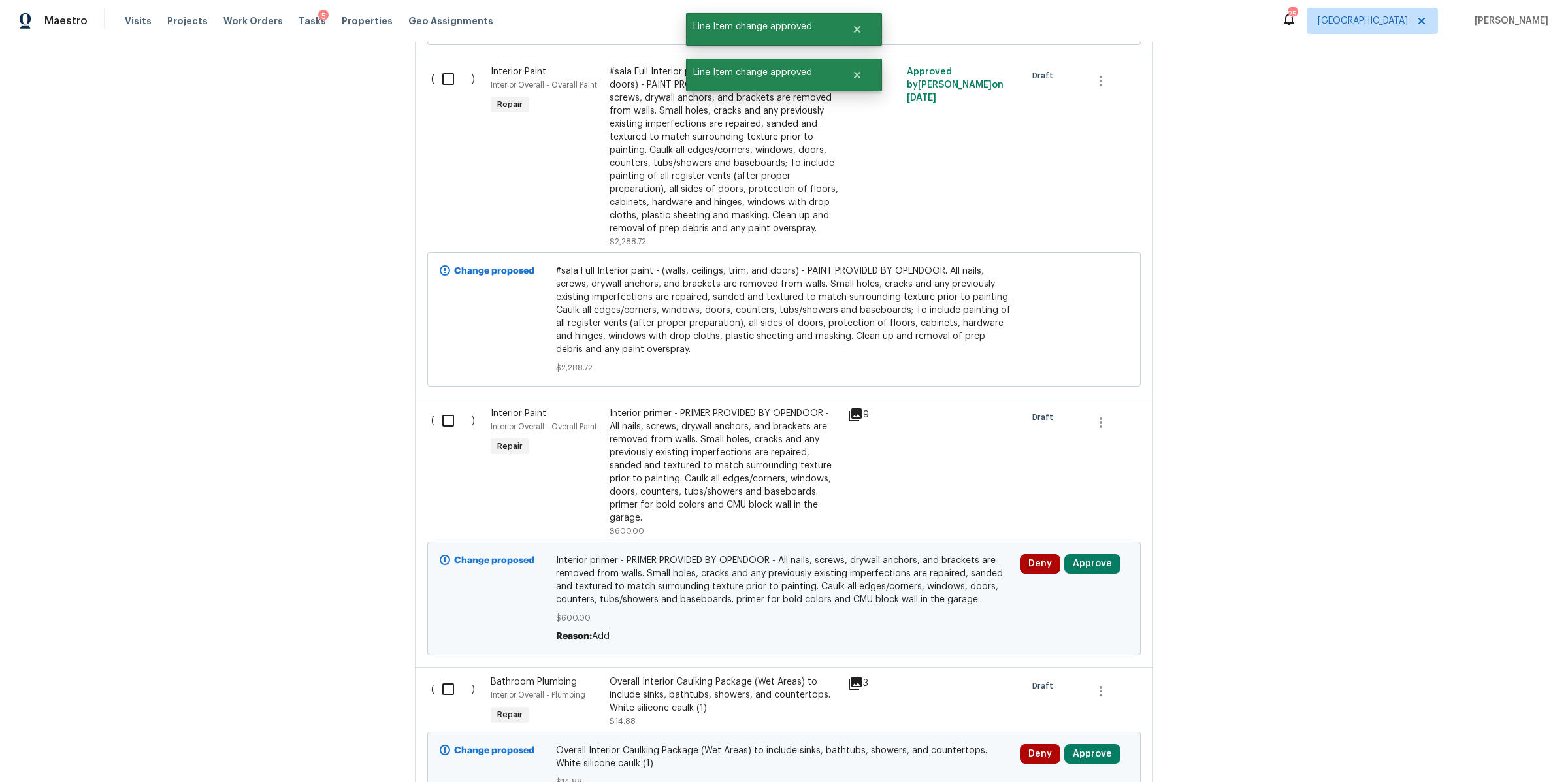
scroll to position [9008, 0]
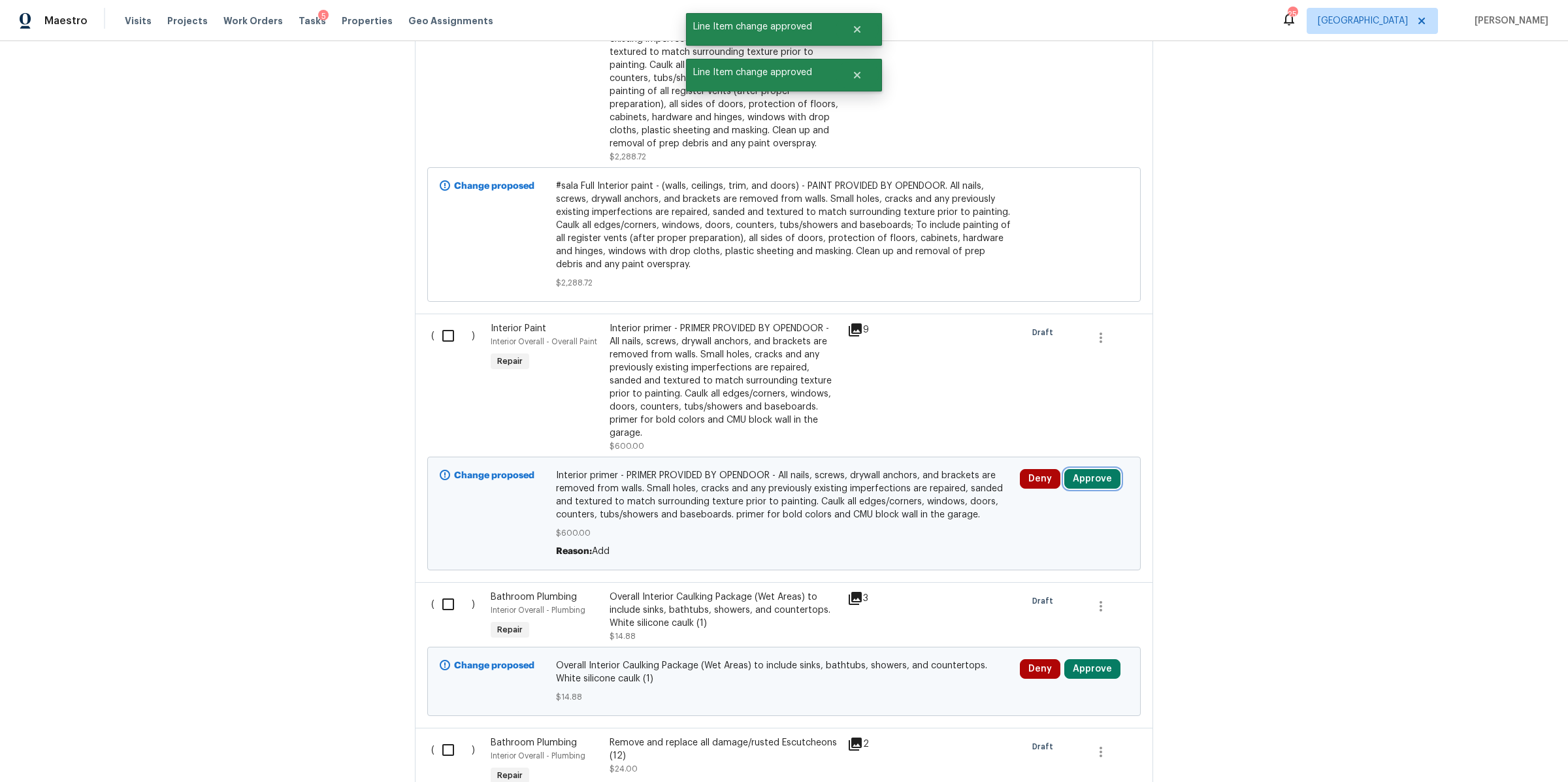
click at [1085, 469] on button "Approve" at bounding box center [1092, 479] width 56 height 20
click at [889, 432] on button "Approve" at bounding box center [899, 439] width 78 height 26
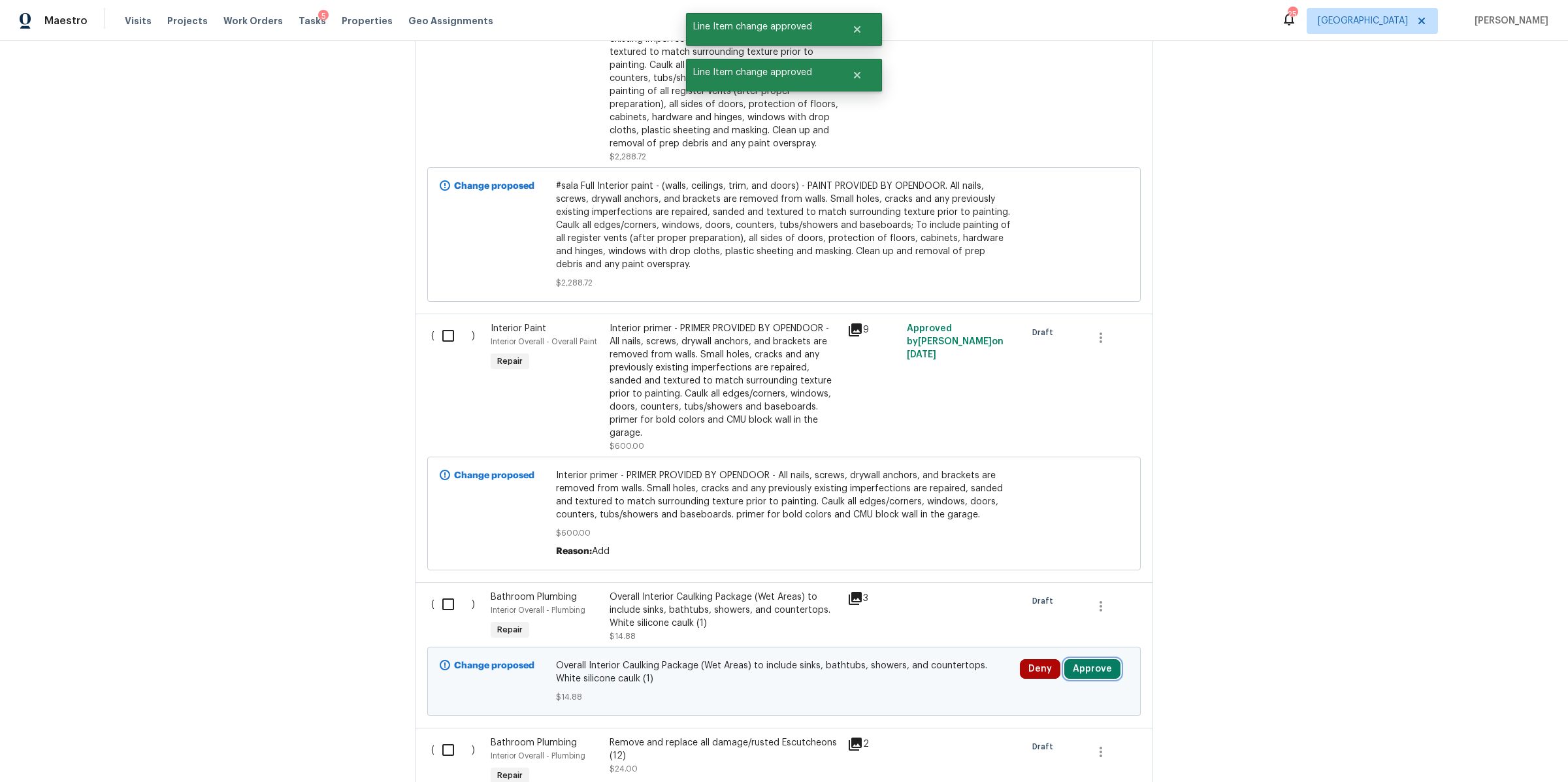
click at [1088, 659] on button "Approve" at bounding box center [1092, 669] width 56 height 20
click at [1037, 563] on div "Approve Cancel" at bounding box center [1086, 575] width 209 height 26
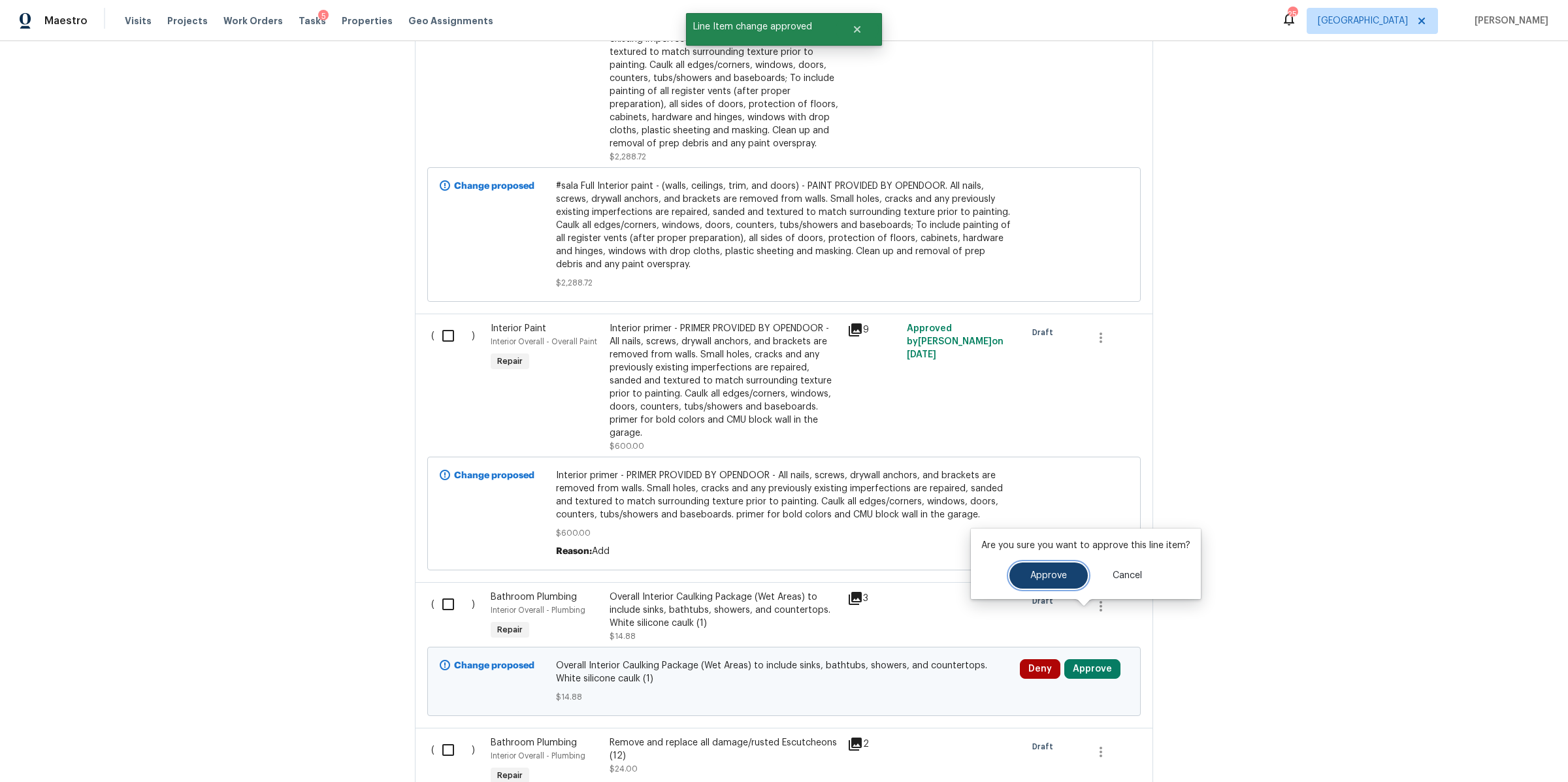
click at [1043, 582] on button "Approve" at bounding box center [1049, 575] width 78 height 26
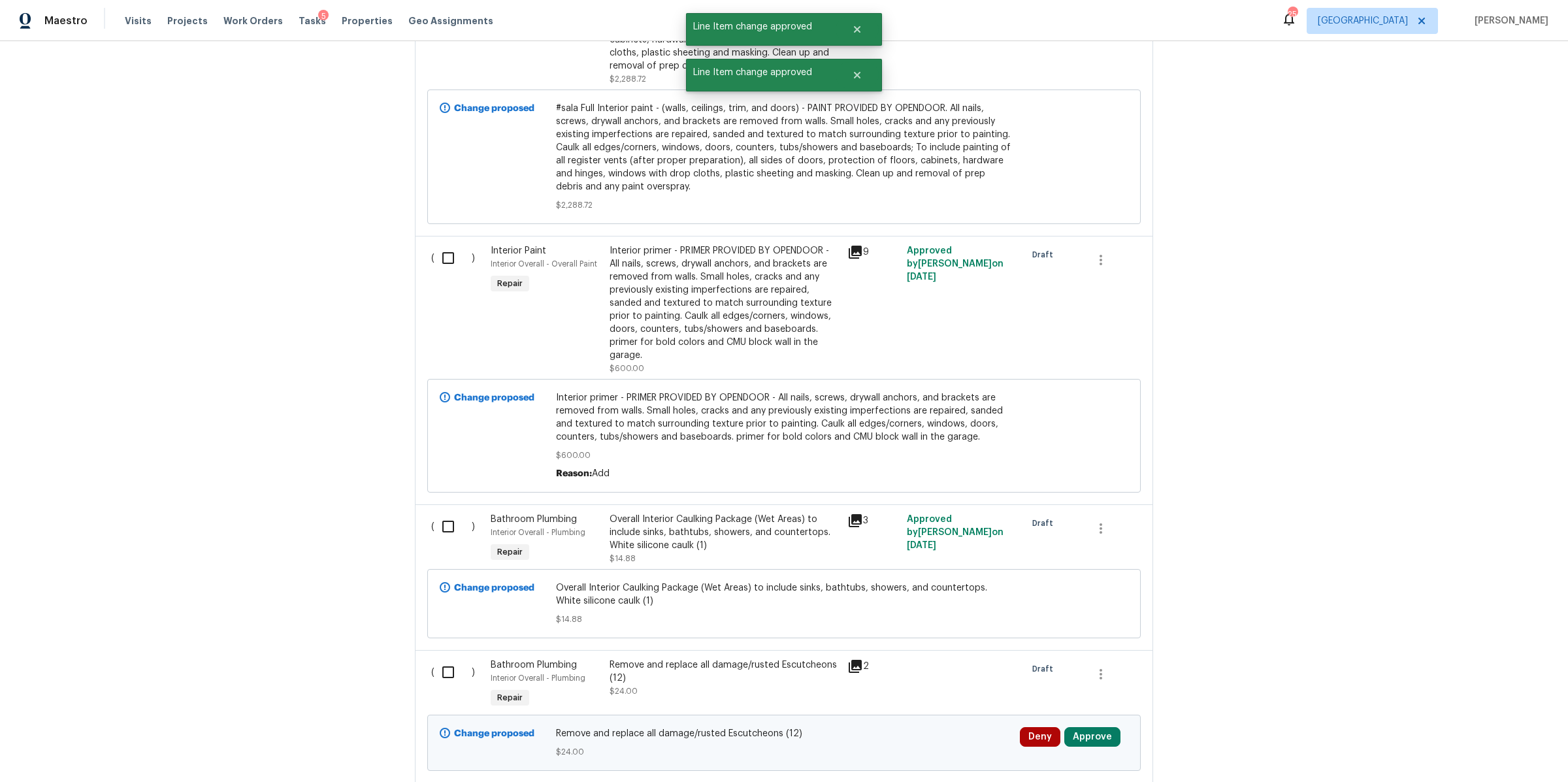
scroll to position [9294, 0]
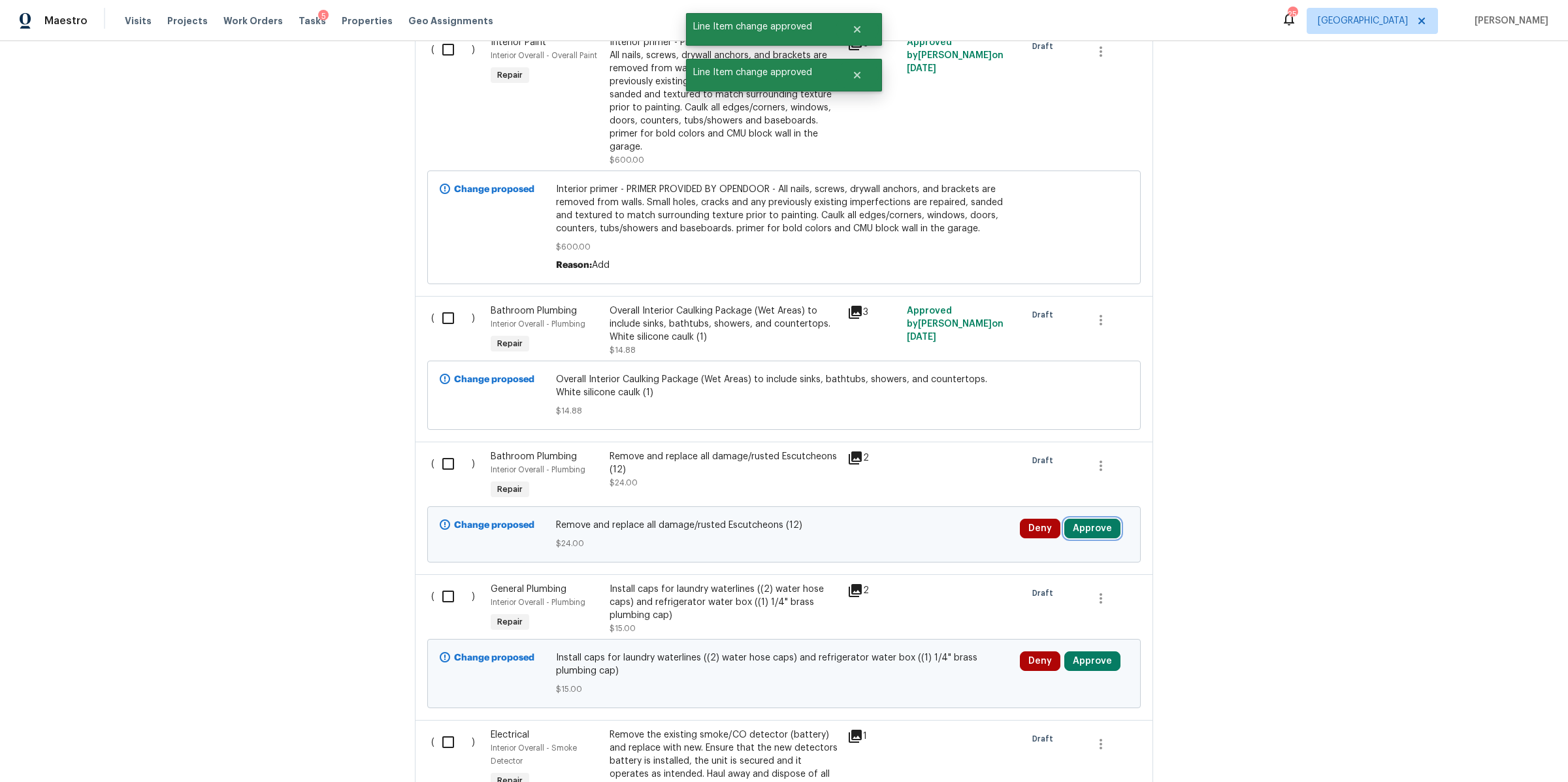
click at [1088, 518] on button "Approve" at bounding box center [1092, 528] width 56 height 20
click at [921, 503] on button "Approve" at bounding box center [899, 491] width 78 height 26
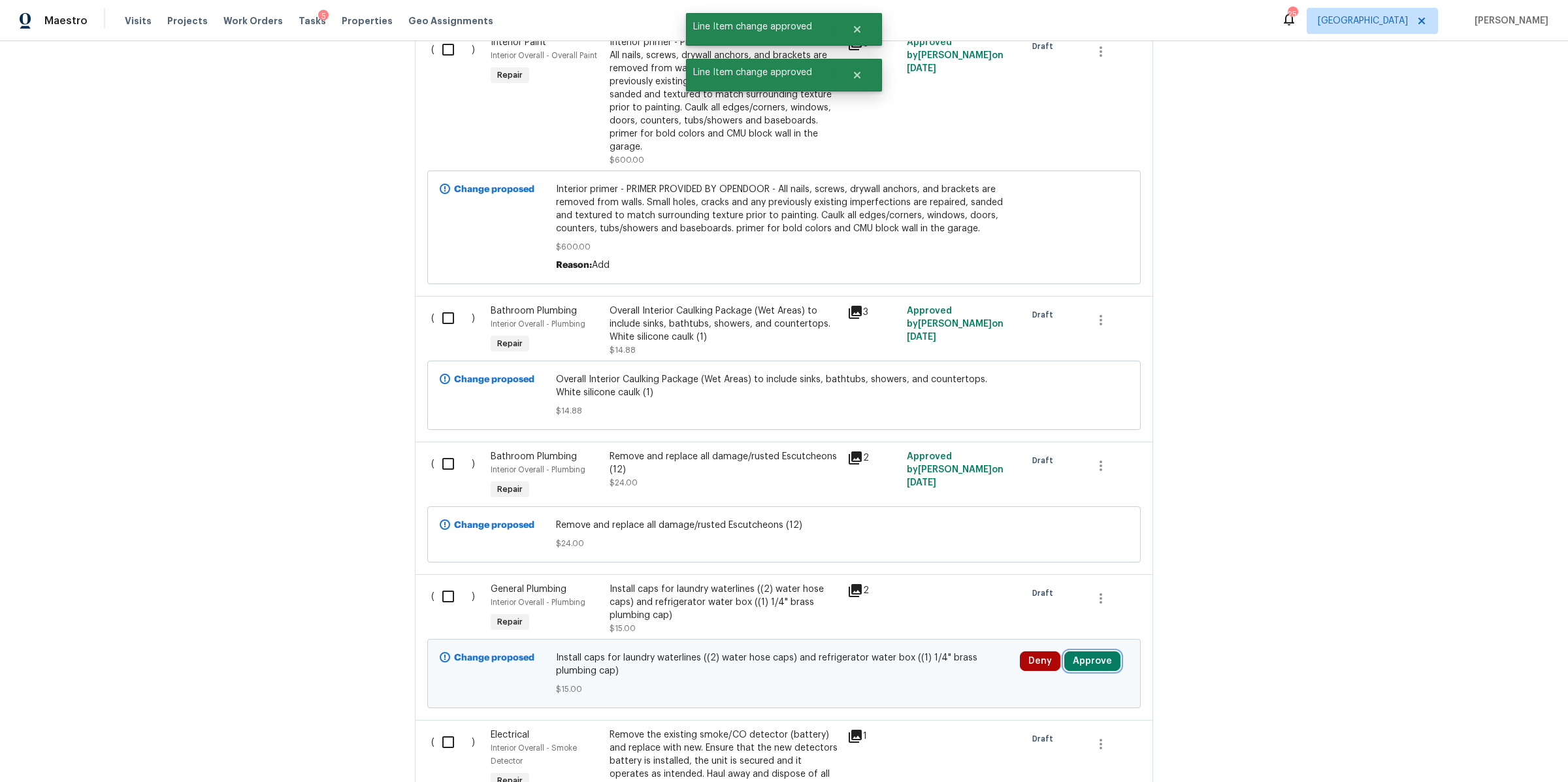
click at [1091, 651] on button "Approve" at bounding box center [1092, 661] width 56 height 20
click at [1037, 577] on button "Approve" at bounding box center [1049, 569] width 78 height 26
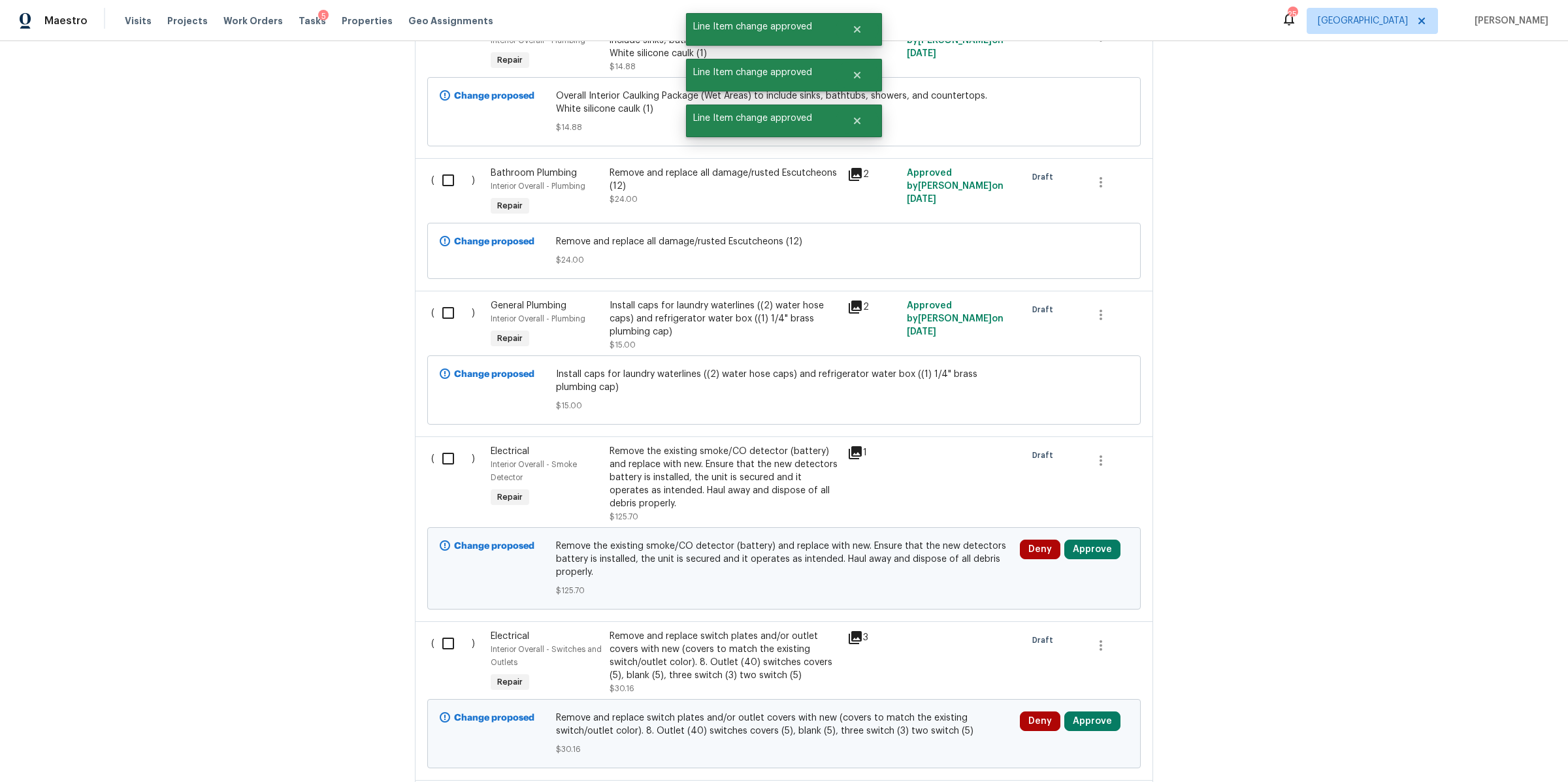
scroll to position [9580, 0]
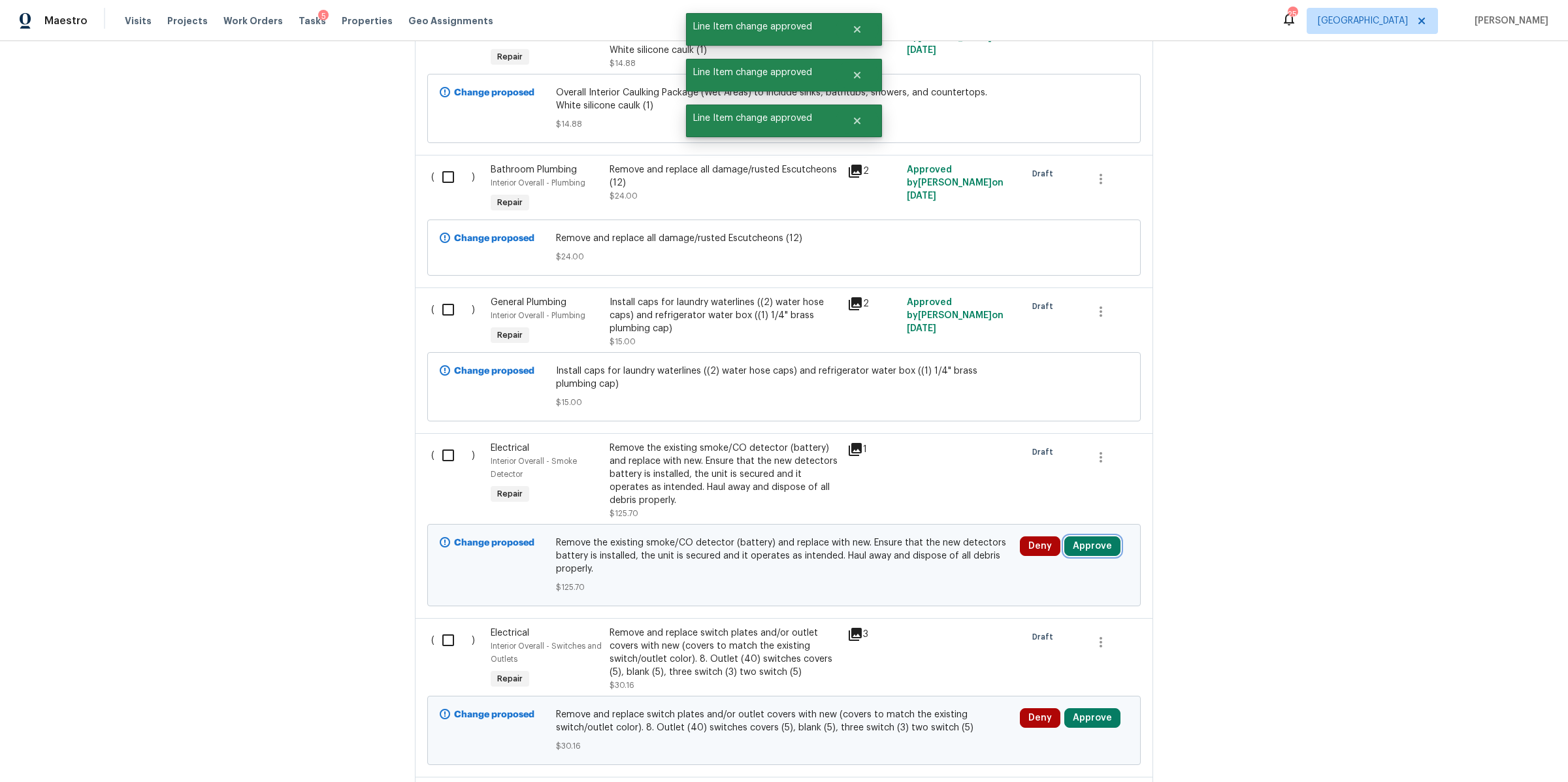
click at [1085, 536] on button "Approve" at bounding box center [1092, 546] width 56 height 20
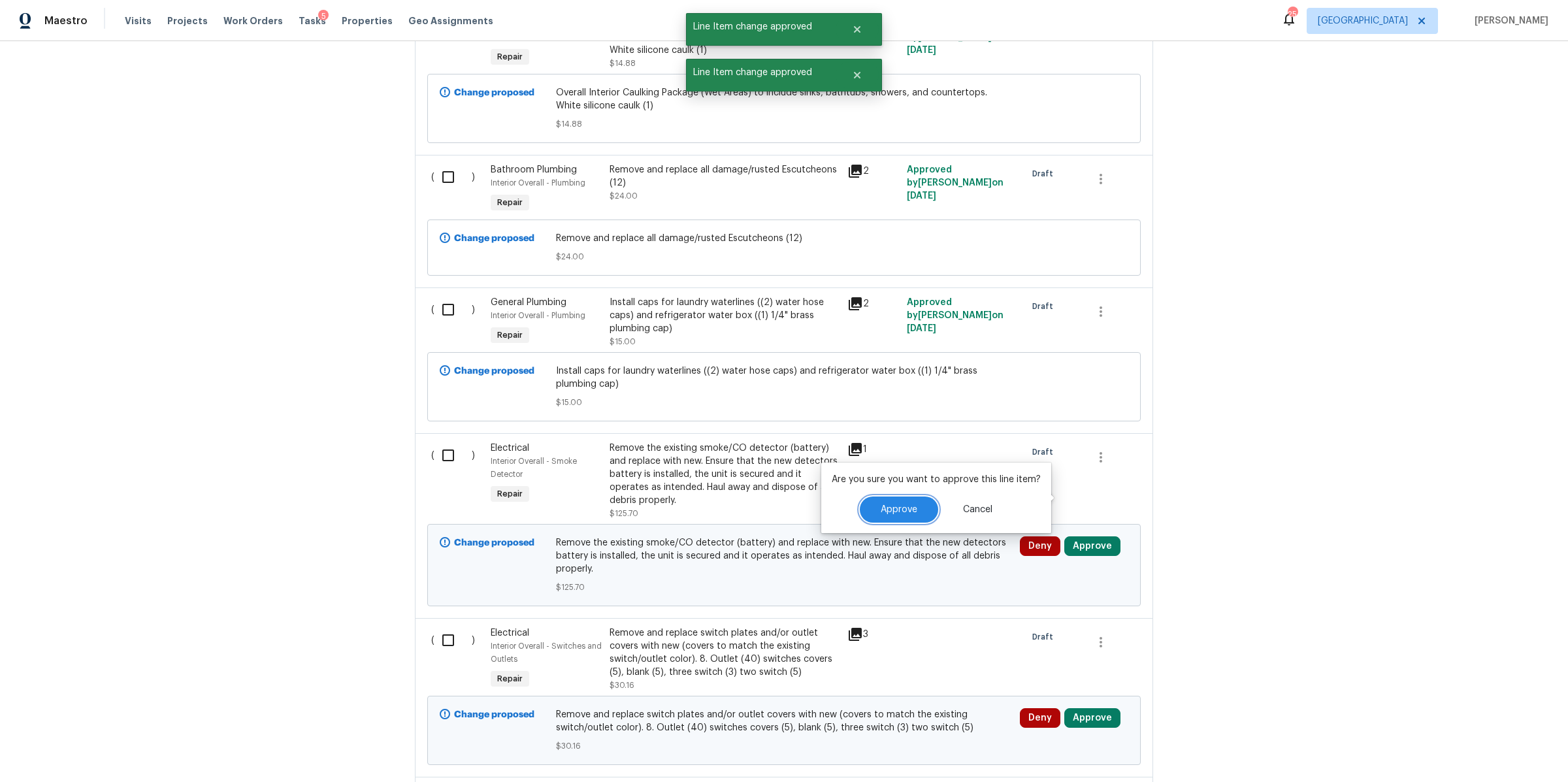
click at [901, 502] on button "Approve" at bounding box center [899, 509] width 78 height 26
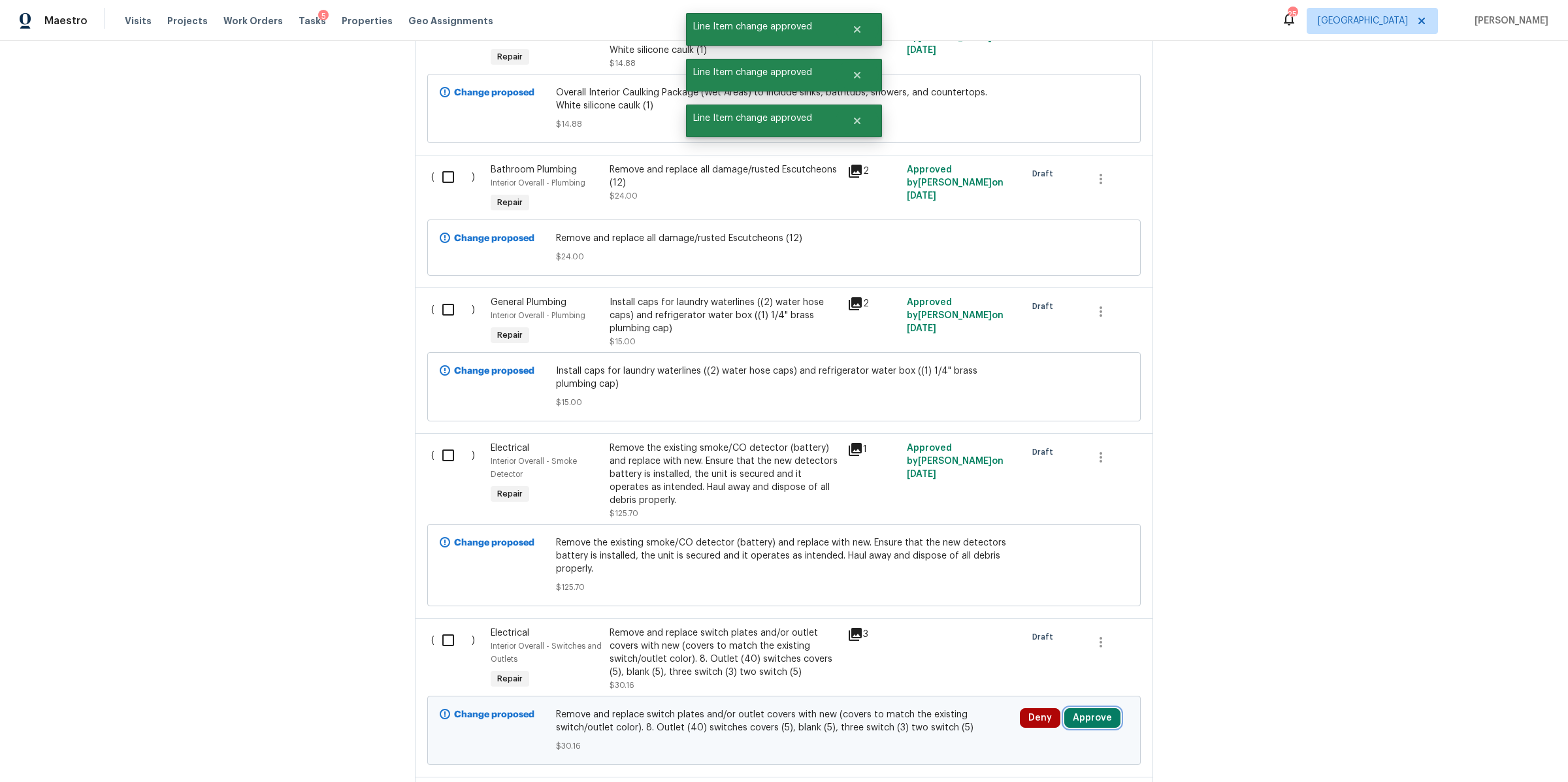
click at [1079, 708] on button "Approve" at bounding box center [1092, 717] width 56 height 20
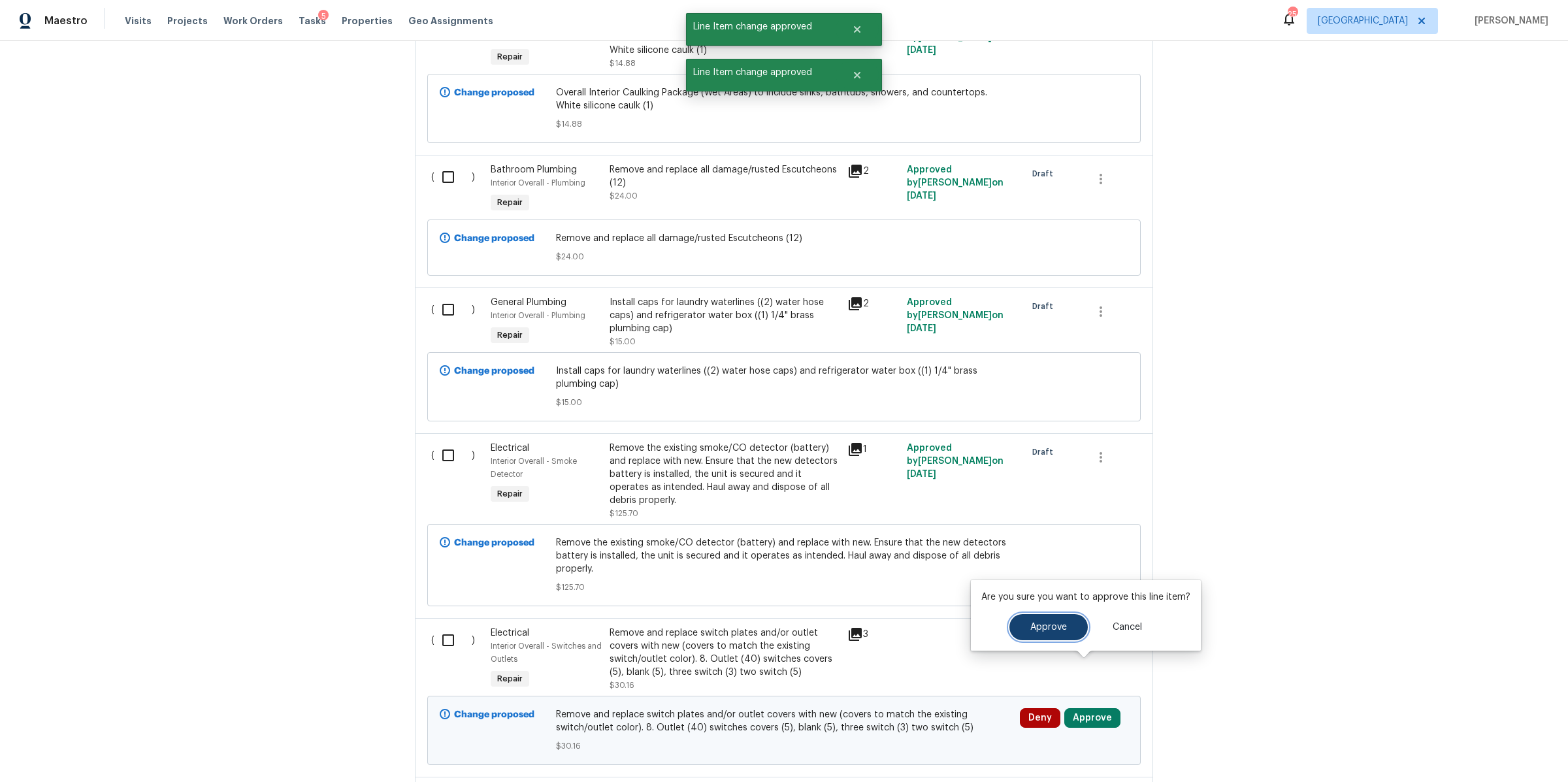
click at [1041, 630] on span "Approve" at bounding box center [1049, 627] width 37 height 10
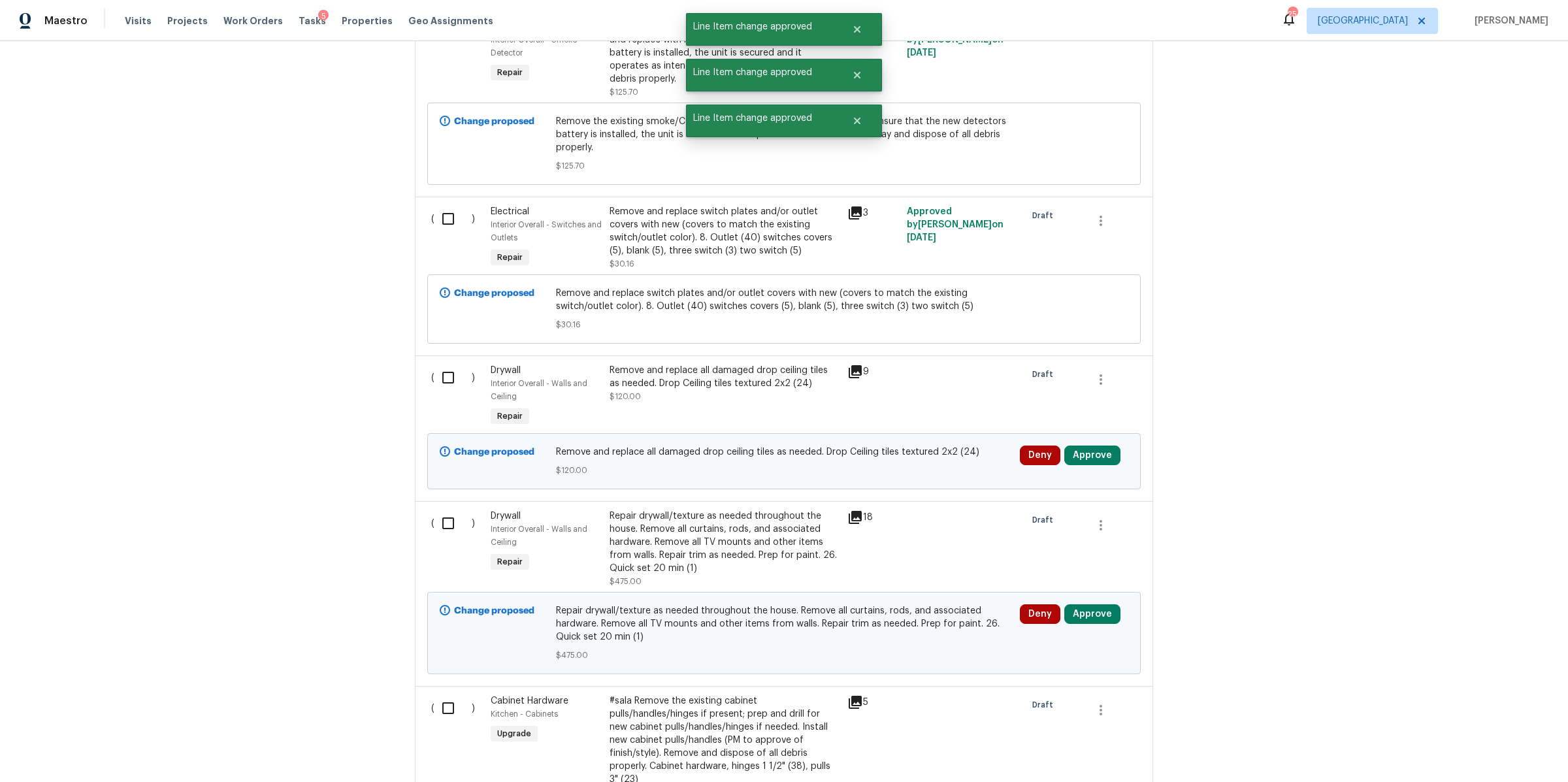
scroll to position [10055, 0]
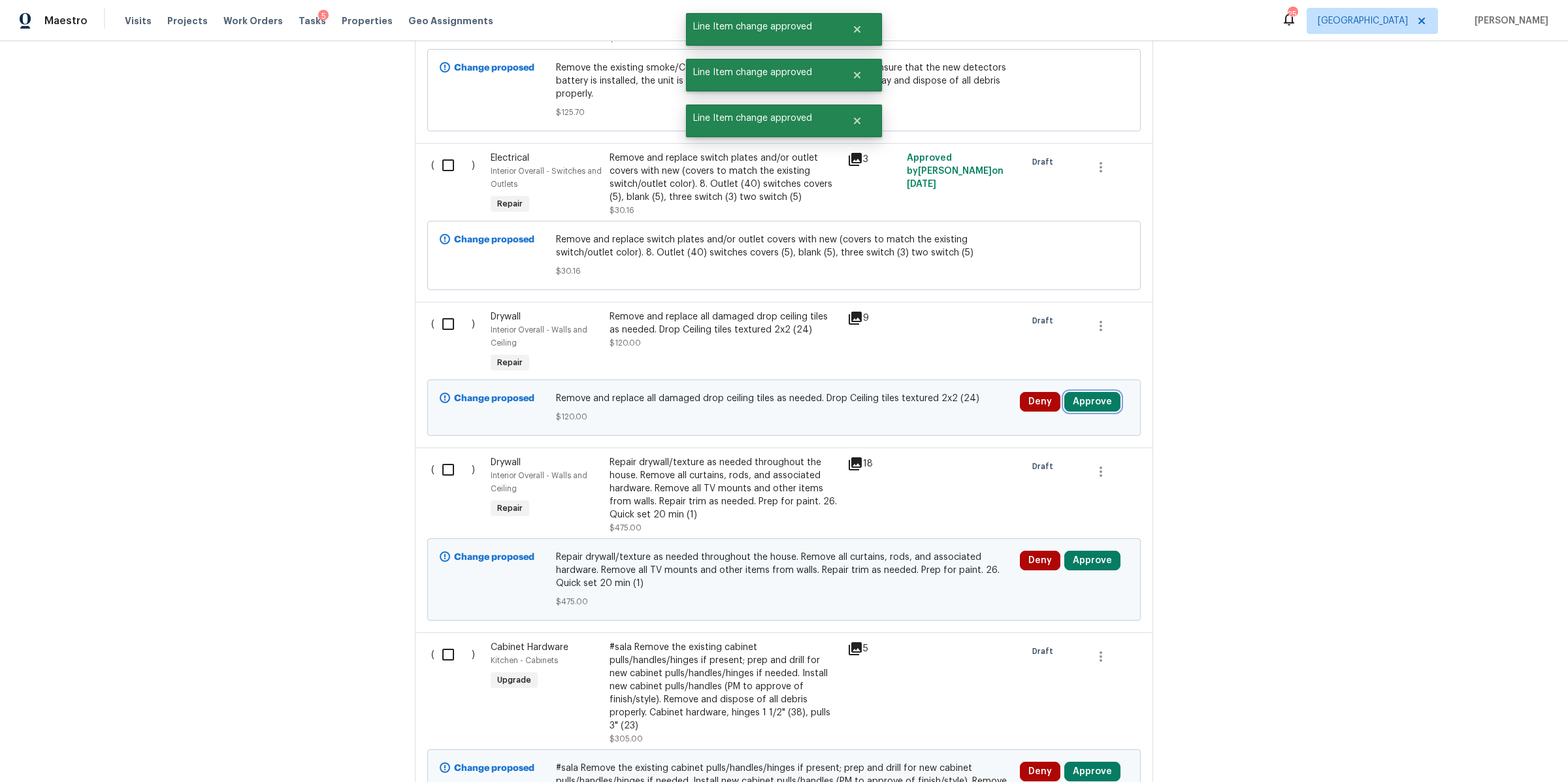
click at [1090, 392] on button "Approve" at bounding box center [1092, 402] width 56 height 20
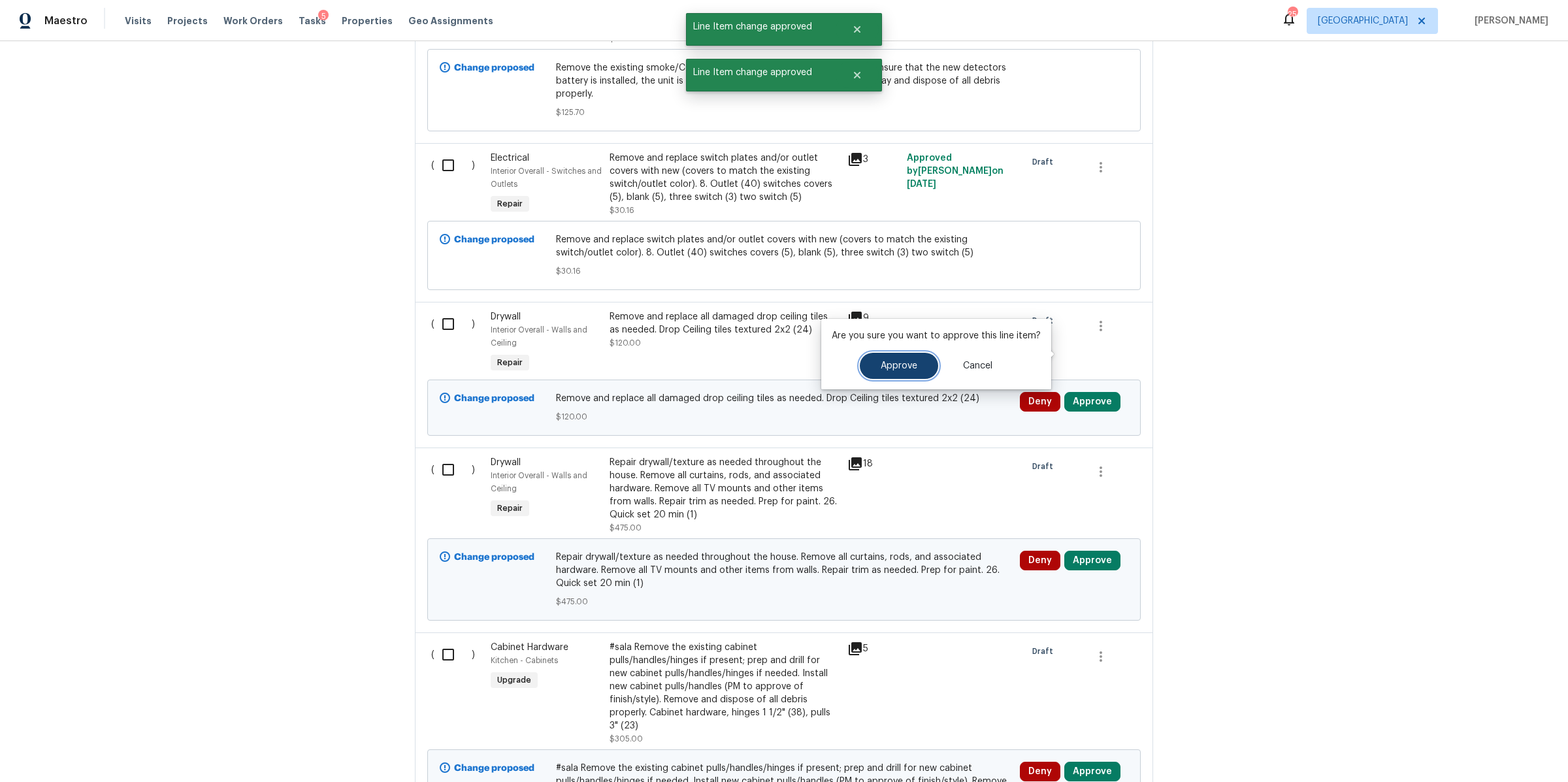
click at [922, 365] on button "Approve" at bounding box center [899, 365] width 78 height 26
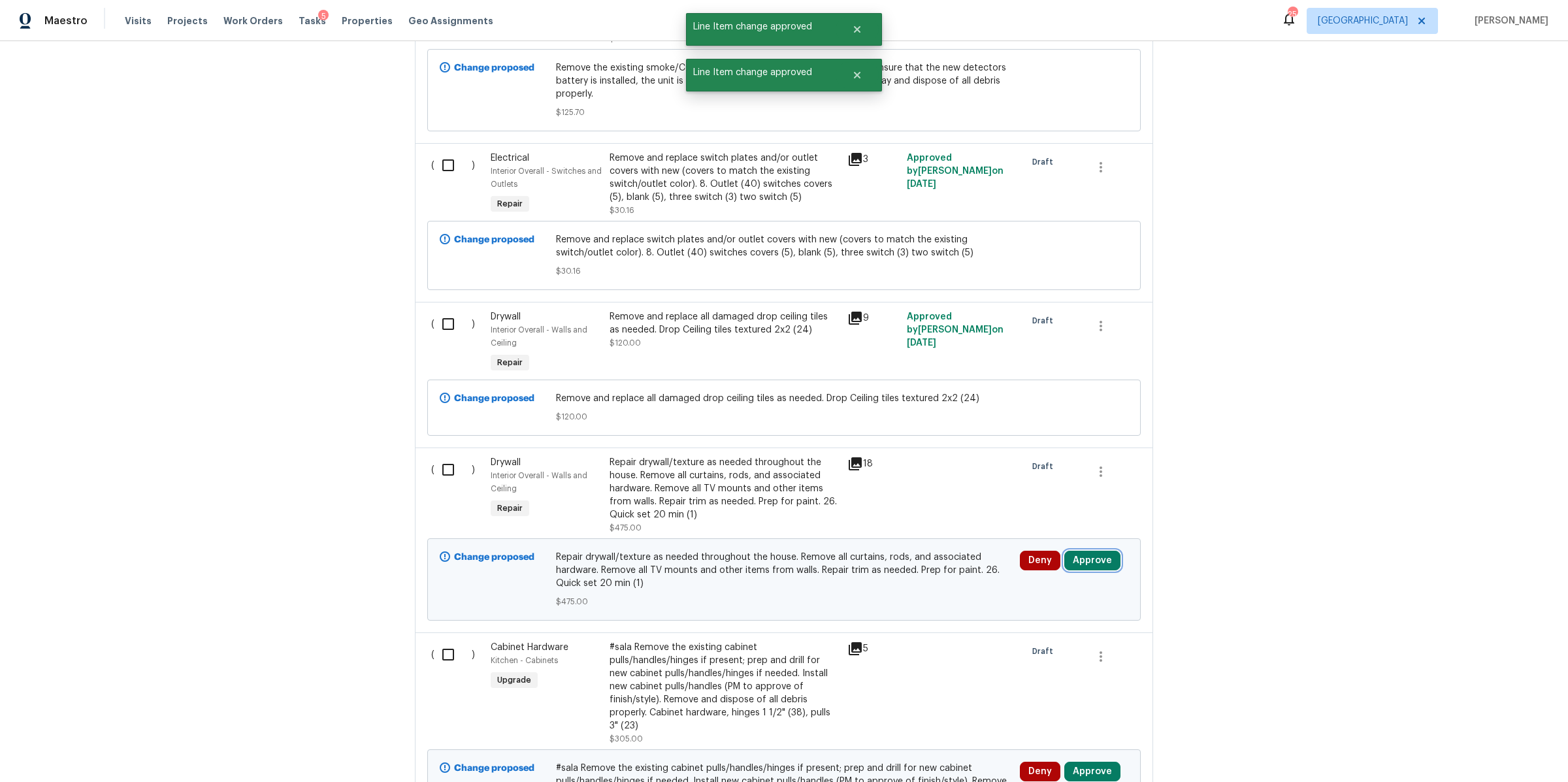
click at [1073, 551] on button "Approve" at bounding box center [1092, 560] width 56 height 20
click at [893, 512] on button "Approve" at bounding box center [899, 525] width 78 height 26
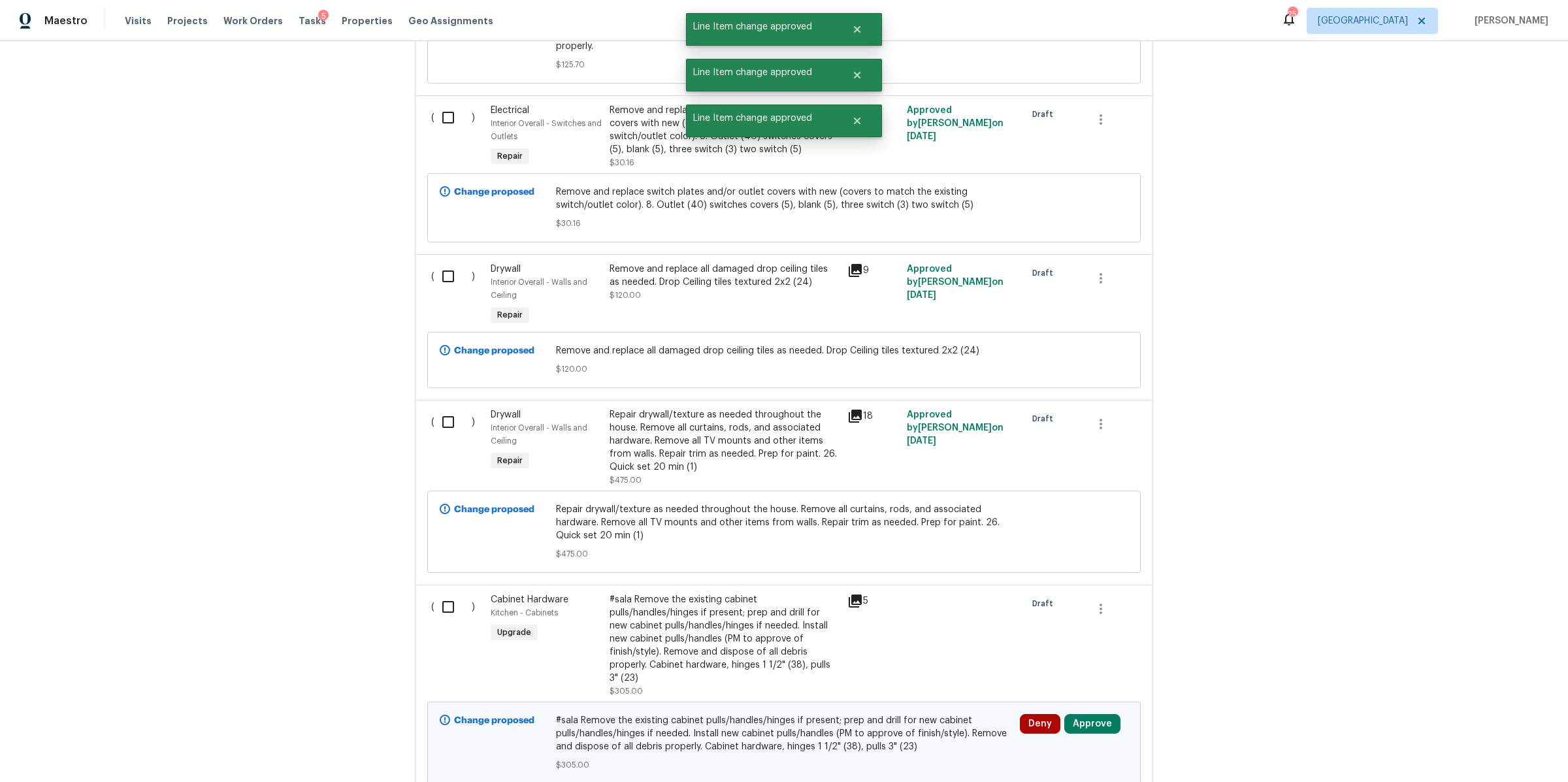
scroll to position [10376, 0]
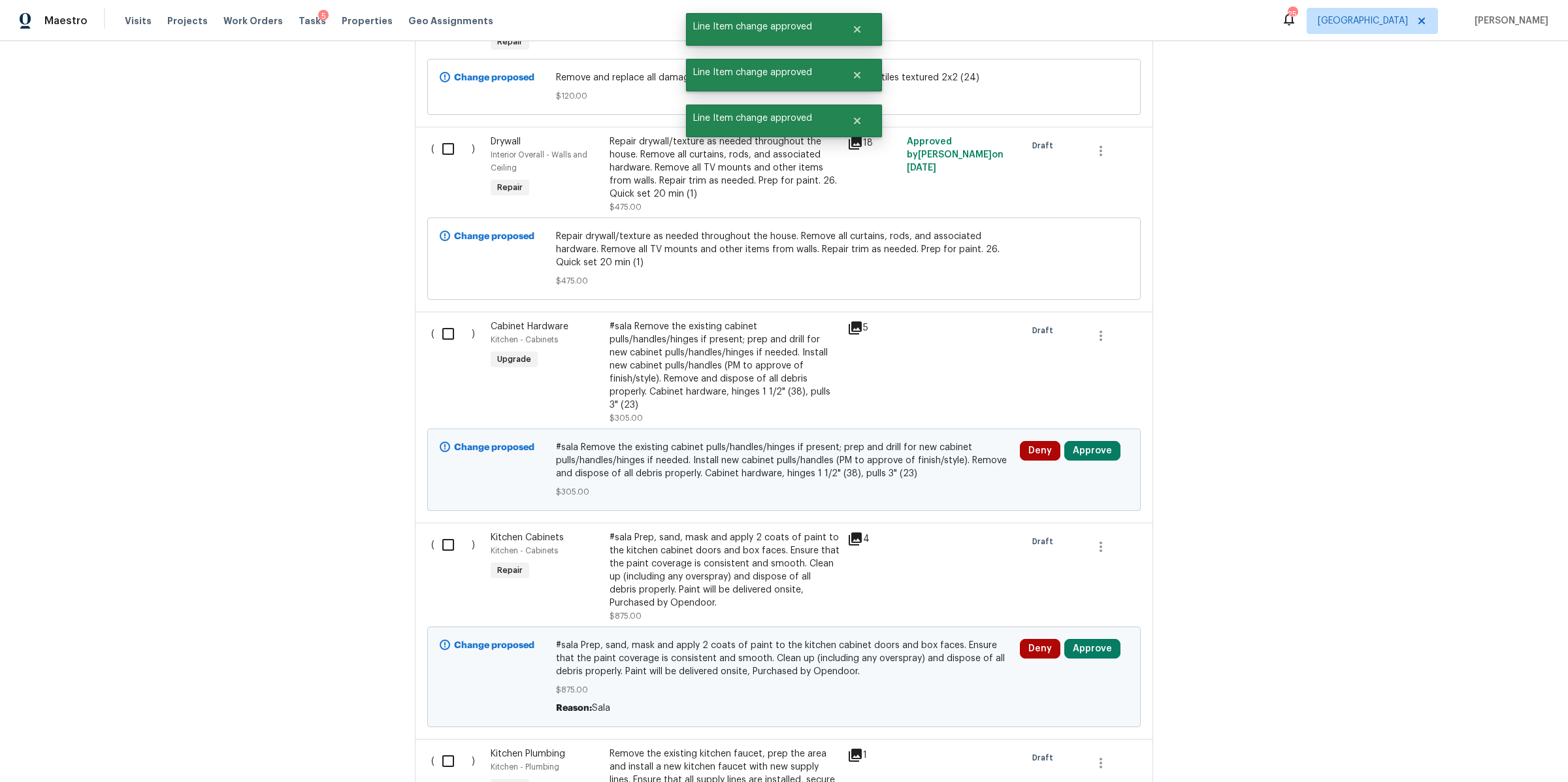
click at [1085, 437] on div "Deny Approve" at bounding box center [1074, 470] width 117 height 65
click at [1078, 441] on button "Approve" at bounding box center [1092, 451] width 56 height 20
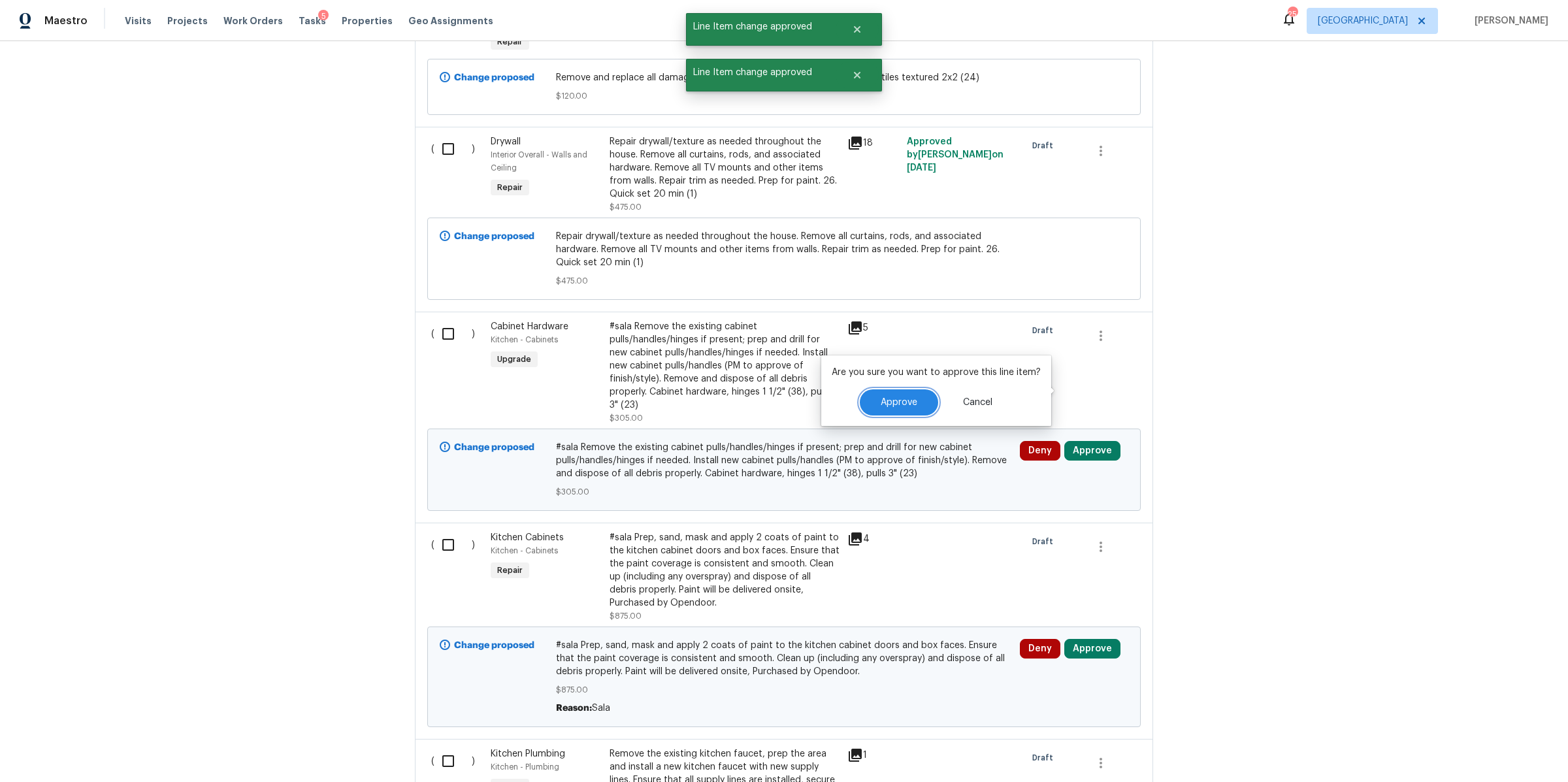
click at [898, 403] on span "Approve" at bounding box center [899, 402] width 37 height 10
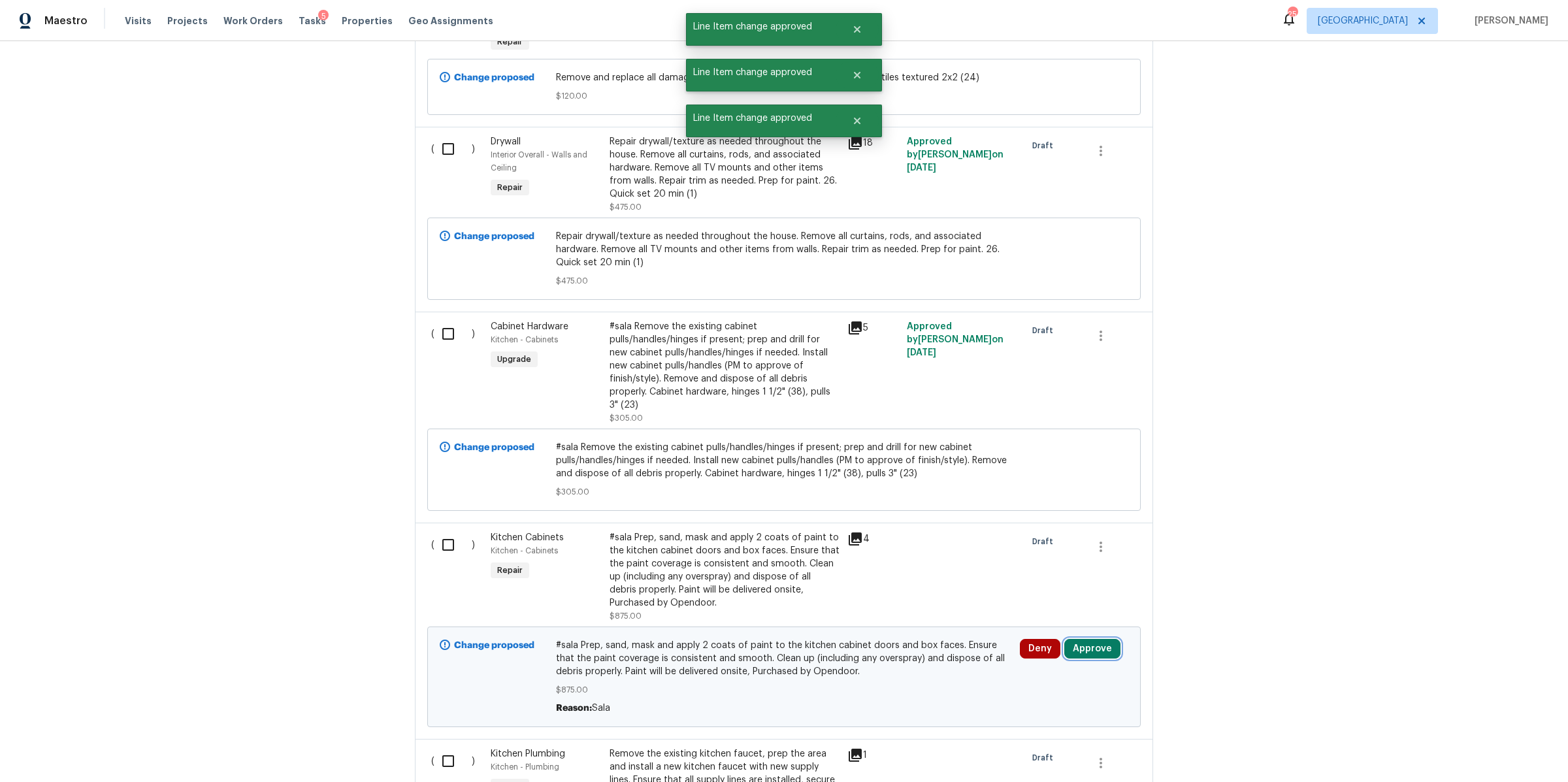
click at [1085, 639] on button "Approve" at bounding box center [1092, 648] width 56 height 20
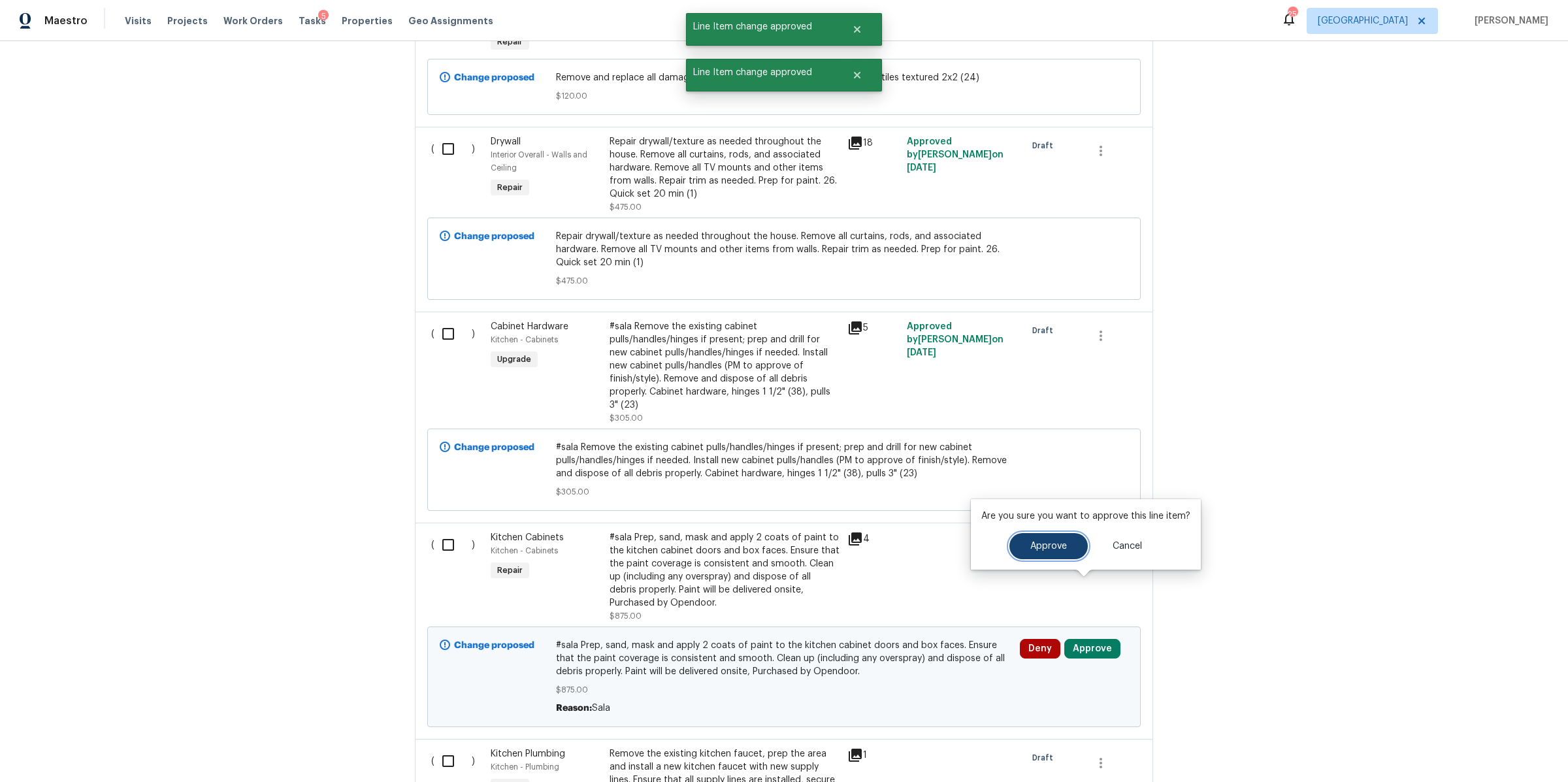
click at [1012, 545] on button "Approve" at bounding box center [1049, 545] width 78 height 26
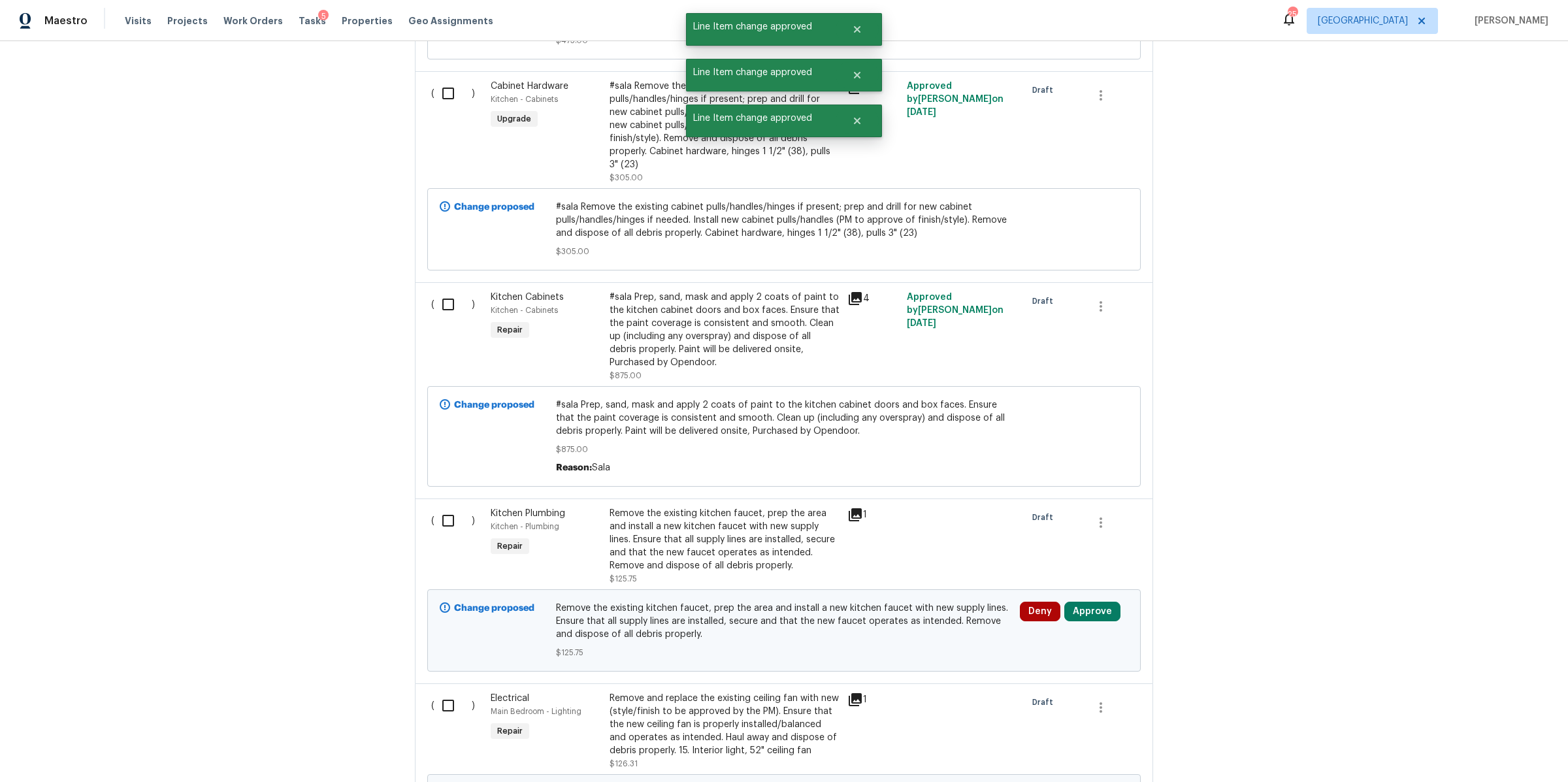
scroll to position [10722, 0]
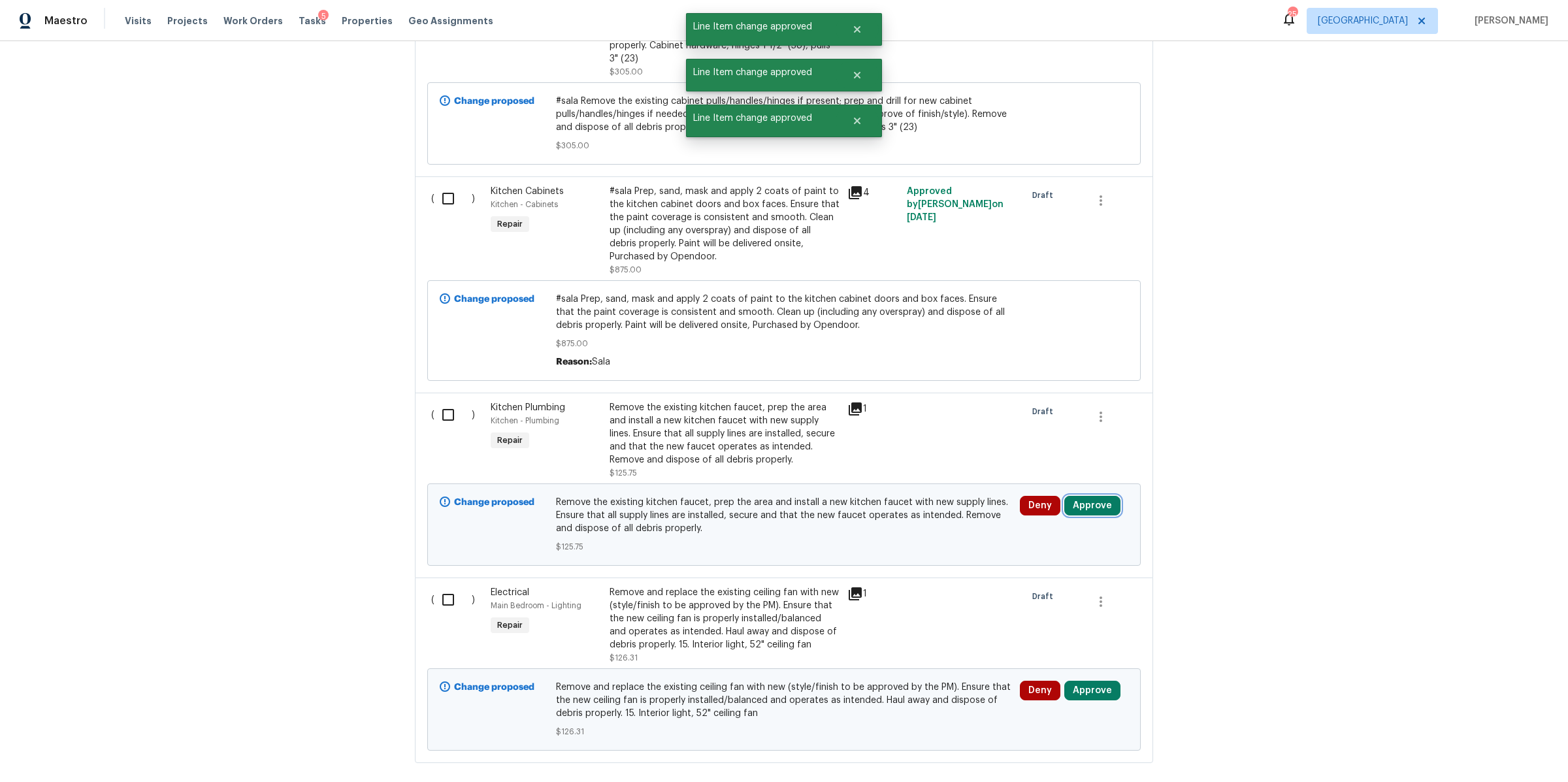
click at [1088, 496] on button "Approve" at bounding box center [1092, 506] width 56 height 20
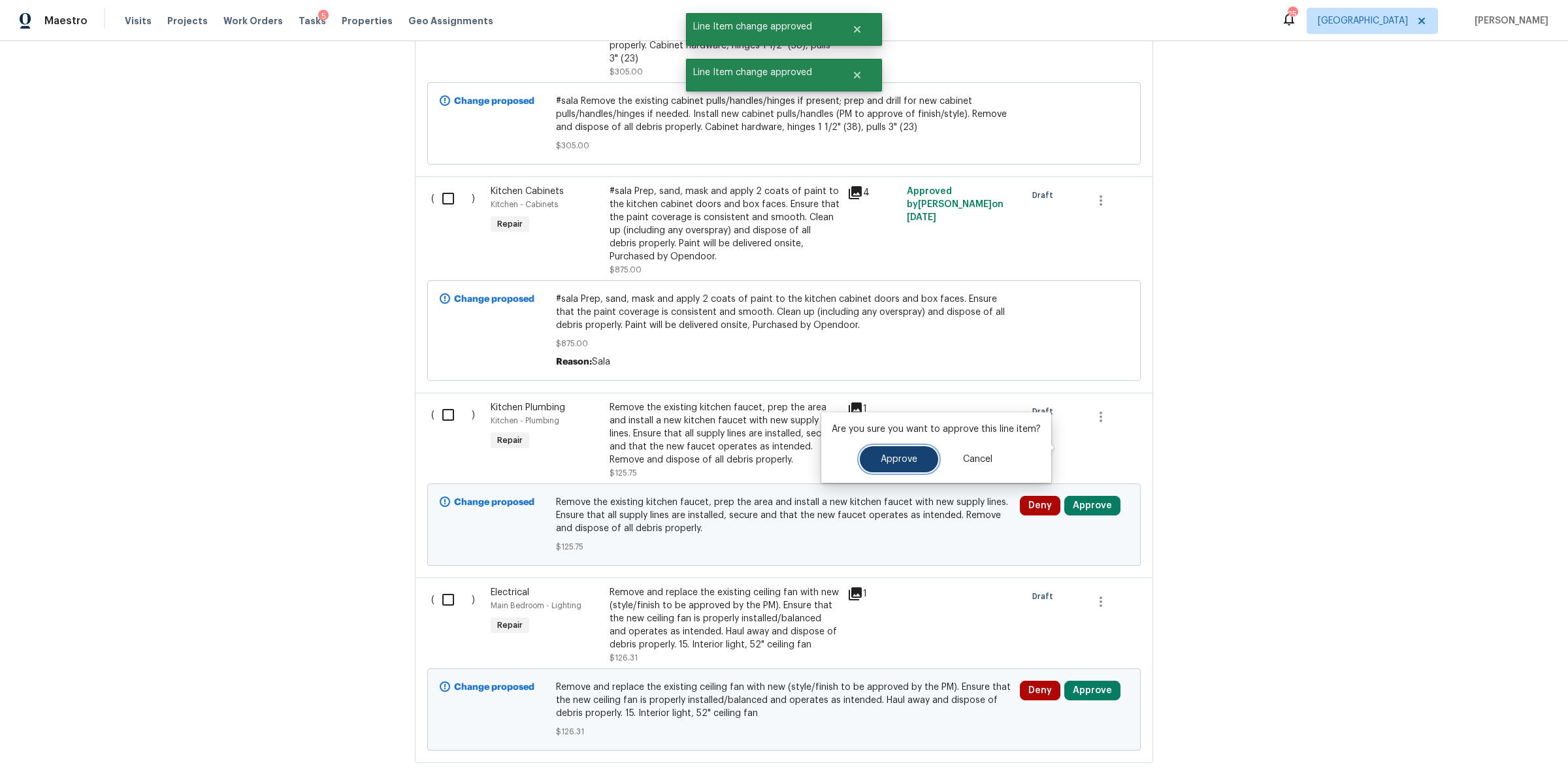
click at [907, 457] on span "Approve" at bounding box center [899, 459] width 37 height 10
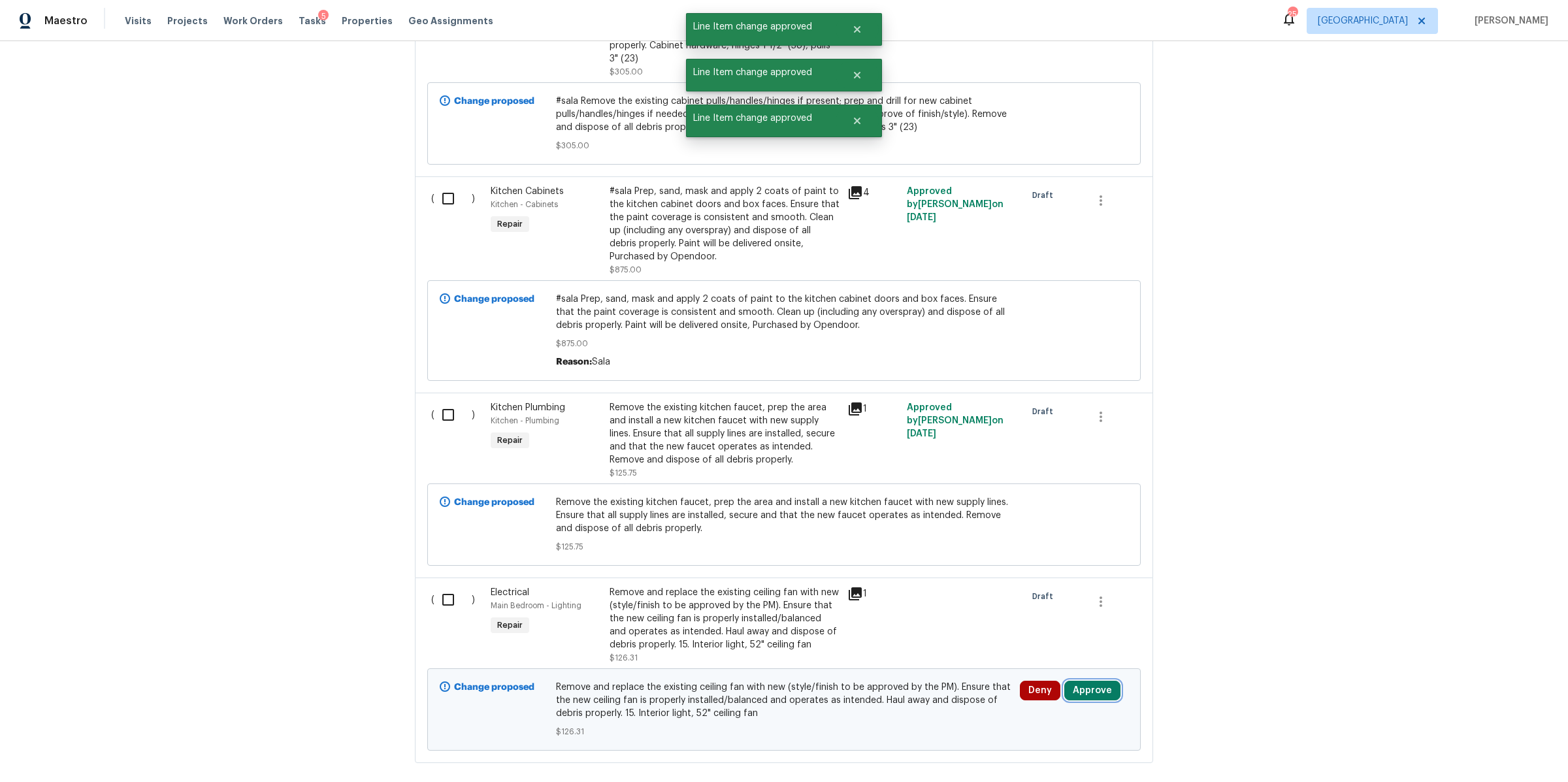
click at [1093, 681] on button "Approve" at bounding box center [1092, 690] width 56 height 20
click at [1038, 584] on span "Approve" at bounding box center [1049, 589] width 37 height 10
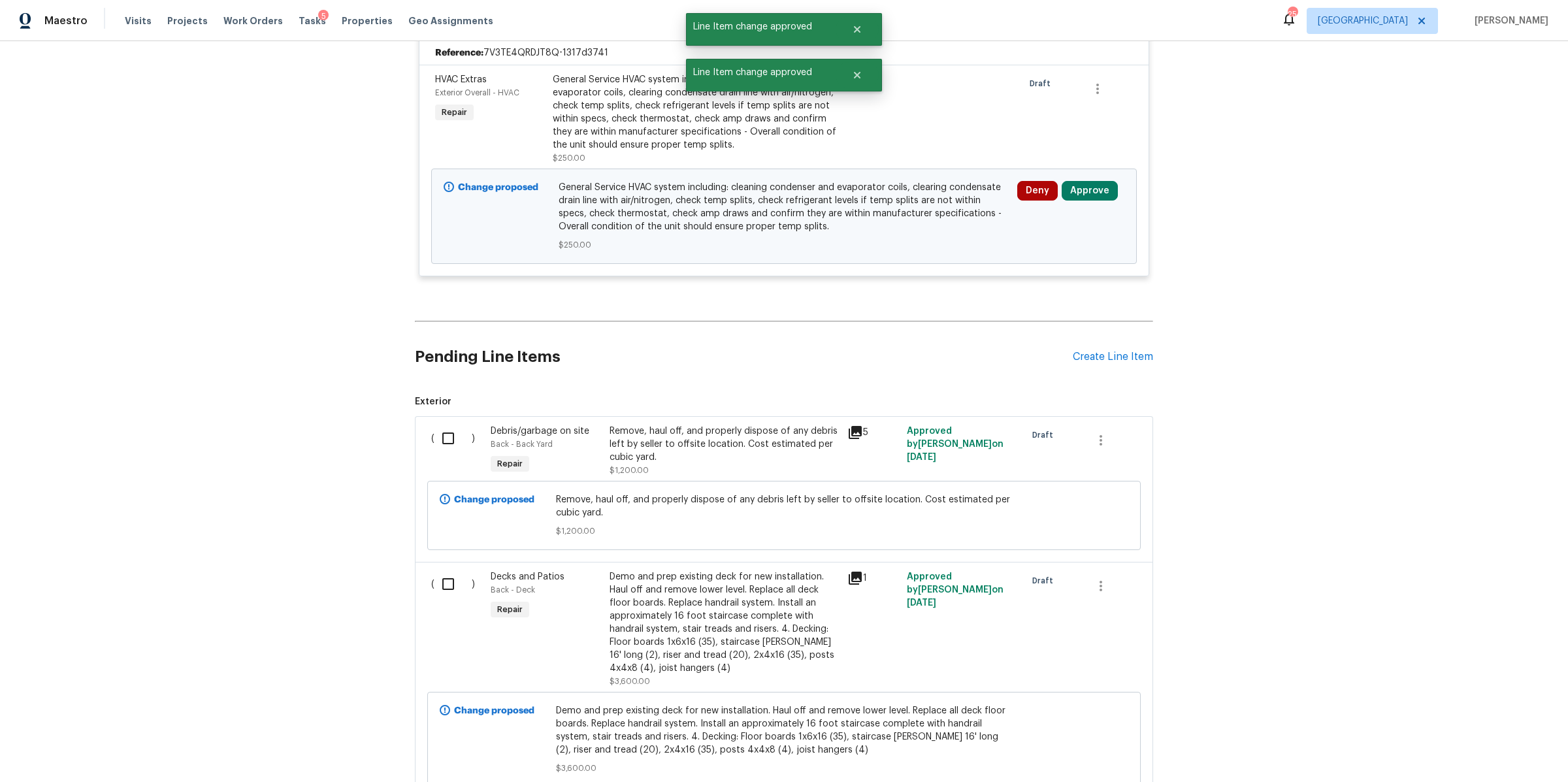
scroll to position [4615, 0]
click at [1089, 177] on div "Deny Approve" at bounding box center [1070, 216] width 115 height 78
click at [1085, 180] on button "Approve" at bounding box center [1090, 190] width 56 height 20
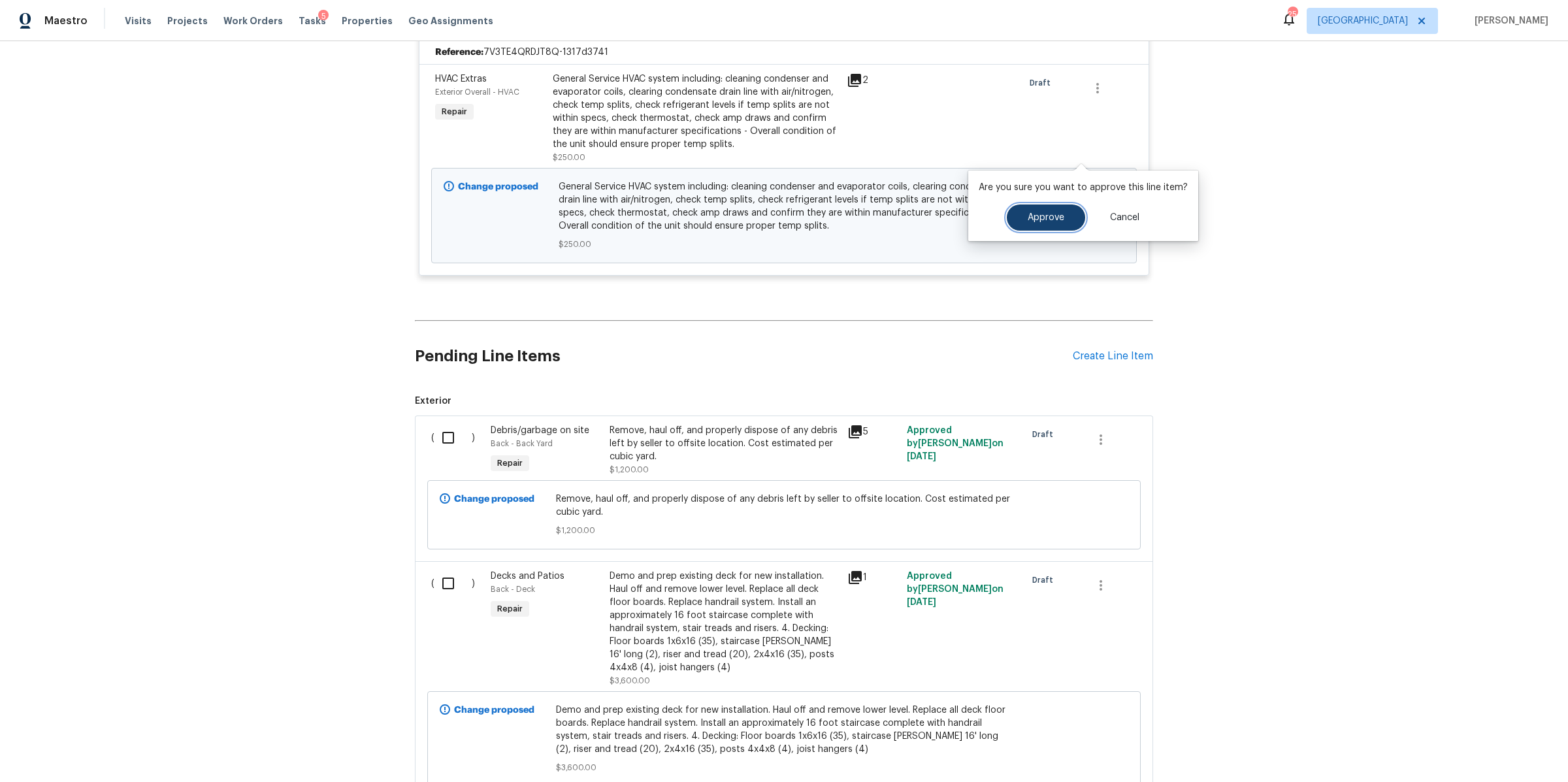
click at [1052, 223] on button "Approve" at bounding box center [1046, 217] width 78 height 26
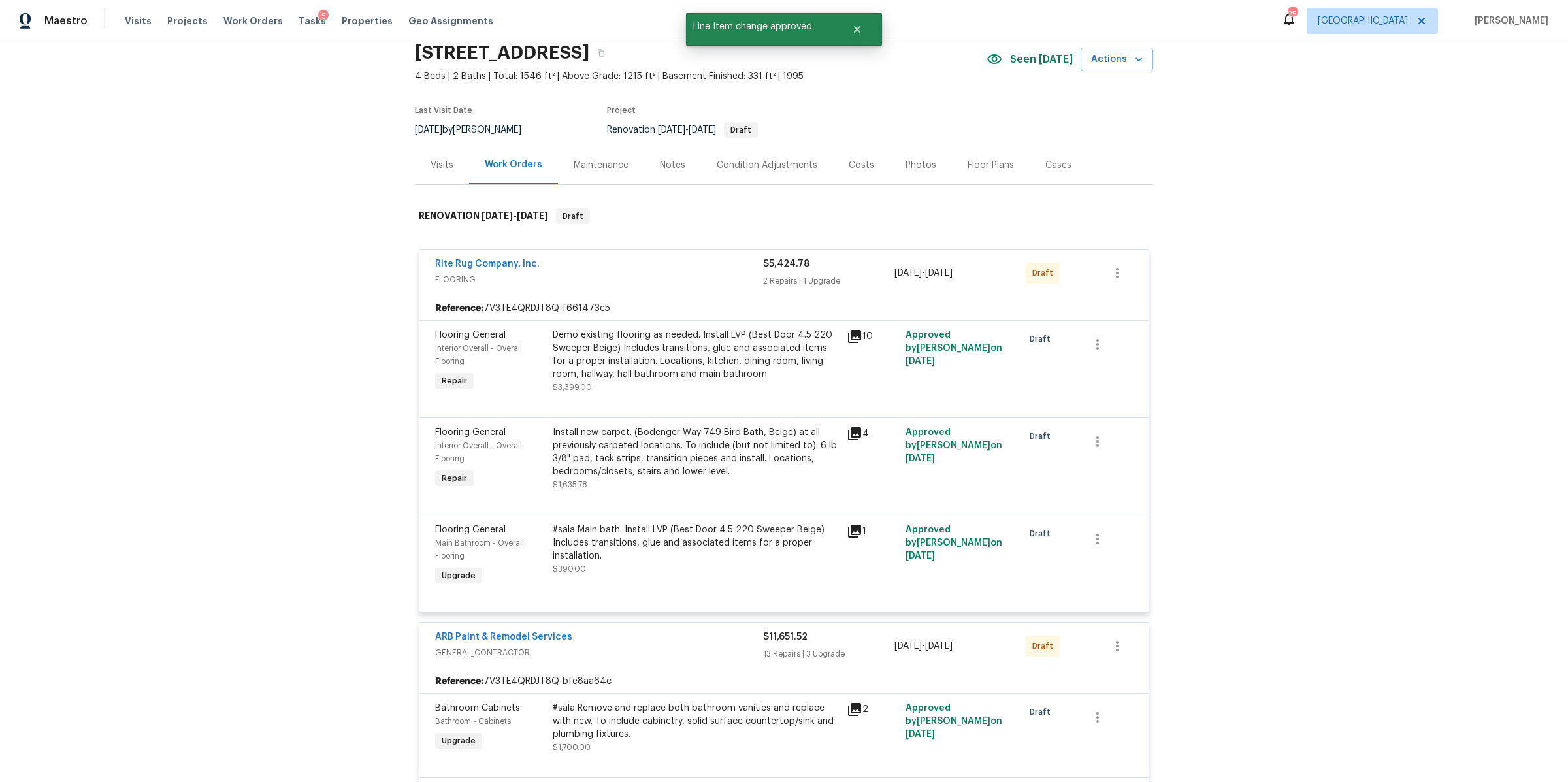
scroll to position [0, 0]
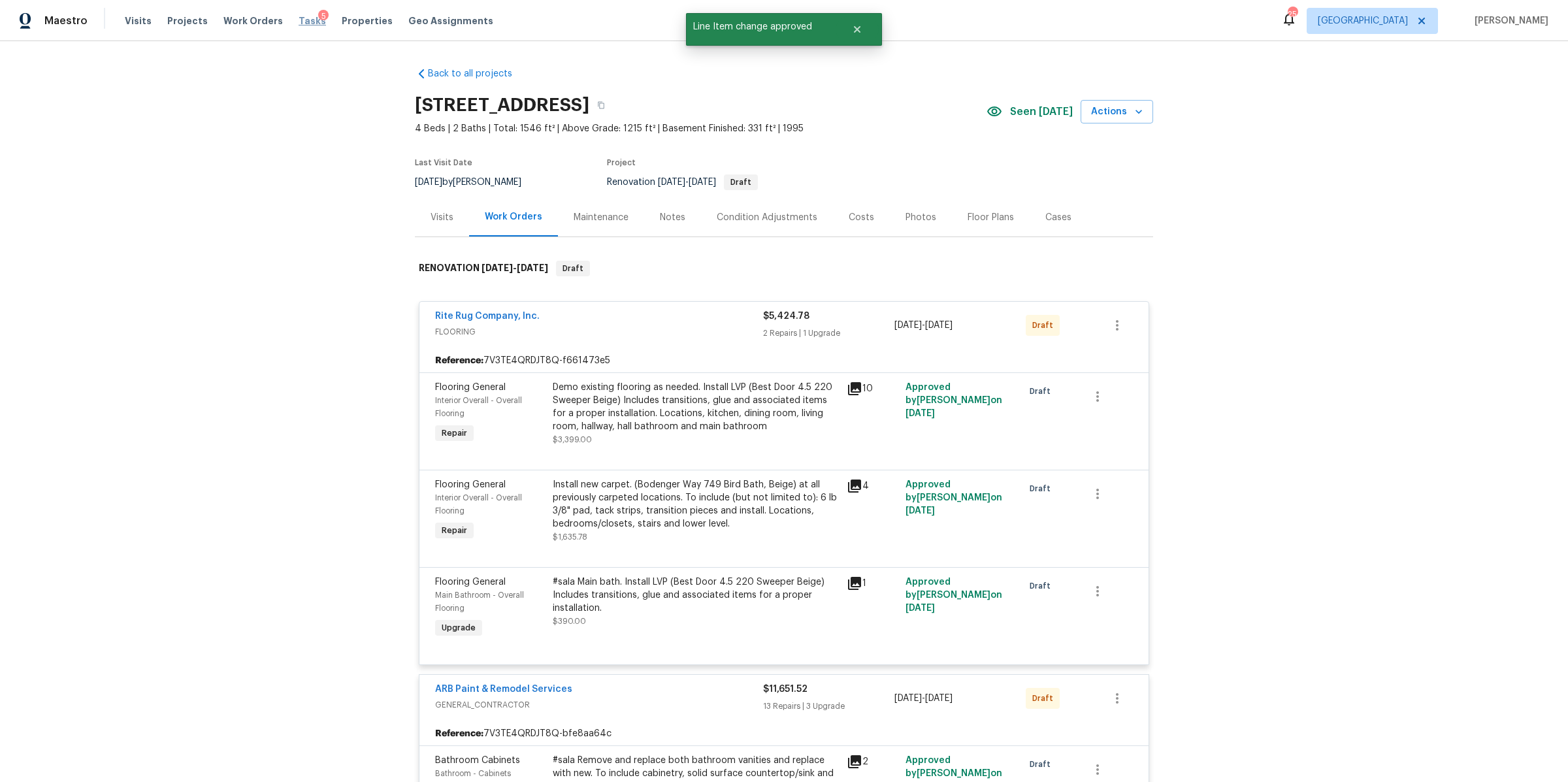
click at [298, 17] on span "Tasks" at bounding box center [312, 21] width 28 height 9
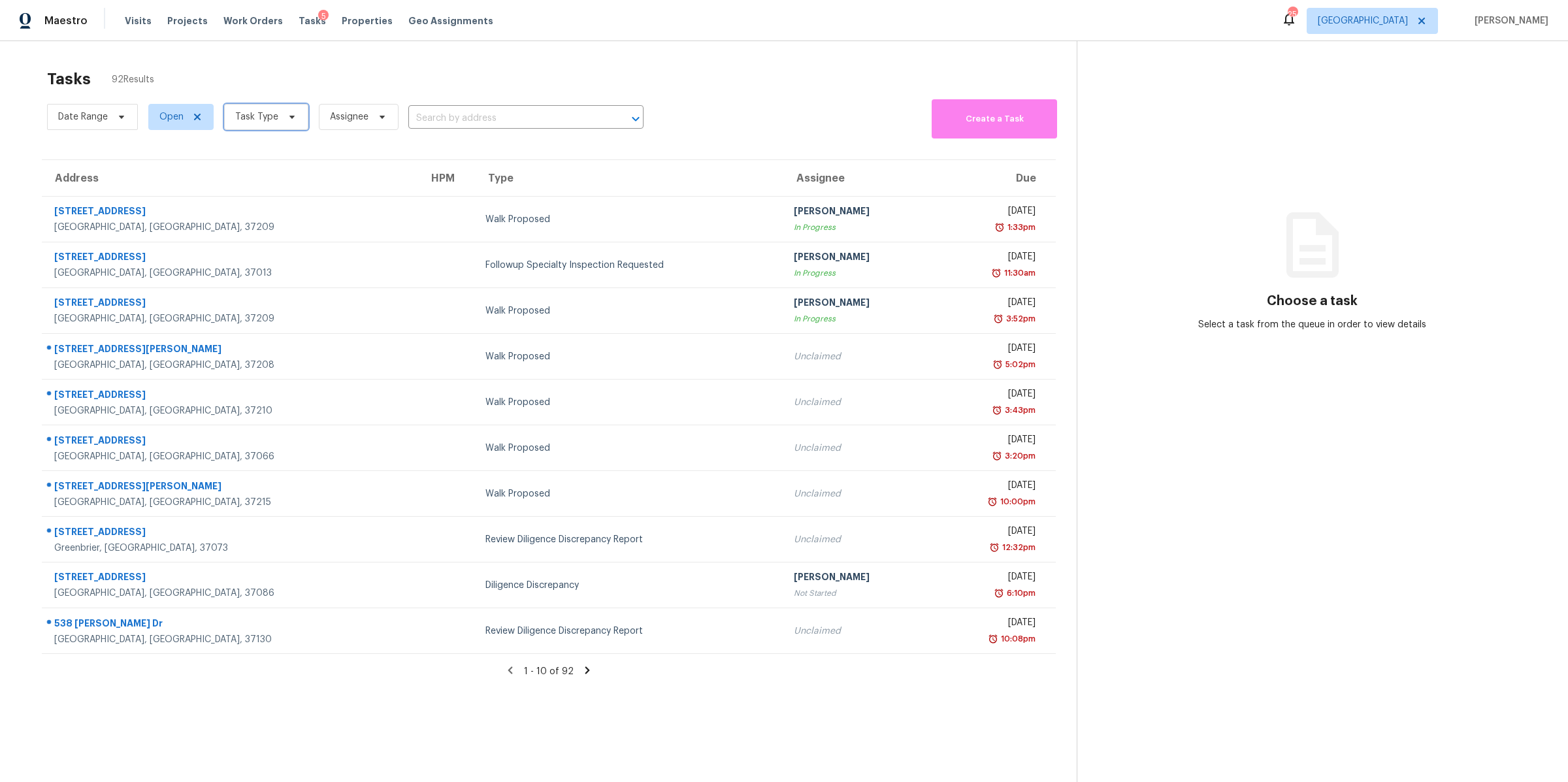
click at [283, 113] on span at bounding box center [289, 117] width 14 height 11
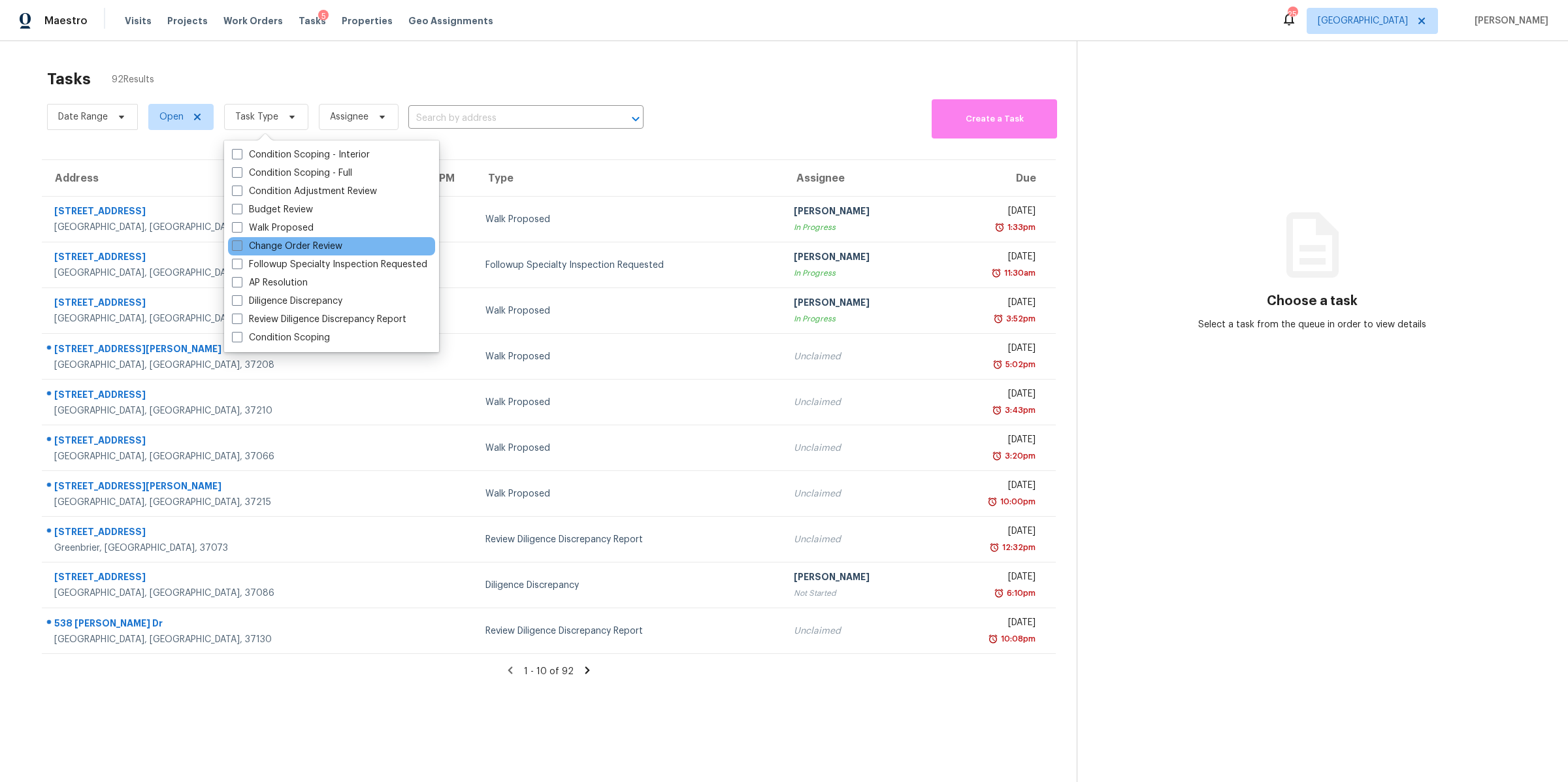
click at [277, 241] on label "Change Order Review" at bounding box center [287, 246] width 110 height 13
click at [241, 241] on input "Change Order Review" at bounding box center [236, 243] width 8 height 8
checkbox input "true"
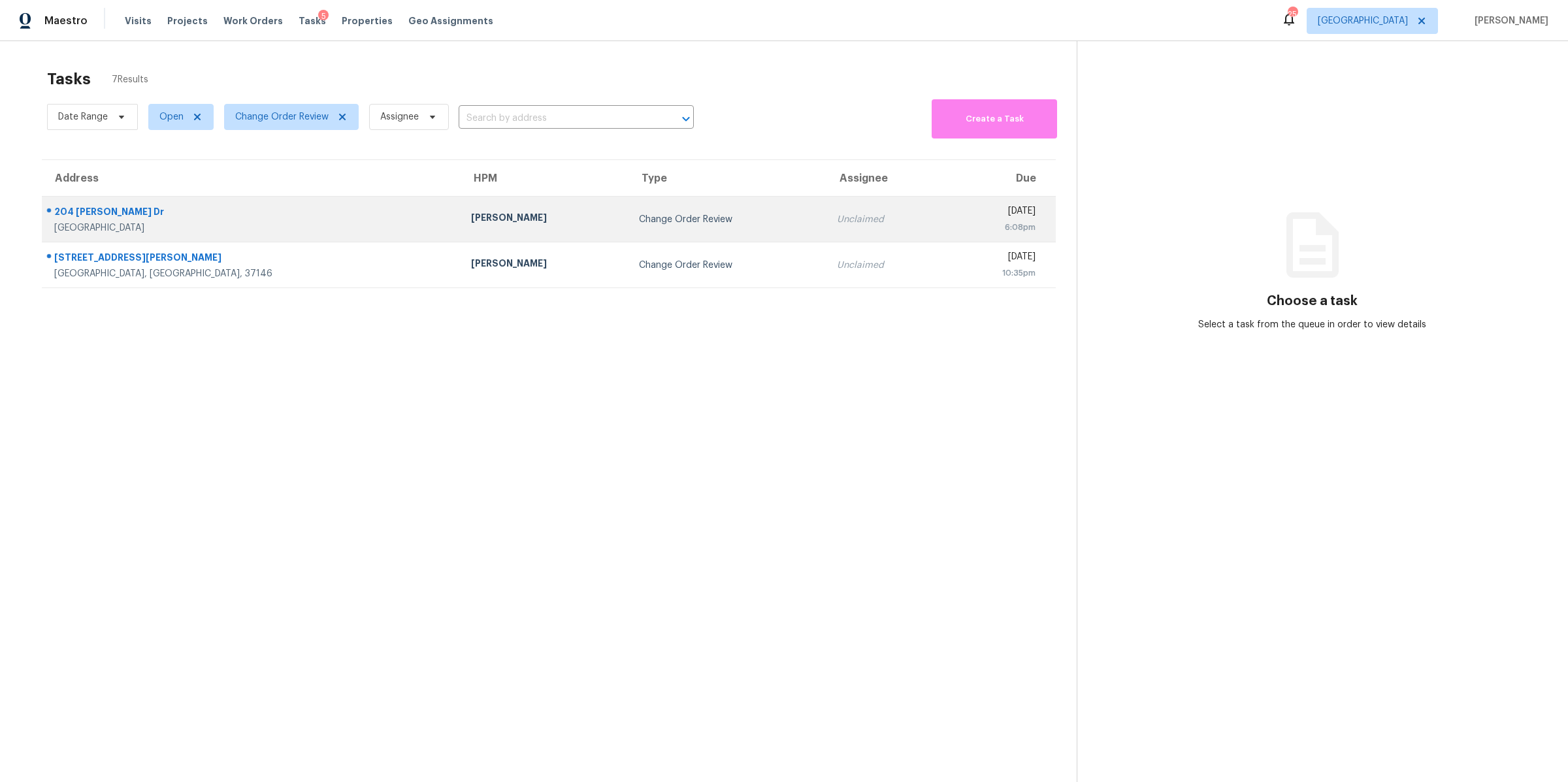
click at [80, 210] on div "204 [PERSON_NAME] Dr" at bounding box center [252, 213] width 396 height 17
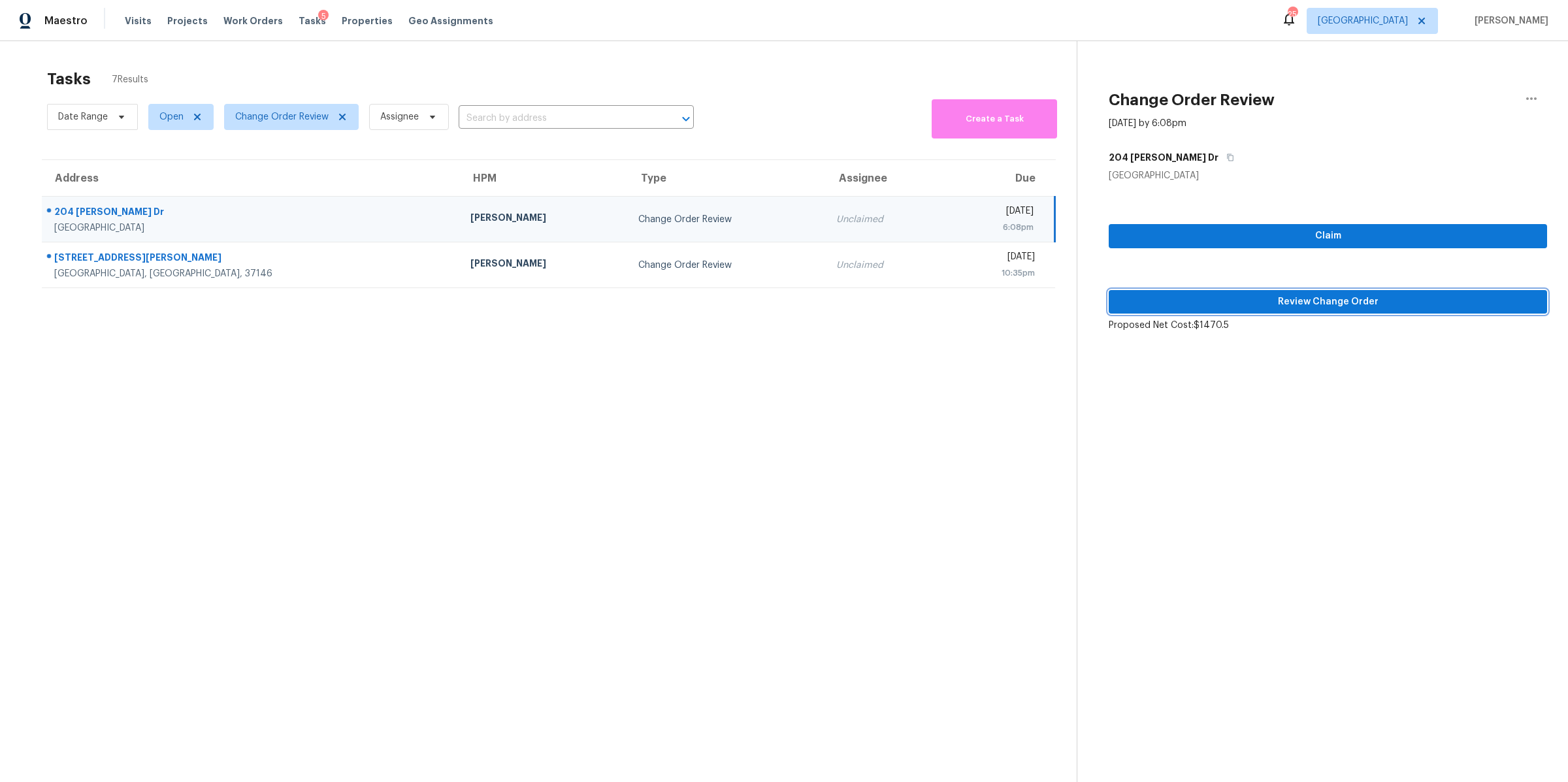
click at [1361, 304] on span "Review Change Order" at bounding box center [1328, 302] width 418 height 17
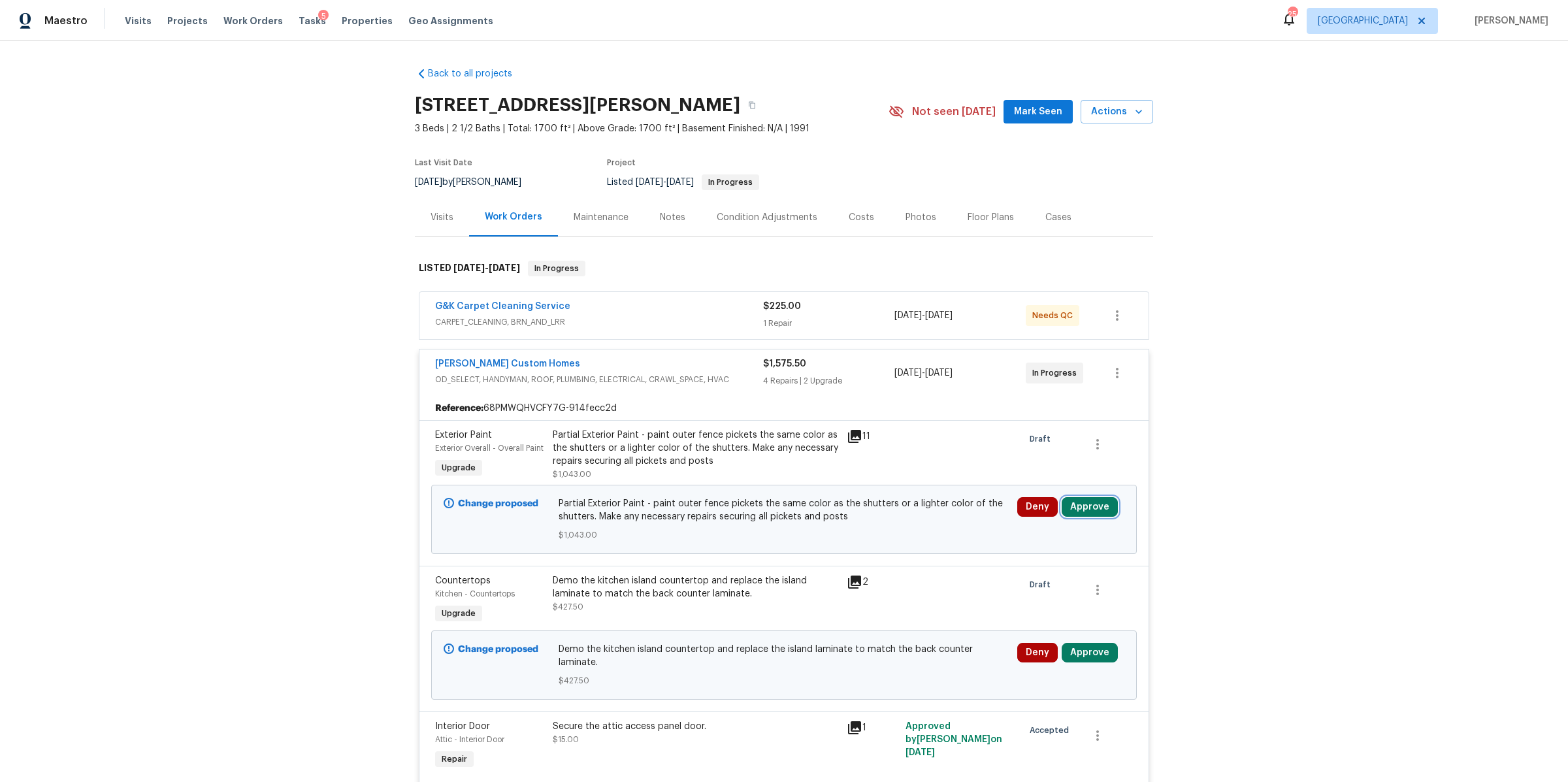
drag, startPoint x: 1087, startPoint y: 507, endPoint x: 1078, endPoint y: 509, distance: 9.2
click at [1083, 509] on button "Approve" at bounding box center [1090, 507] width 56 height 20
click at [886, 527] on button "Approve" at bounding box center [897, 520] width 78 height 26
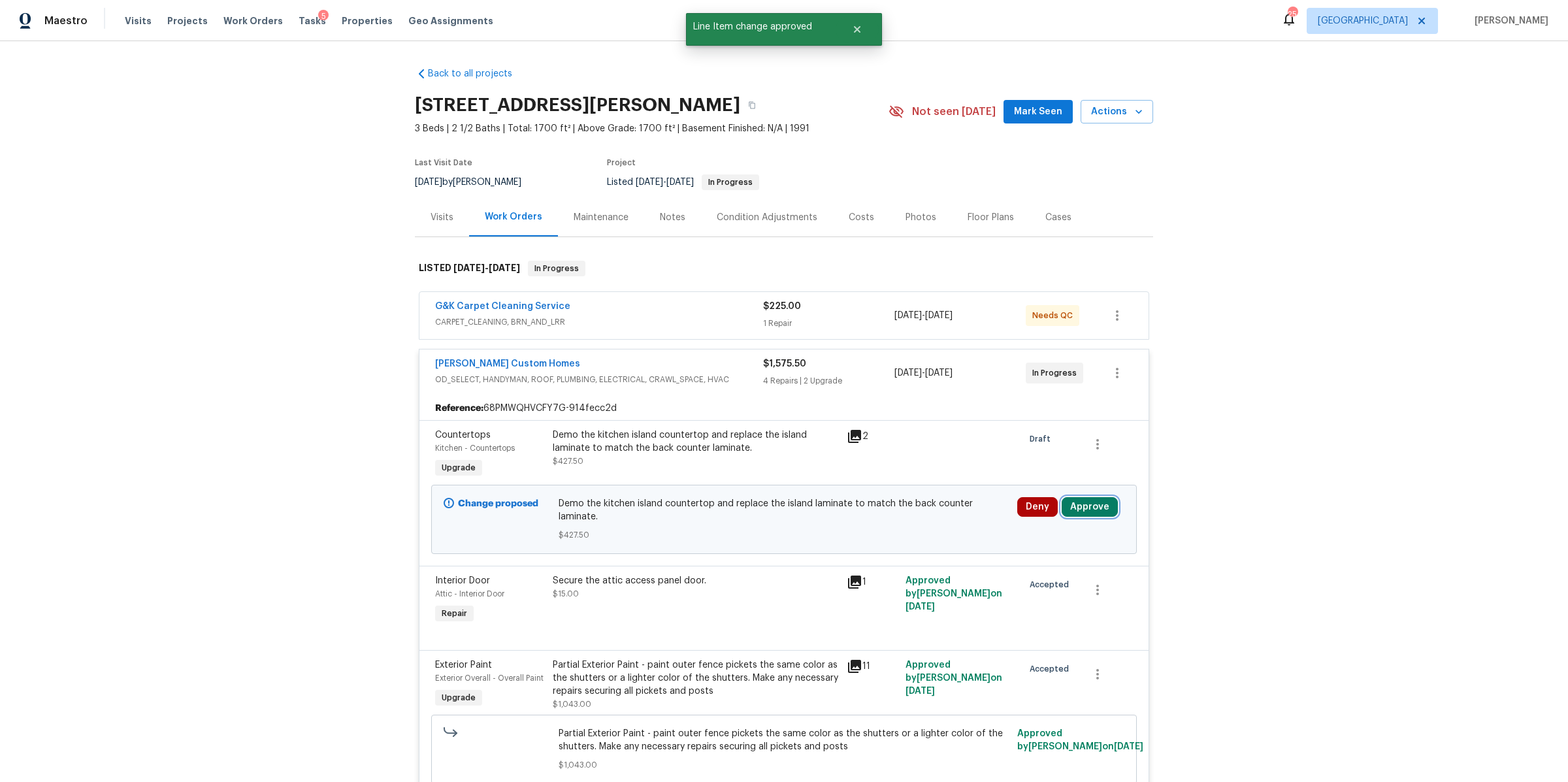
click at [1085, 503] on button "Approve" at bounding box center [1090, 507] width 56 height 20
click at [878, 527] on button "Approve" at bounding box center [897, 519] width 78 height 26
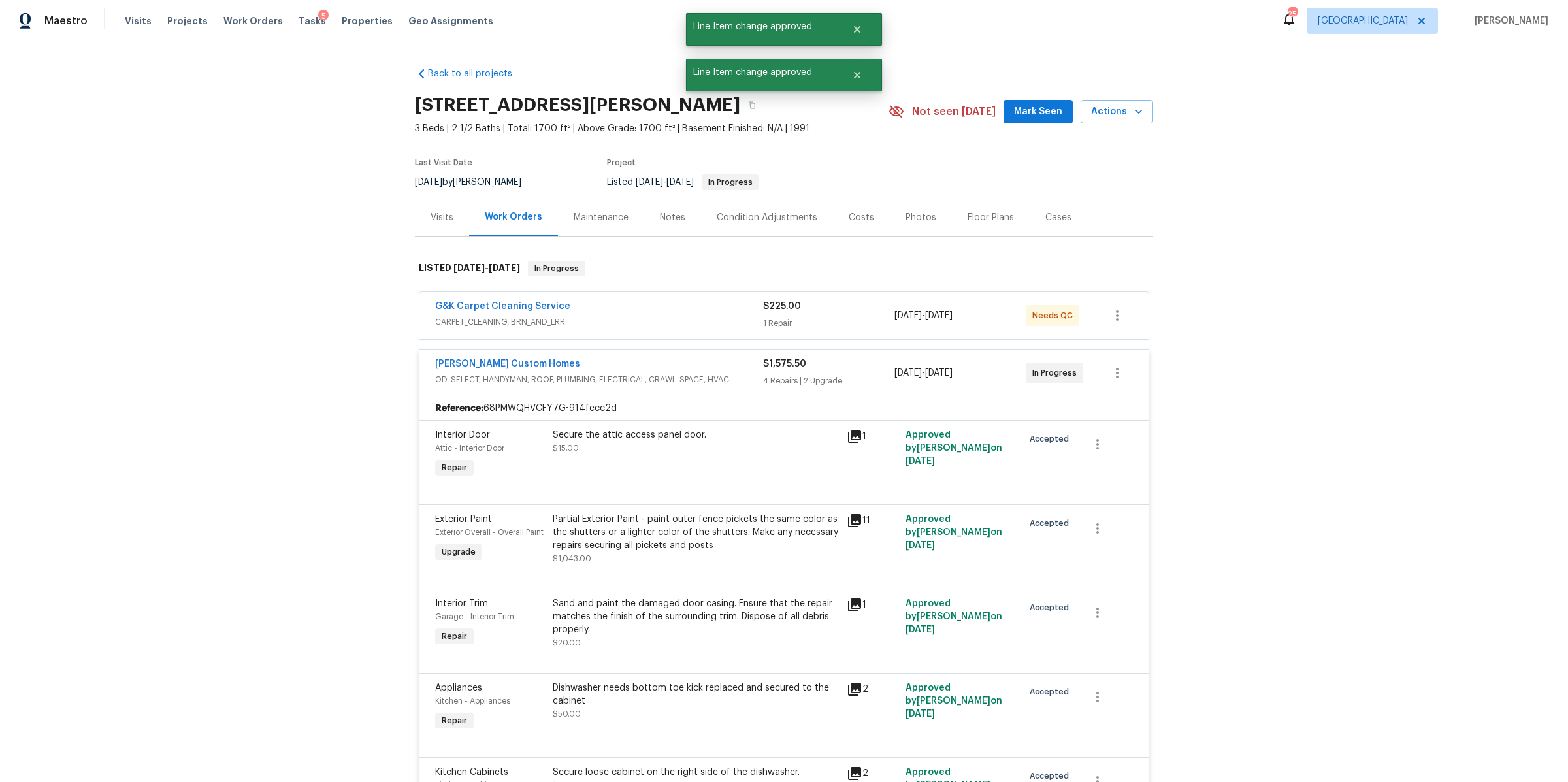
click at [857, 316] on div "$225.00 1 Repair" at bounding box center [828, 316] width 132 height 32
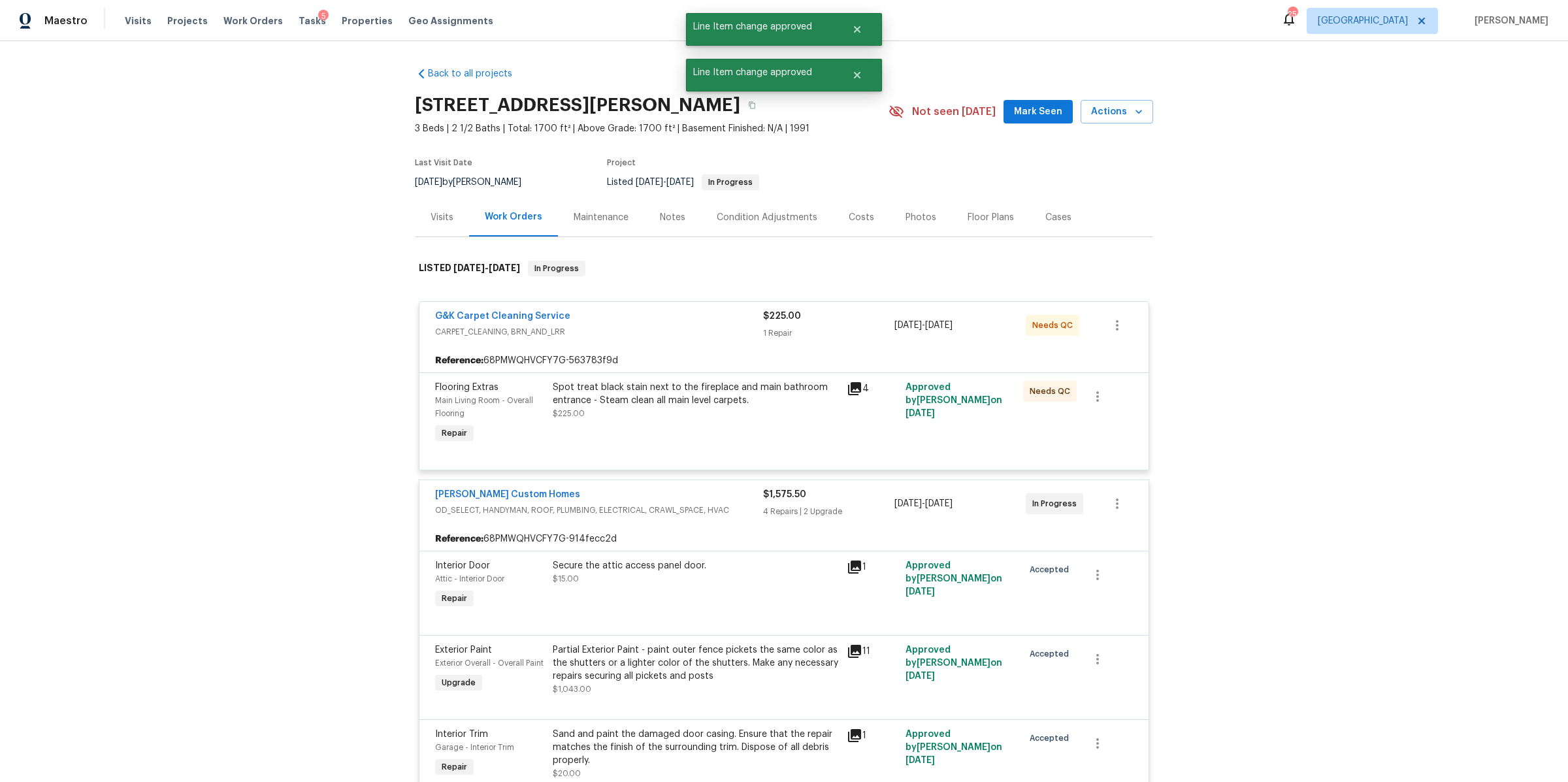
scroll to position [712, 0]
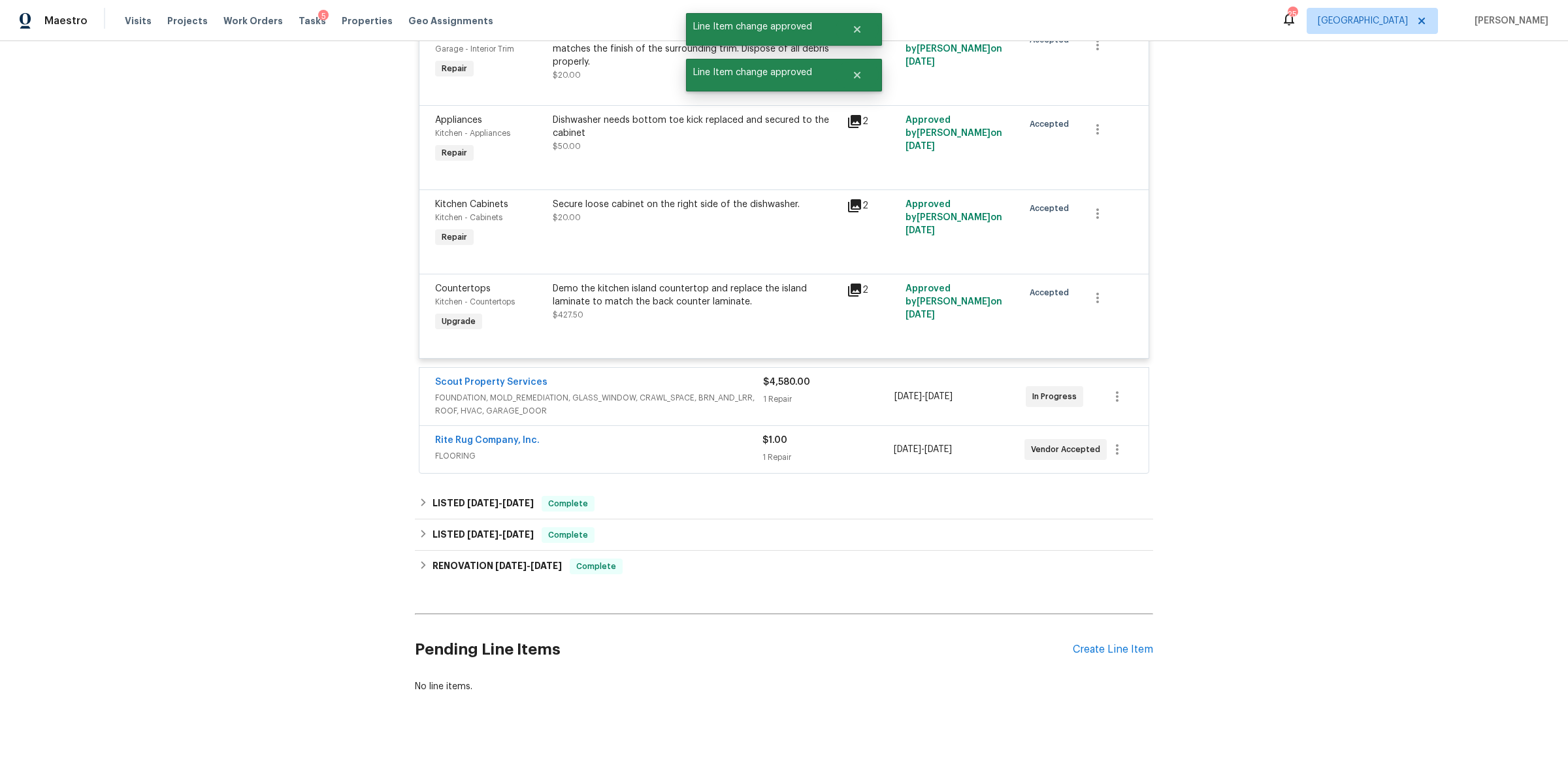
click at [848, 376] on div "$4,580.00" at bounding box center [828, 382] width 132 height 13
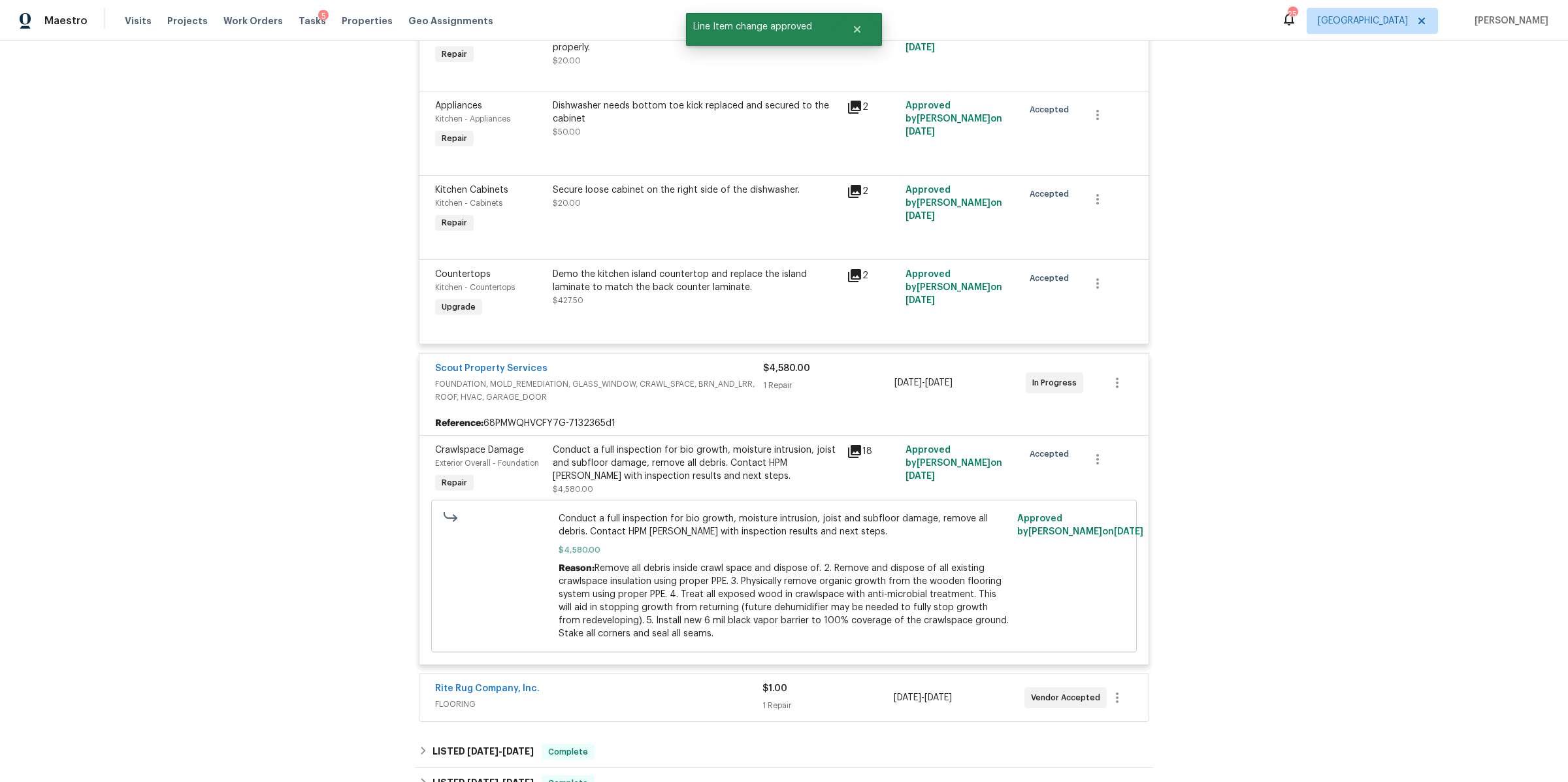
scroll to position [977, 0]
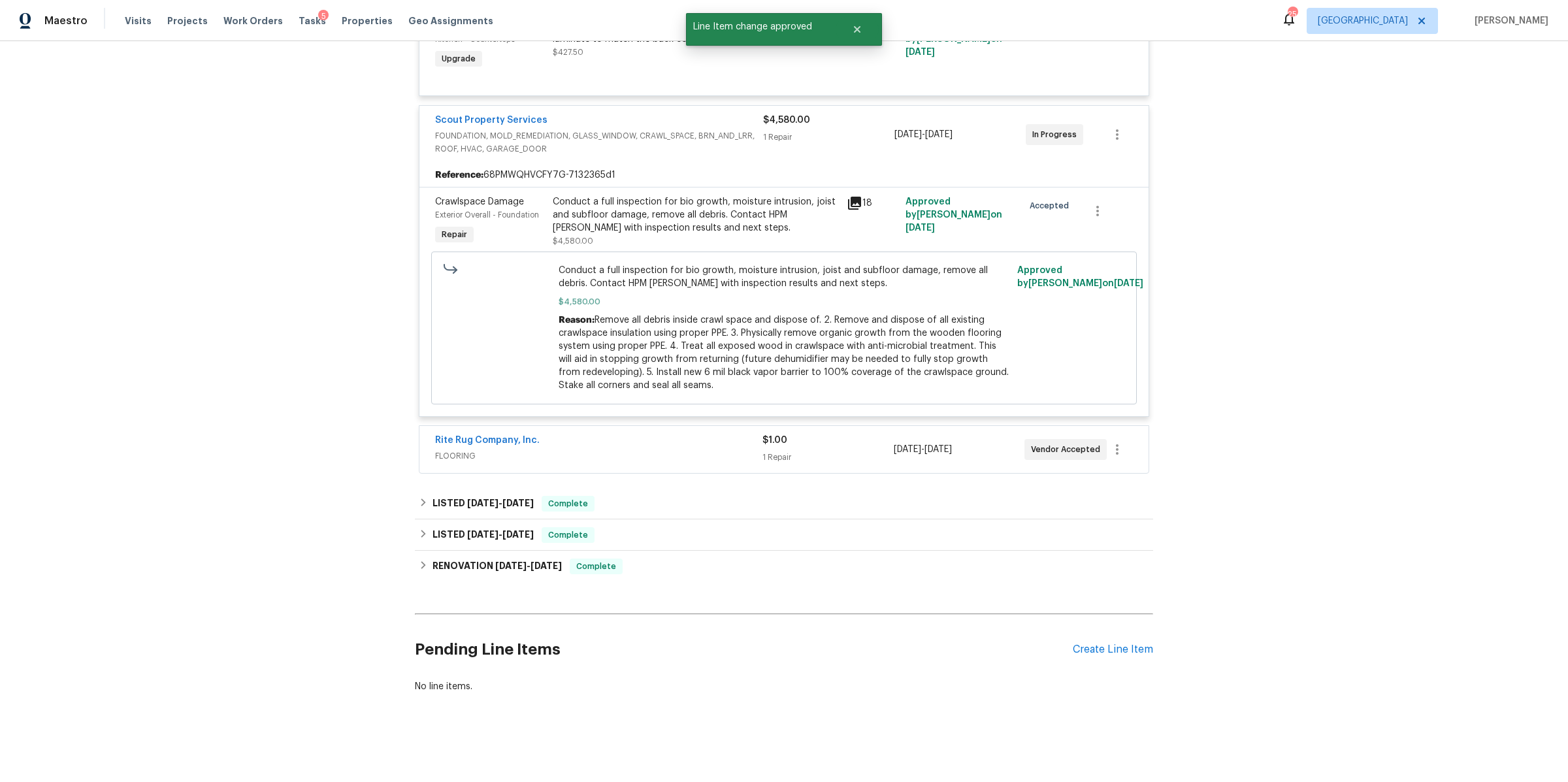
click at [848, 426] on div "Rite Rug Company, Inc. FLOORING $1.00 1 Repair [DATE] - [DATE] Vendor Accepted" at bounding box center [784, 449] width 729 height 47
click at [846, 451] on div "1 Repair" at bounding box center [828, 457] width 131 height 13
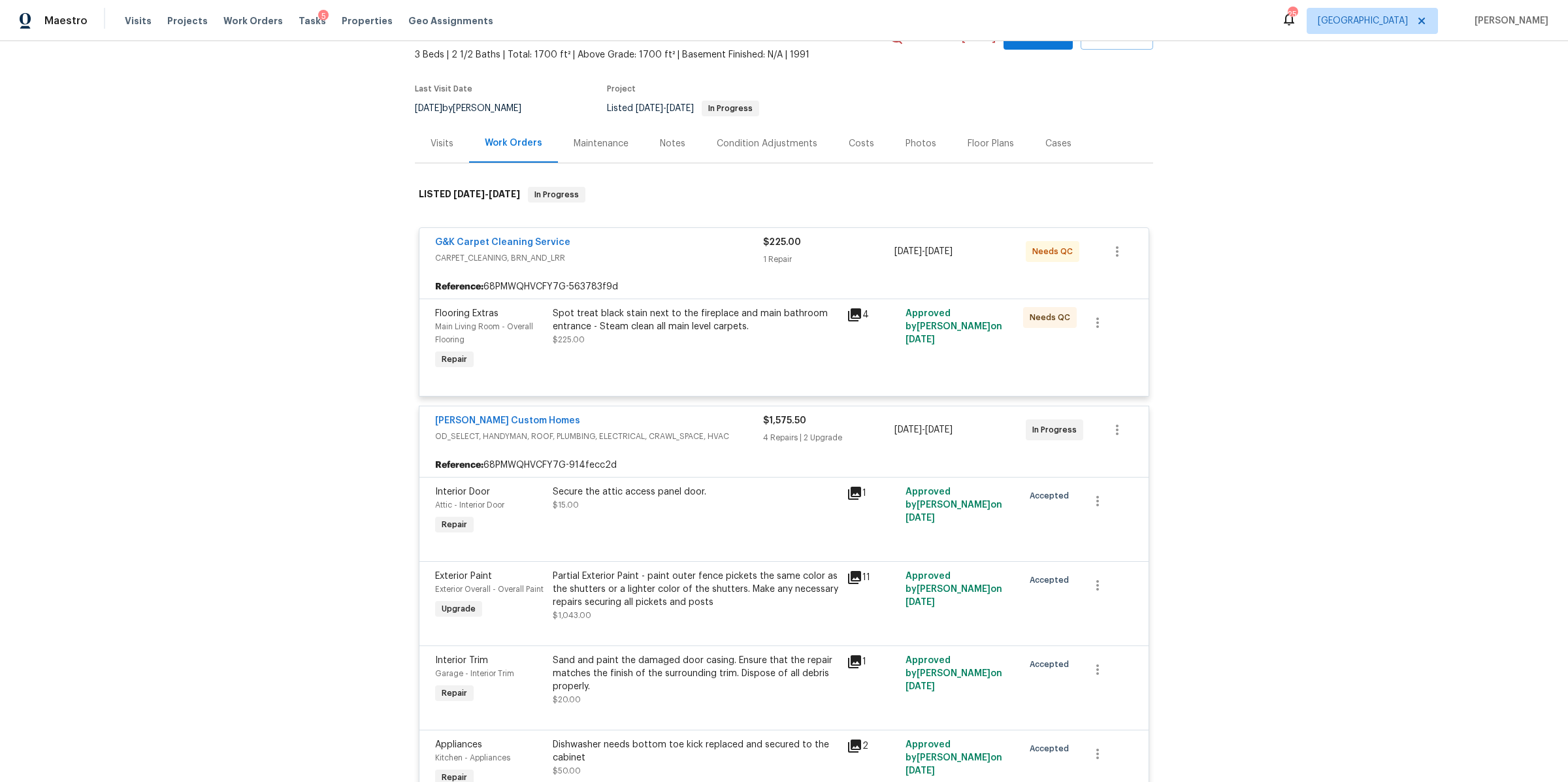
scroll to position [0, 0]
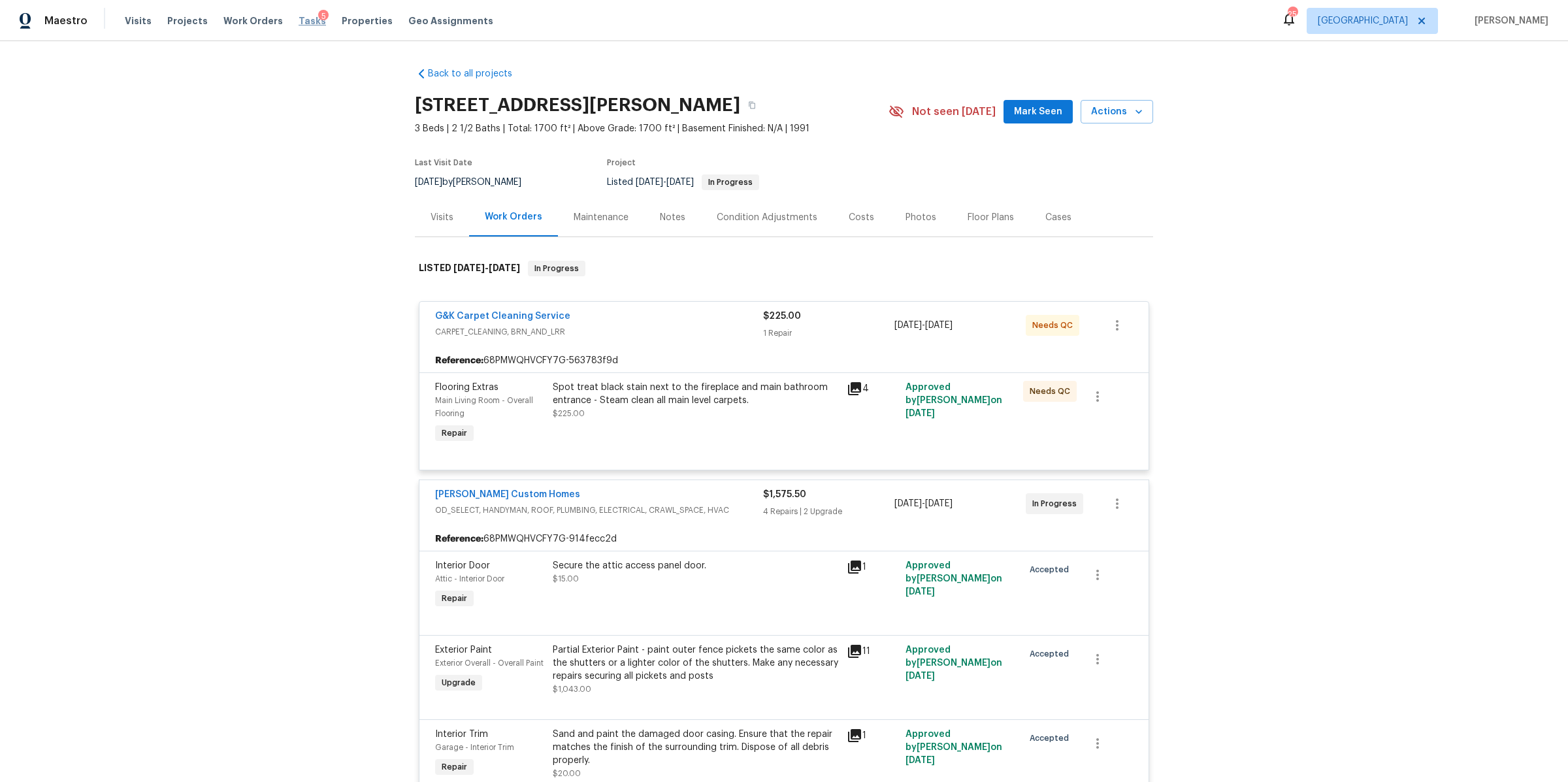
click at [298, 23] on span "Tasks" at bounding box center [312, 21] width 28 height 9
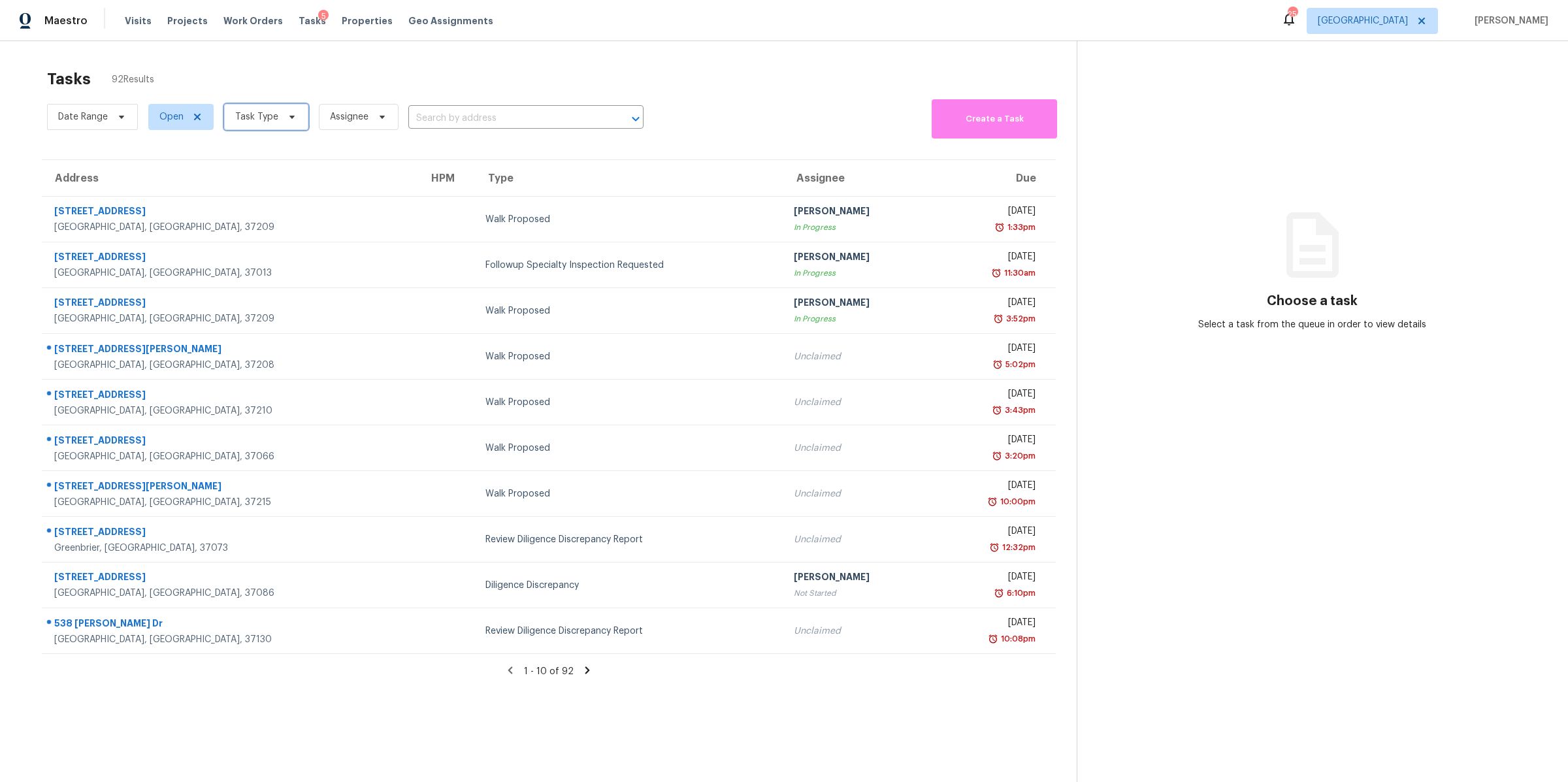
click at [271, 121] on span "Task Type" at bounding box center [256, 116] width 43 height 13
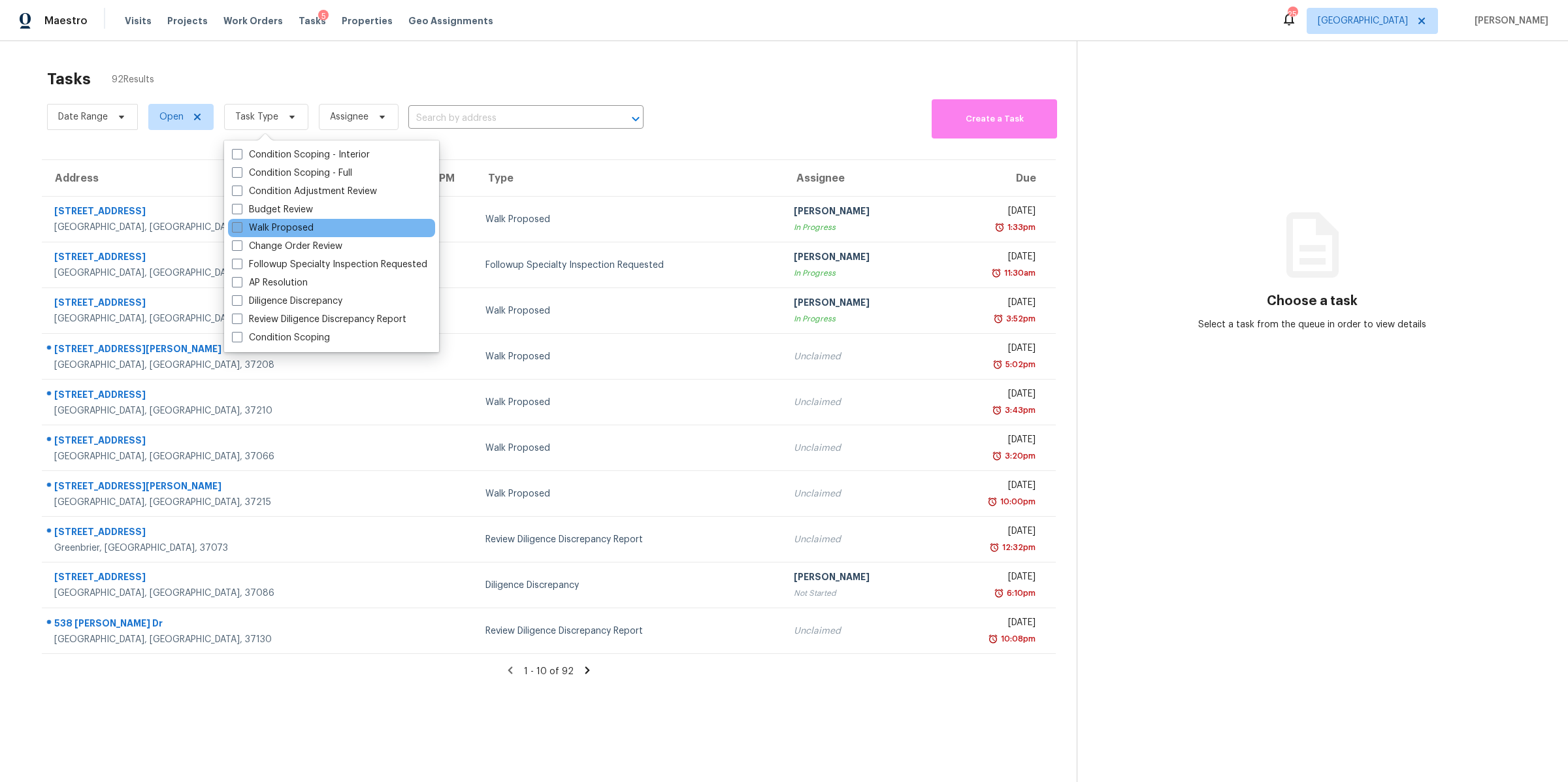
click at [277, 231] on label "Walk Proposed" at bounding box center [273, 228] width 82 height 13
click at [241, 230] on input "Walk Proposed" at bounding box center [236, 225] width 8 height 8
checkbox input "true"
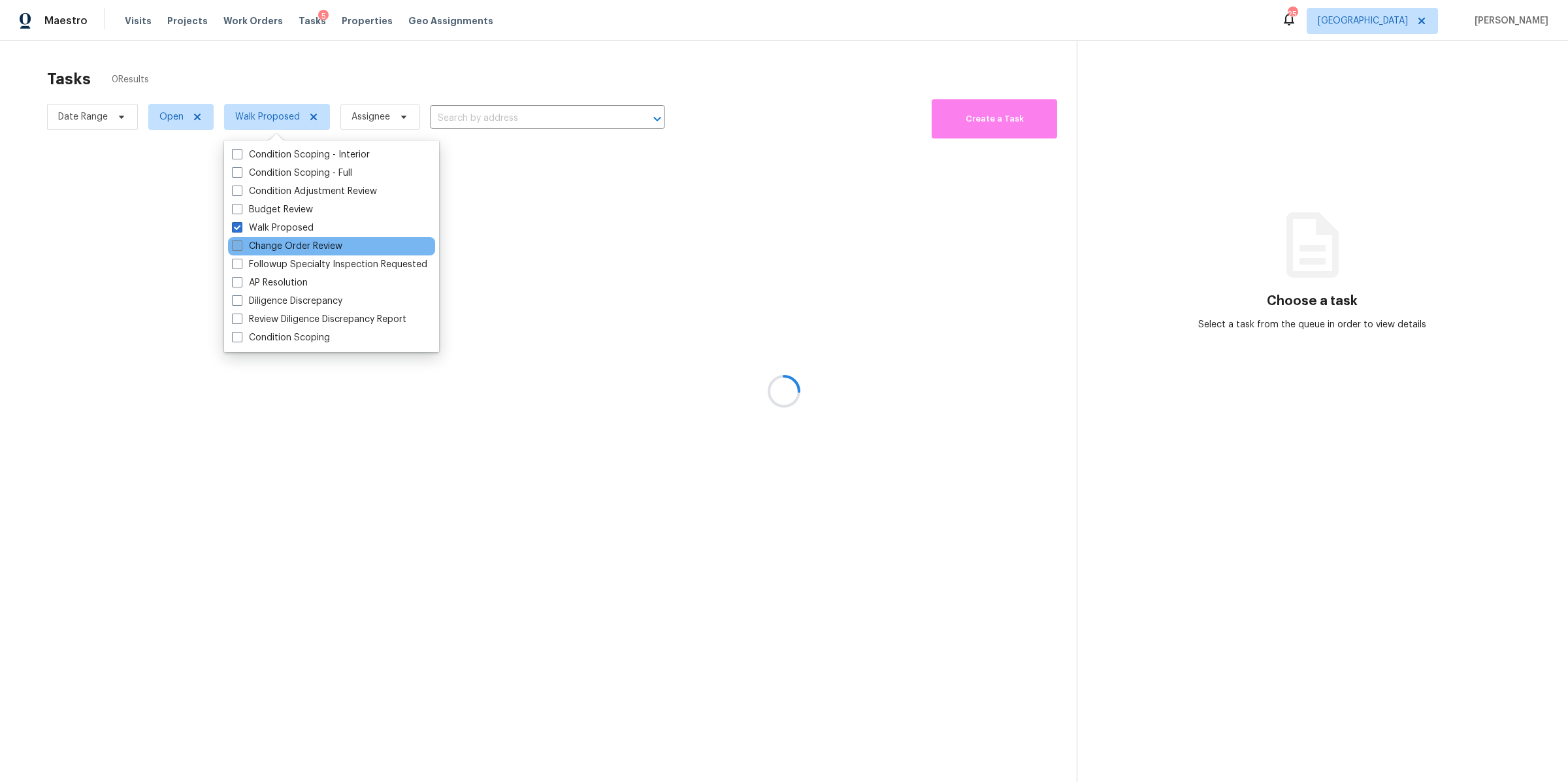
click at [273, 240] on label "Change Order Review" at bounding box center [287, 246] width 110 height 13
click at [241, 240] on input "Change Order Review" at bounding box center [236, 243] width 8 height 8
checkbox input "true"
click at [271, 225] on label "Walk Proposed" at bounding box center [273, 228] width 82 height 13
click at [241, 225] on input "Walk Proposed" at bounding box center [236, 225] width 8 height 8
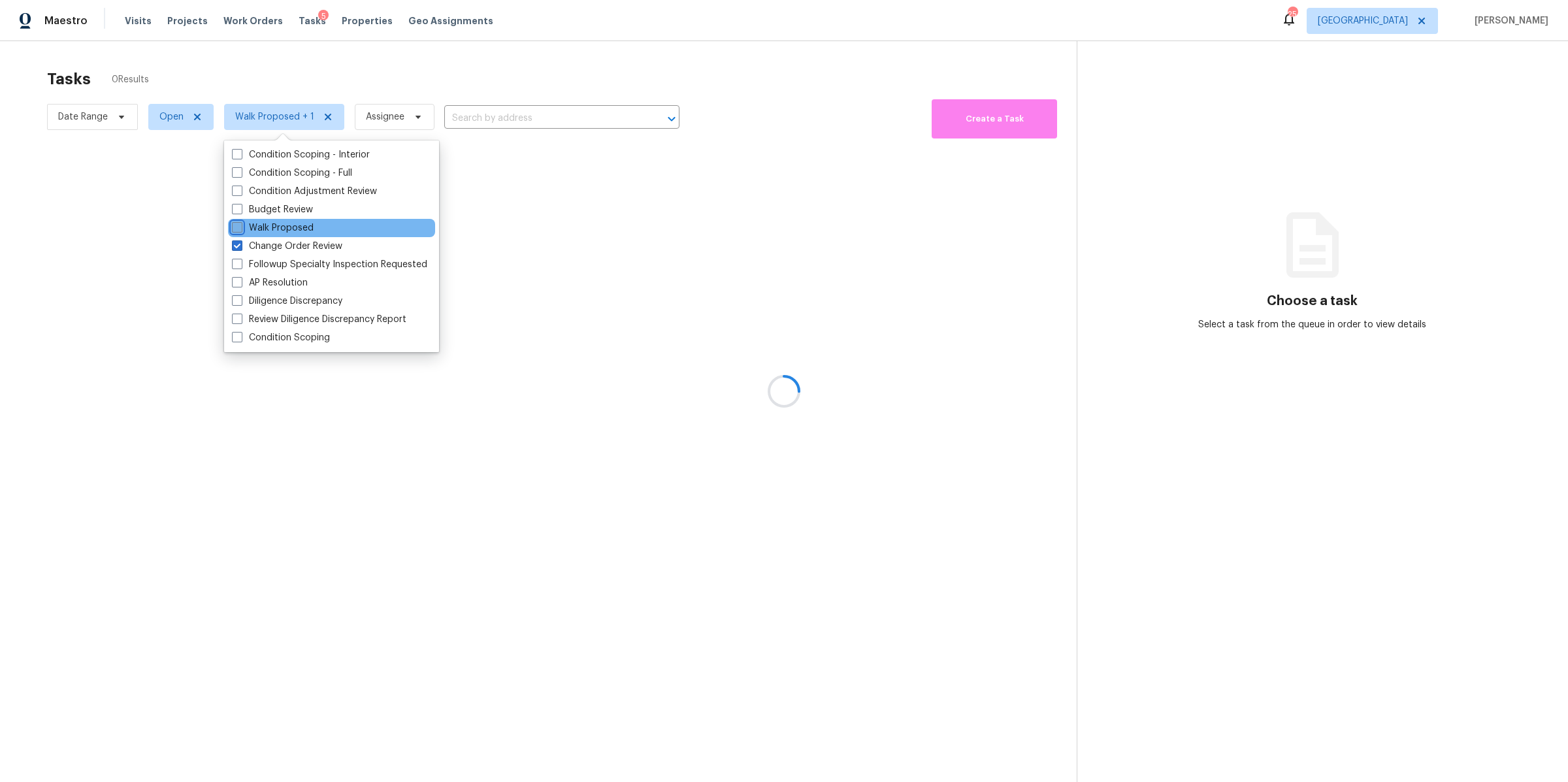
checkbox input "false"
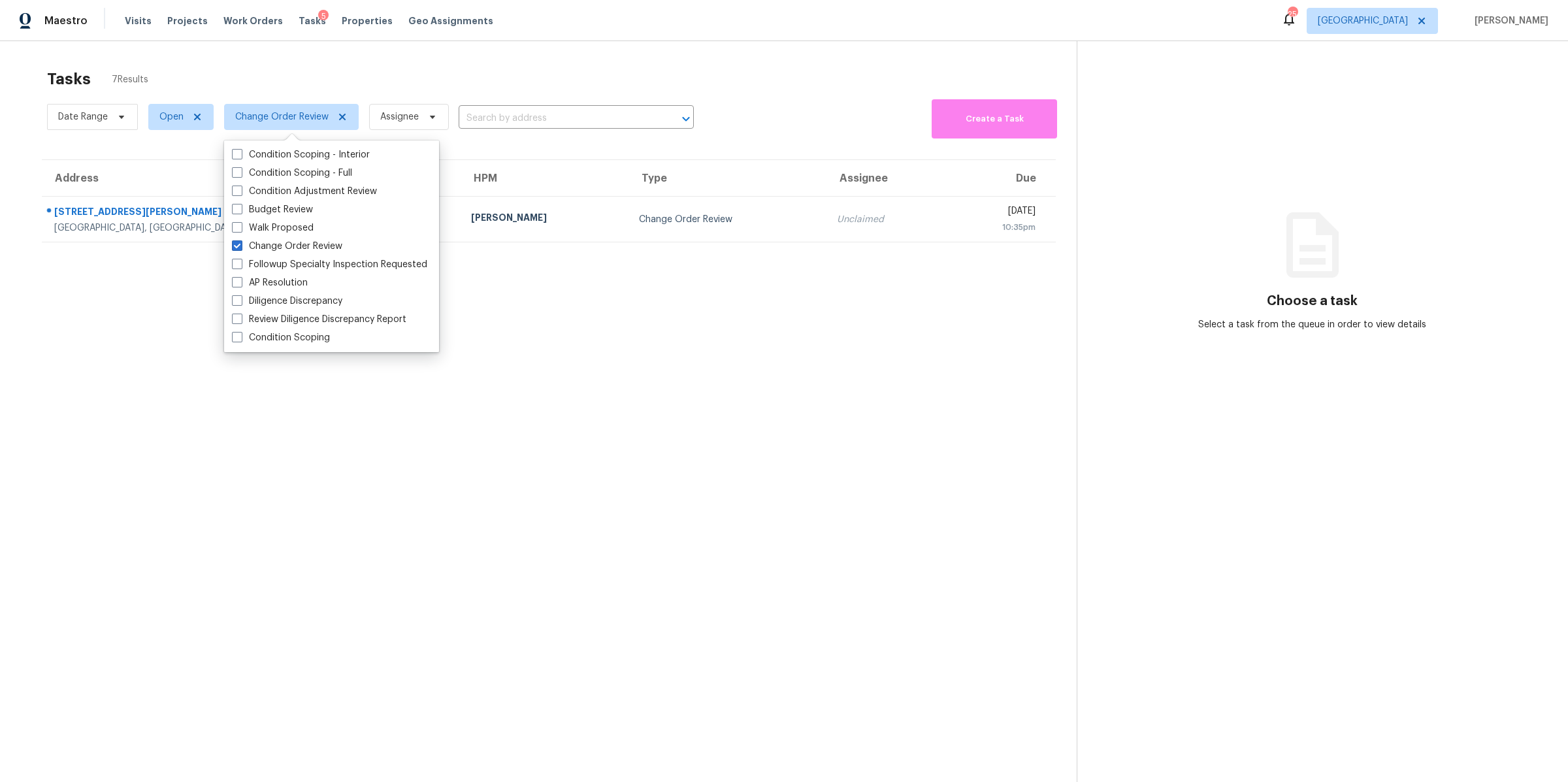
click at [17, 149] on div "Tasks 7 Results Date Range Open Change Order Review Assignee ​ Create a Task Ad…" at bounding box center [784, 432] width 1568 height 782
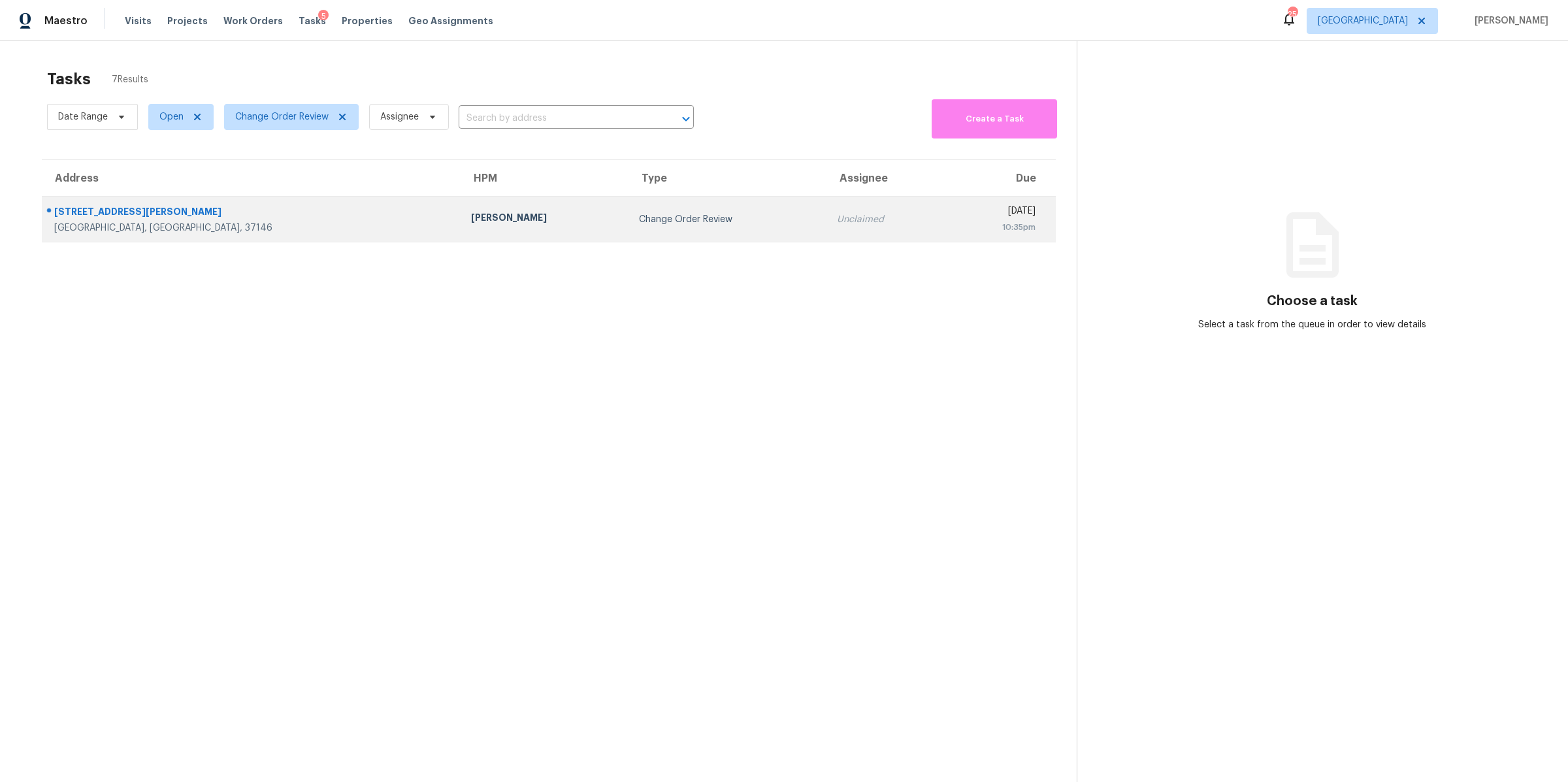
click at [117, 218] on div "[STREET_ADDRESS][PERSON_NAME]" at bounding box center [252, 213] width 396 height 17
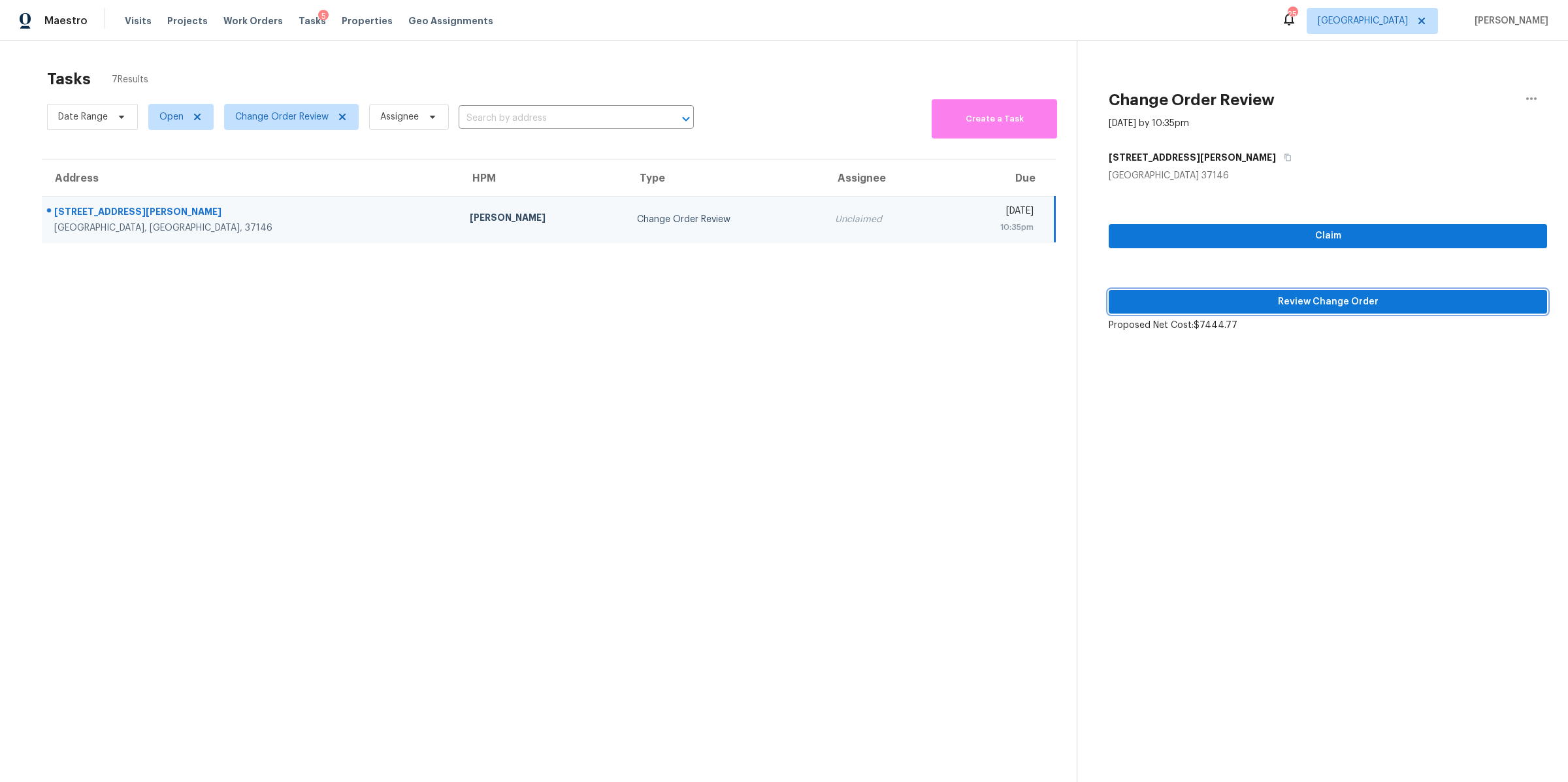
click at [1273, 307] on span "Review Change Order" at bounding box center [1328, 302] width 418 height 17
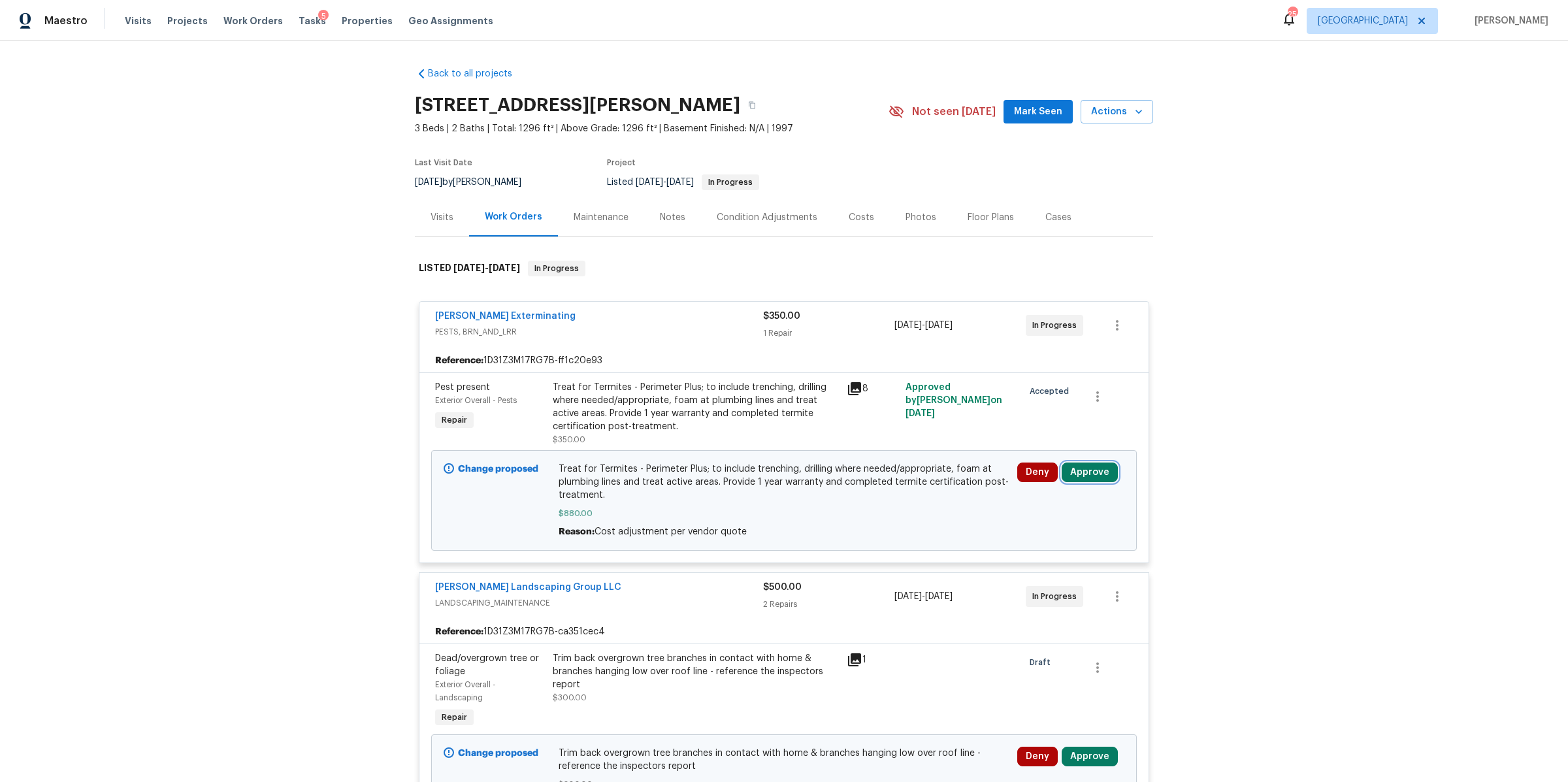
click at [1082, 473] on button "Approve" at bounding box center [1090, 472] width 56 height 20
click at [875, 482] on button "Approve" at bounding box center [897, 485] width 78 height 26
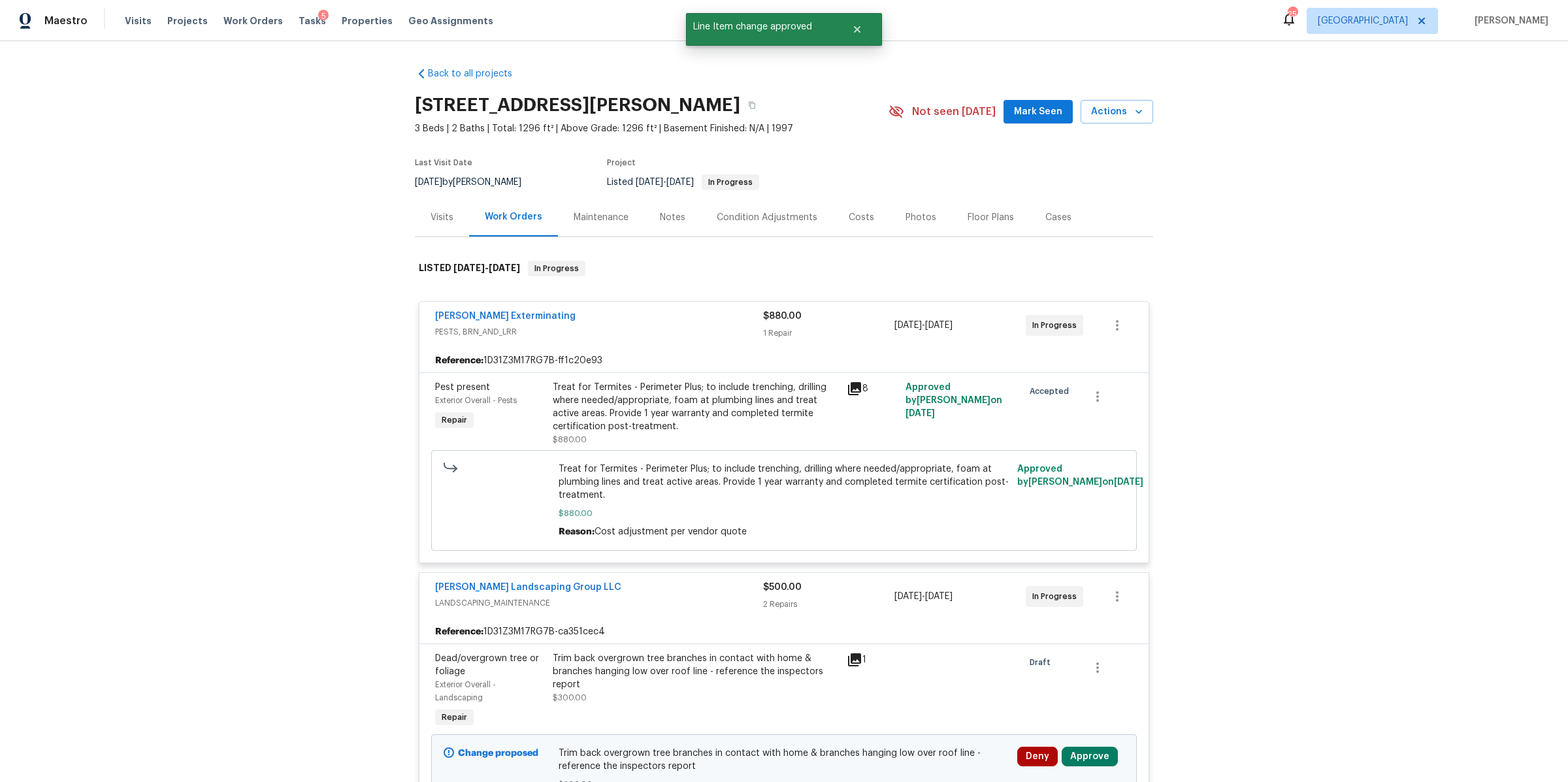
scroll to position [337, 0]
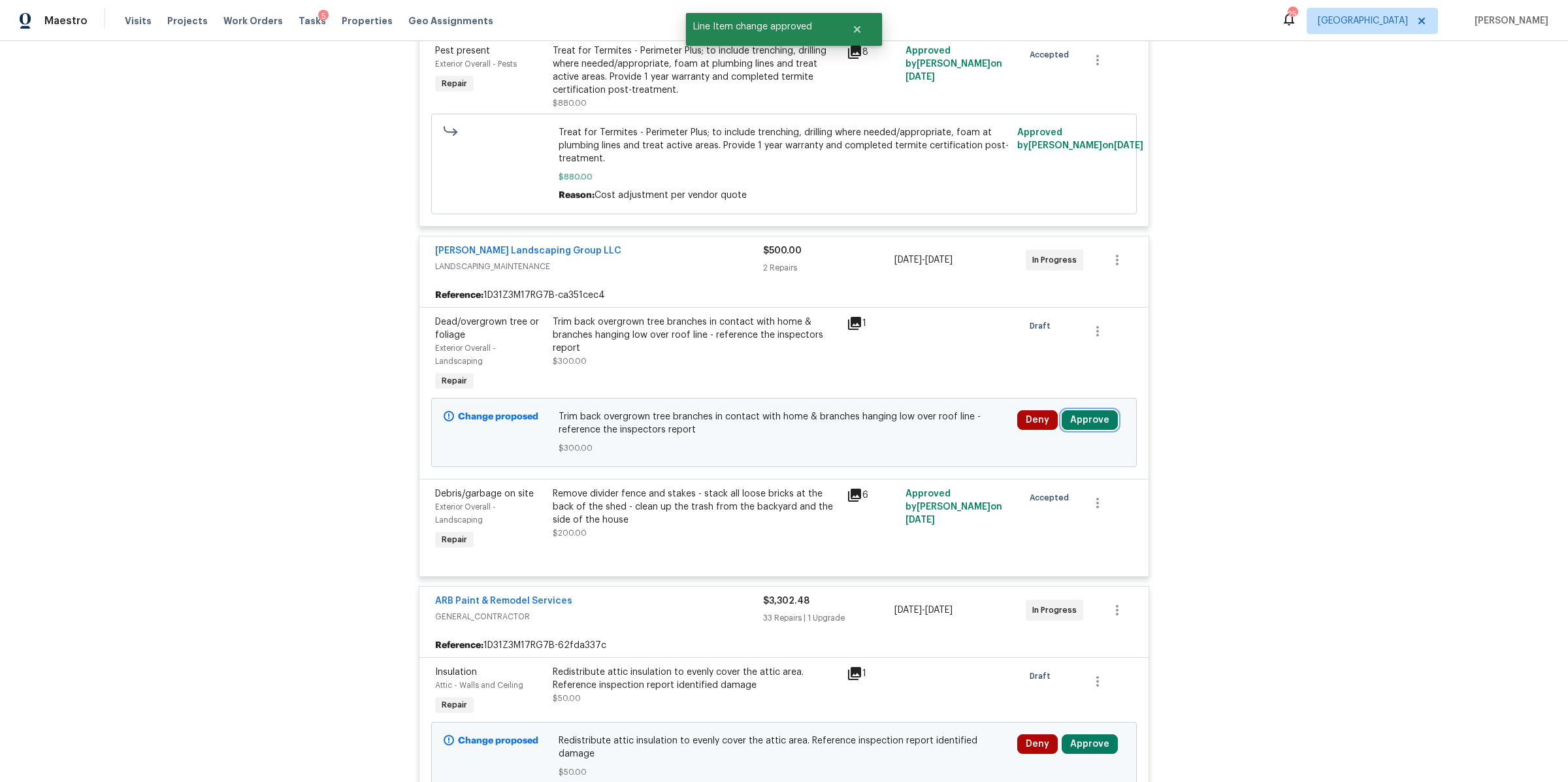
click at [1097, 422] on button "Approve" at bounding box center [1090, 420] width 56 height 20
click at [886, 430] on span "Approve" at bounding box center [896, 433] width 37 height 10
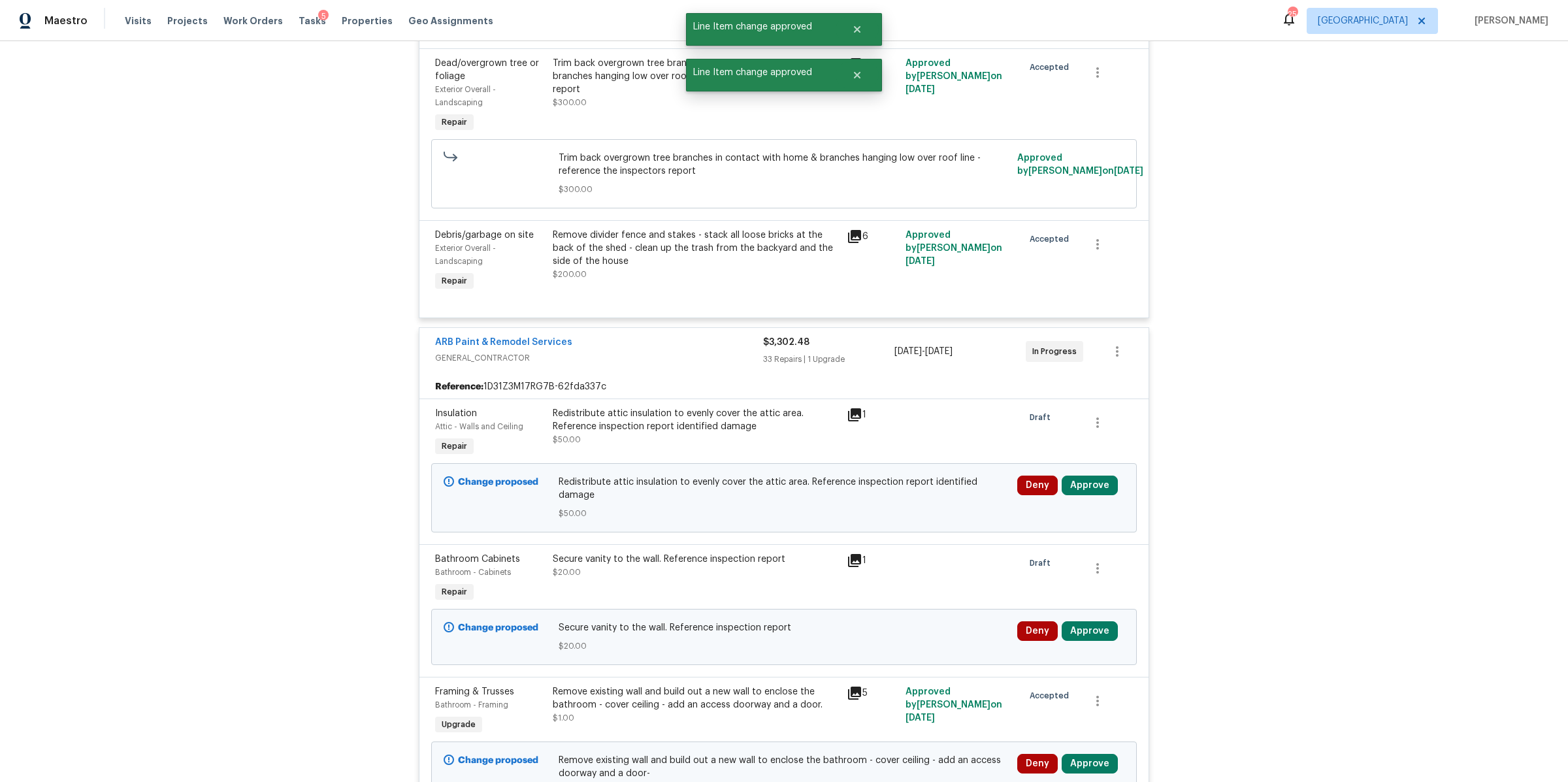
scroll to position [621, 0]
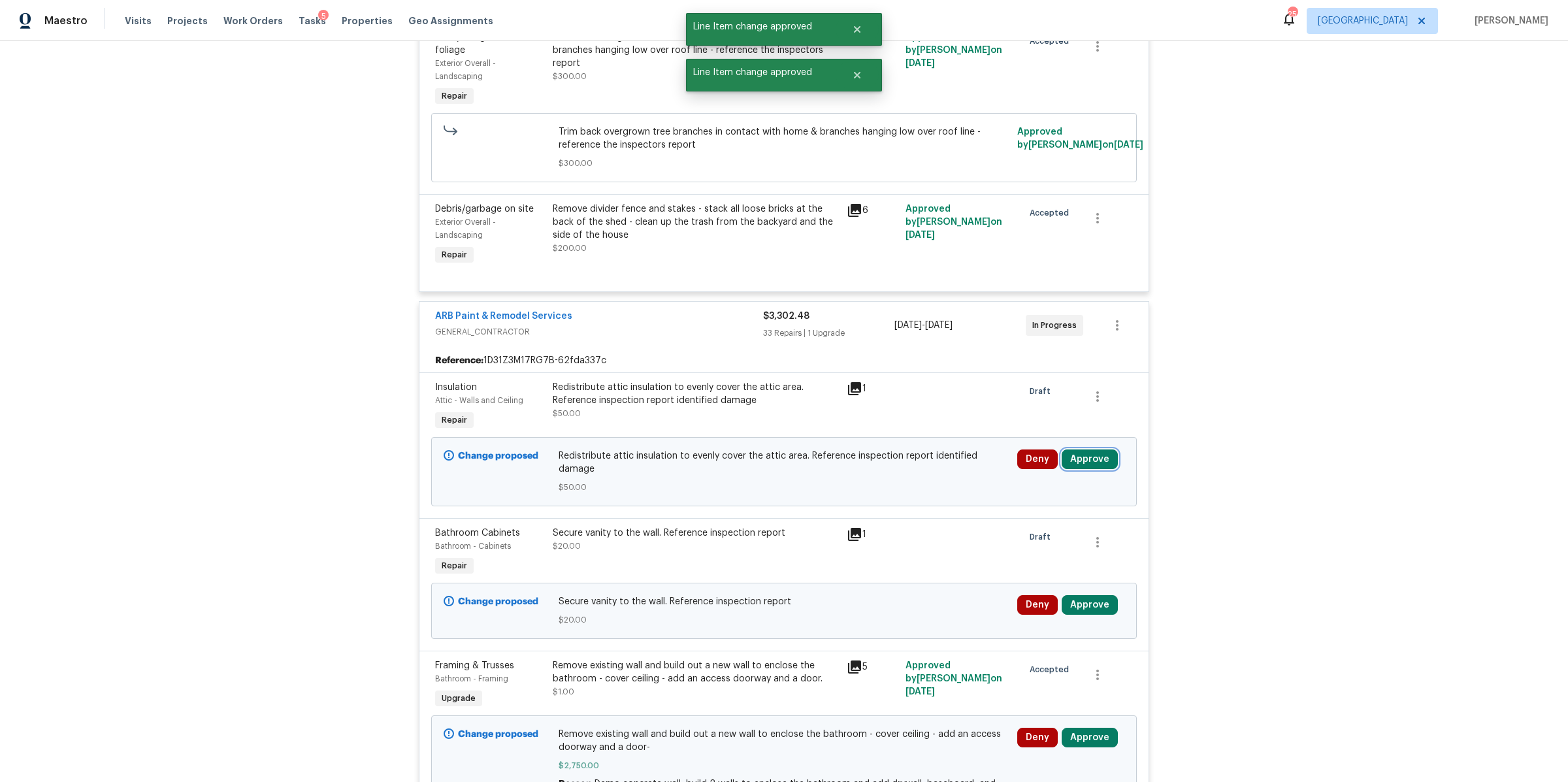
click at [1083, 459] on button "Approve" at bounding box center [1090, 459] width 56 height 20
click at [892, 469] on span "Approve" at bounding box center [896, 473] width 37 height 10
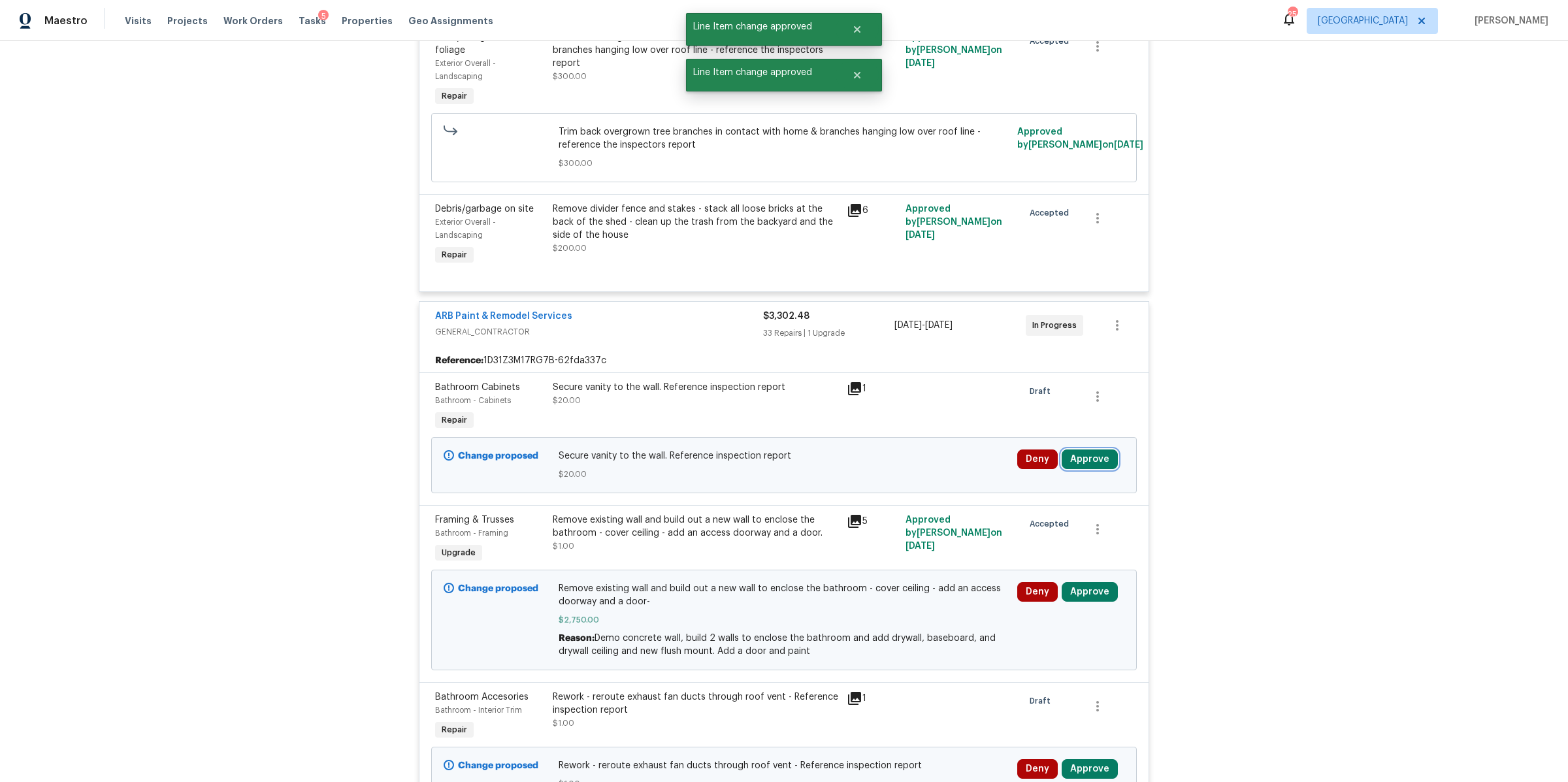
click at [1088, 462] on button "Approve" at bounding box center [1090, 459] width 56 height 20
click at [888, 473] on span "Approve" at bounding box center [896, 473] width 37 height 10
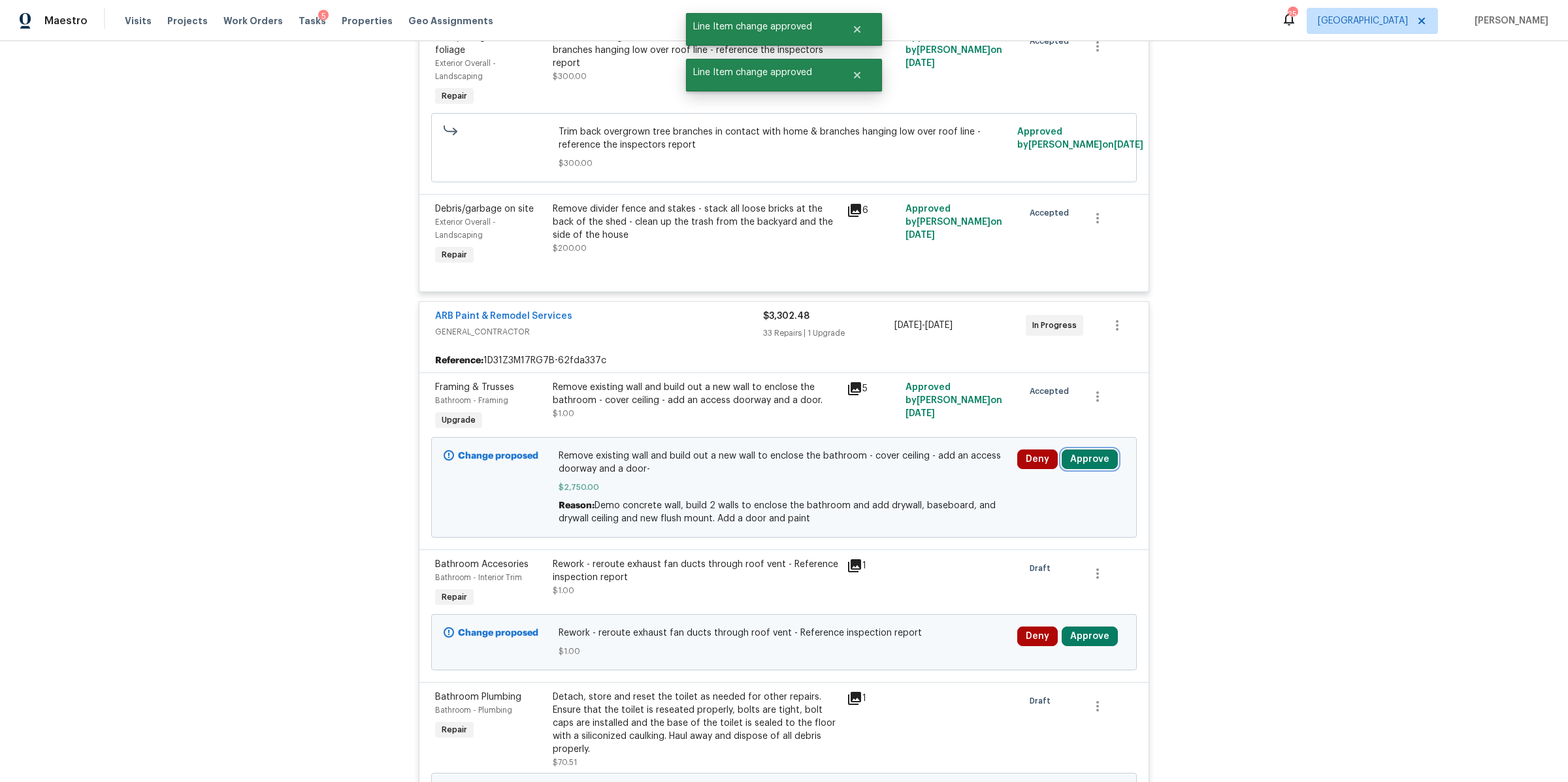
click at [1079, 464] on button "Approve" at bounding box center [1090, 459] width 56 height 20
click at [890, 477] on span "Approve" at bounding box center [896, 473] width 37 height 10
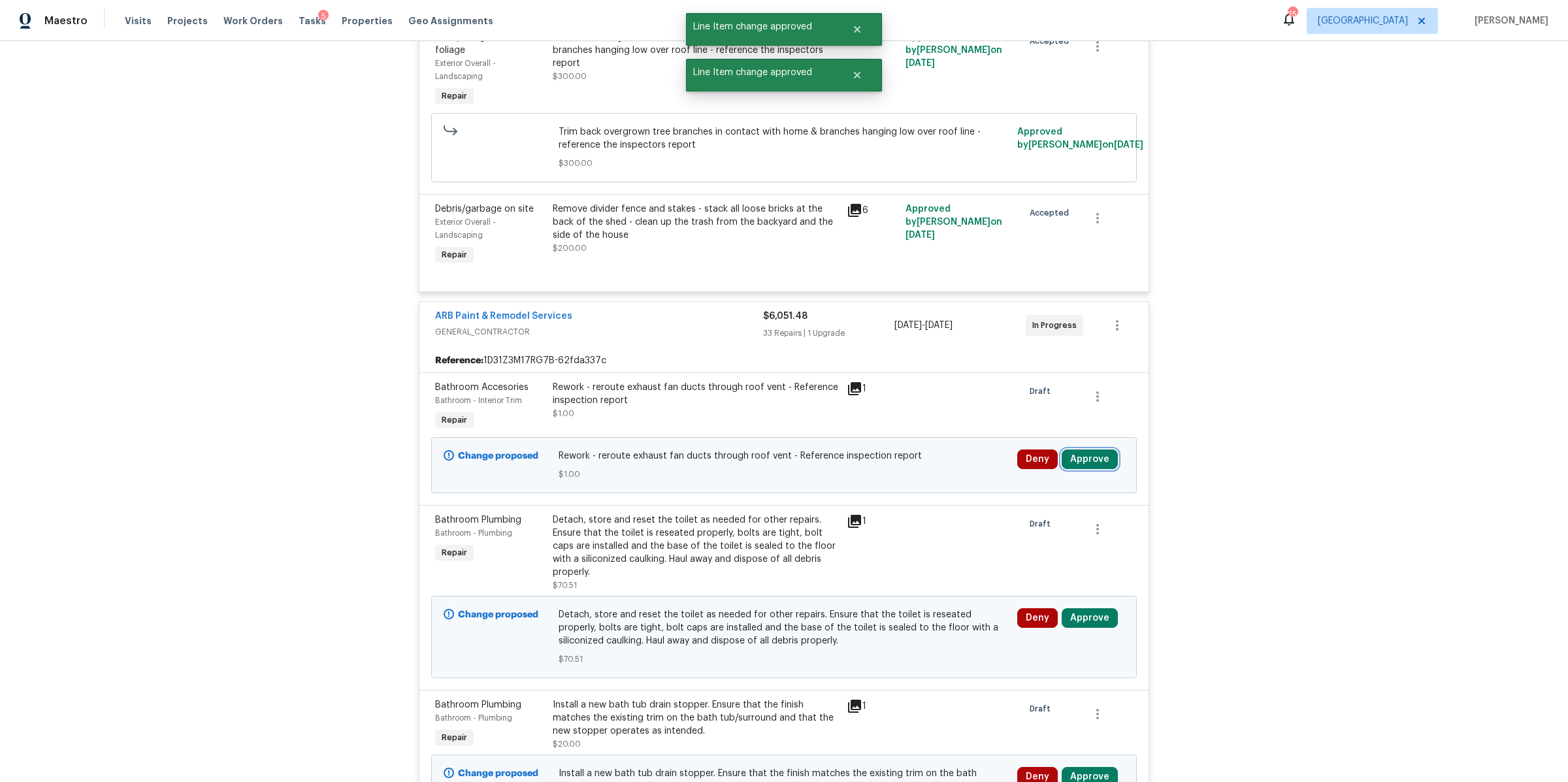
click at [1093, 466] on button "Approve" at bounding box center [1090, 459] width 56 height 20
click at [910, 475] on span "Approve" at bounding box center [896, 473] width 37 height 10
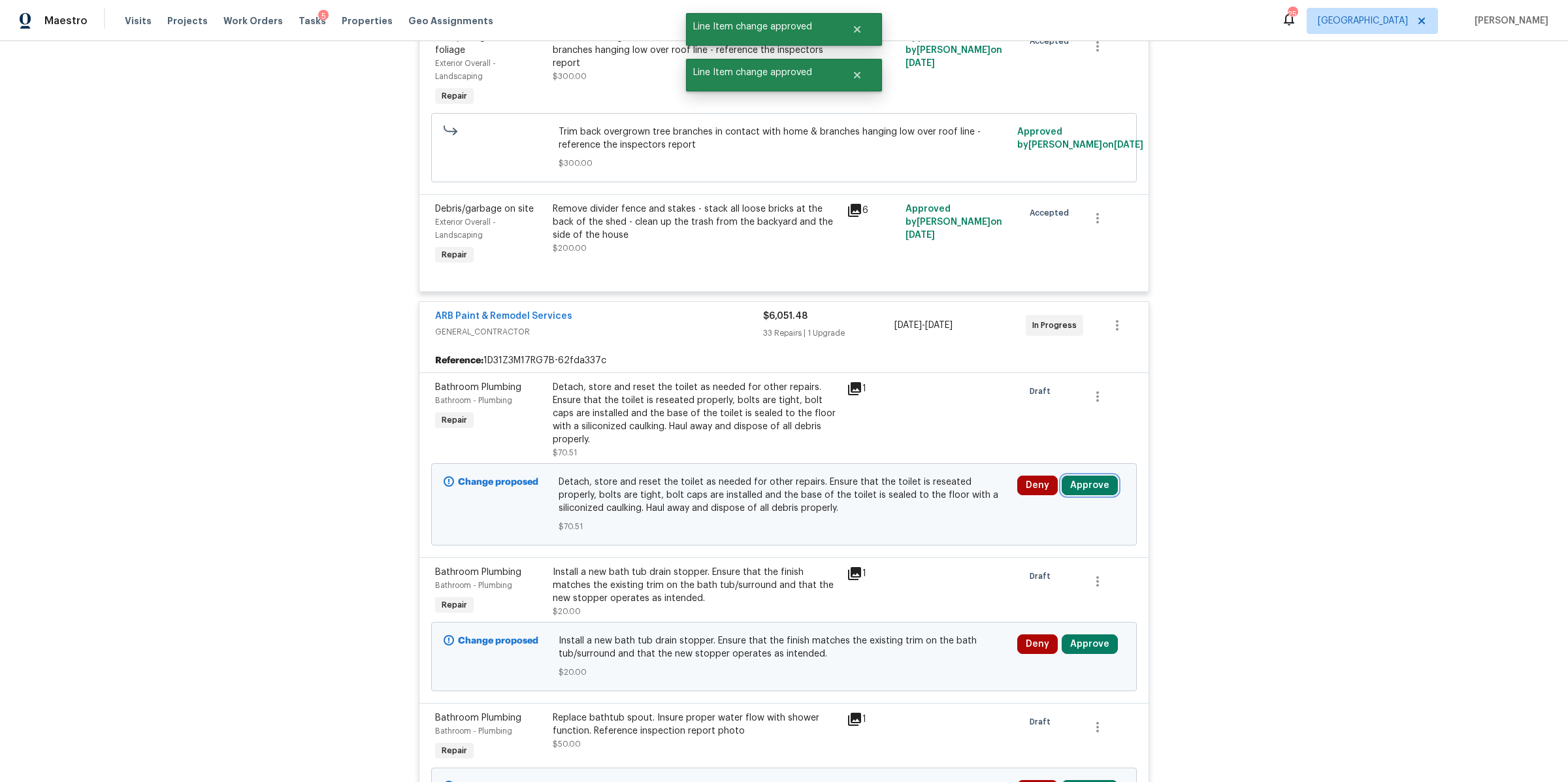
click at [1086, 479] on button "Approve" at bounding box center [1090, 485] width 56 height 20
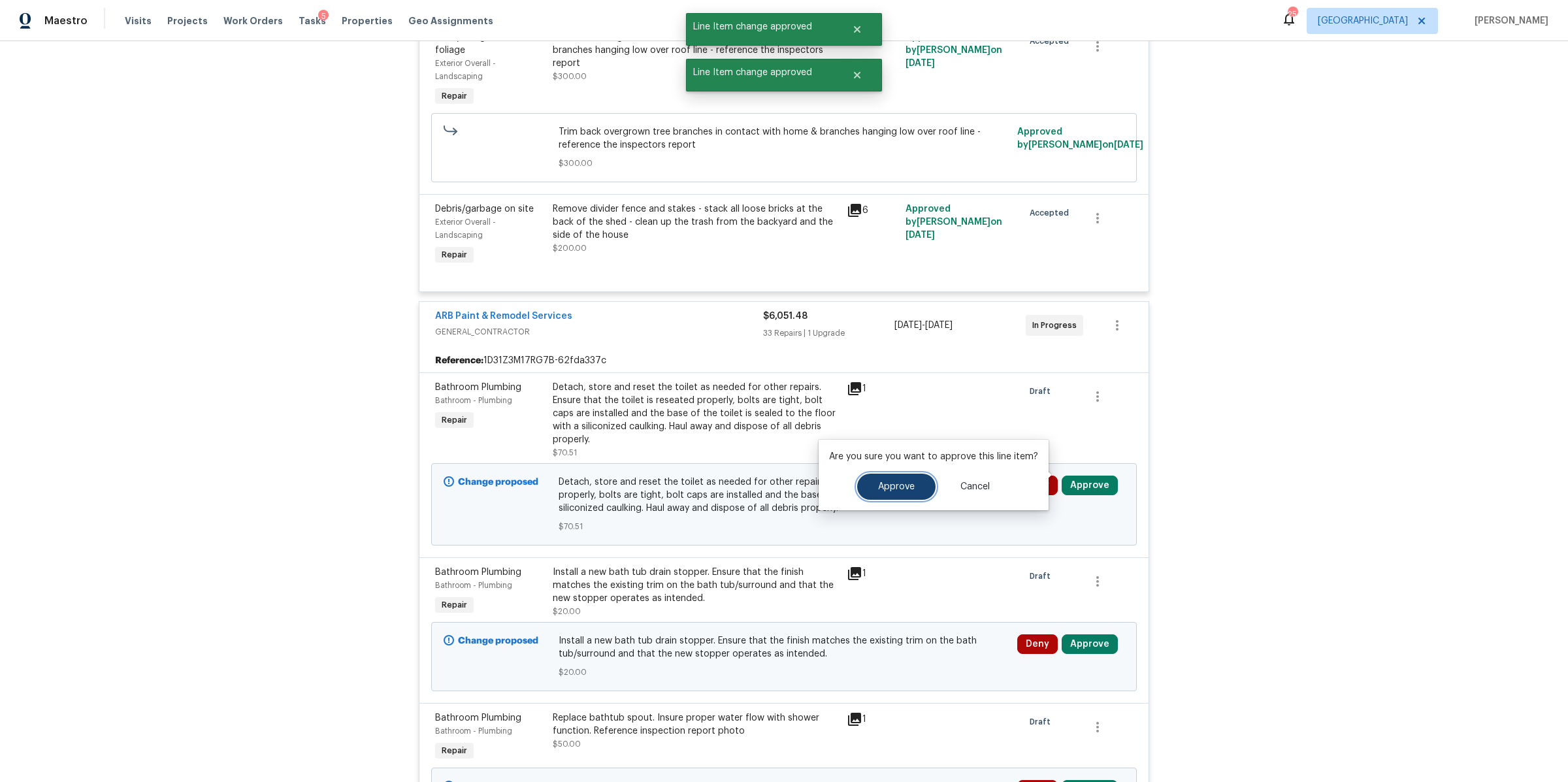
click at [885, 483] on span "Approve" at bounding box center [896, 487] width 37 height 10
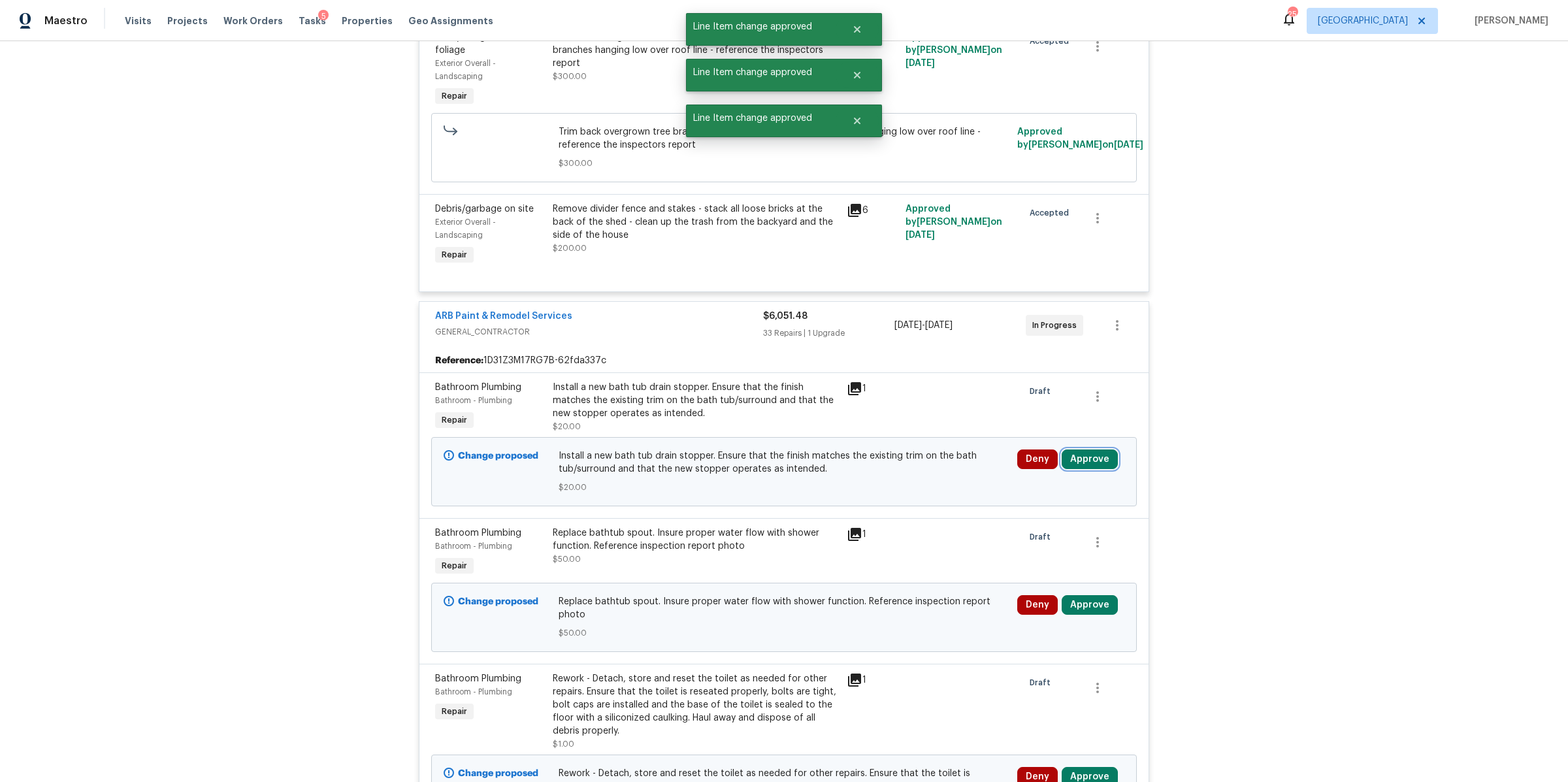
click at [1094, 455] on button "Approve" at bounding box center [1090, 459] width 56 height 20
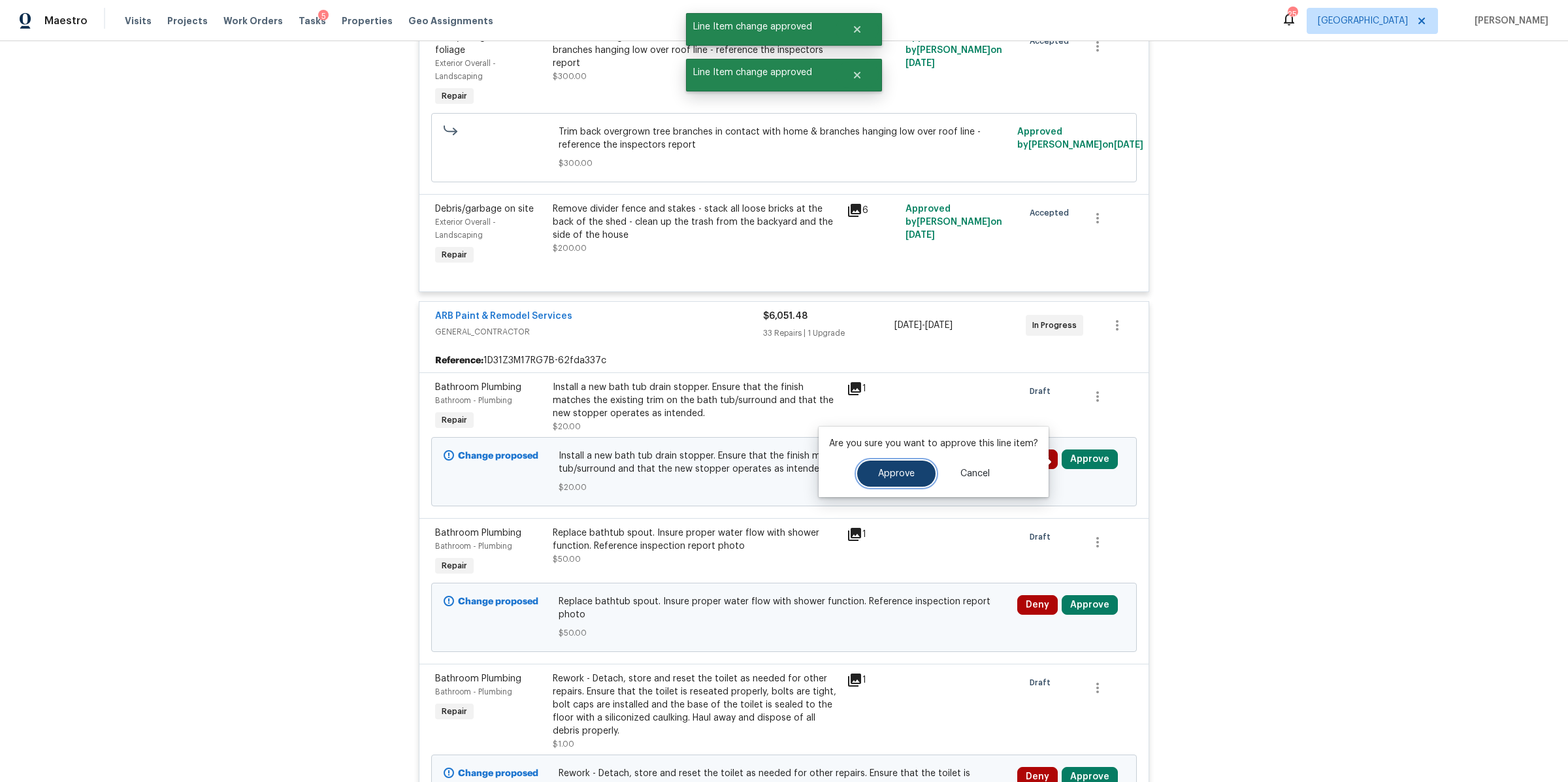
click at [882, 470] on span "Approve" at bounding box center [896, 473] width 37 height 10
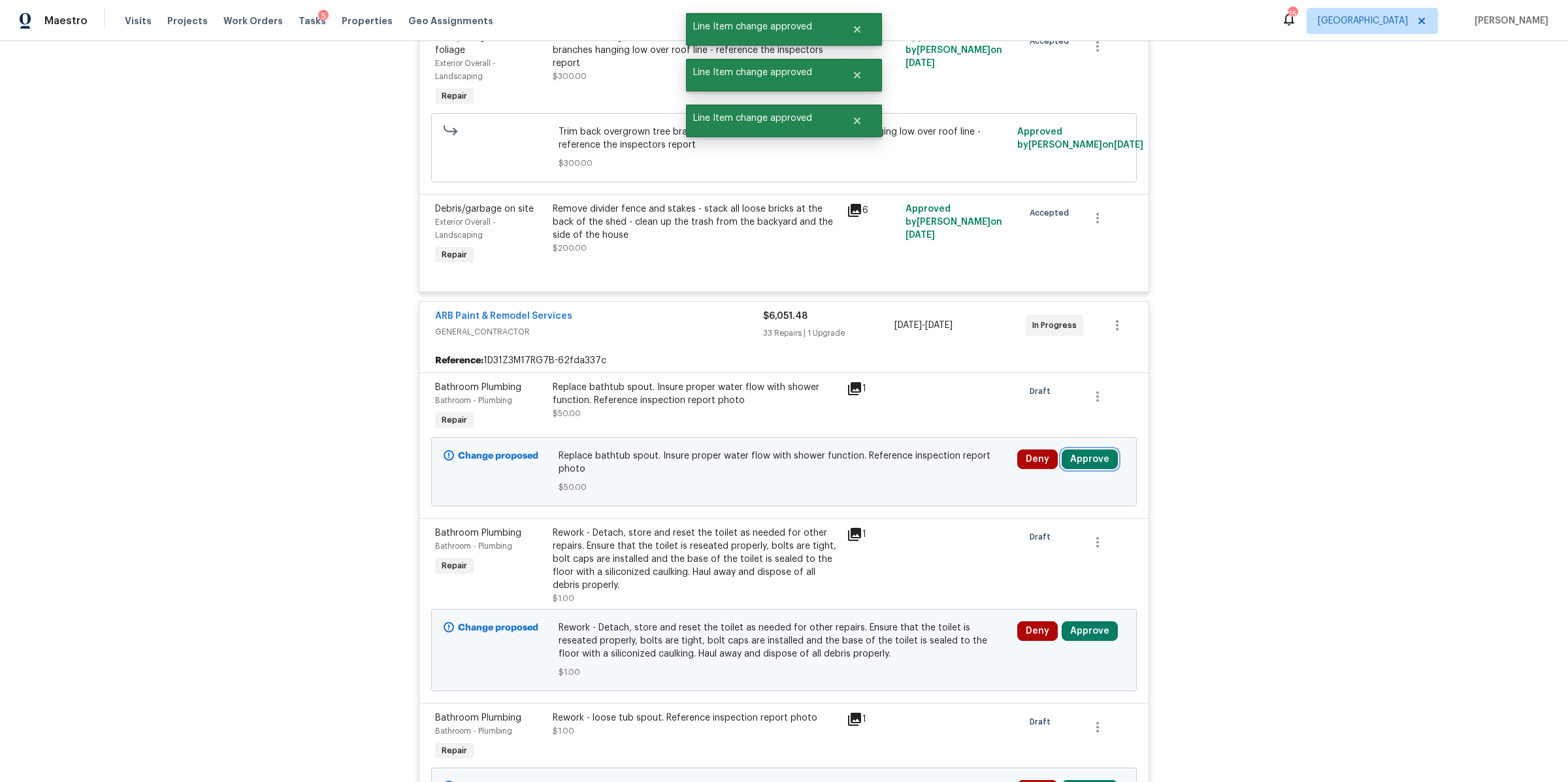
click at [1081, 454] on button "Approve" at bounding box center [1090, 459] width 56 height 20
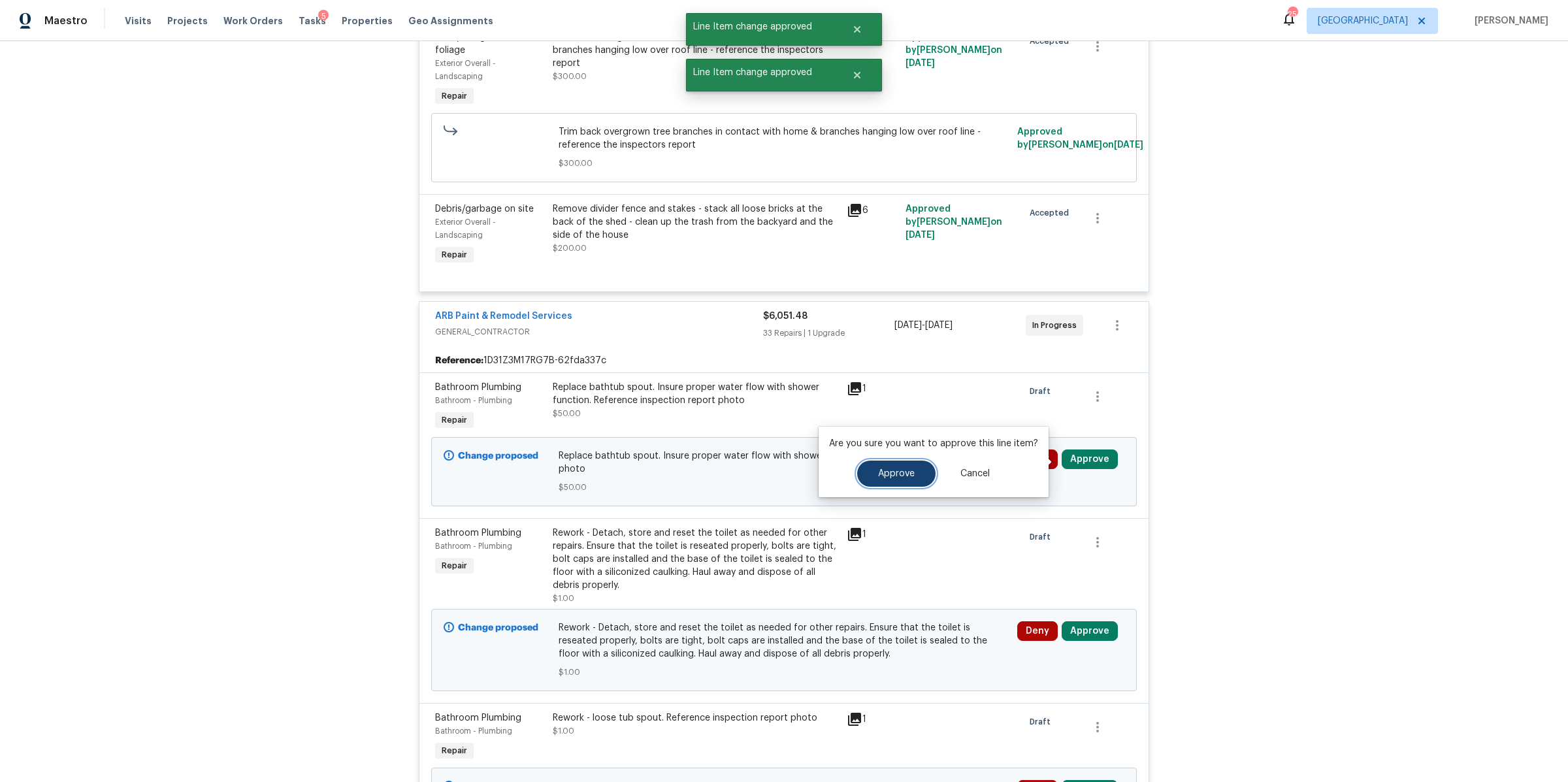
click at [893, 475] on span "Approve" at bounding box center [896, 473] width 37 height 10
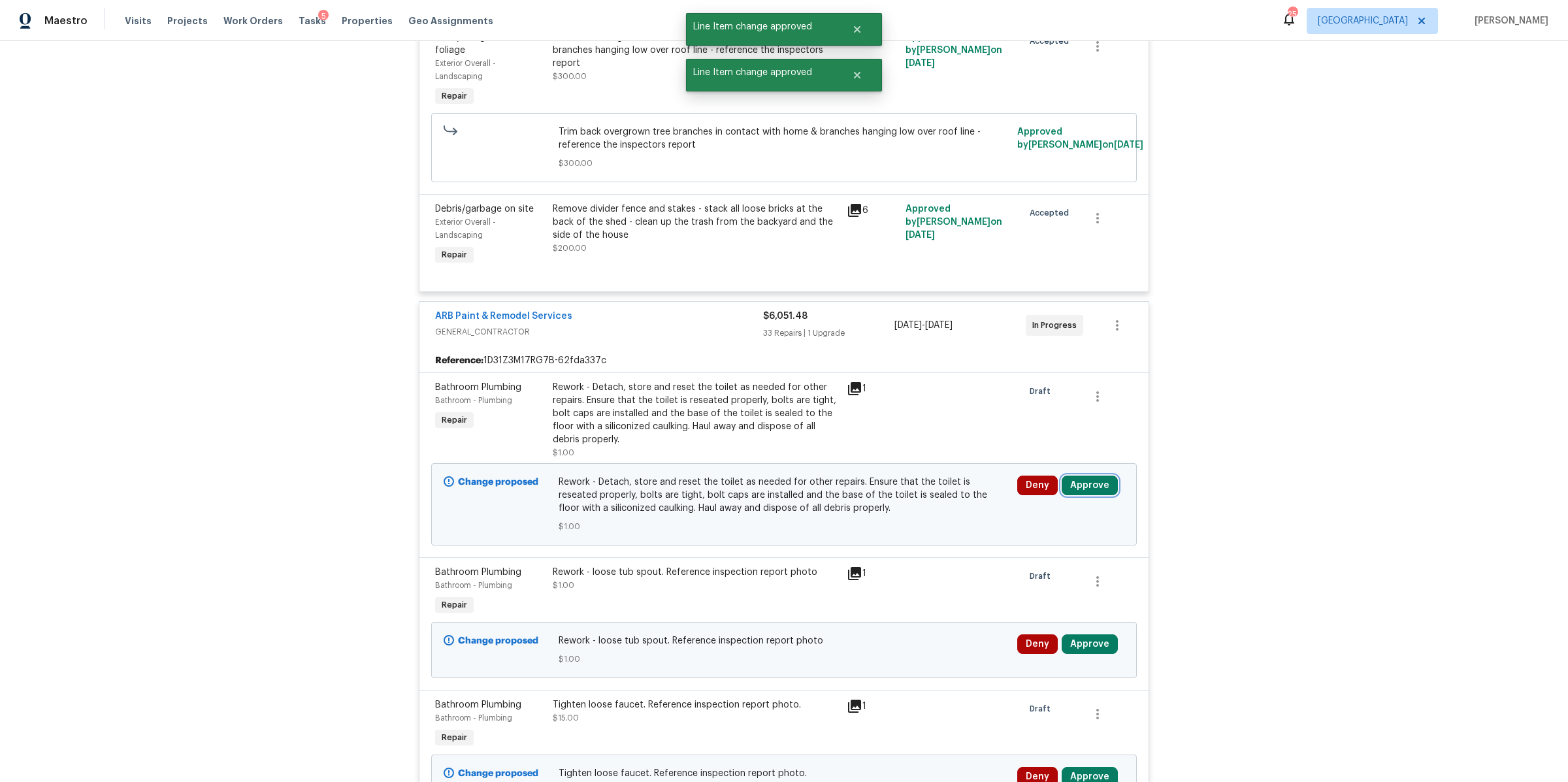
click at [1097, 488] on button "Approve" at bounding box center [1090, 485] width 56 height 20
click at [882, 500] on span "Approve" at bounding box center [896, 500] width 37 height 10
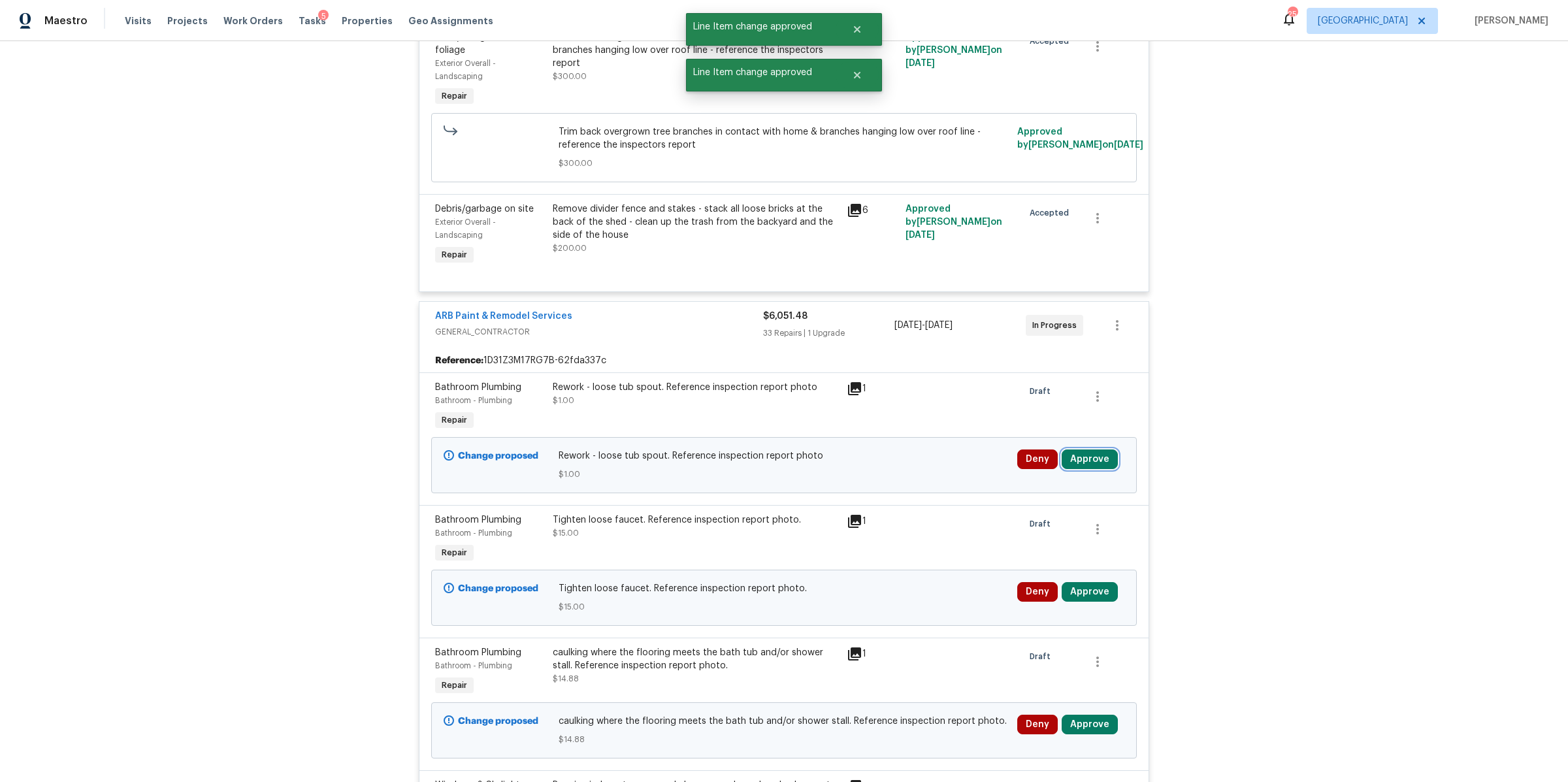
click at [1089, 454] on button "Approve" at bounding box center [1090, 459] width 56 height 20
click at [892, 472] on span "Approve" at bounding box center [896, 473] width 37 height 10
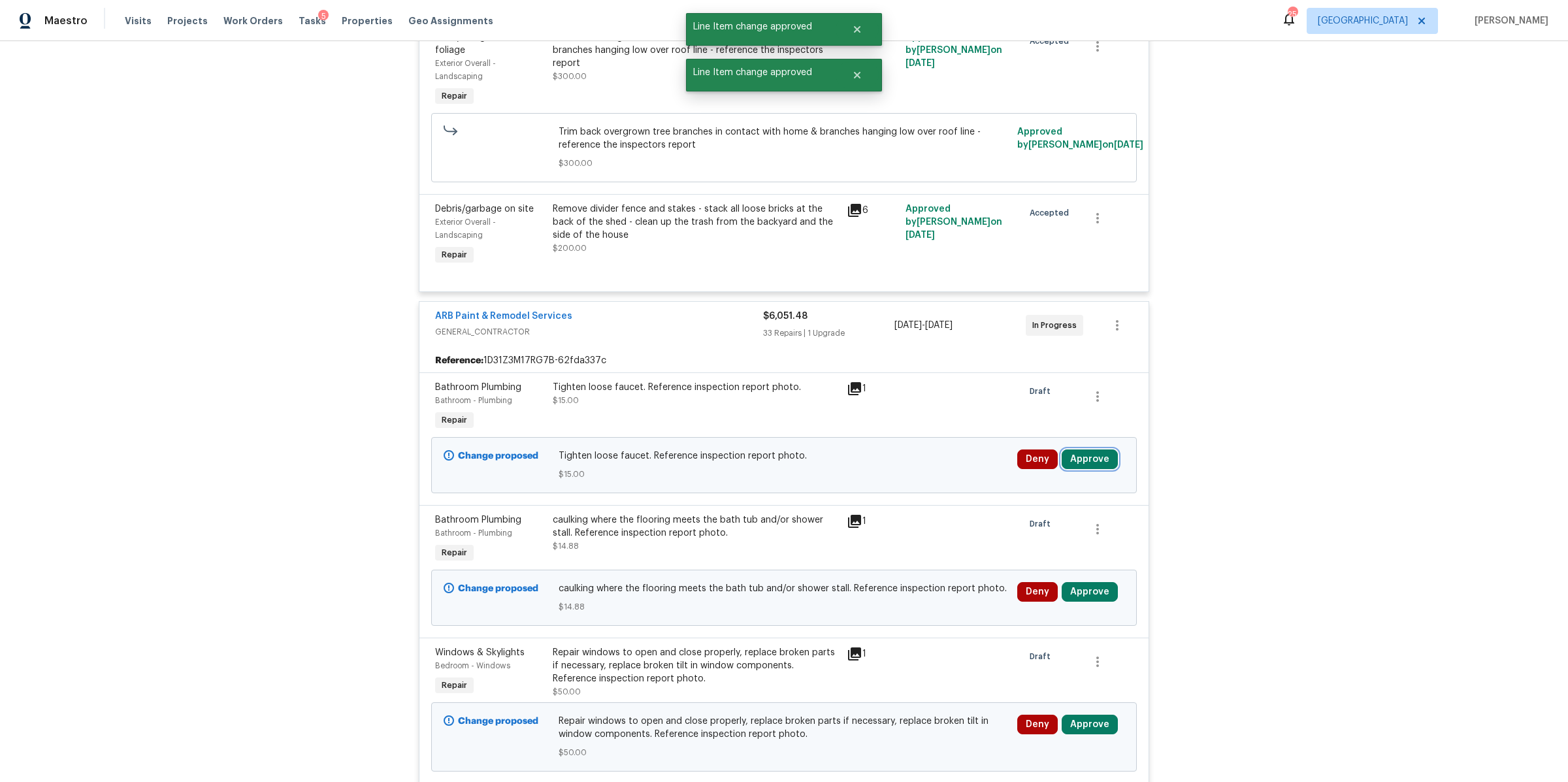
click at [1084, 460] on button "Approve" at bounding box center [1090, 459] width 56 height 20
click at [898, 473] on span "Approve" at bounding box center [896, 473] width 37 height 10
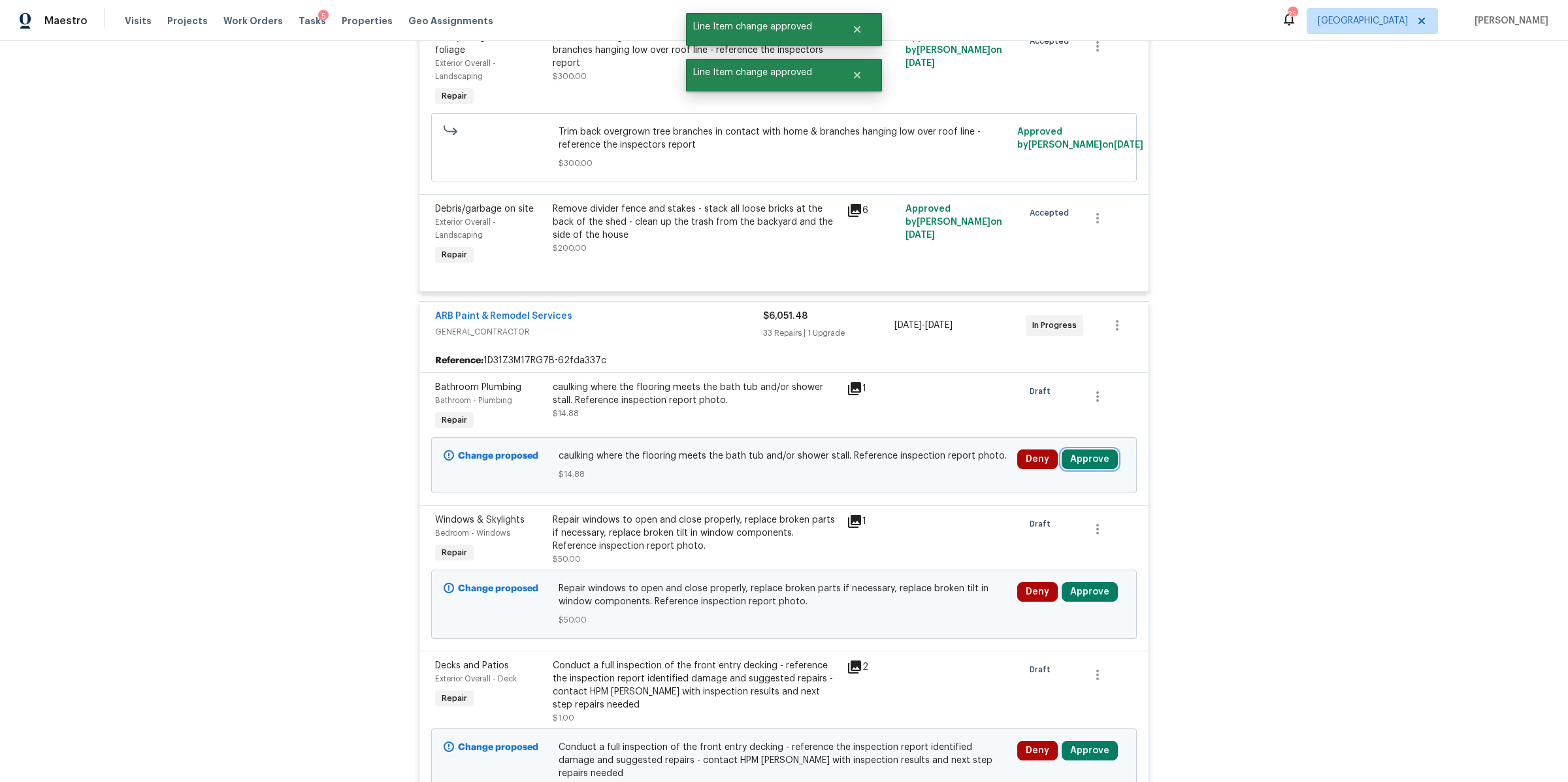
click at [1093, 465] on button "Approve" at bounding box center [1090, 459] width 56 height 20
click at [888, 473] on span "Approve" at bounding box center [896, 473] width 37 height 10
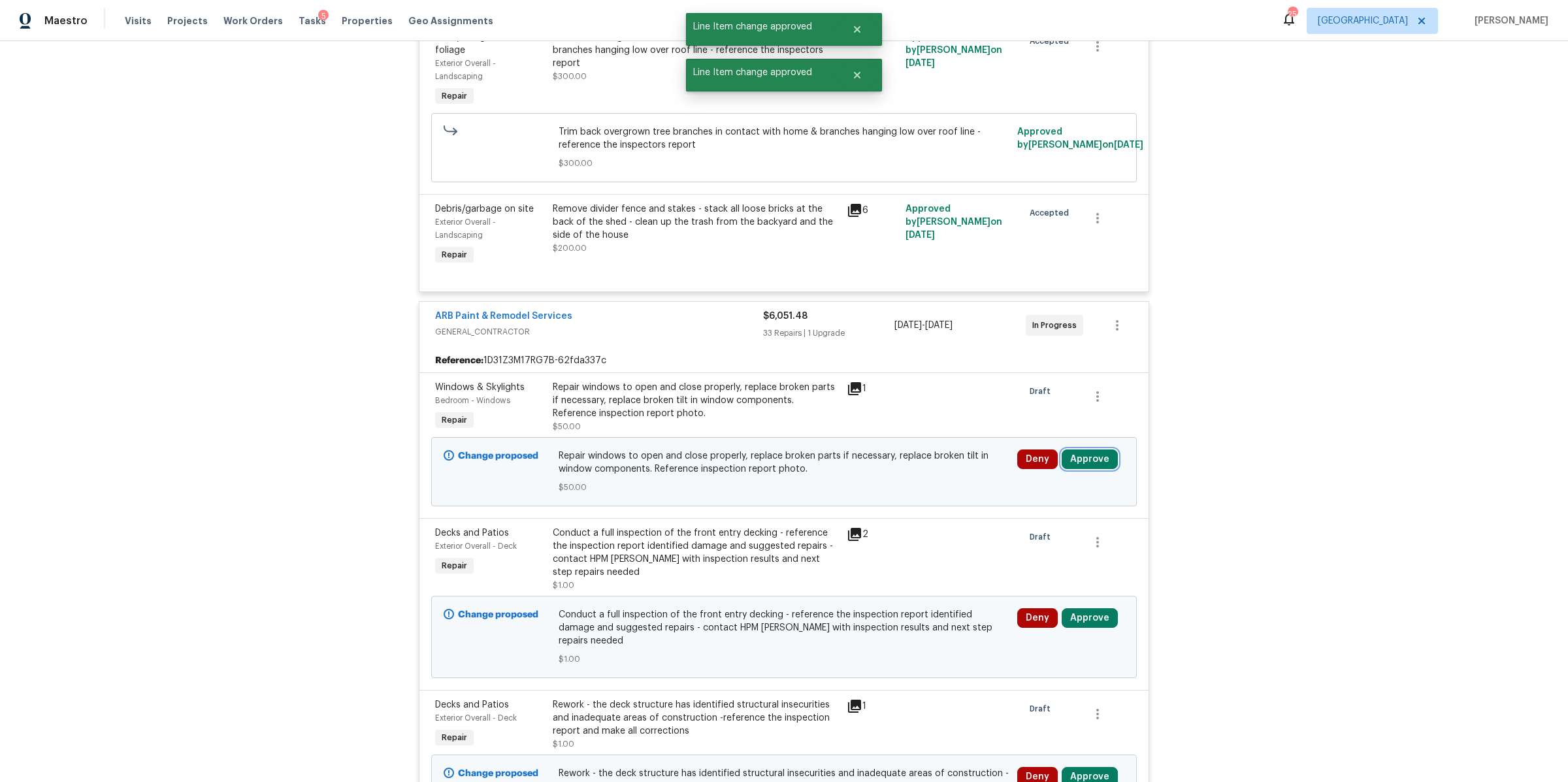
click at [1079, 463] on button "Approve" at bounding box center [1090, 459] width 56 height 20
click at [895, 479] on button "Approve" at bounding box center [897, 473] width 78 height 26
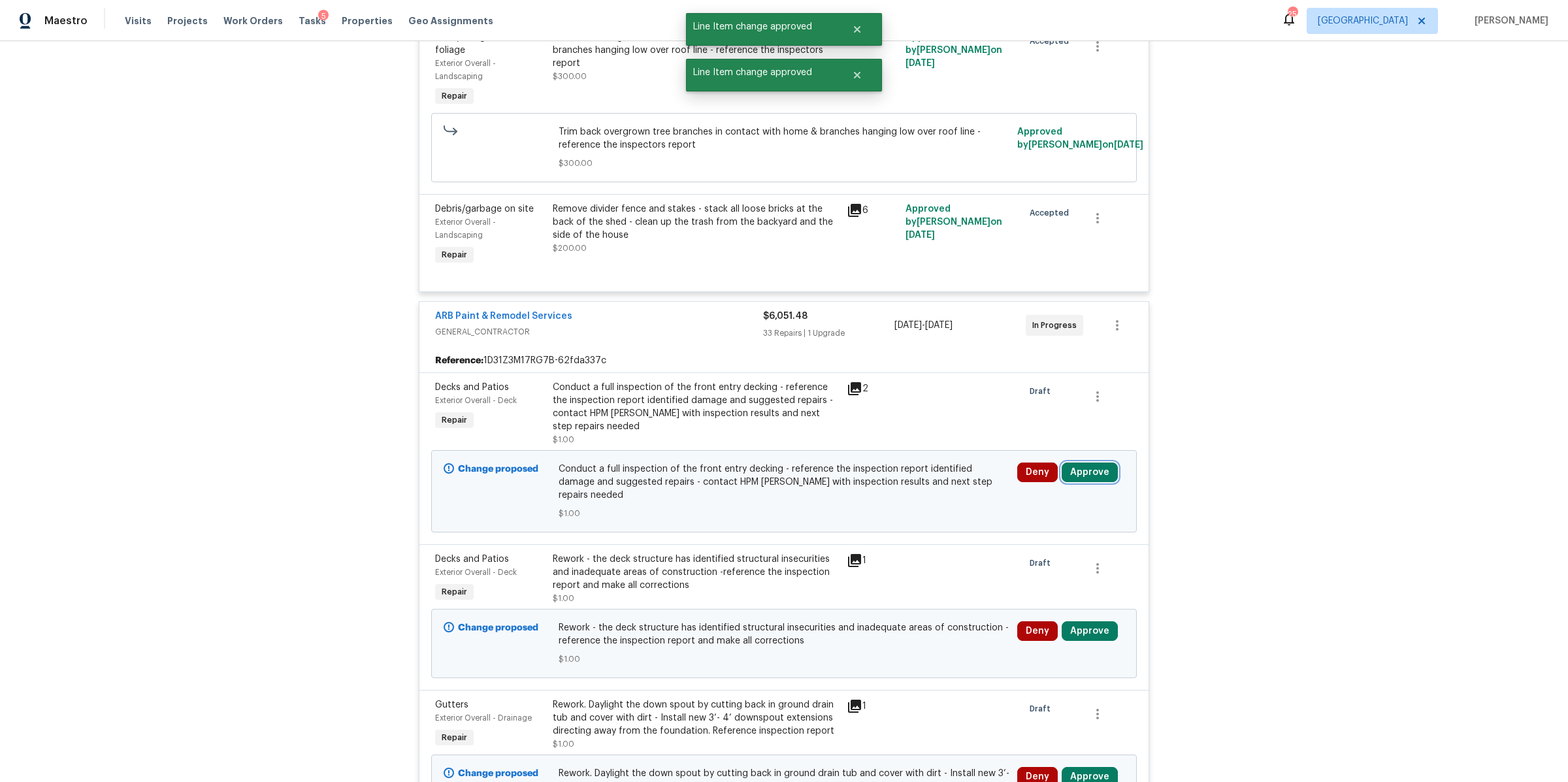
click at [1096, 473] on button "Approve" at bounding box center [1090, 472] width 56 height 20
click at [893, 488] on span "Approve" at bounding box center [896, 487] width 37 height 10
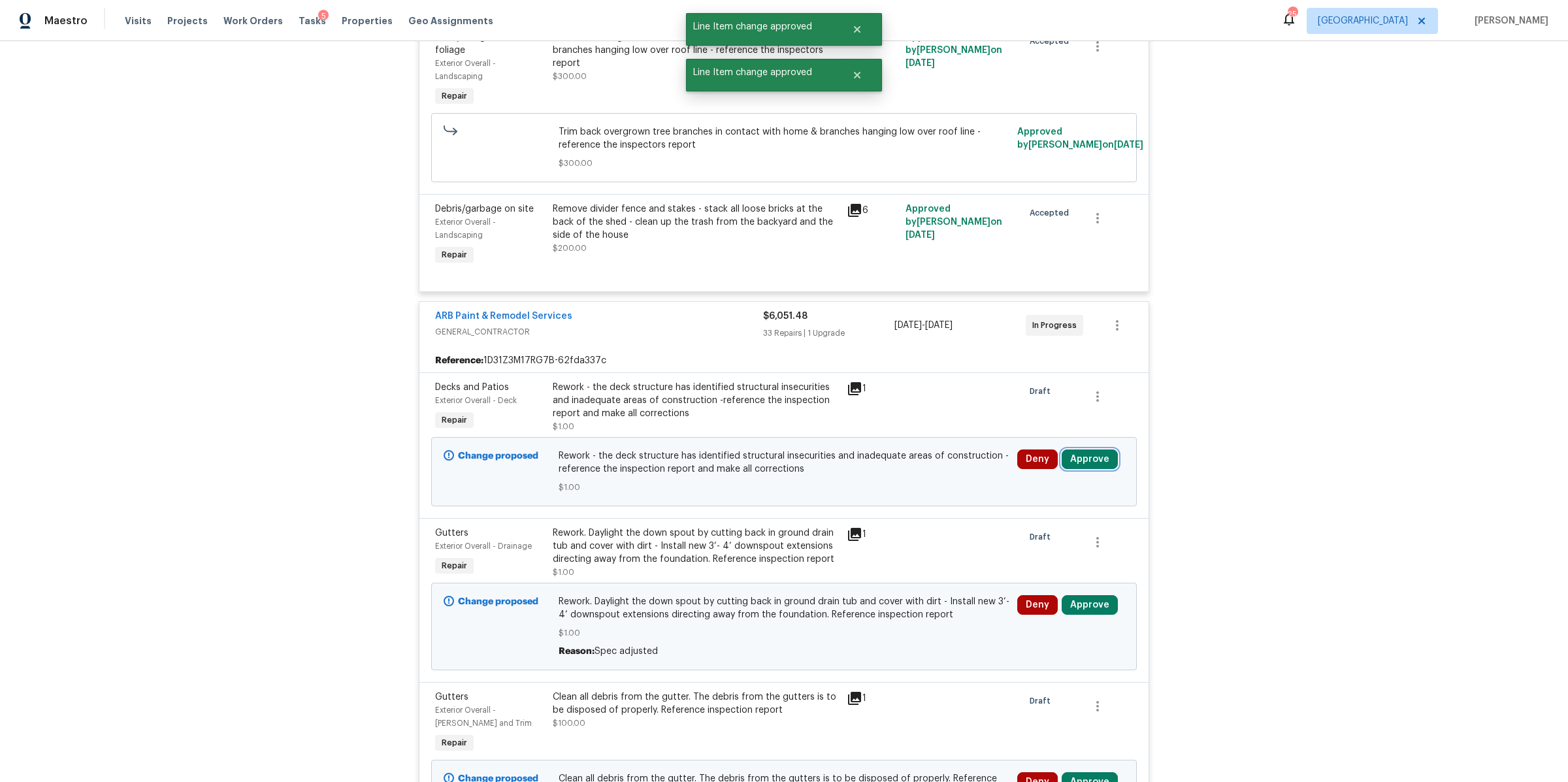
click at [1078, 460] on button "Approve" at bounding box center [1090, 459] width 56 height 20
click at [907, 470] on span "Approve" at bounding box center [896, 473] width 37 height 10
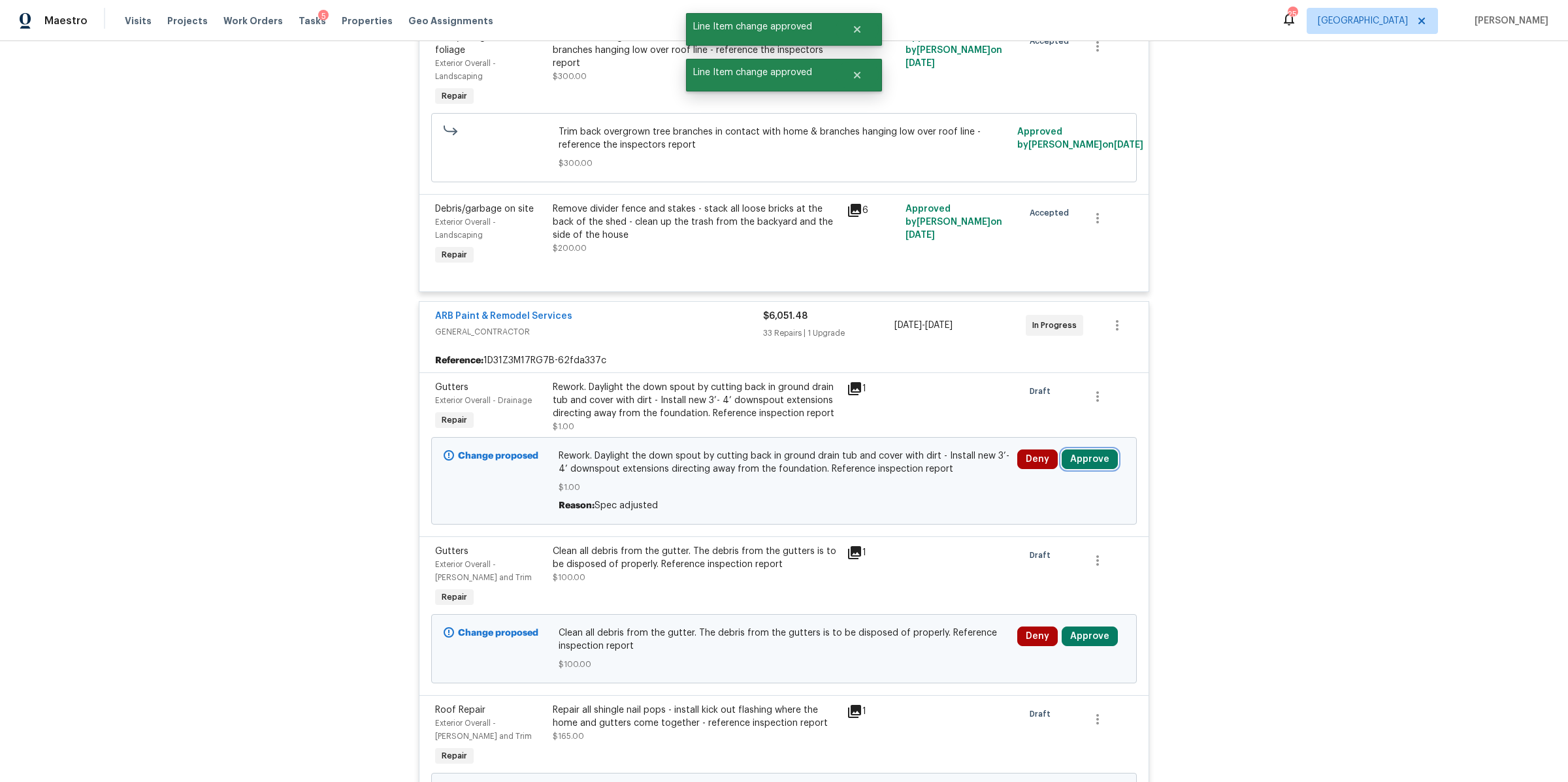
click at [1088, 463] on button "Approve" at bounding box center [1090, 459] width 56 height 20
click at [899, 465] on button "Approve" at bounding box center [897, 473] width 78 height 26
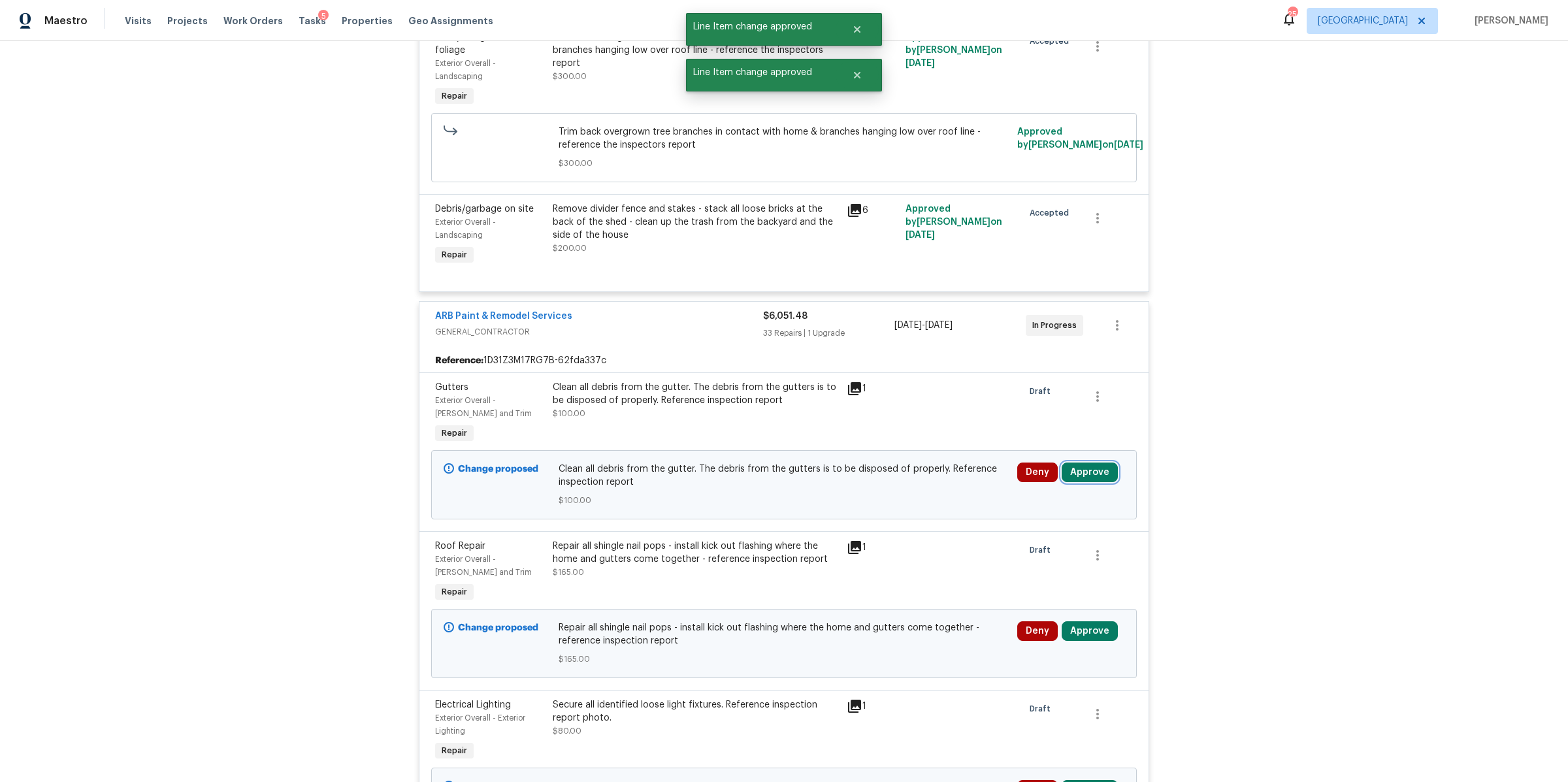
click at [1082, 476] on button "Approve" at bounding box center [1090, 472] width 56 height 20
click at [926, 480] on button "Approve" at bounding box center [897, 486] width 78 height 26
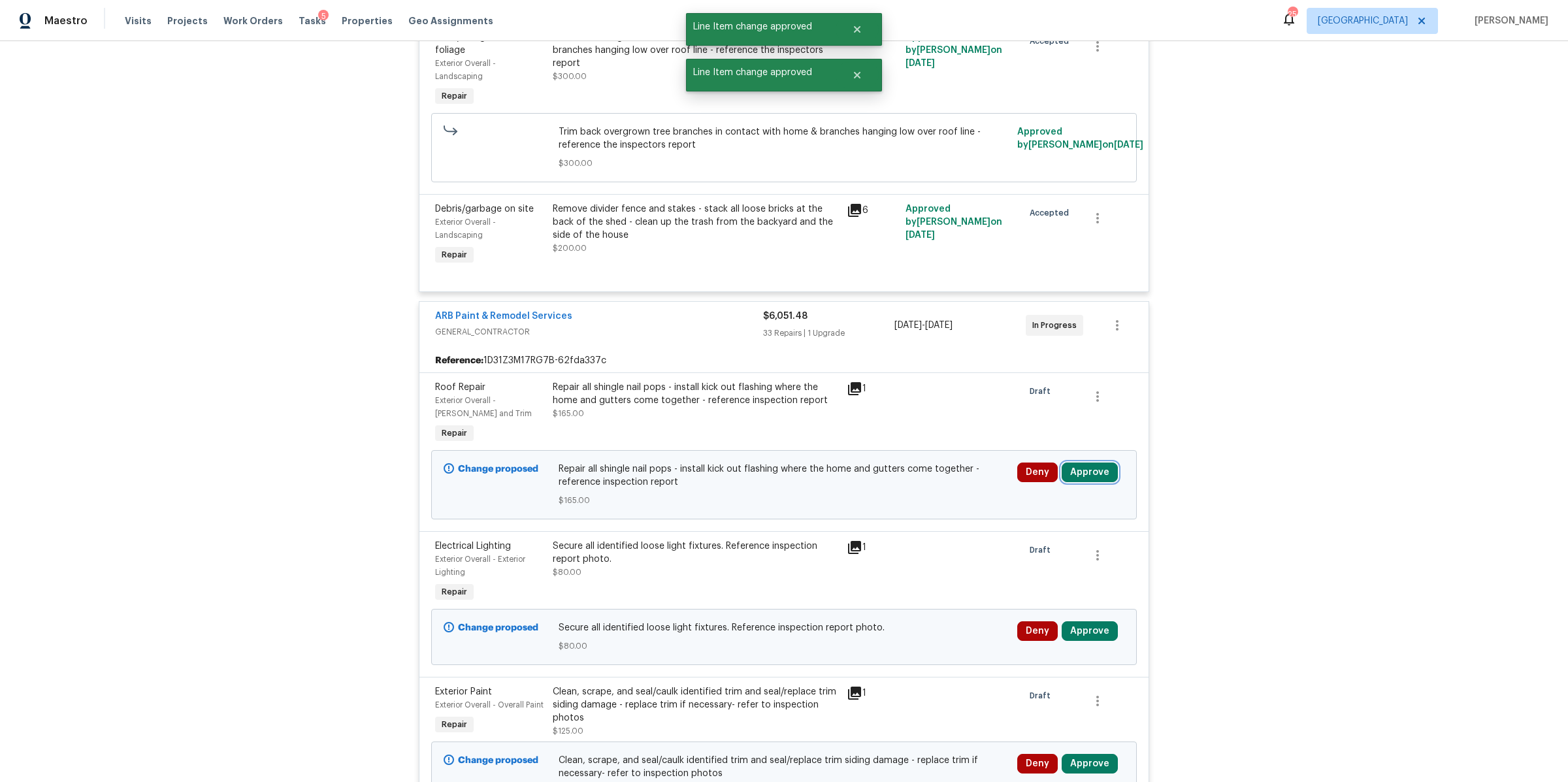
drag, startPoint x: 1083, startPoint y: 474, endPoint x: 1059, endPoint y: 471, distance: 24.2
click at [1083, 473] on button "Approve" at bounding box center [1090, 472] width 56 height 20
click at [895, 487] on span "Approve" at bounding box center [896, 487] width 37 height 10
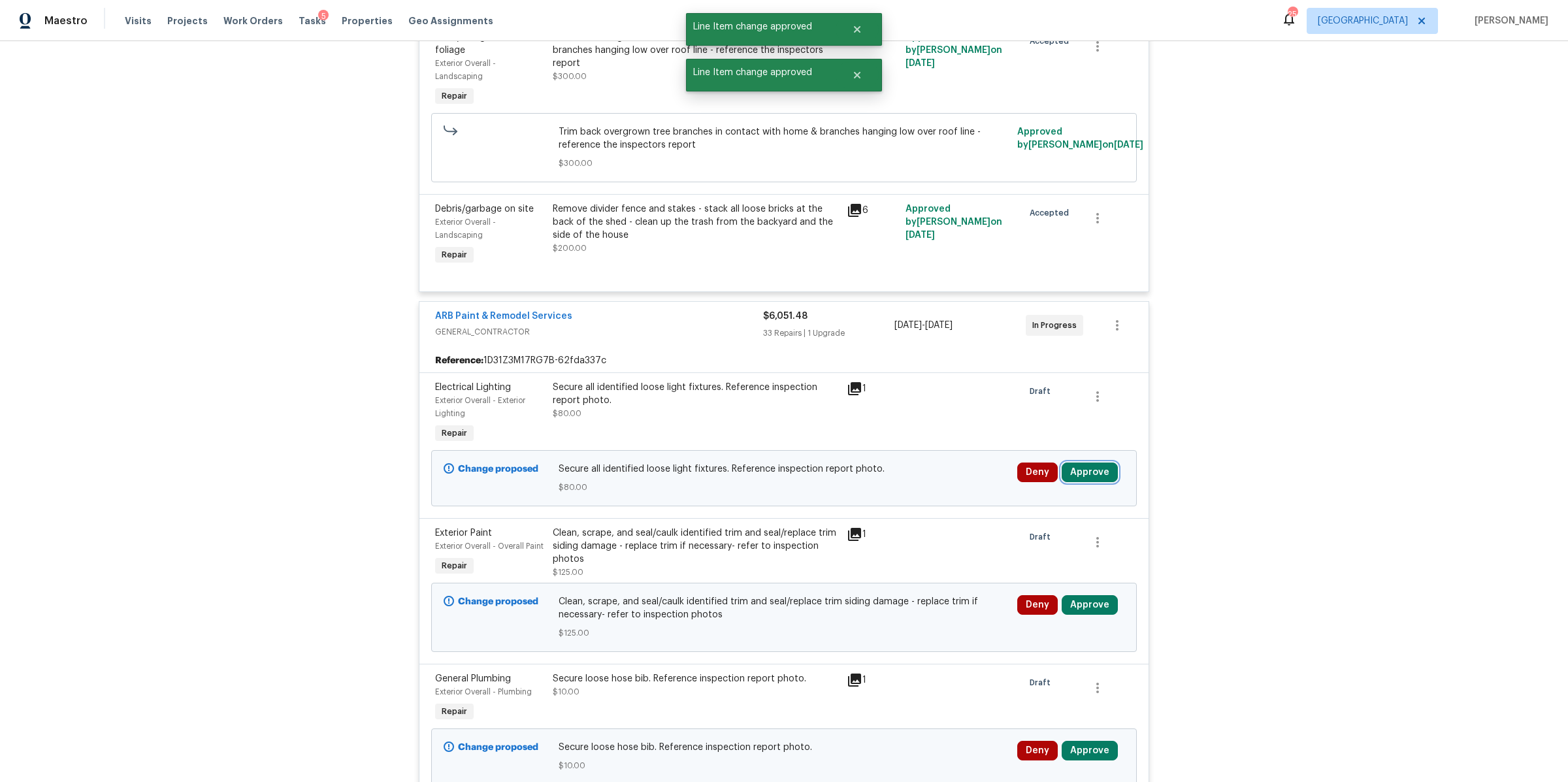
click at [1093, 472] on button "Approve" at bounding box center [1090, 472] width 56 height 20
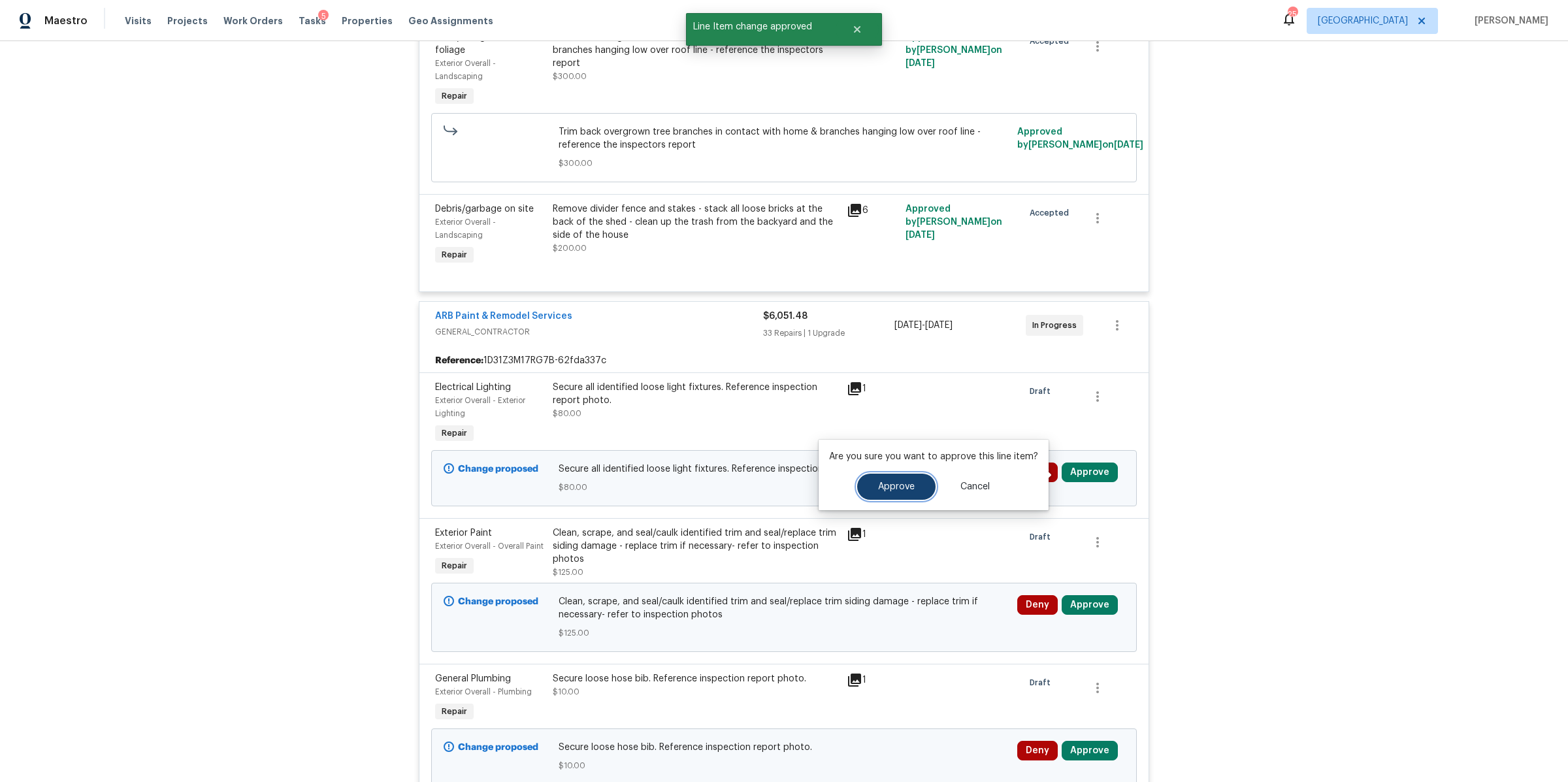
click at [907, 482] on span "Approve" at bounding box center [896, 487] width 37 height 10
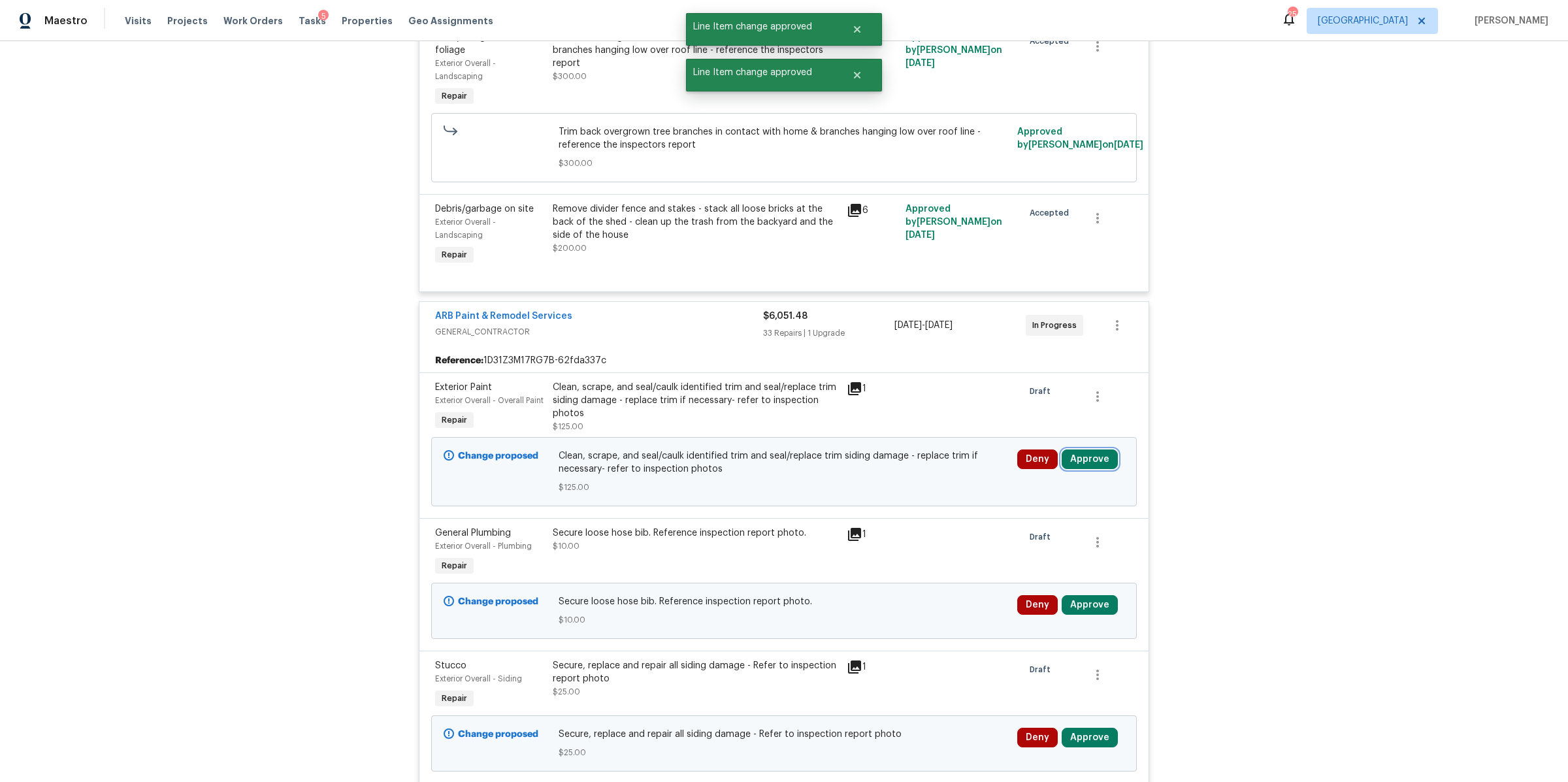
click at [1088, 466] on button "Approve" at bounding box center [1090, 459] width 56 height 20
click at [913, 477] on button "Approve" at bounding box center [897, 473] width 78 height 26
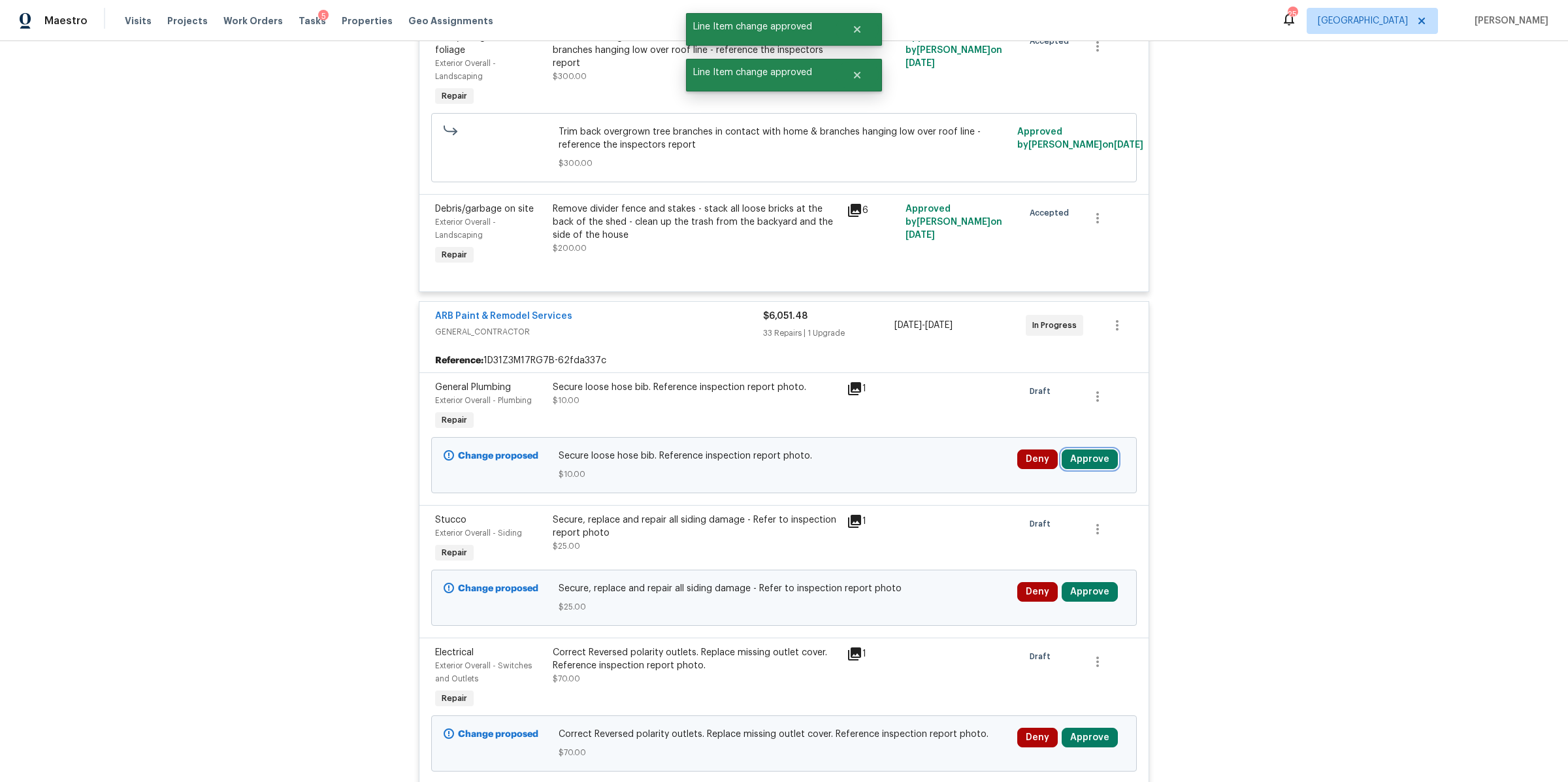
click at [1085, 463] on button "Approve" at bounding box center [1090, 459] width 56 height 20
click at [908, 467] on button "Approve" at bounding box center [897, 473] width 78 height 26
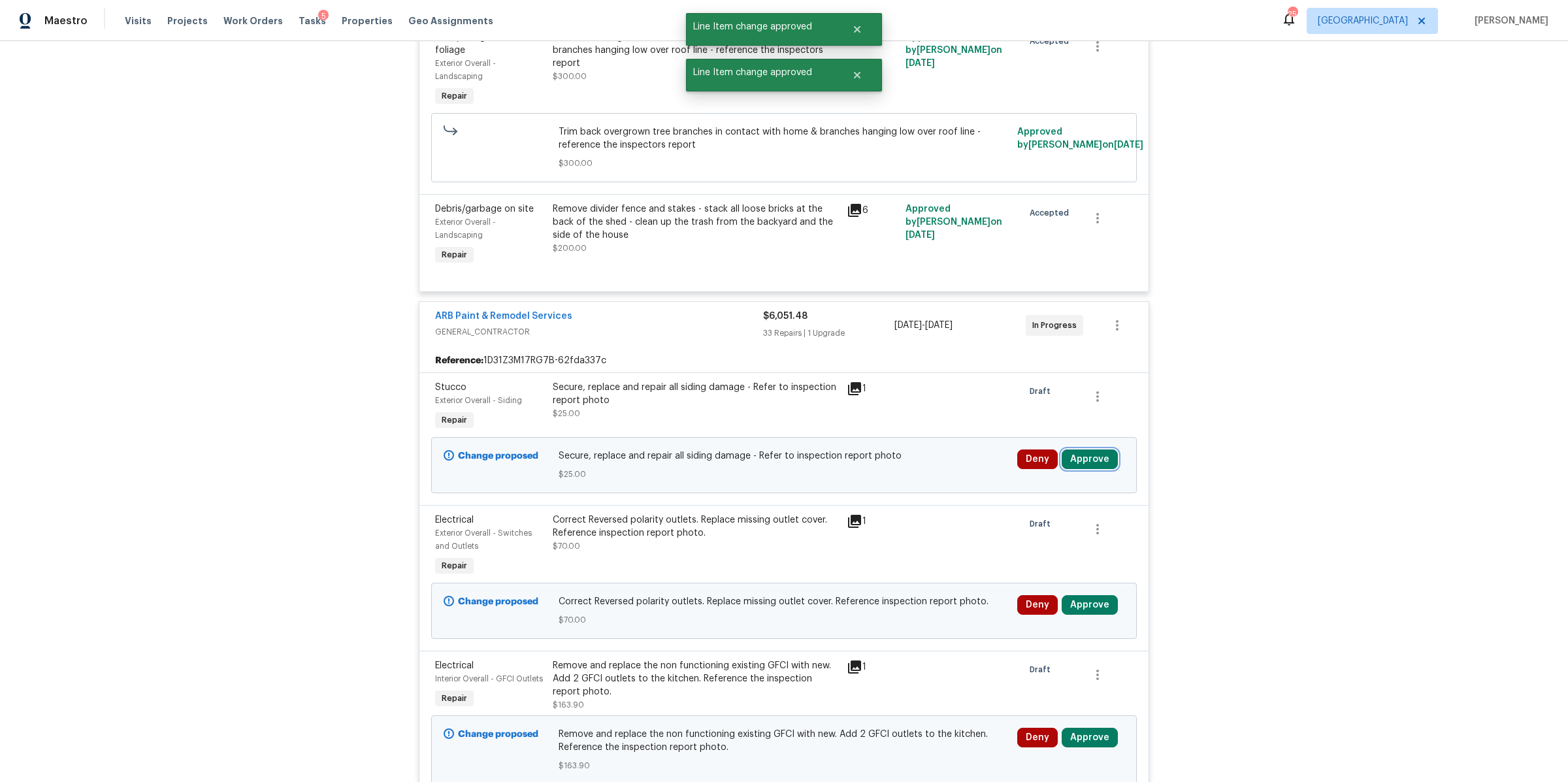
click at [1075, 464] on button "Approve" at bounding box center [1090, 459] width 56 height 20
click at [912, 477] on button "Approve" at bounding box center [897, 473] width 78 height 26
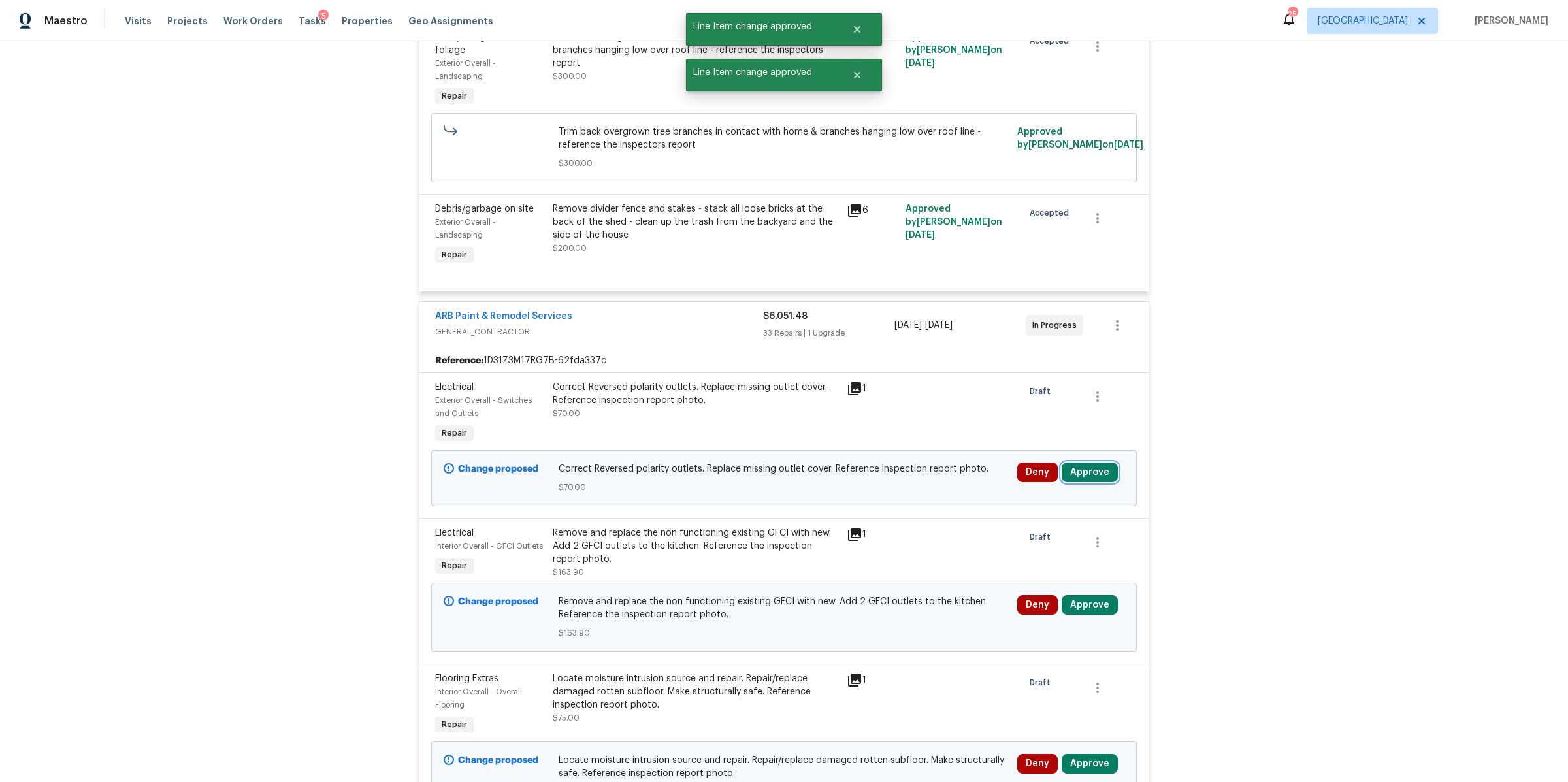
click at [1089, 464] on button "Approve" at bounding box center [1090, 472] width 56 height 20
click at [910, 485] on span "Approve" at bounding box center [896, 487] width 37 height 10
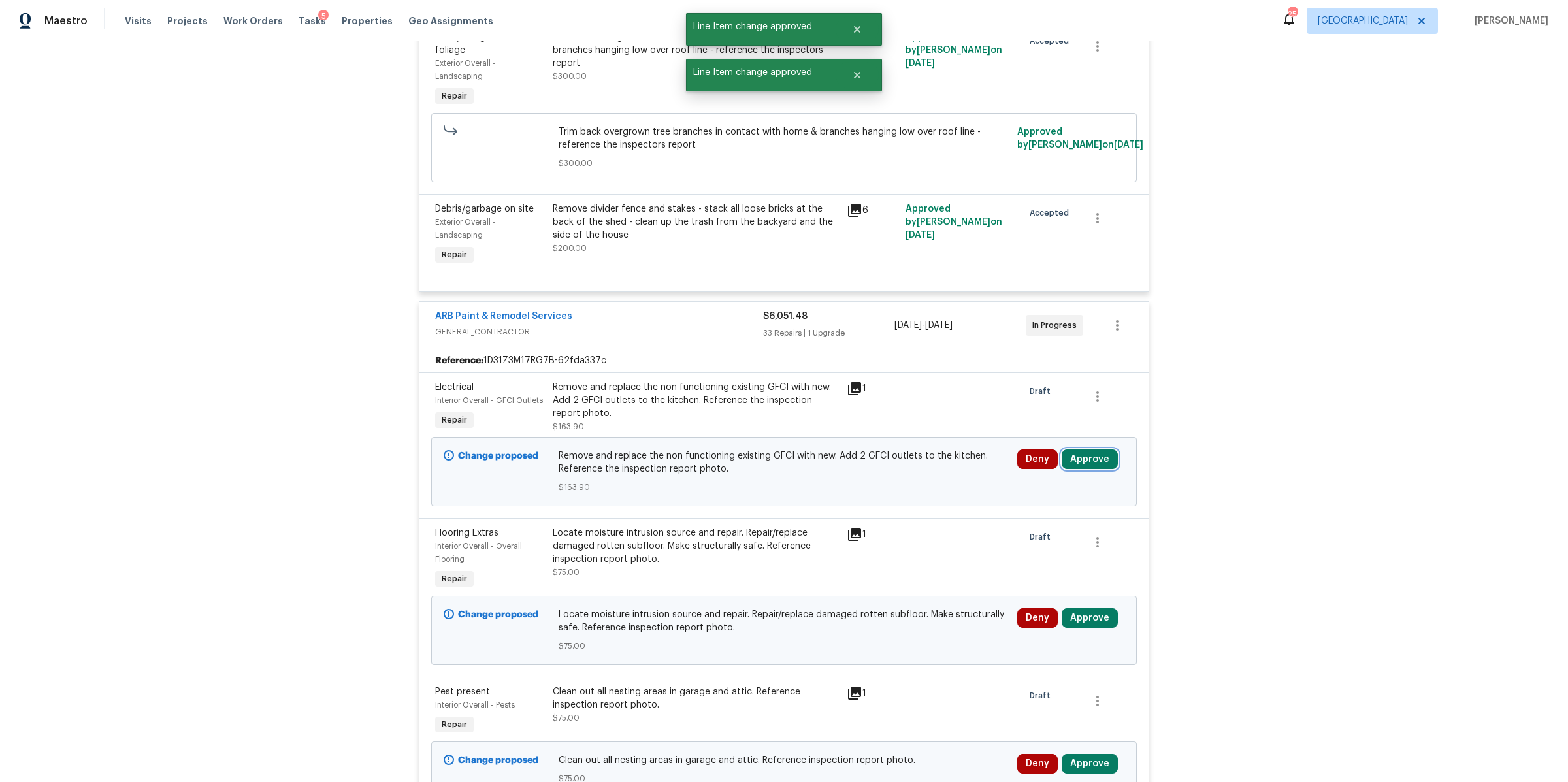
click at [1093, 459] on button "Approve" at bounding box center [1090, 459] width 56 height 20
click at [901, 472] on span "Approve" at bounding box center [896, 473] width 37 height 10
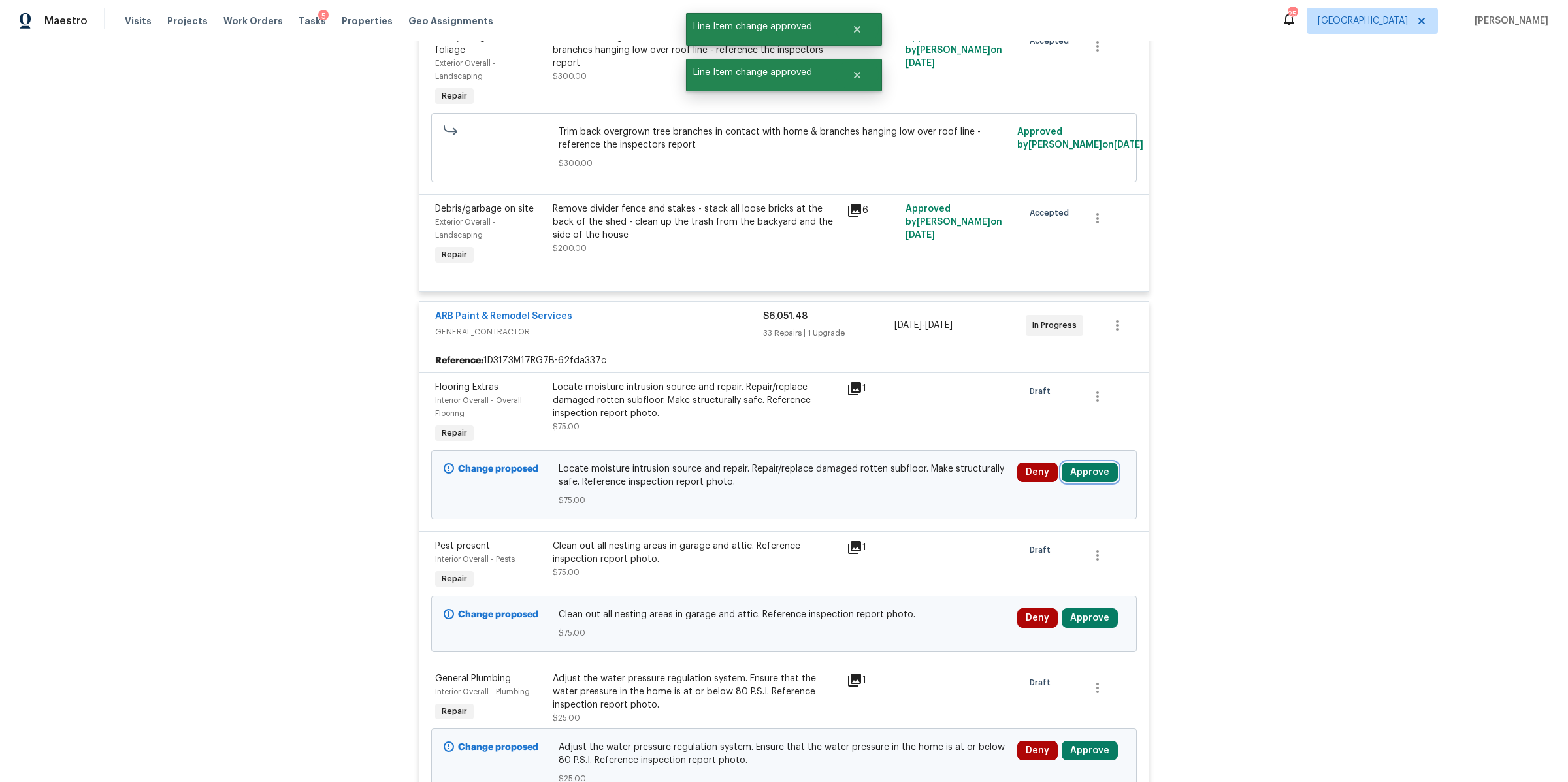
click at [1079, 473] on button "Approve" at bounding box center [1090, 472] width 56 height 20
click at [871, 496] on button "Approve" at bounding box center [897, 486] width 78 height 26
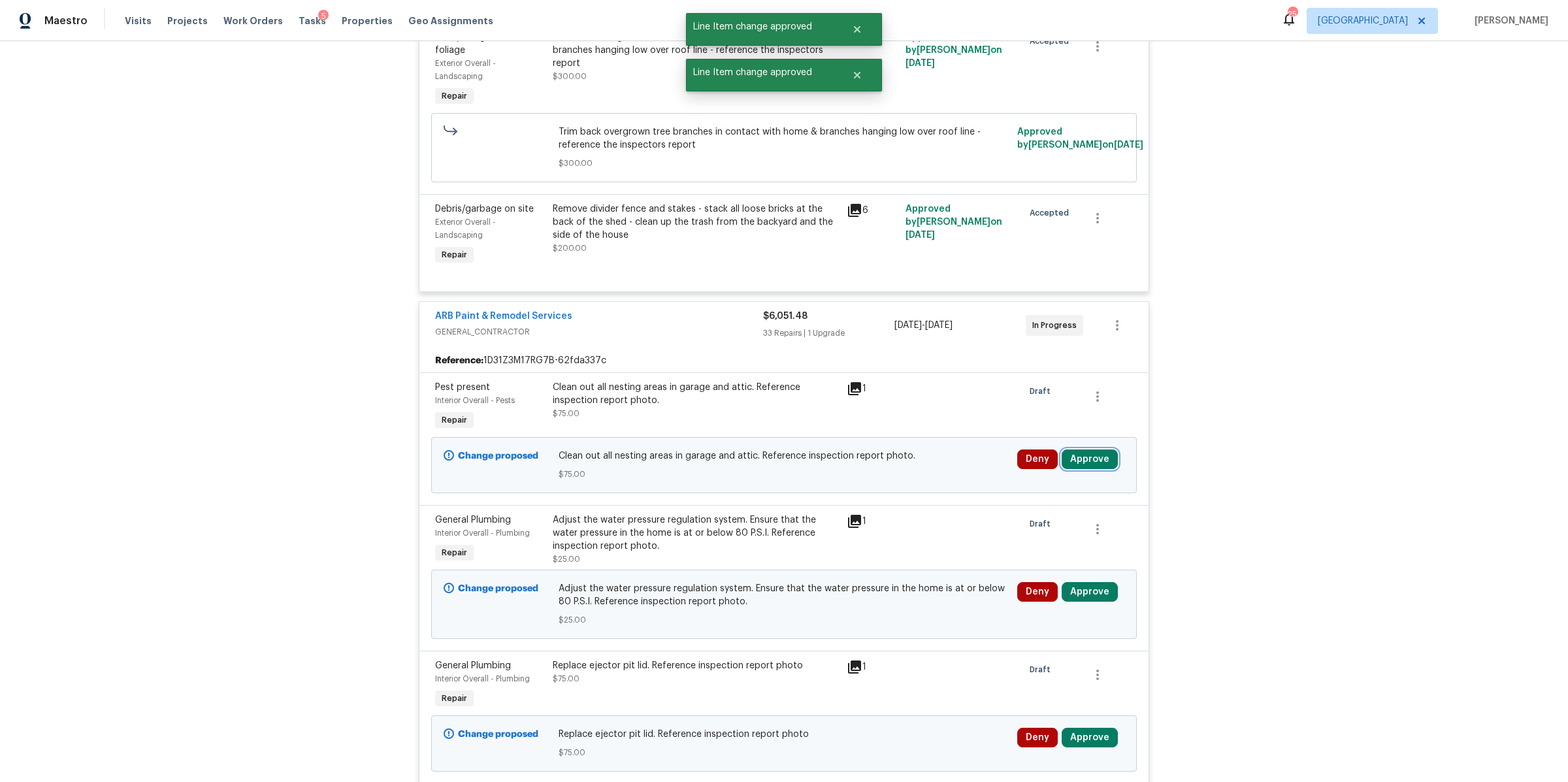
click at [1083, 461] on button "Approve" at bounding box center [1090, 459] width 56 height 20
click at [871, 466] on button "Approve" at bounding box center [897, 473] width 78 height 26
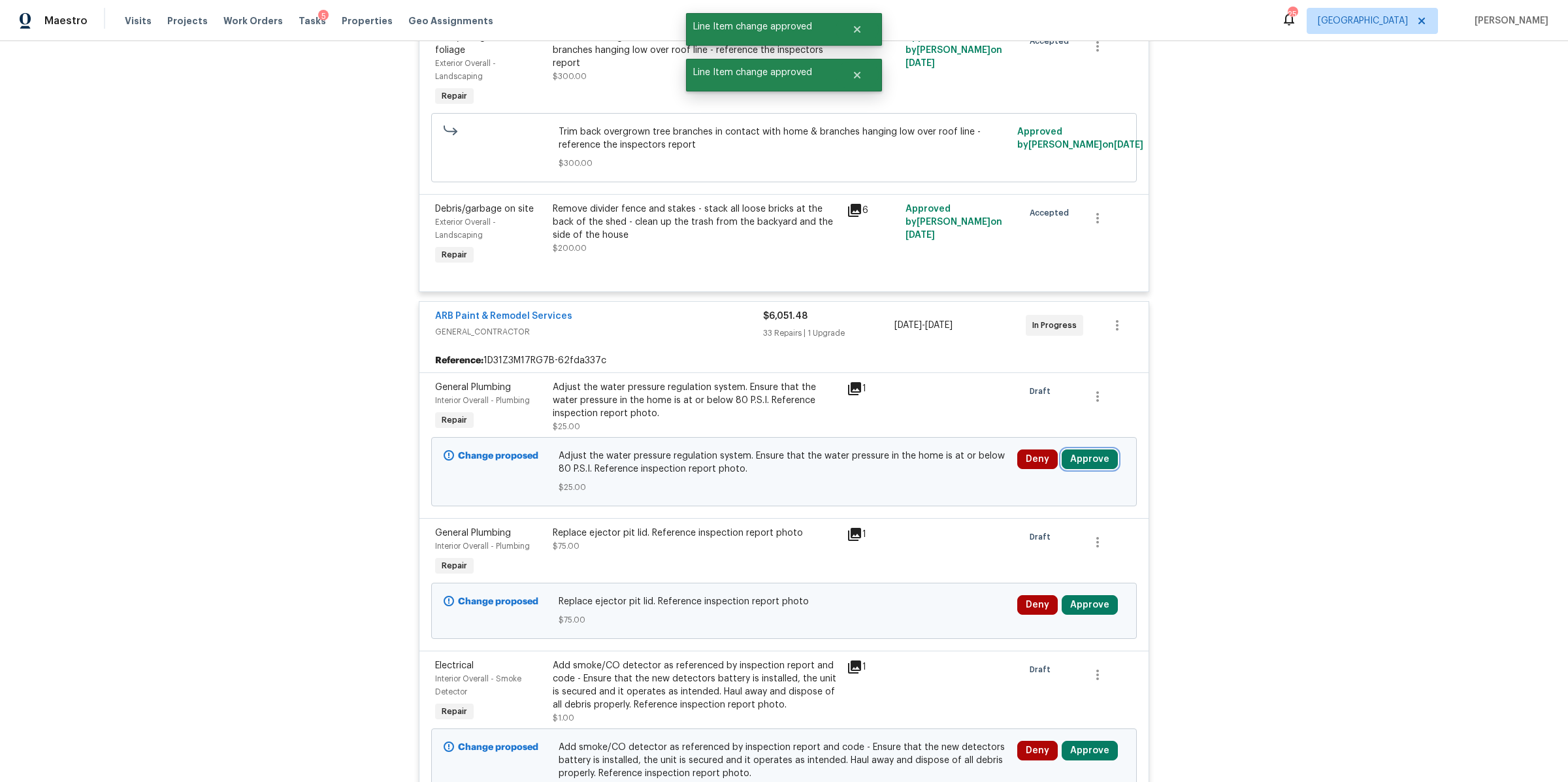
click at [1089, 458] on button "Approve" at bounding box center [1090, 459] width 56 height 20
click at [898, 470] on span "Approve" at bounding box center [896, 473] width 37 height 10
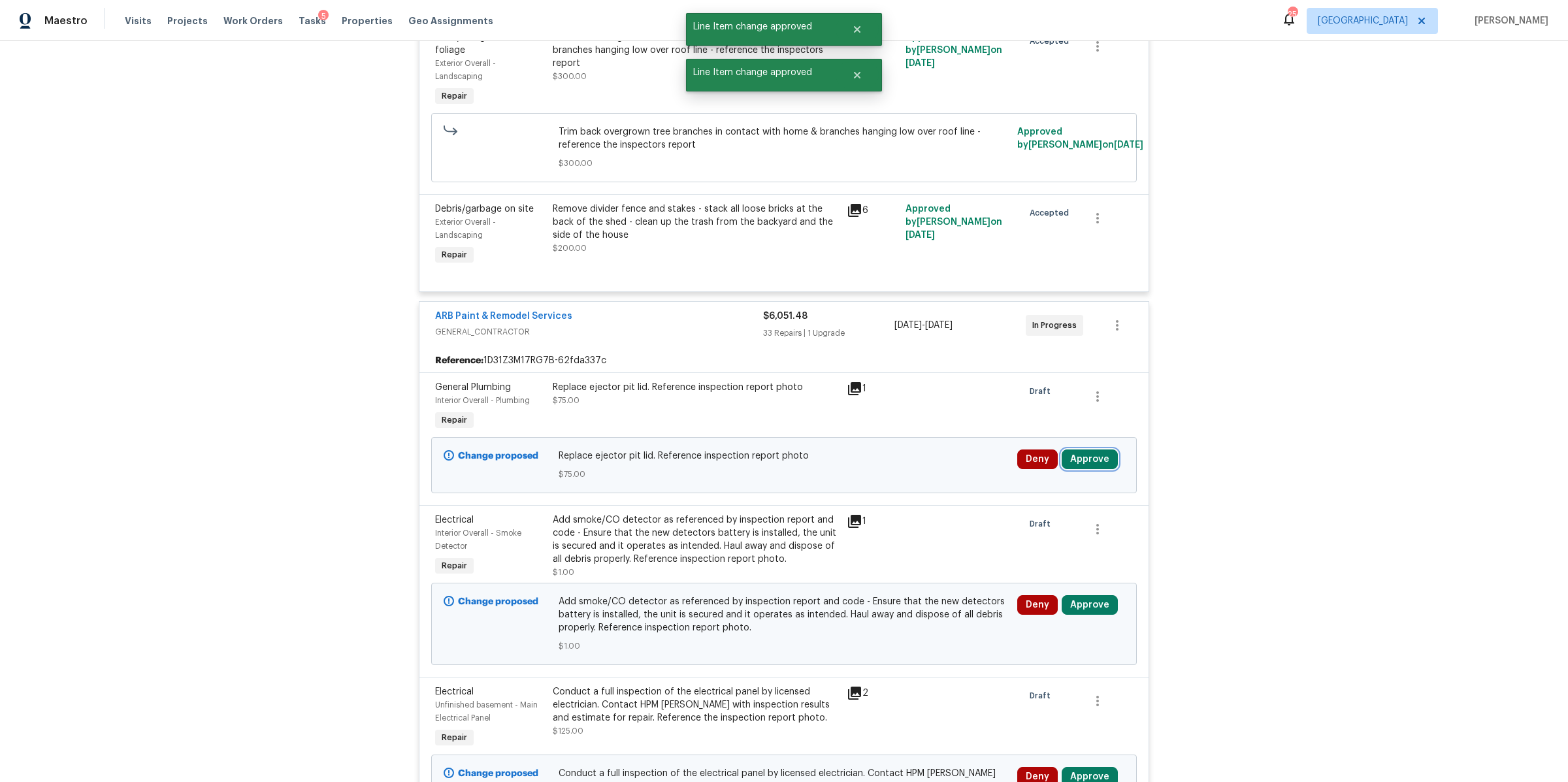
click at [1087, 463] on button "Approve" at bounding box center [1090, 459] width 56 height 20
click at [898, 473] on span "Approve" at bounding box center [896, 473] width 37 height 10
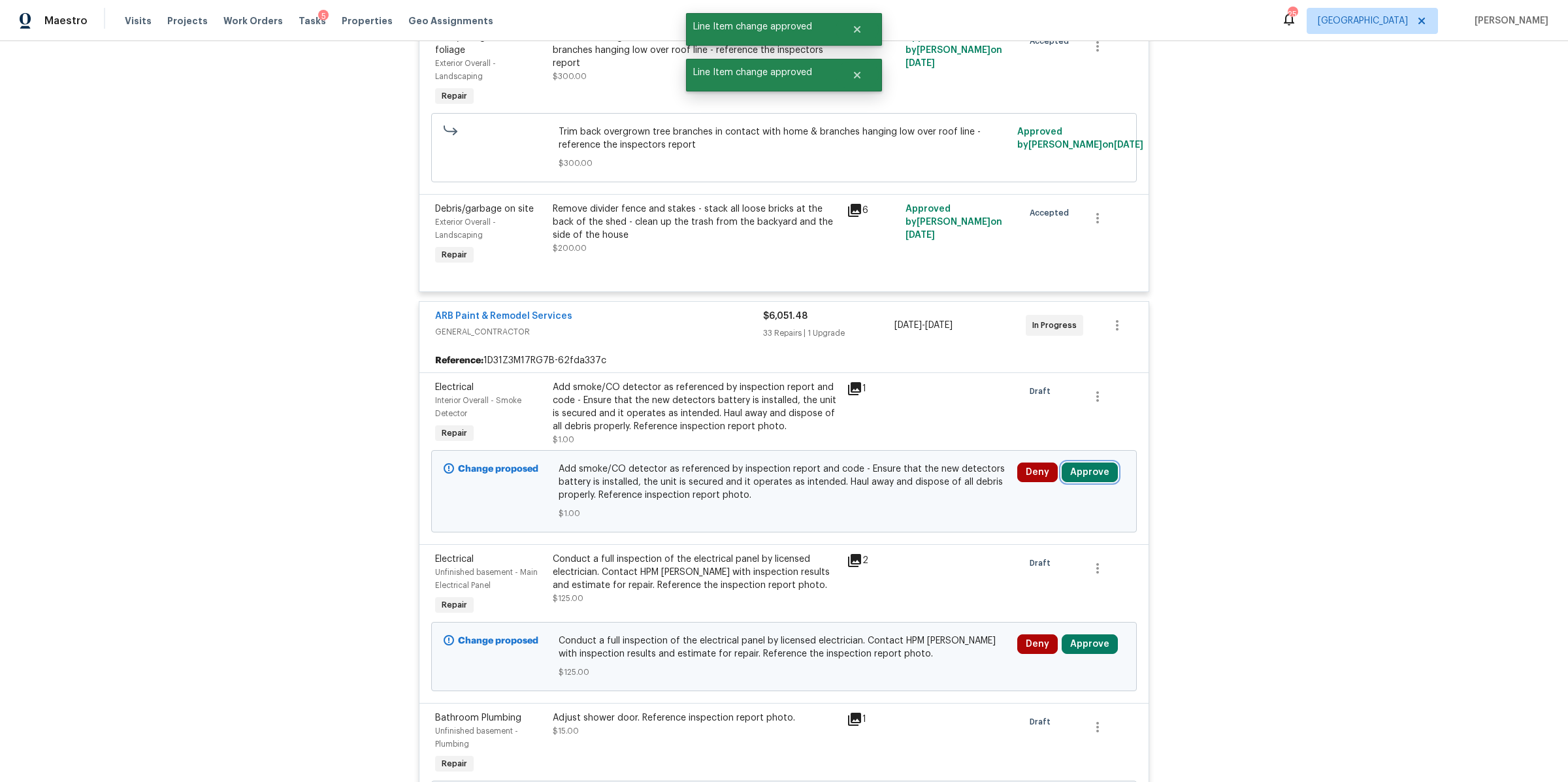
click at [1082, 476] on button "Approve" at bounding box center [1090, 472] width 56 height 20
click at [888, 482] on span "Approve" at bounding box center [896, 487] width 37 height 10
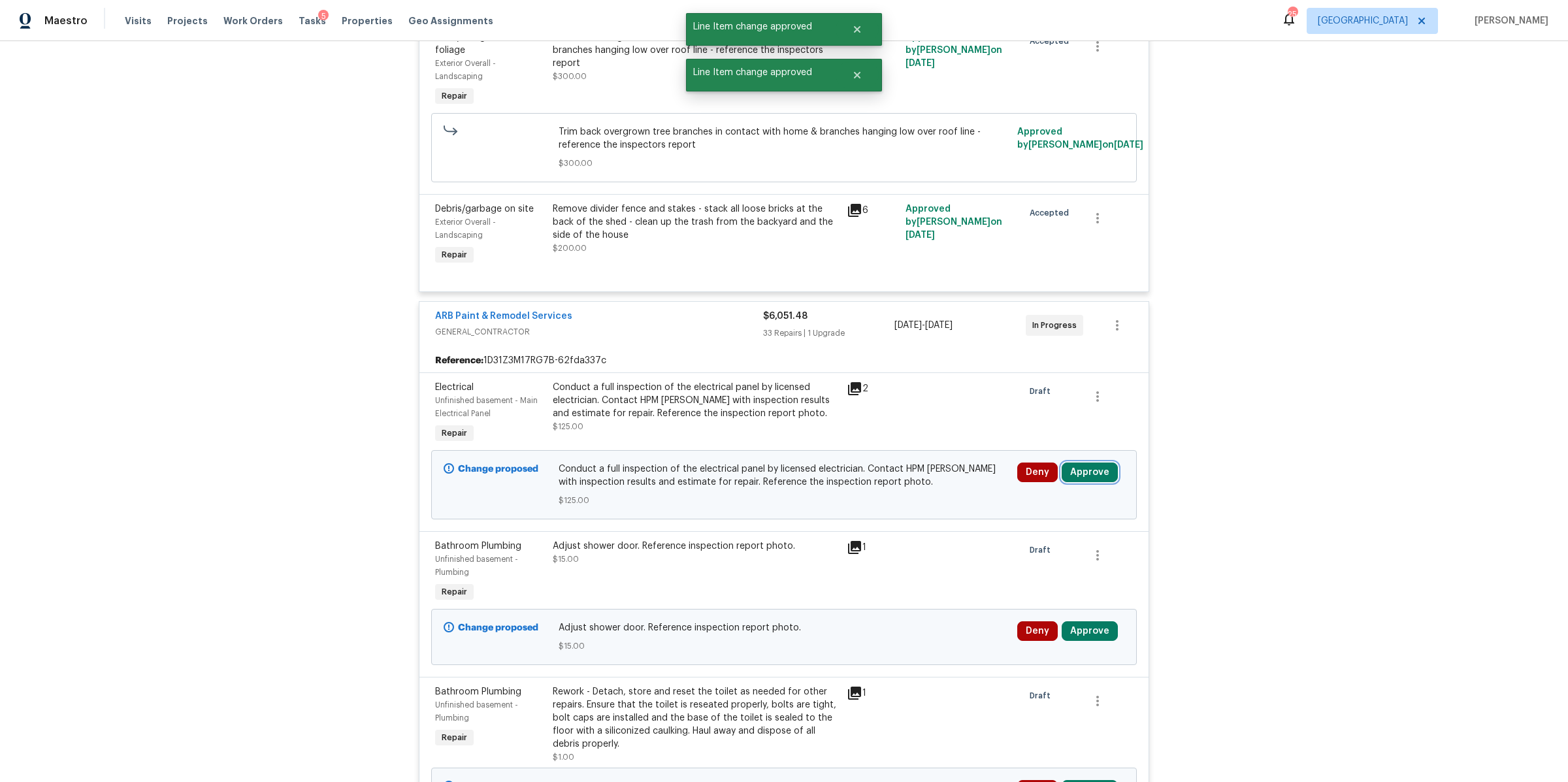
click at [1086, 482] on button "Approve" at bounding box center [1090, 472] width 56 height 20
click at [904, 494] on button "Approve" at bounding box center [897, 486] width 78 height 26
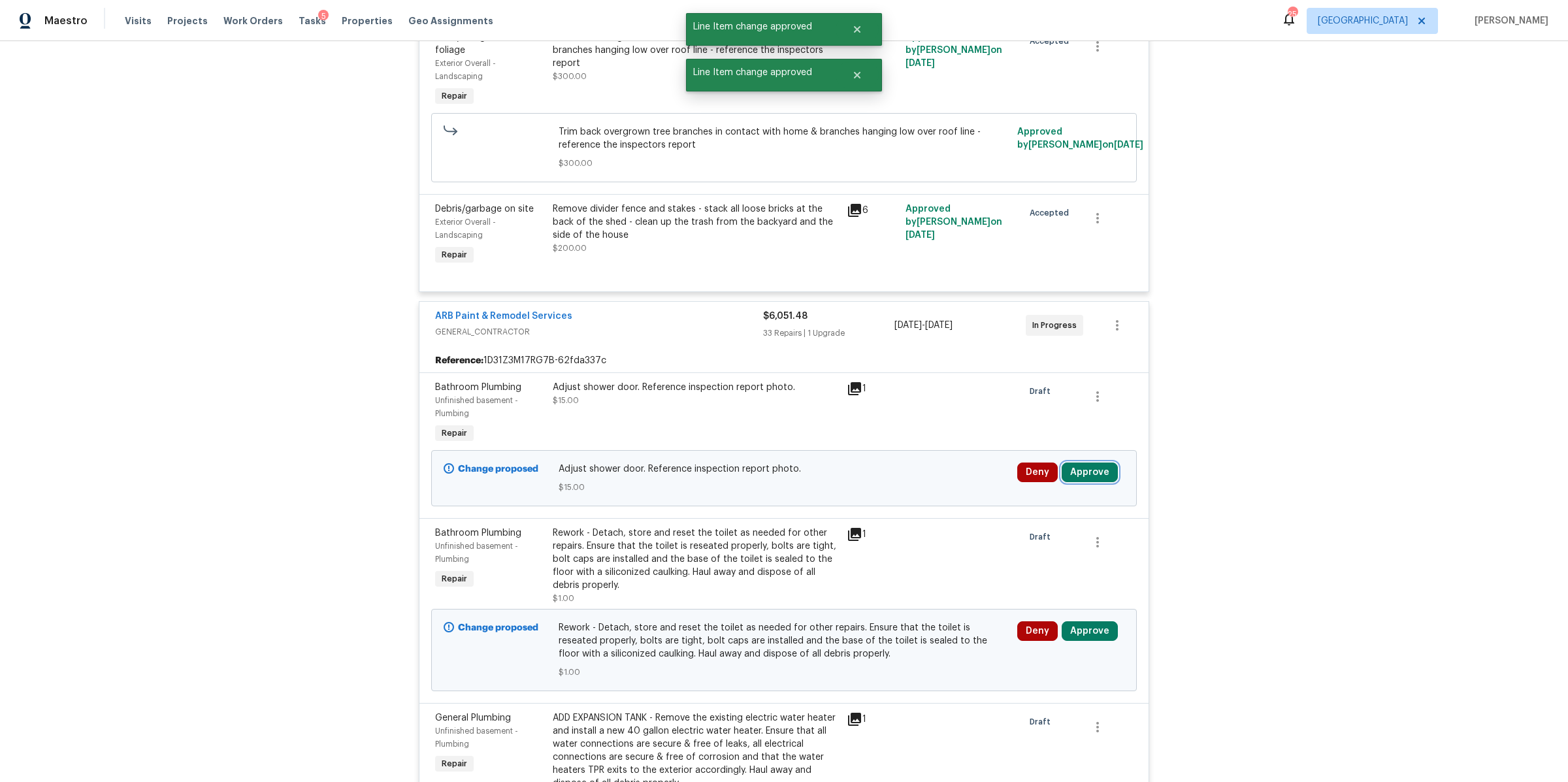
click at [1084, 476] on button "Approve" at bounding box center [1090, 472] width 56 height 20
click at [895, 482] on span "Approve" at bounding box center [896, 487] width 37 height 10
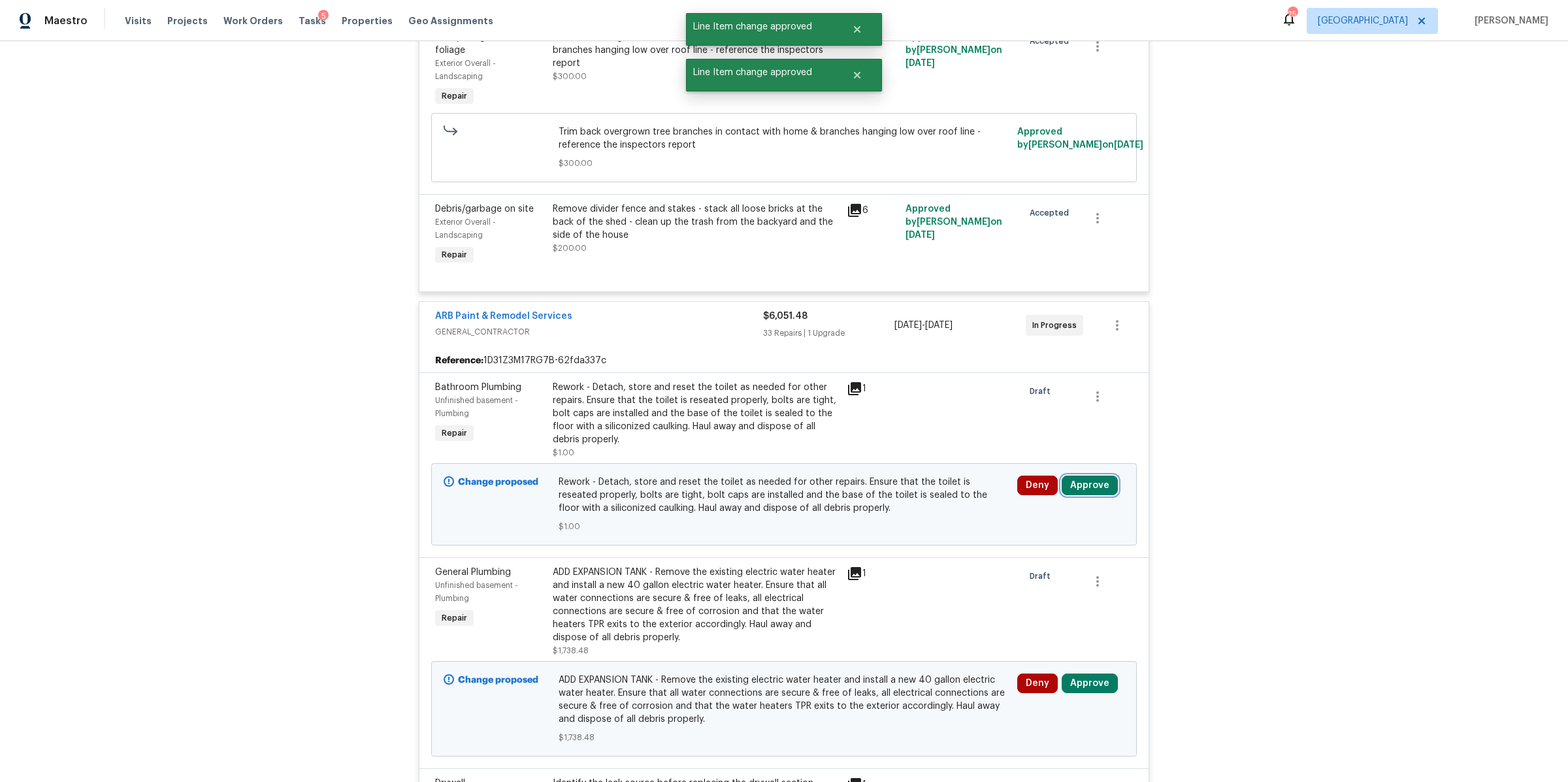
click at [1076, 482] on button "Approve" at bounding box center [1090, 485] width 56 height 20
click at [876, 491] on button "Approve" at bounding box center [897, 500] width 78 height 26
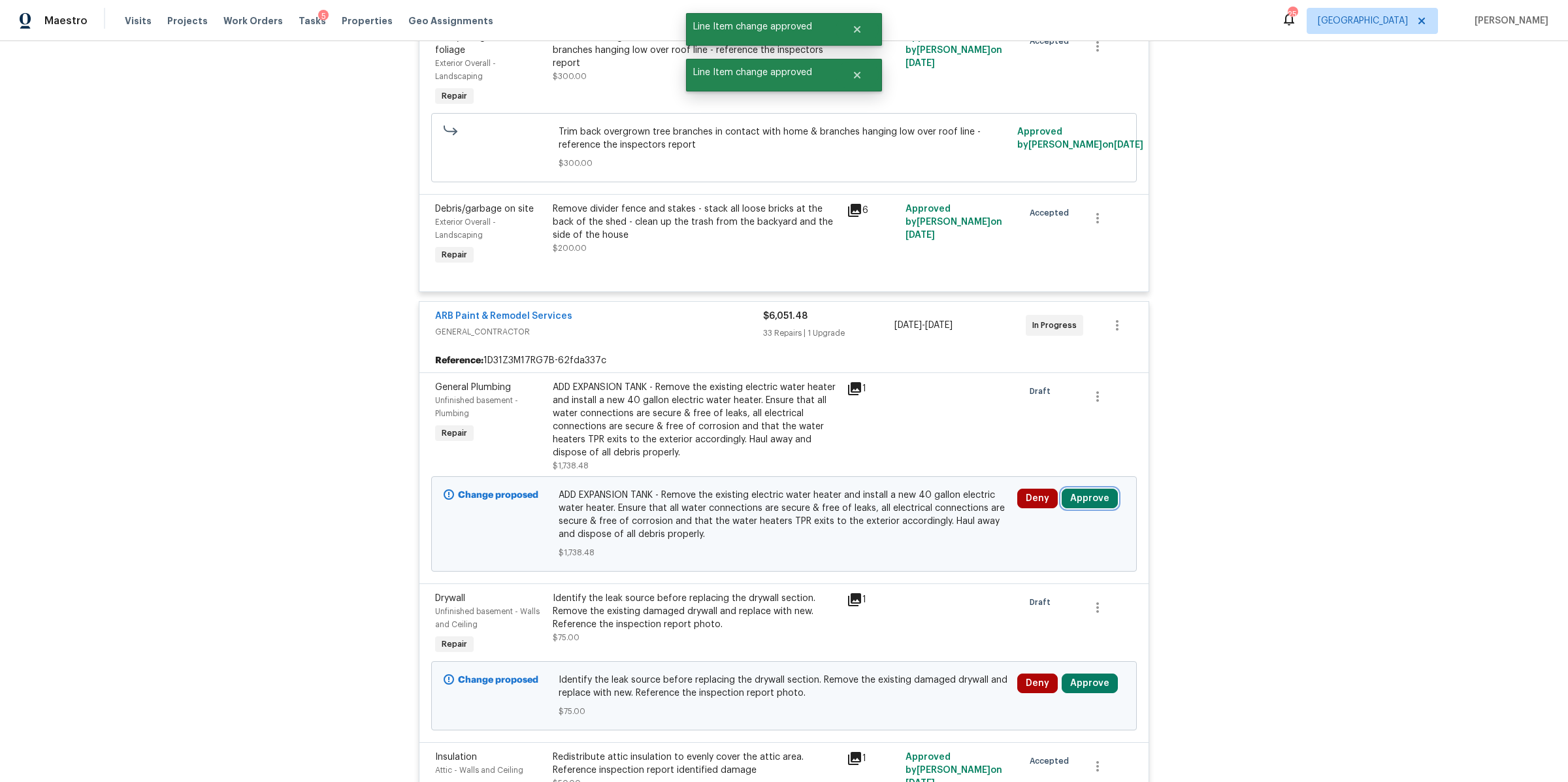
click at [1088, 499] on button "Approve" at bounding box center [1090, 498] width 56 height 20
click at [899, 509] on span "Approve" at bounding box center [896, 512] width 37 height 10
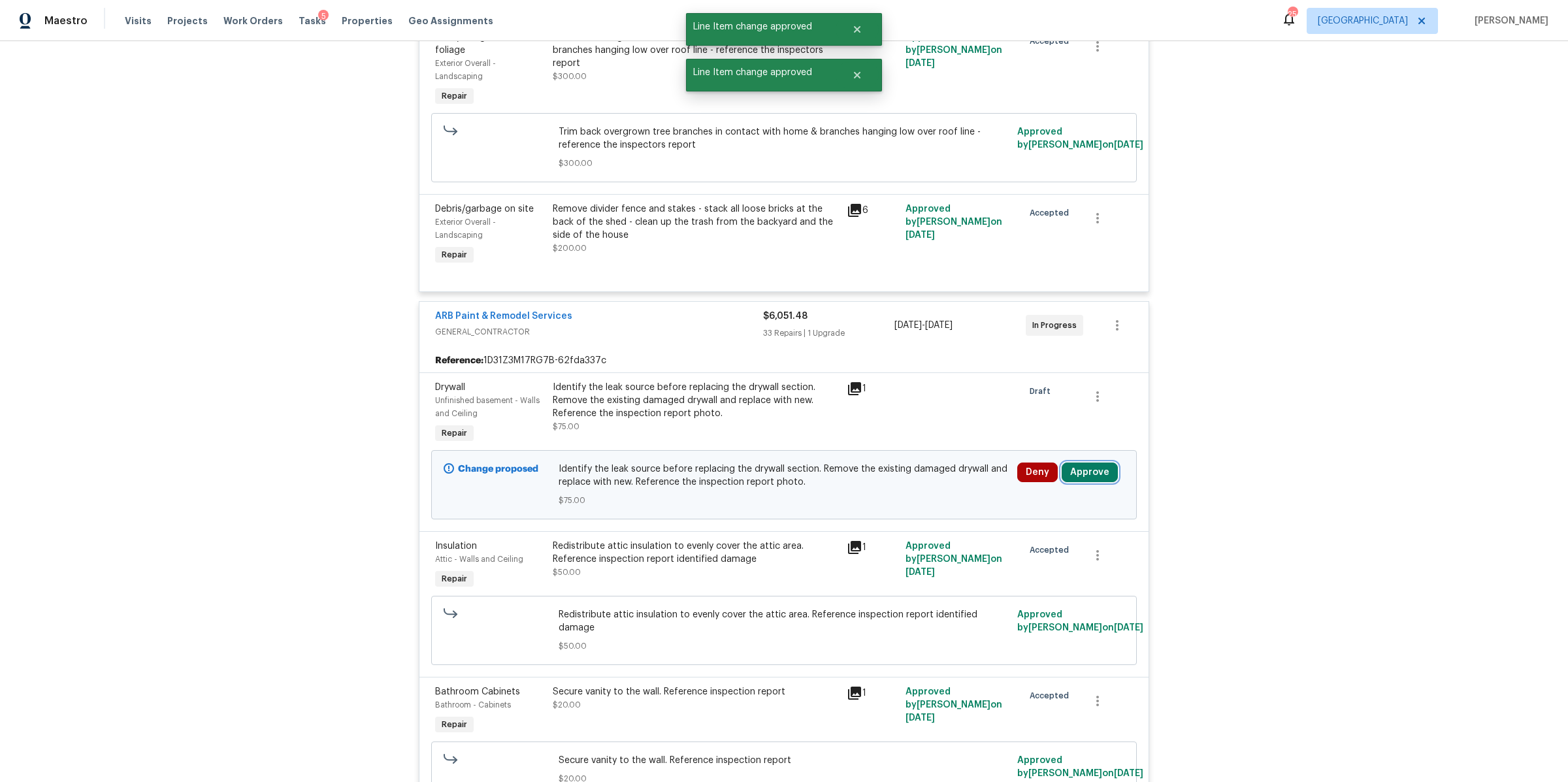
click at [1087, 476] on button "Approve" at bounding box center [1090, 472] width 56 height 20
drag, startPoint x: 896, startPoint y: 486, endPoint x: 906, endPoint y: 484, distance: 10.2
click at [896, 486] on span "Approve" at bounding box center [896, 487] width 37 height 10
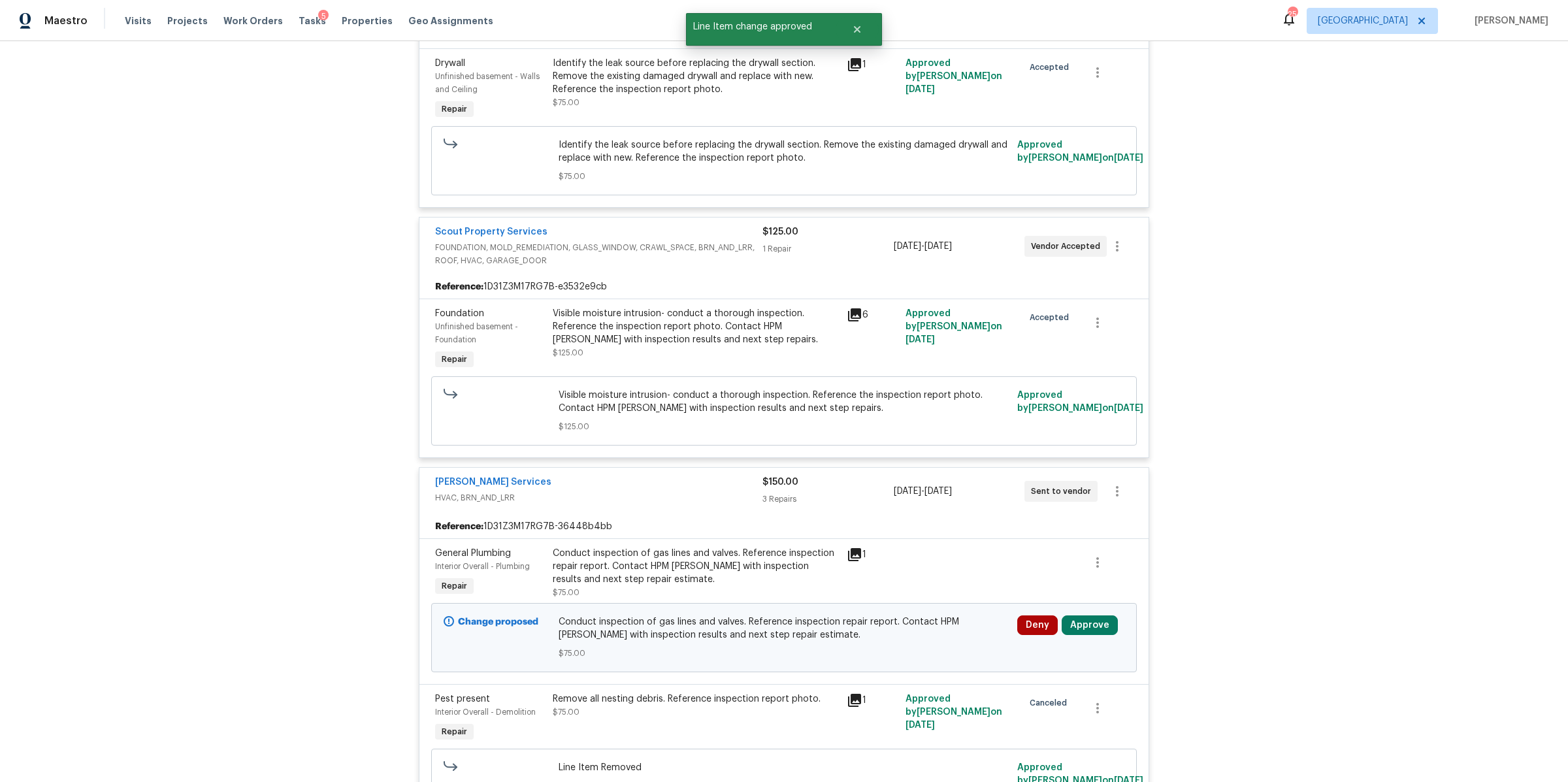
scroll to position [5925, 0]
click at [1083, 612] on button "Approve" at bounding box center [1090, 622] width 56 height 20
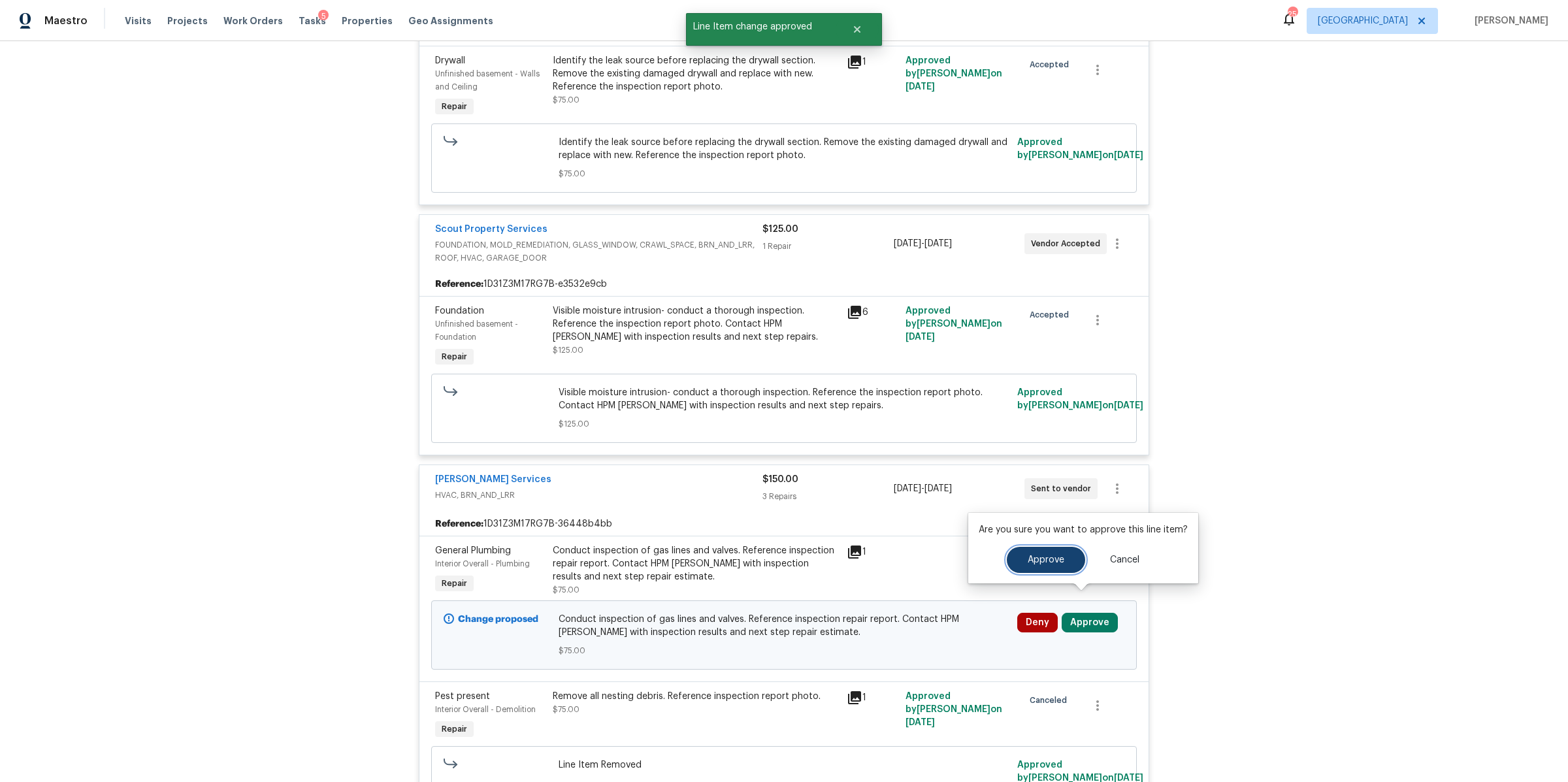
click at [1046, 553] on button "Approve" at bounding box center [1046, 560] width 78 height 26
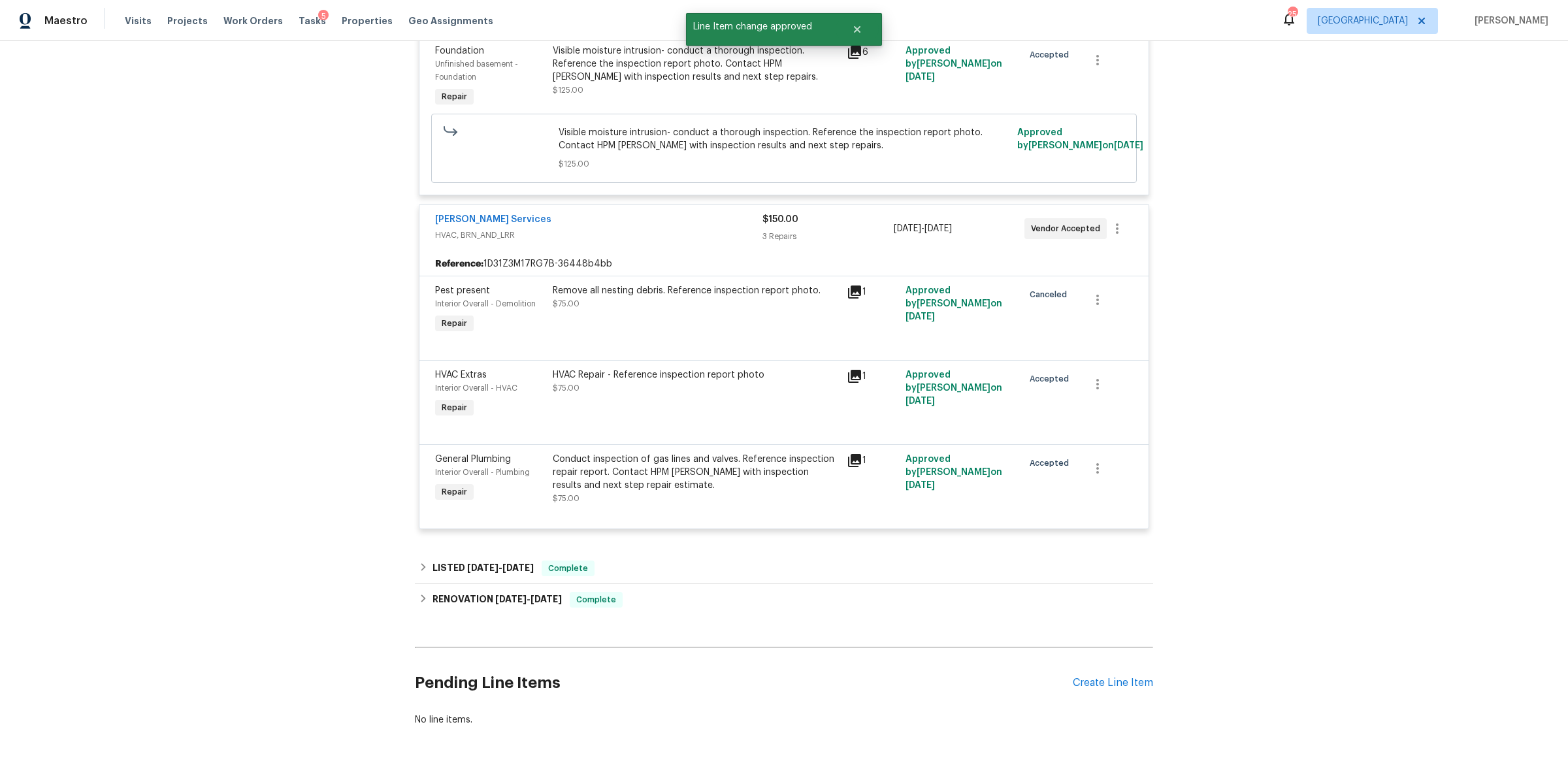
scroll to position [4247, 0]
